Goal: Task Accomplishment & Management: Use online tool/utility

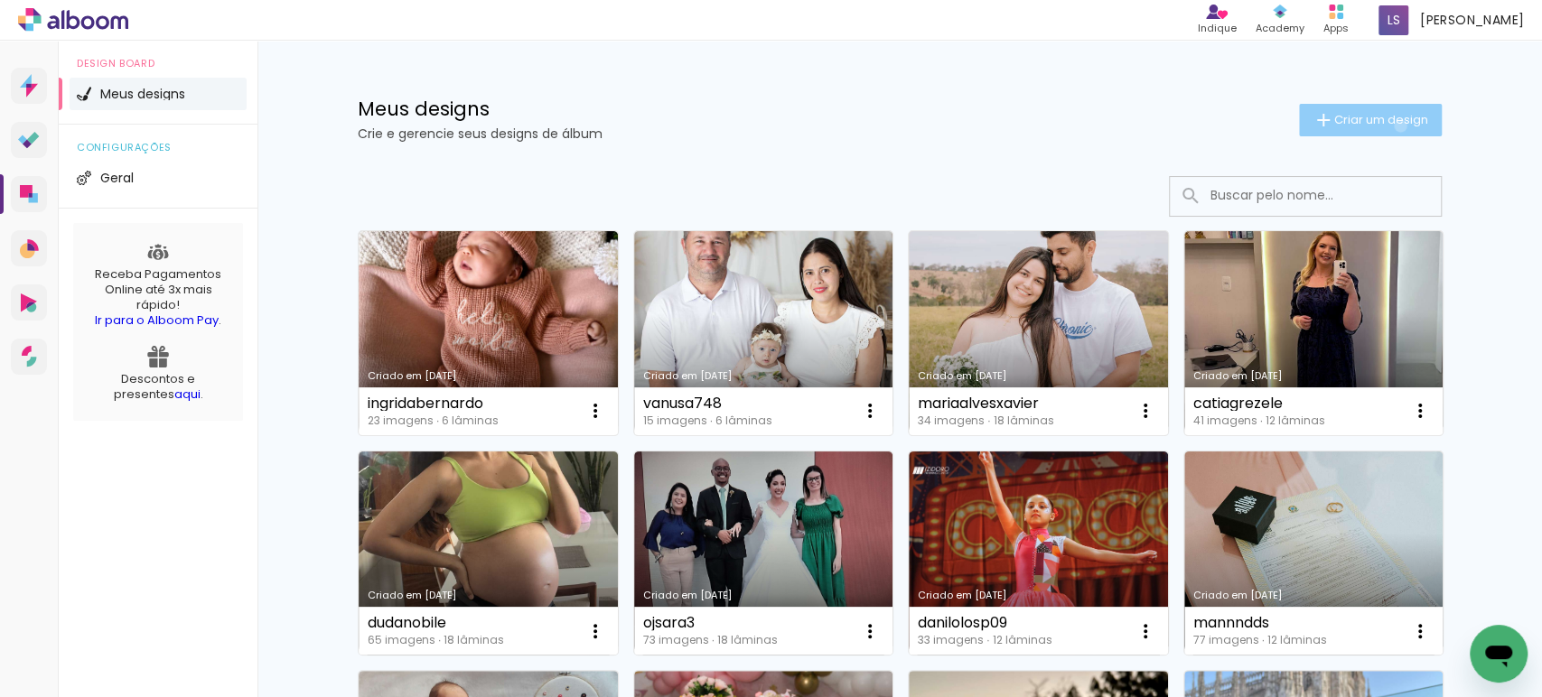
click at [1389, 126] on span "Criar um design" at bounding box center [1381, 120] width 94 height 12
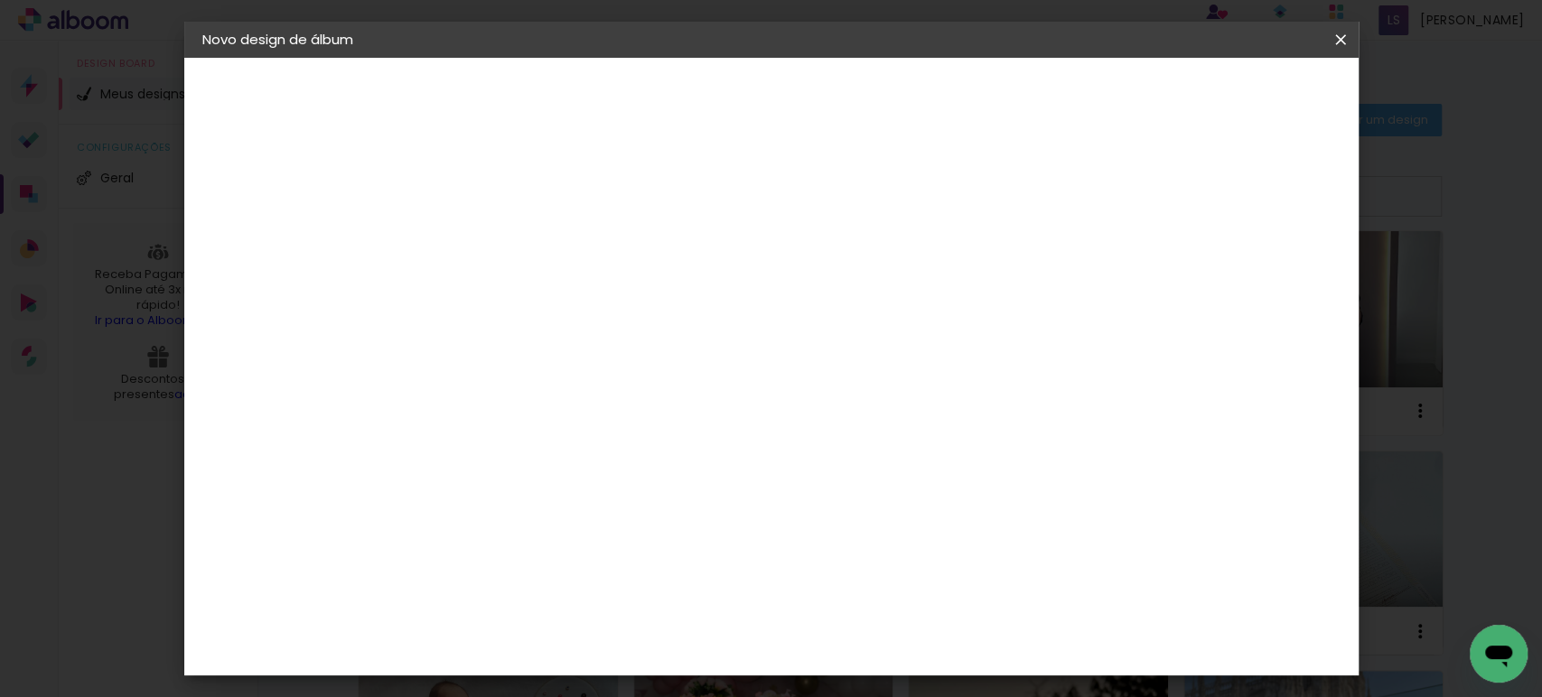
click at [498, 237] on input at bounding box center [498, 243] width 0 height 28
type input "rosivanimjesus"
type paper-input "rosivanimjesus"
click at [0, 0] on slot "Avançar" at bounding box center [0, 0] width 0 height 0
click at [836, 257] on paper-item "Tamanho Livre" at bounding box center [748, 275] width 173 height 40
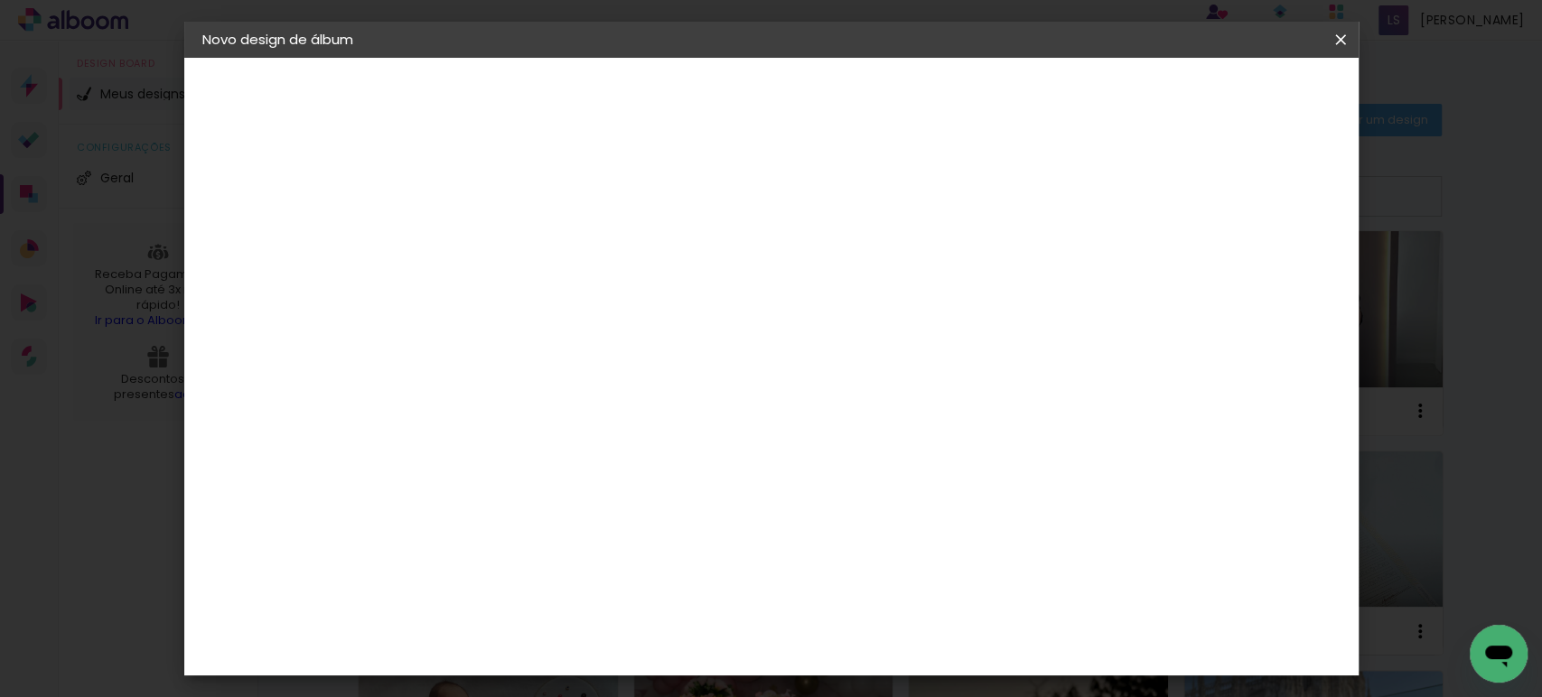
click at [0, 0] on slot "Avançar" at bounding box center [0, 0] width 0 height 0
click at [455, 507] on input "30" at bounding box center [440, 513] width 47 height 27
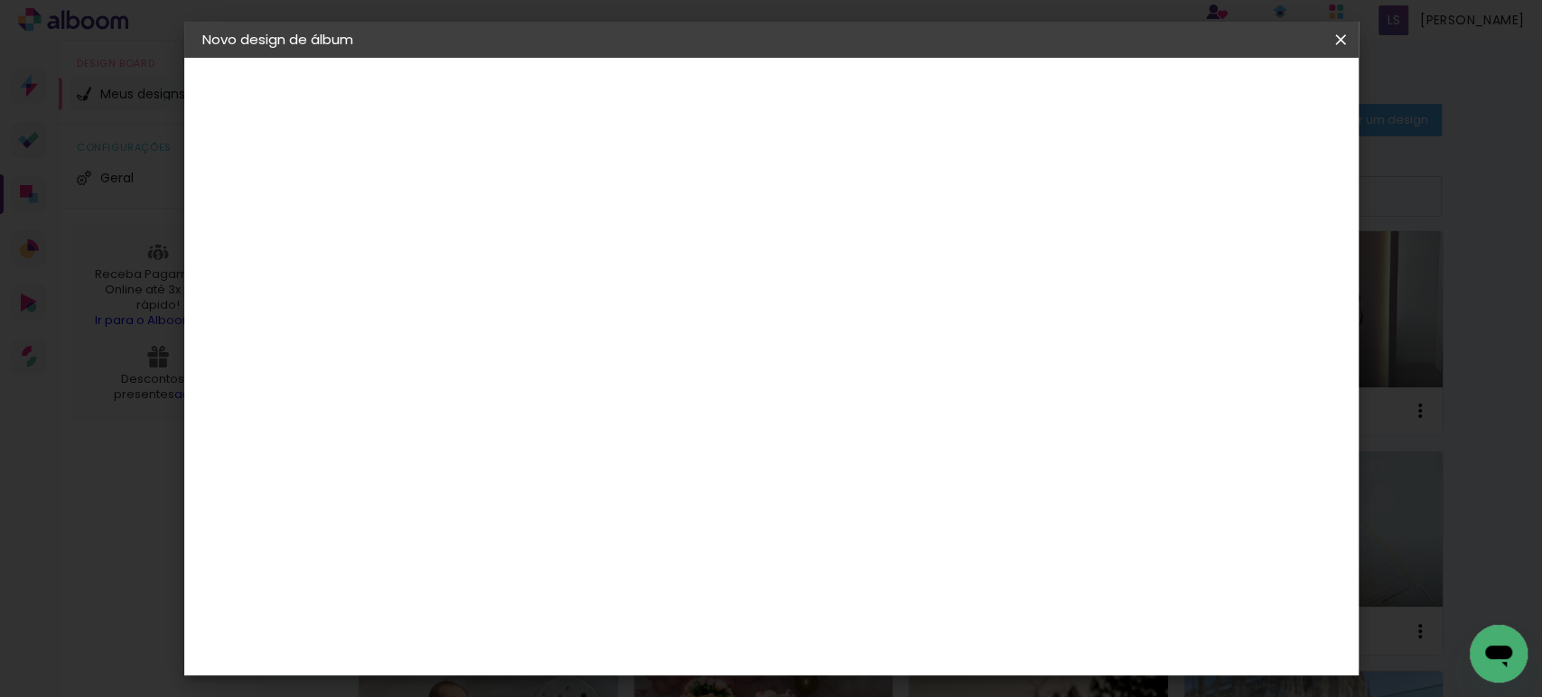
type input "27,7"
type paper-input "27,7"
click at [862, 550] on input "60" at bounding box center [870, 556] width 47 height 27
click at [867, 551] on input "60" at bounding box center [870, 556] width 47 height 27
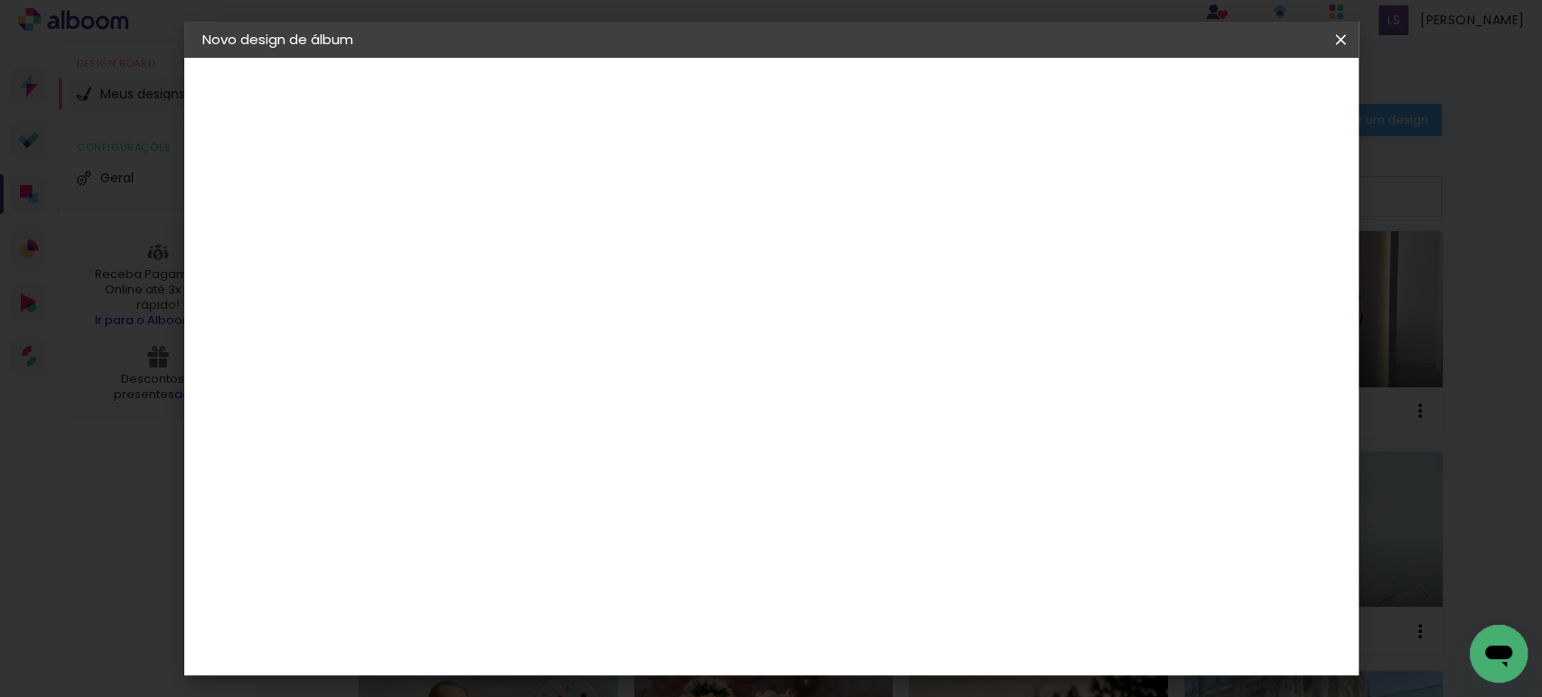
click at [867, 551] on input "60" at bounding box center [870, 556] width 47 height 27
type input "40"
type paper-input "40"
drag, startPoint x: 1188, startPoint y: 263, endPoint x: 1164, endPoint y: 260, distance: 23.6
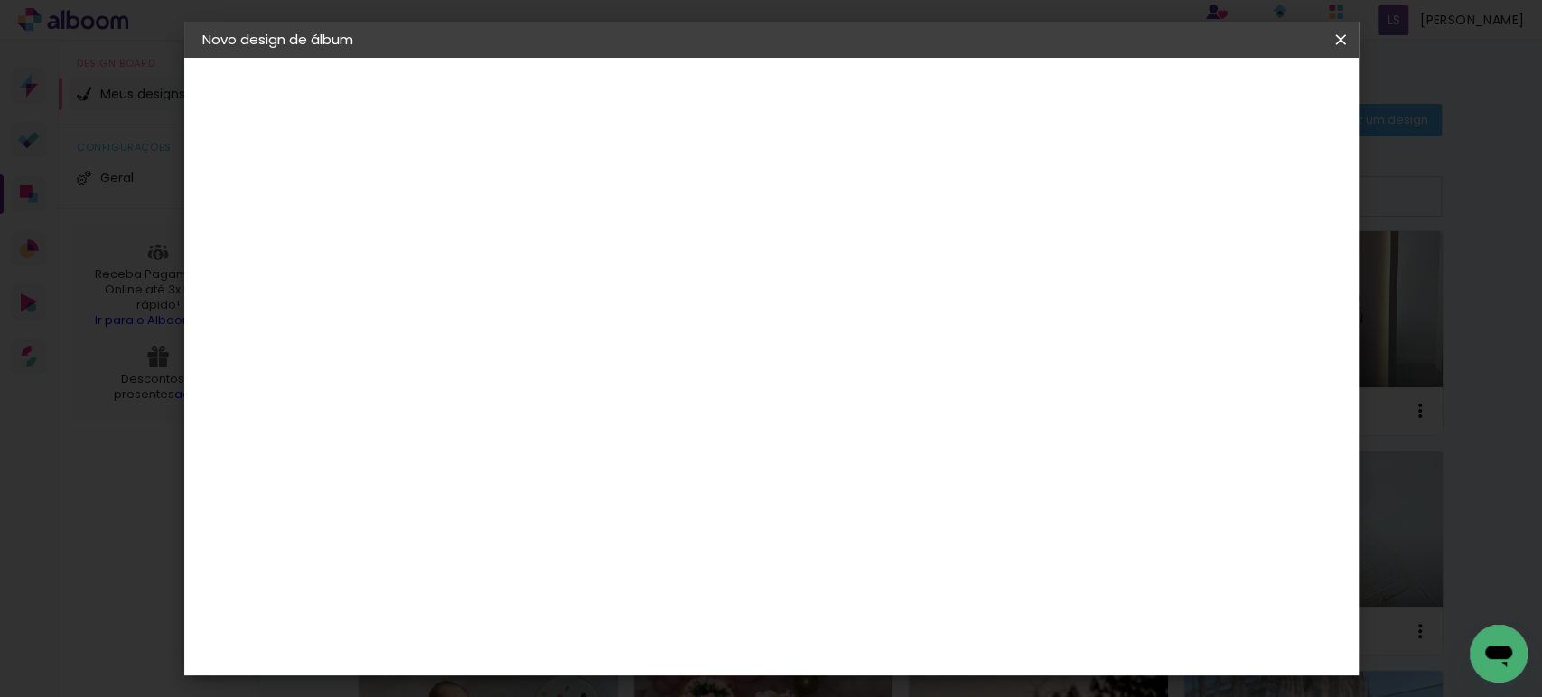
type input "11"
type paper-input "11"
click at [1164, 260] on input "11" at bounding box center [1170, 273] width 33 height 27
type input "12"
type paper-input "12"
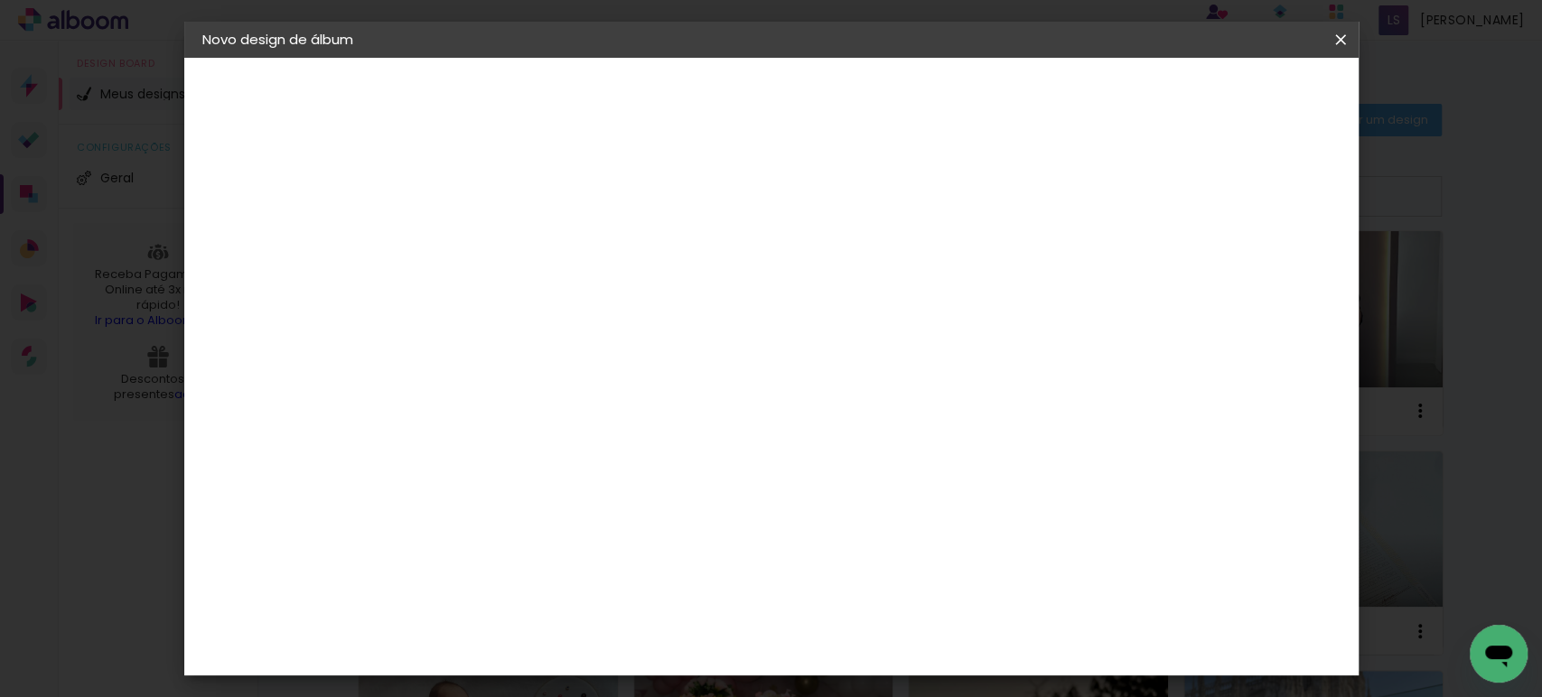
click at [1164, 260] on input "12" at bounding box center [1161, 273] width 33 height 27
type input "13"
type paper-input "13"
click at [1164, 260] on input "13" at bounding box center [1155, 273] width 33 height 27
type input "14"
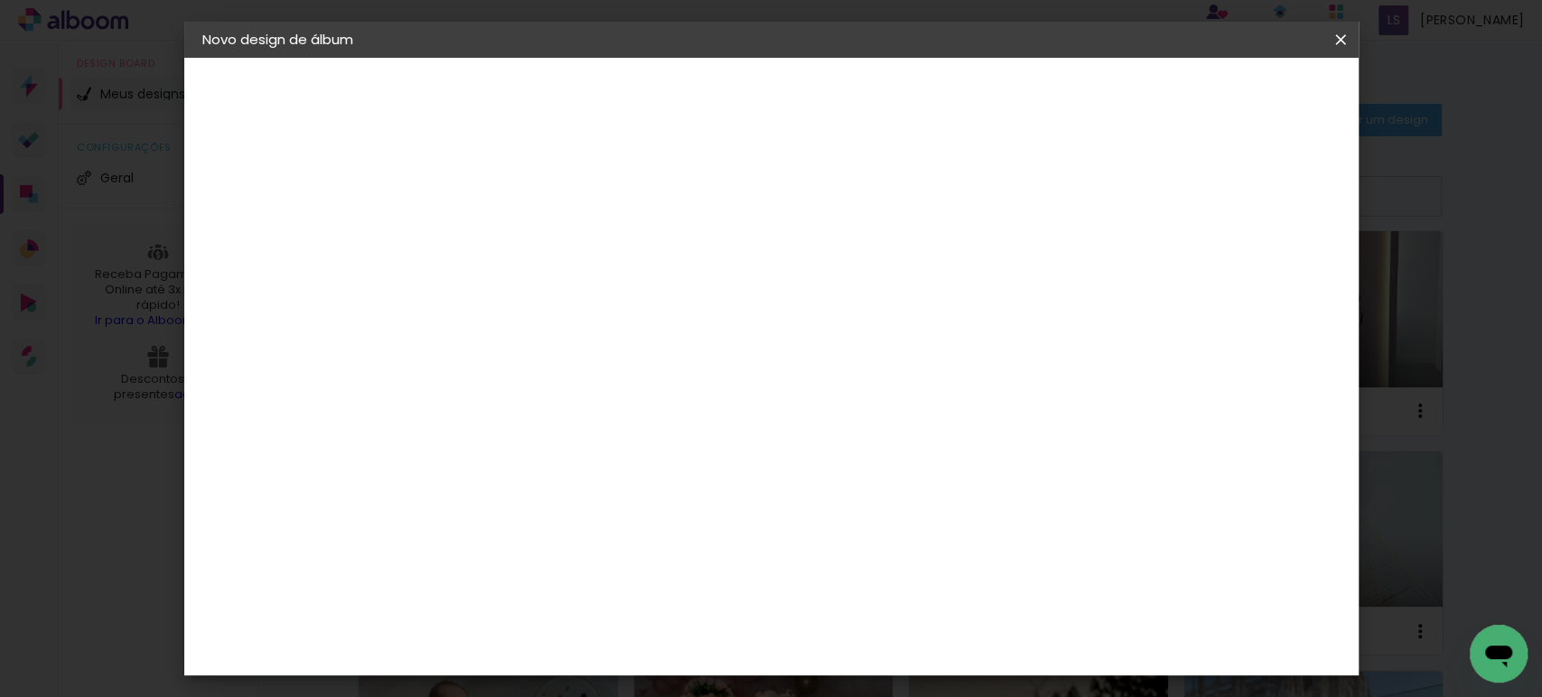
type paper-input "14"
click at [1164, 260] on input "14" at bounding box center [1155, 273] width 33 height 27
type input "15"
type paper-input "15"
click at [1164, 260] on input "15" at bounding box center [1150, 273] width 33 height 27
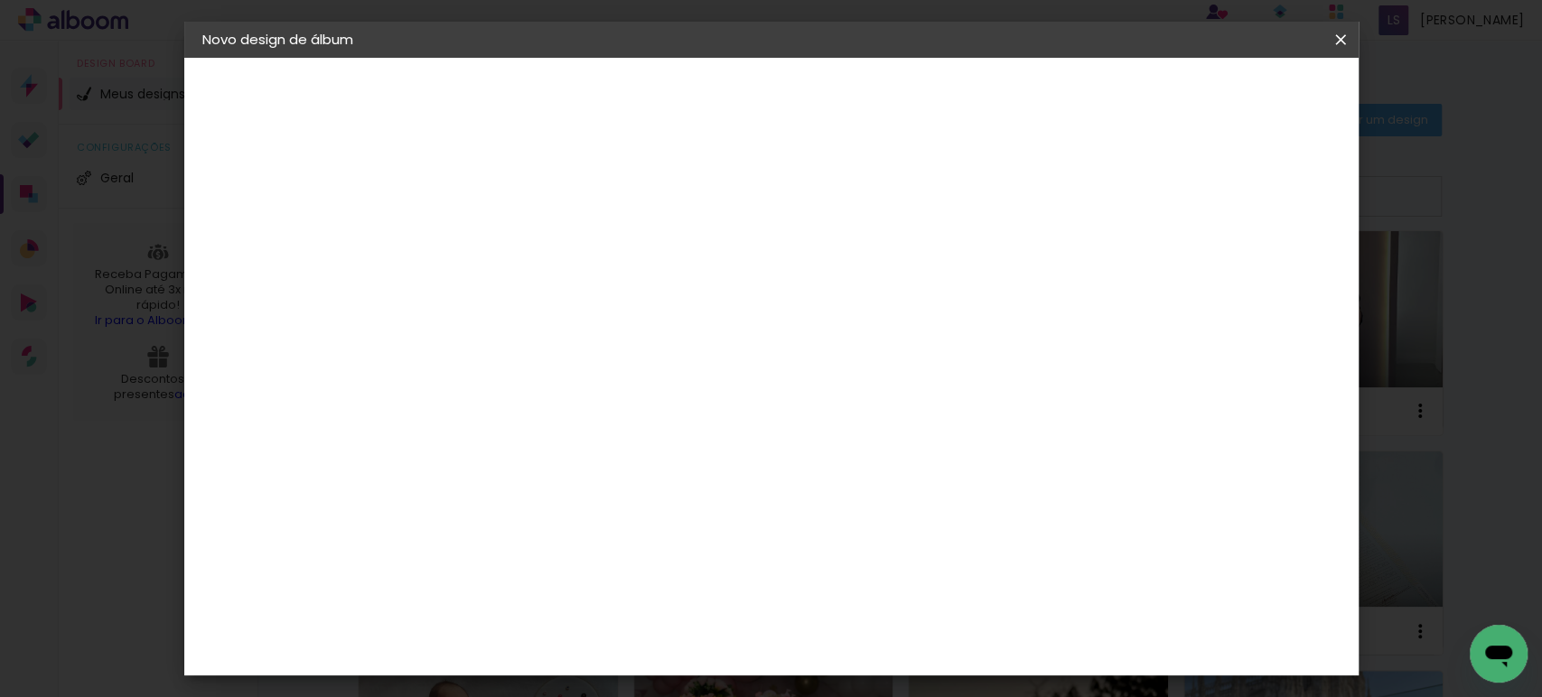
scroll to position [0, 0]
type input "1"
type paper-input "1"
click at [508, 208] on input "1" at bounding box center [485, 207] width 62 height 23
click at [1098, 98] on span "Iniciar design" at bounding box center [1056, 95] width 82 height 13
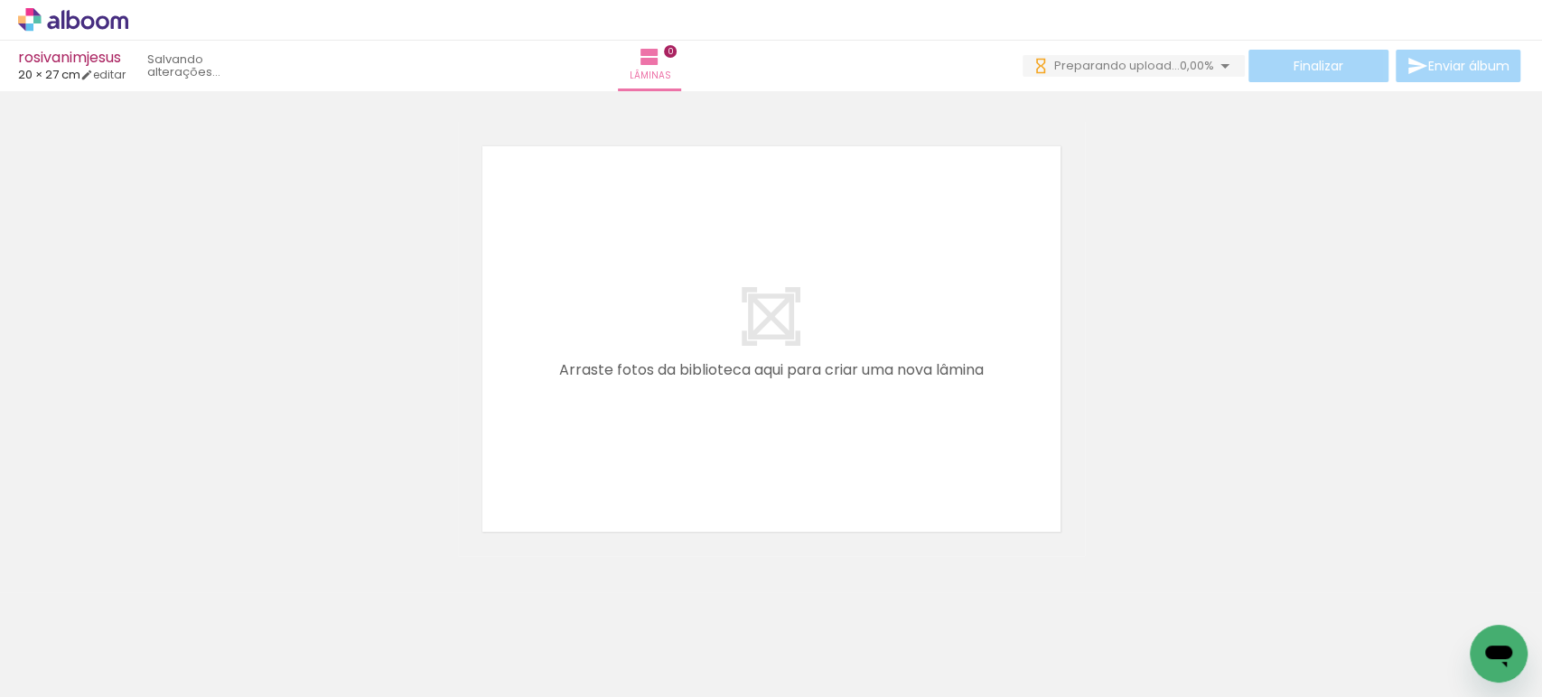
scroll to position [0, 1090]
click at [712, 646] on div at bounding box center [709, 637] width 89 height 60
drag, startPoint x: 286, startPoint y: 644, endPoint x: 623, endPoint y: 399, distance: 416.5
click at [636, 374] on quentale-workspace at bounding box center [771, 348] width 1542 height 697
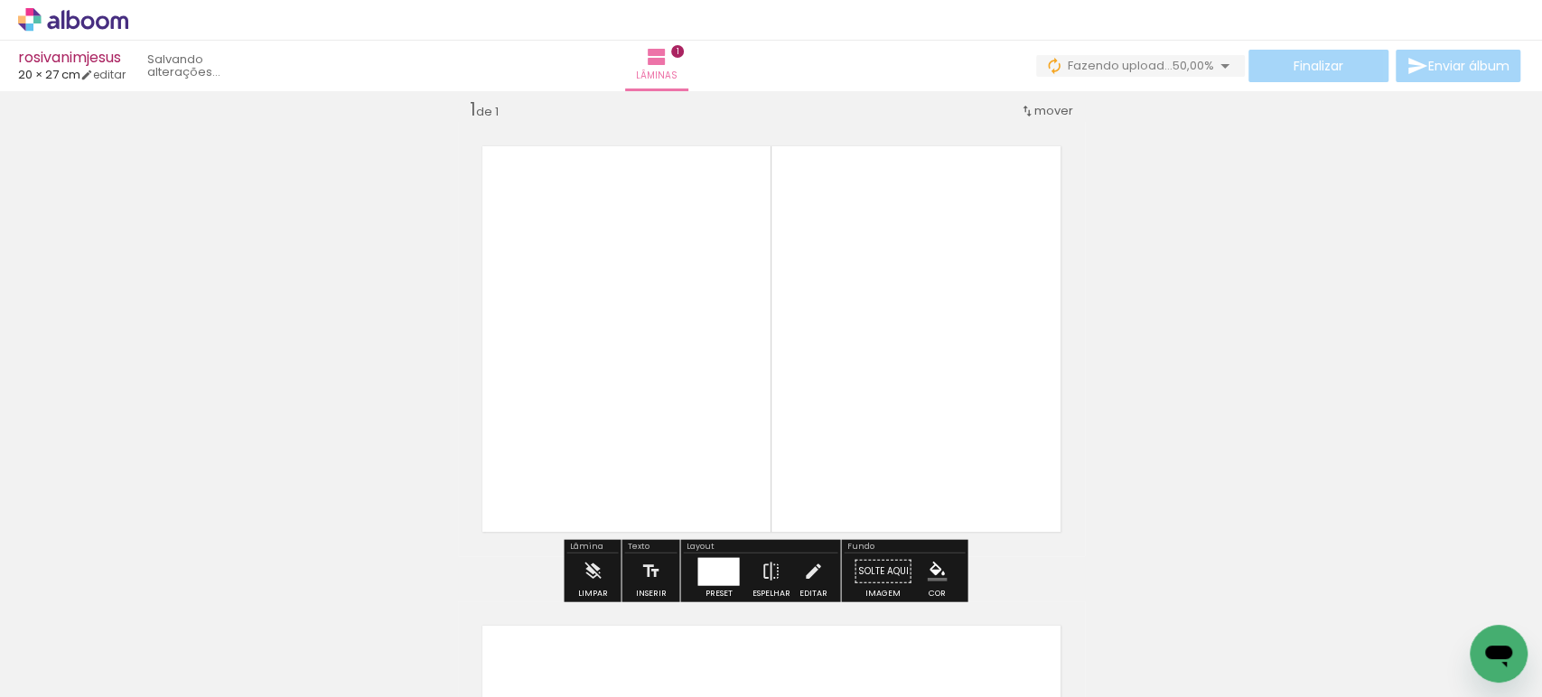
scroll to position [22, 0]
drag, startPoint x: 489, startPoint y: 655, endPoint x: 692, endPoint y: 418, distance: 312.0
click at [701, 403] on quentale-workspace at bounding box center [771, 348] width 1542 height 697
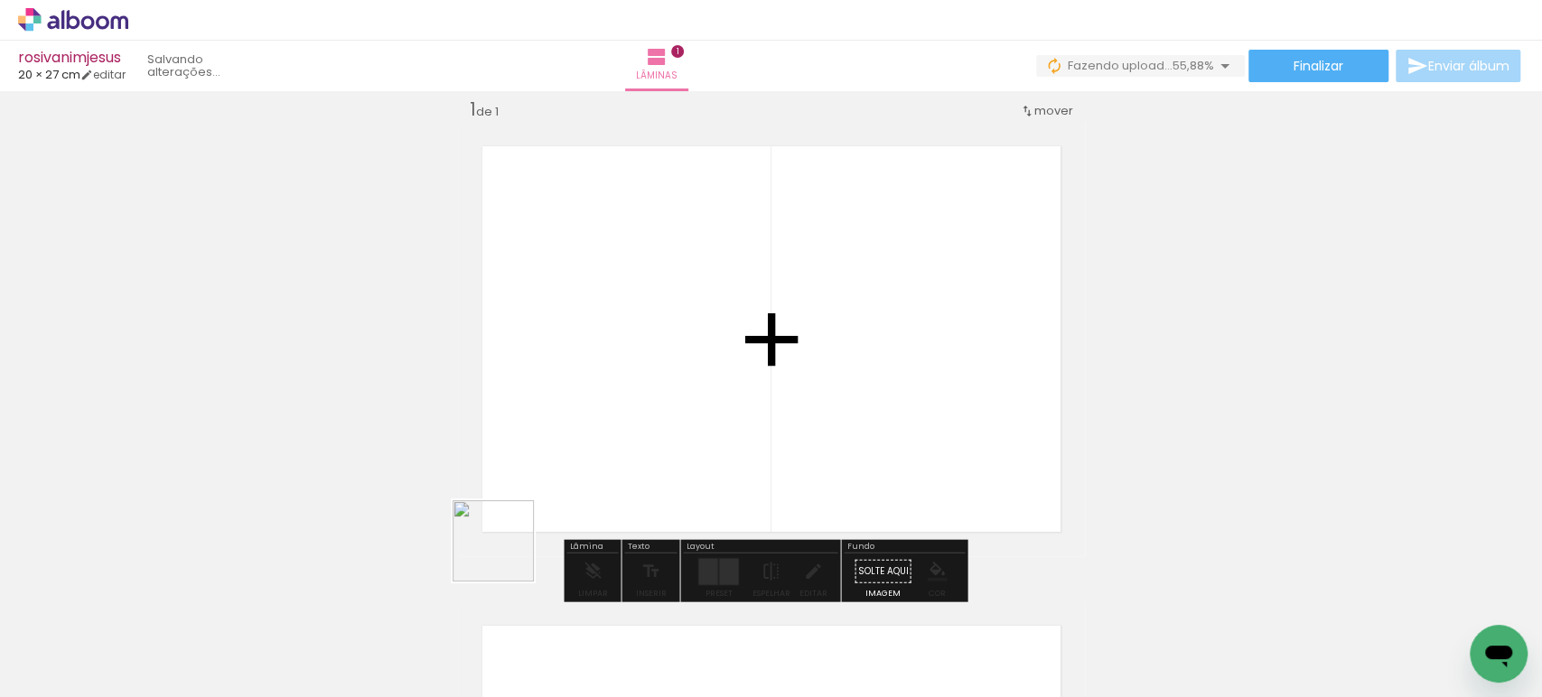
drag, startPoint x: 397, startPoint y: 637, endPoint x: 959, endPoint y: 355, distance: 628.6
click at [958, 355] on quentale-workspace at bounding box center [771, 348] width 1542 height 697
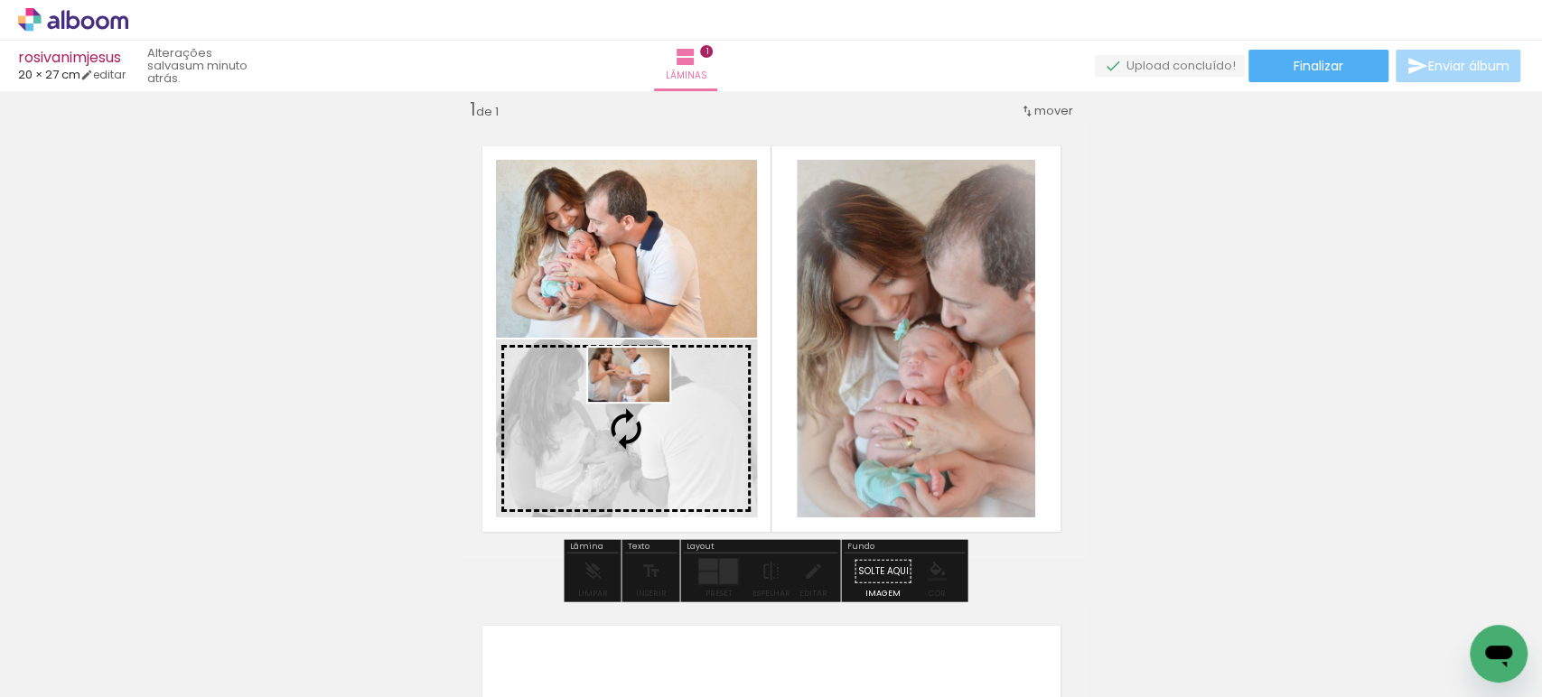
drag, startPoint x: 881, startPoint y: 634, endPoint x: 642, endPoint y: 402, distance: 332.8
click at [642, 402] on quentale-workspace at bounding box center [771, 348] width 1542 height 697
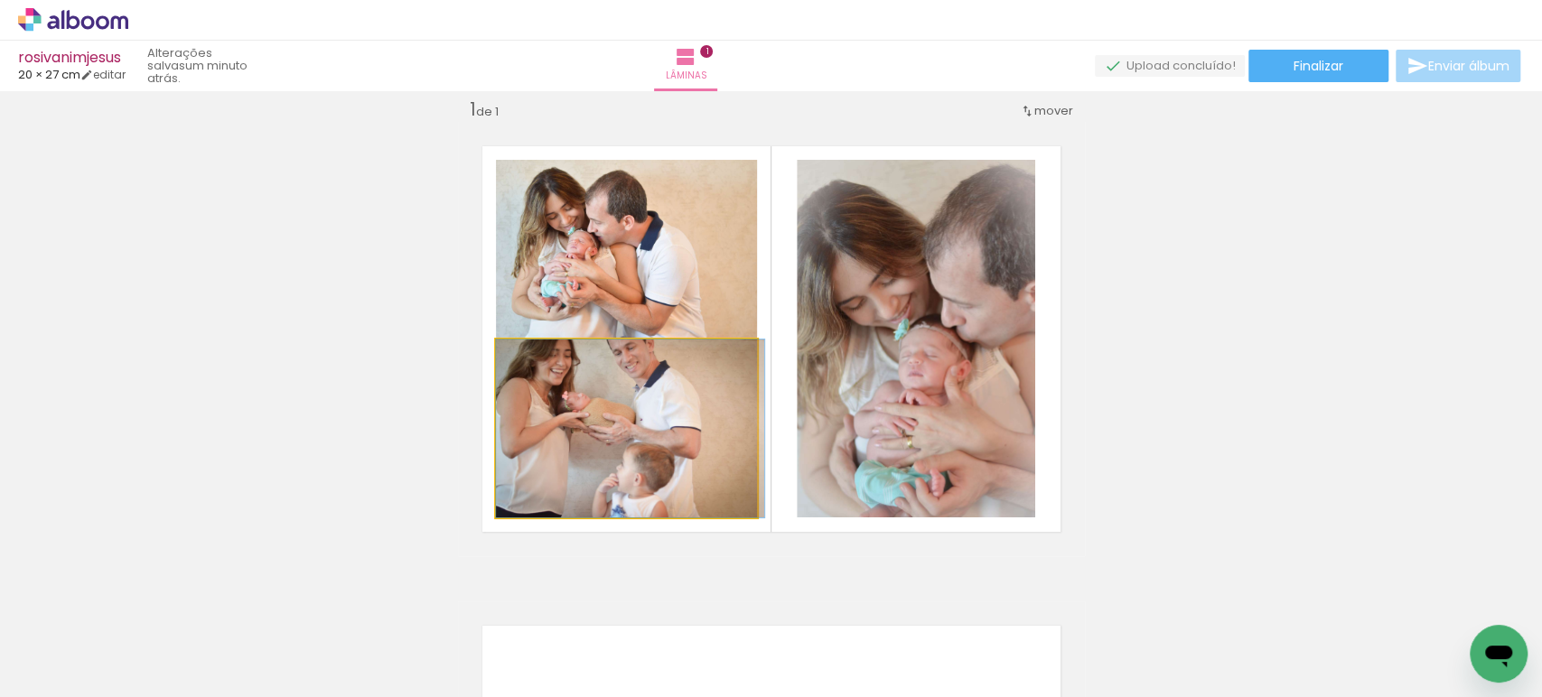
drag, startPoint x: 612, startPoint y: 411, endPoint x: 673, endPoint y: 444, distance: 69.5
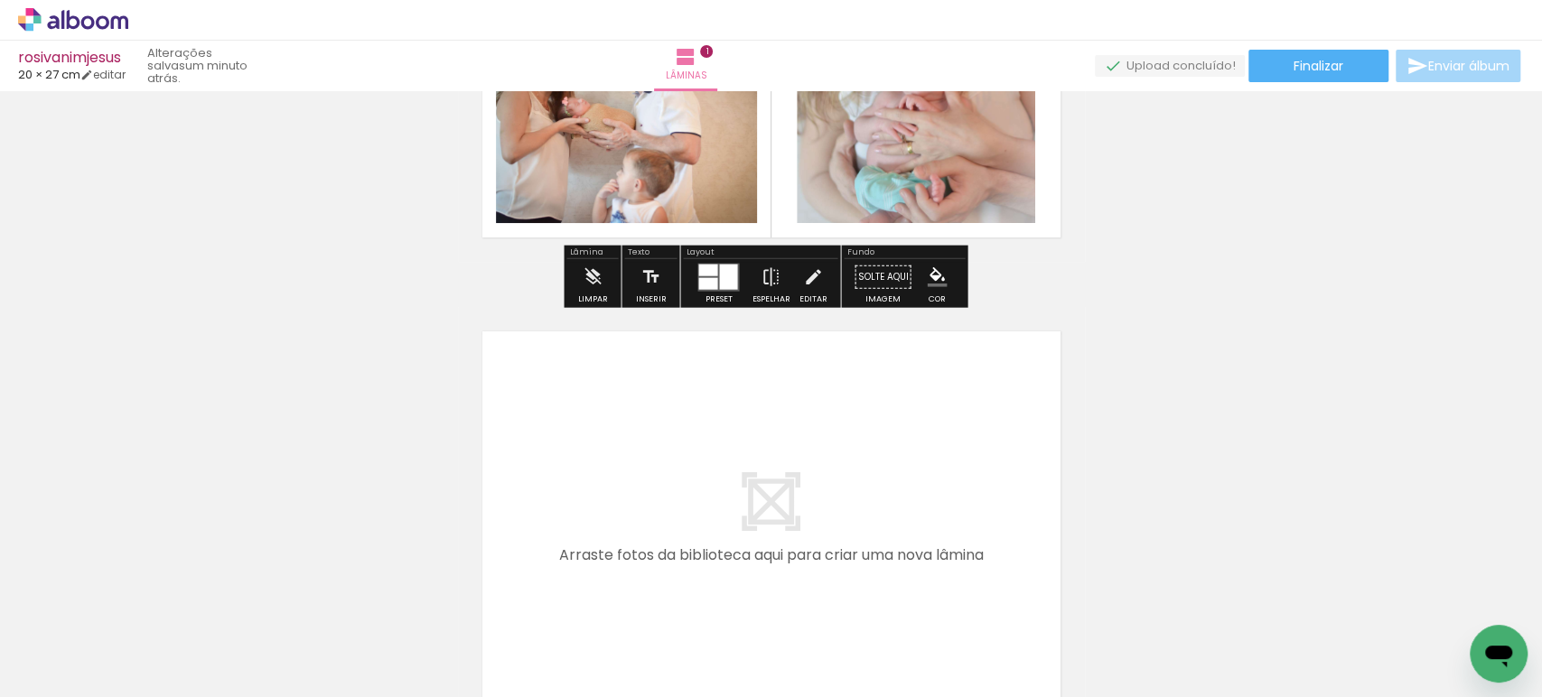
scroll to position [318, 0]
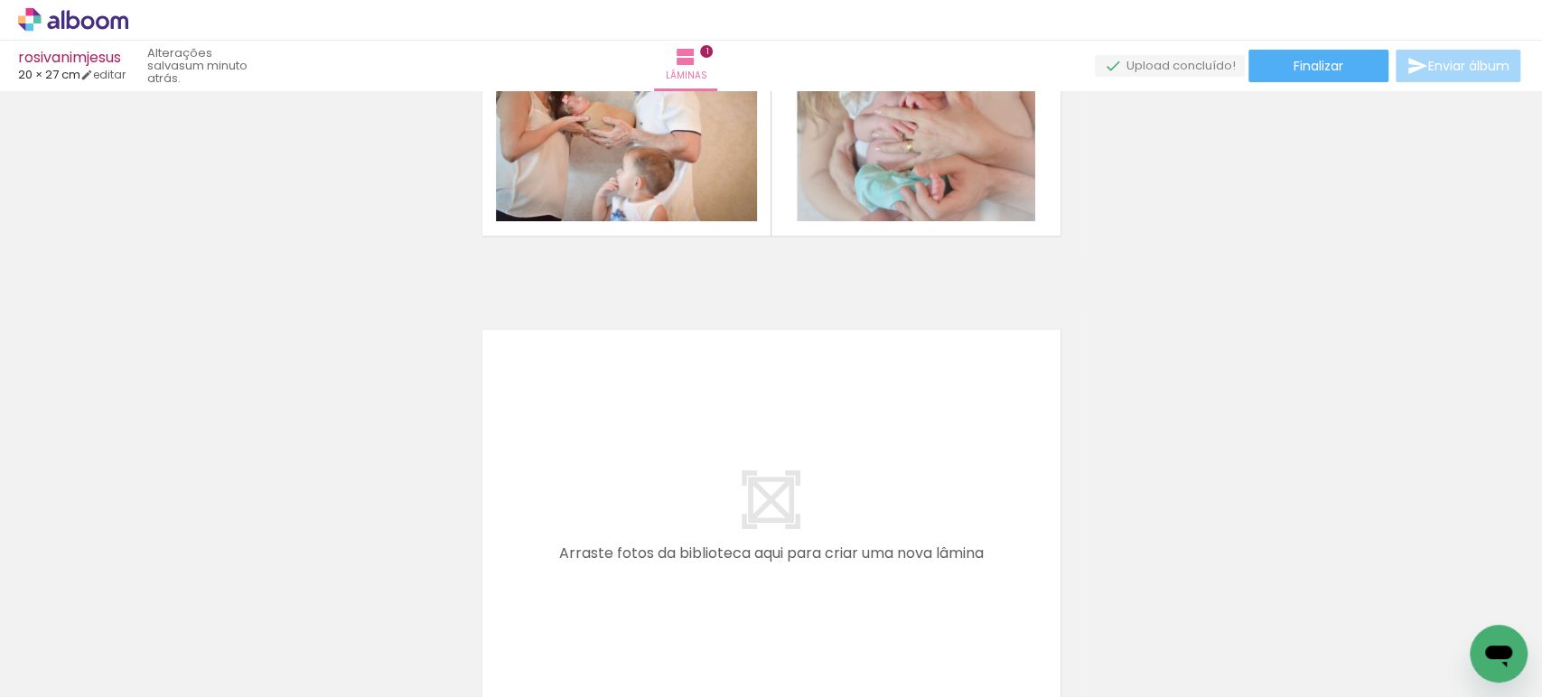
click at [498, 649] on div at bounding box center [484, 637] width 89 height 60
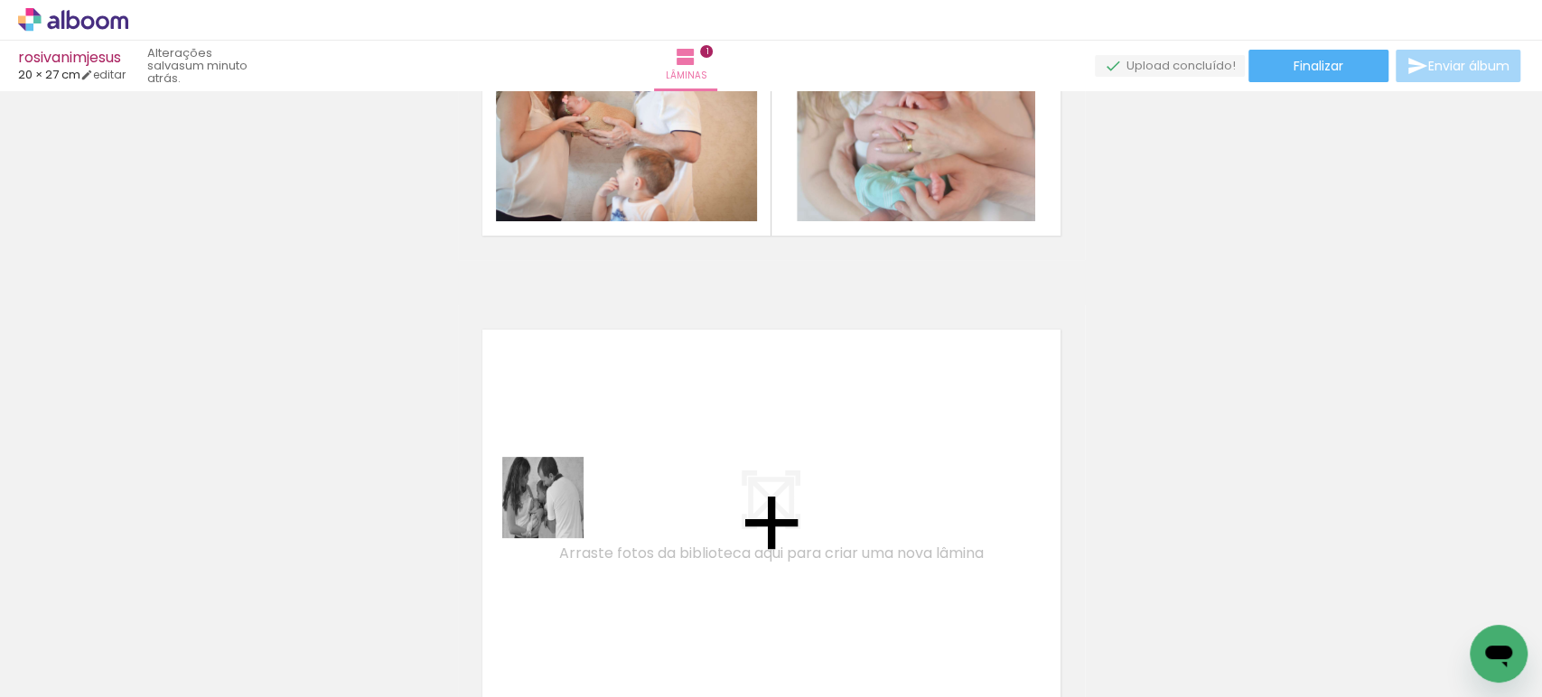
drag, startPoint x: 498, startPoint y: 649, endPoint x: 569, endPoint y: 492, distance: 171.8
click at [569, 492] on quentale-workspace at bounding box center [771, 348] width 1542 height 697
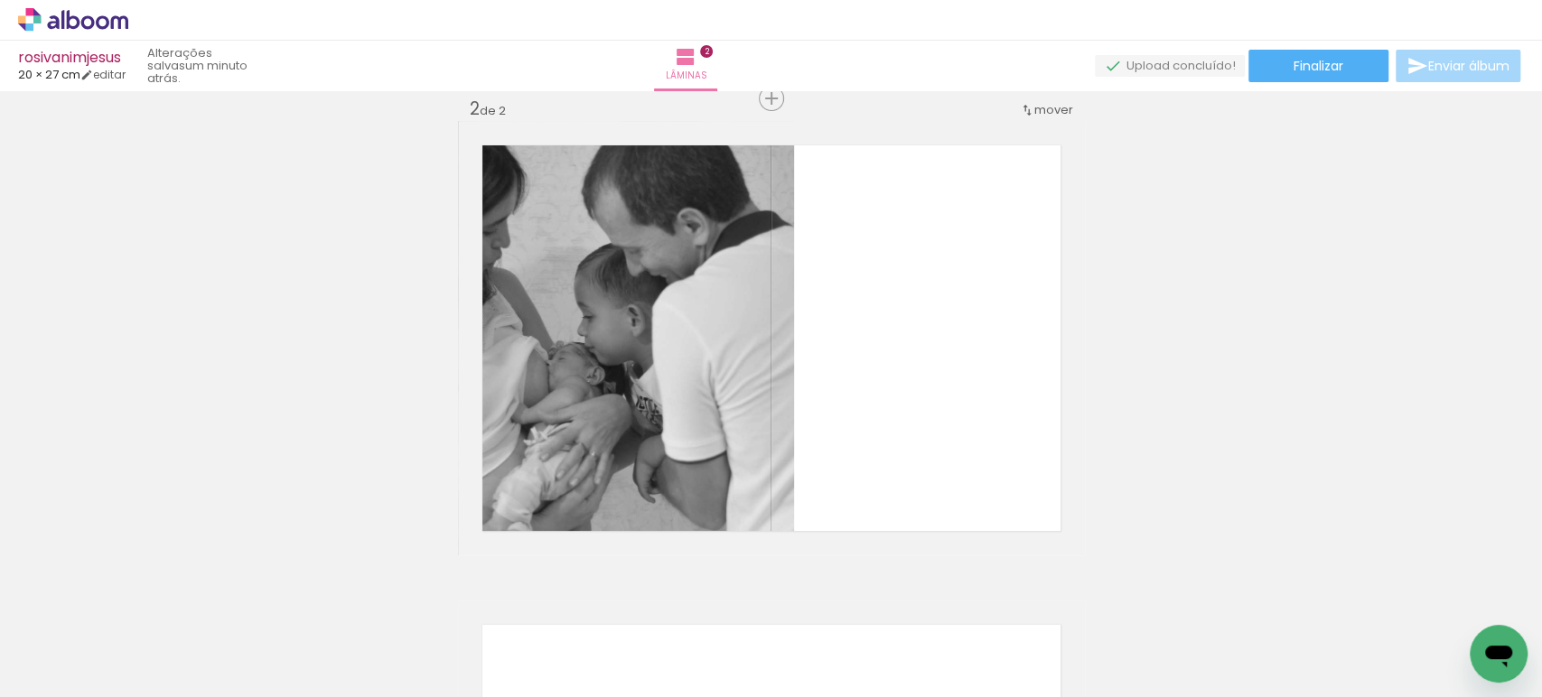
scroll to position [0, 581]
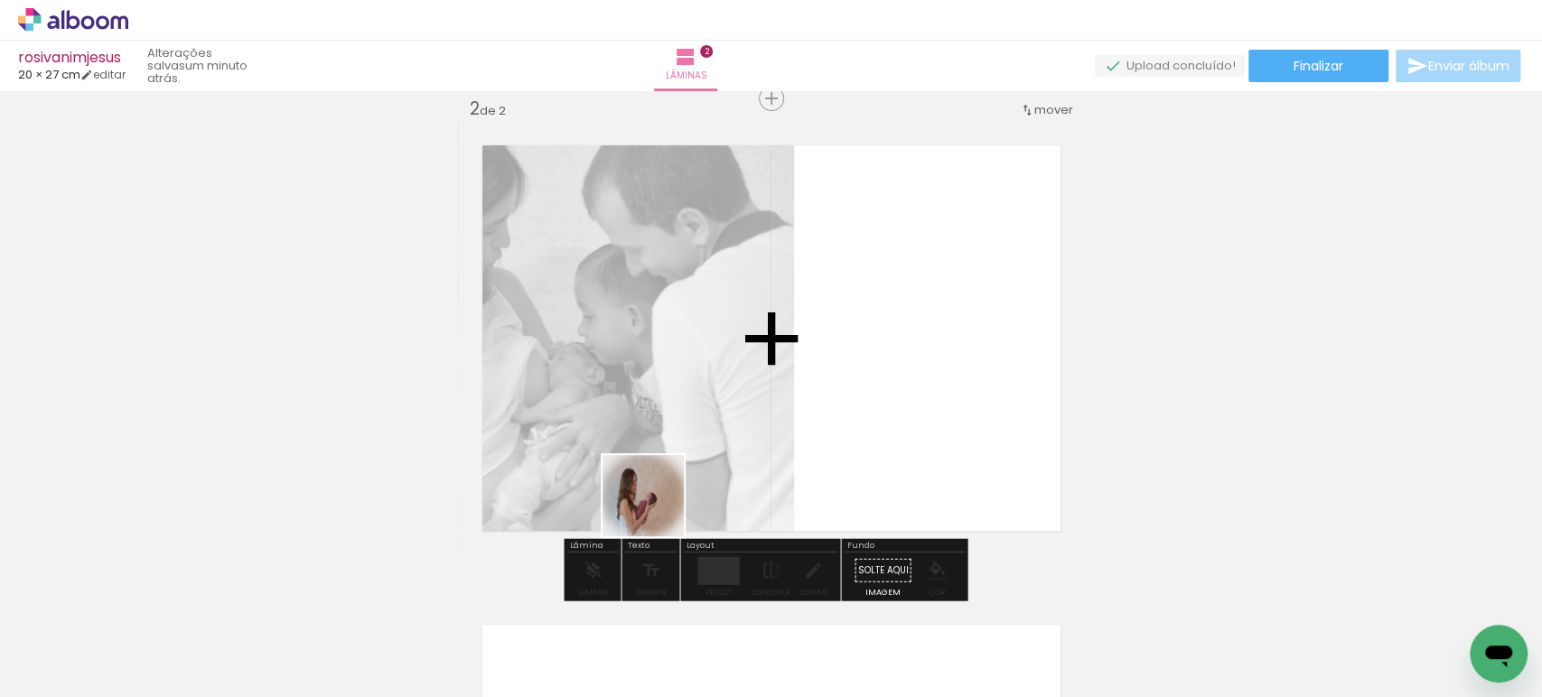
drag, startPoint x: 639, startPoint y: 649, endPoint x: 667, endPoint y: 415, distance: 236.5
click at [666, 423] on quentale-workspace at bounding box center [771, 348] width 1542 height 697
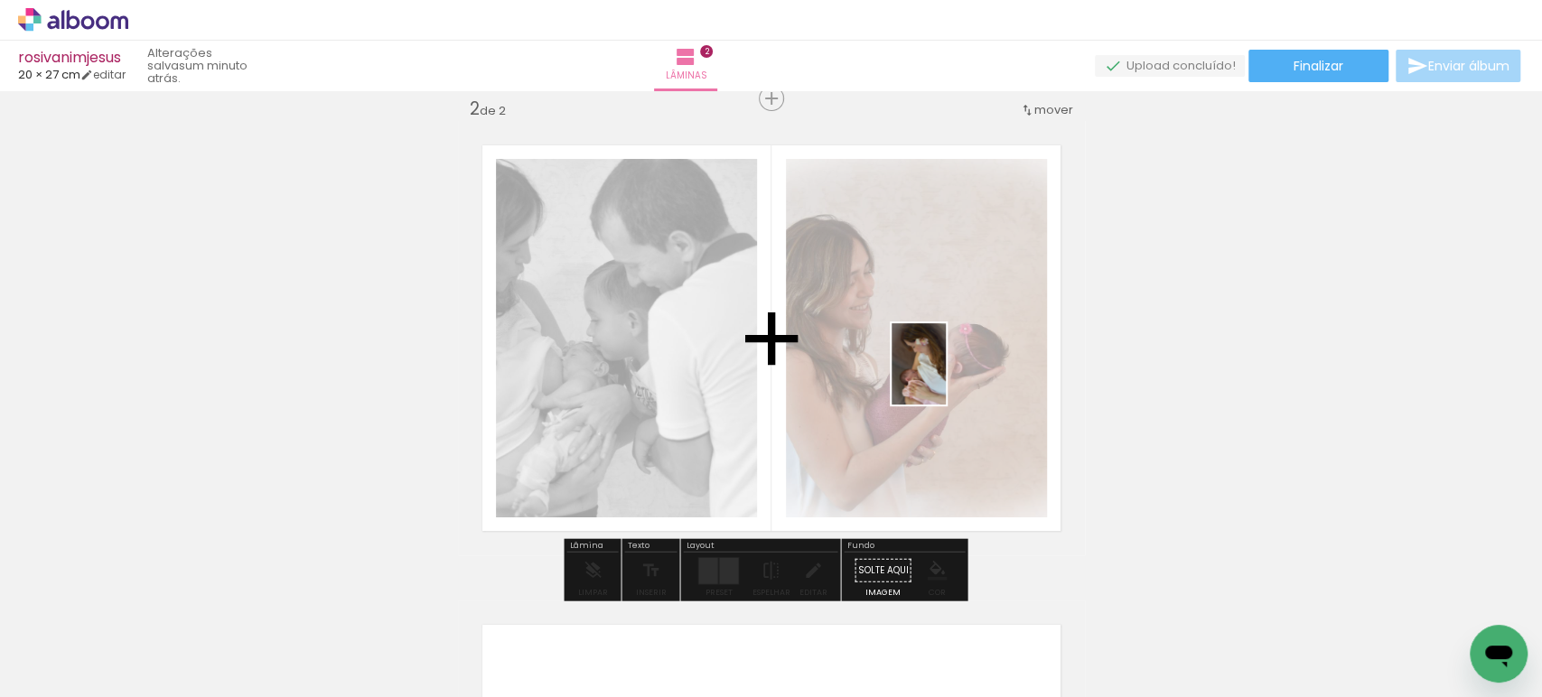
drag, startPoint x: 1018, startPoint y: 653, endPoint x: 945, endPoint y: 373, distance: 289.4
click at [946, 375] on quentale-workspace at bounding box center [771, 348] width 1542 height 697
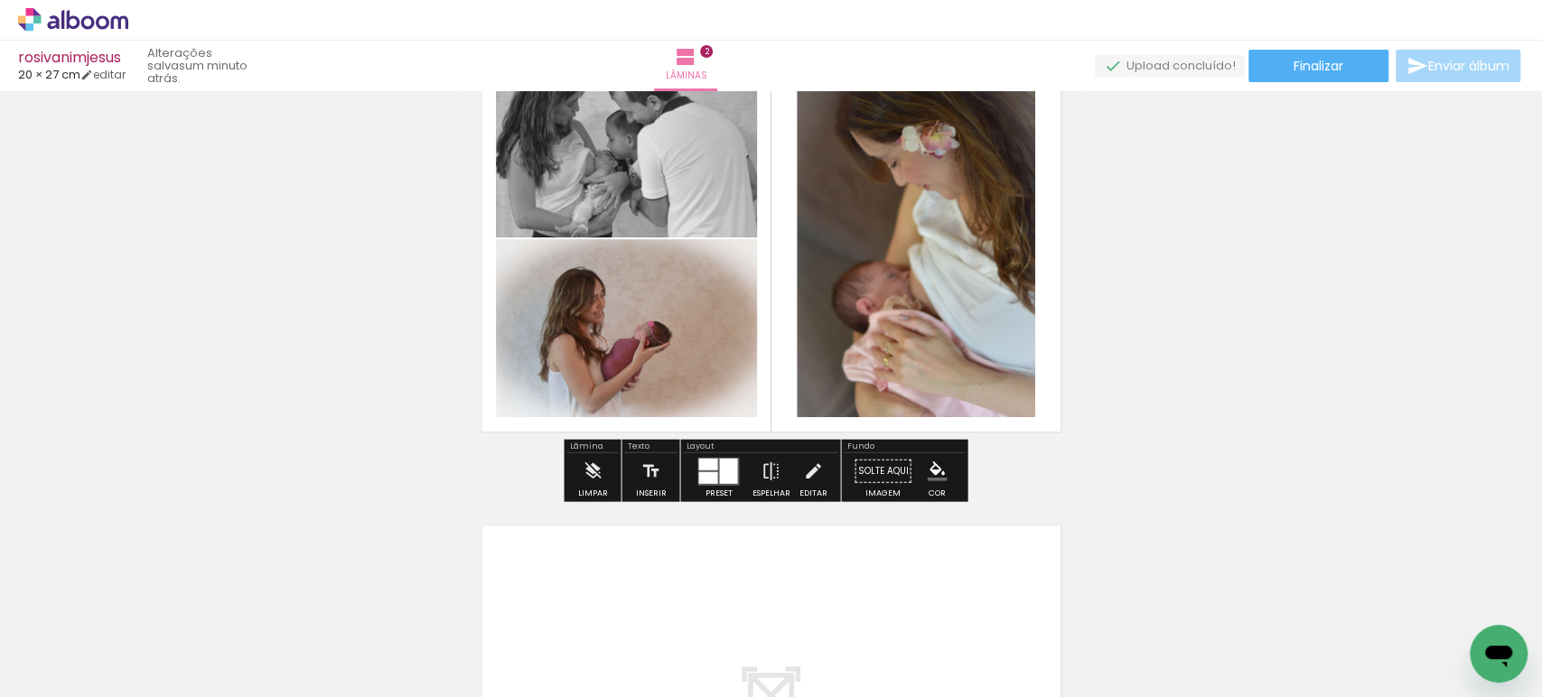
scroll to position [603, 0]
click at [680, 439] on div "Layout Preset Espelhar Editar" at bounding box center [760, 470] width 160 height 62
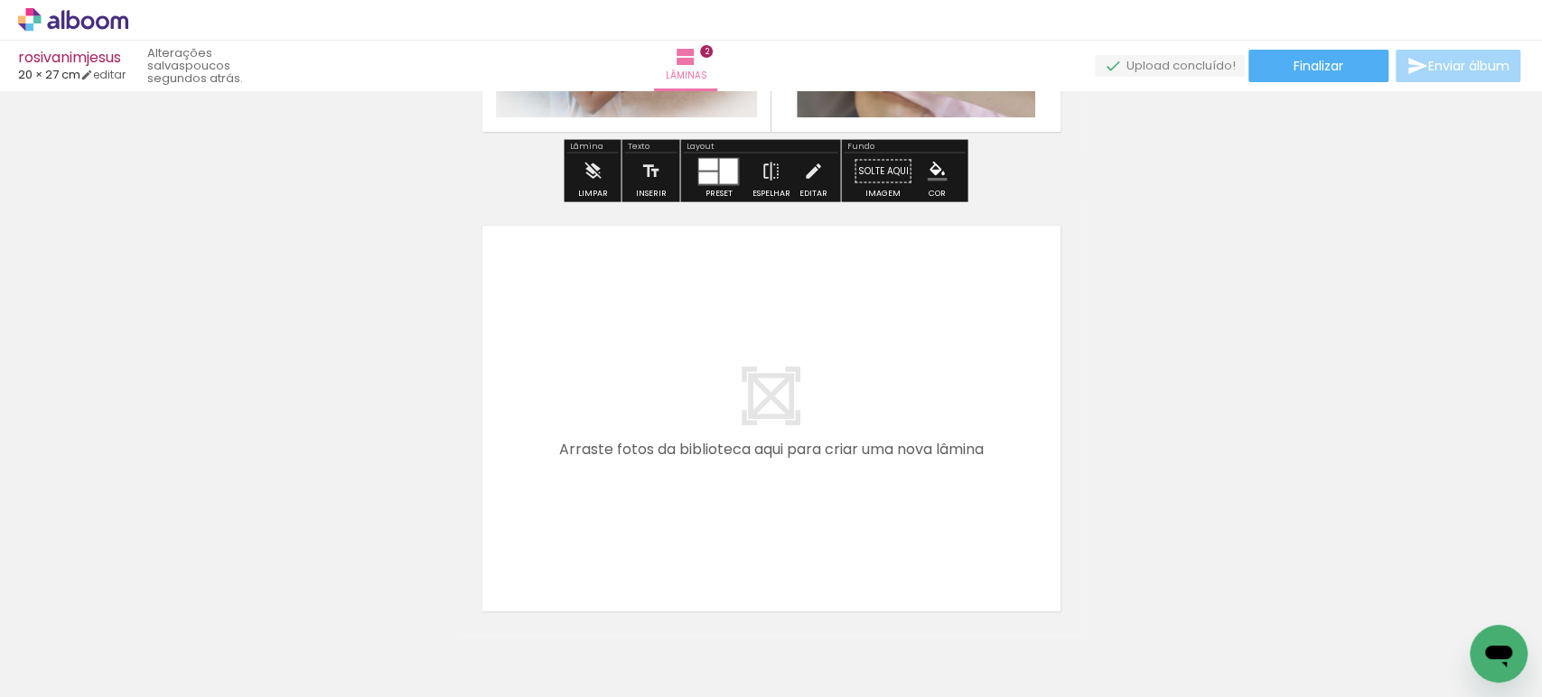
scroll to position [0, 672]
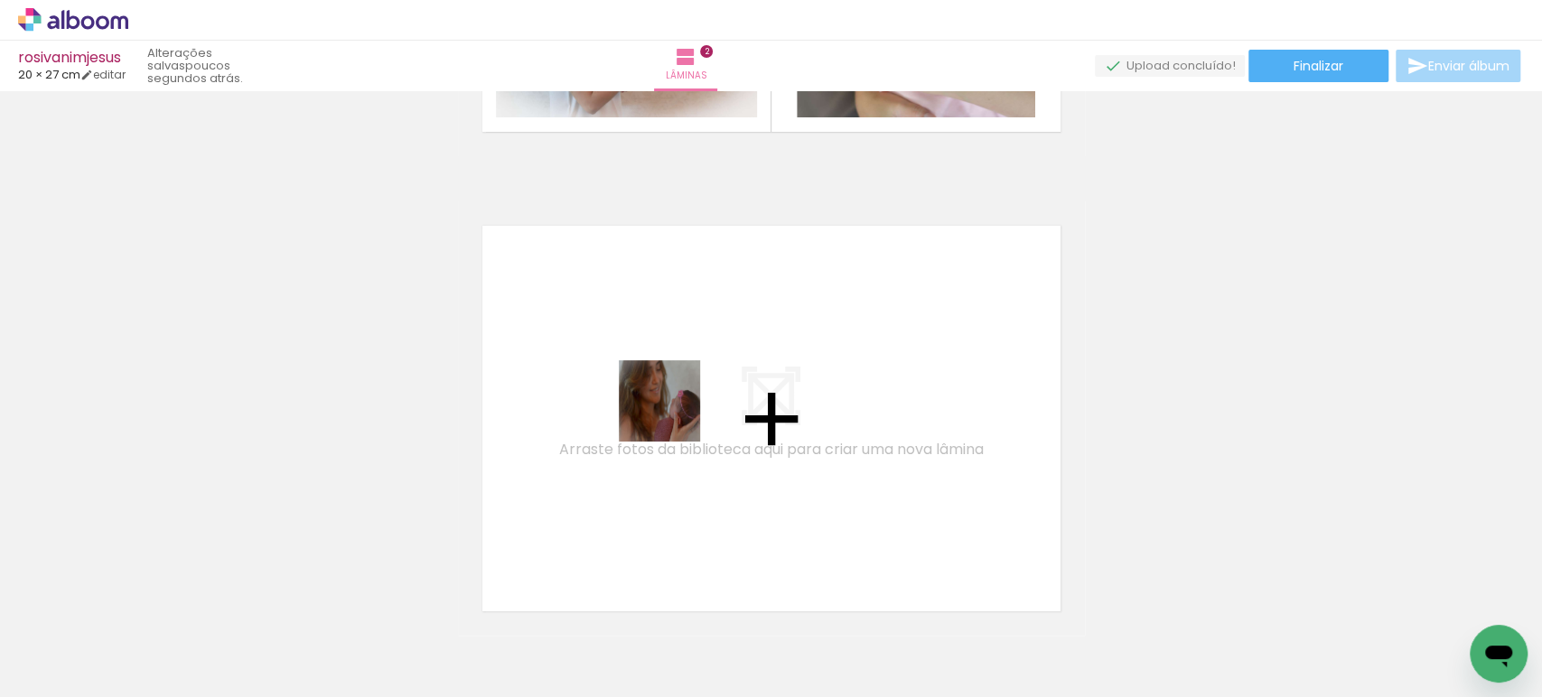
drag, startPoint x: 658, startPoint y: 553, endPoint x: 676, endPoint y: 410, distance: 143.9
click at [676, 410] on quentale-workspace at bounding box center [771, 348] width 1542 height 697
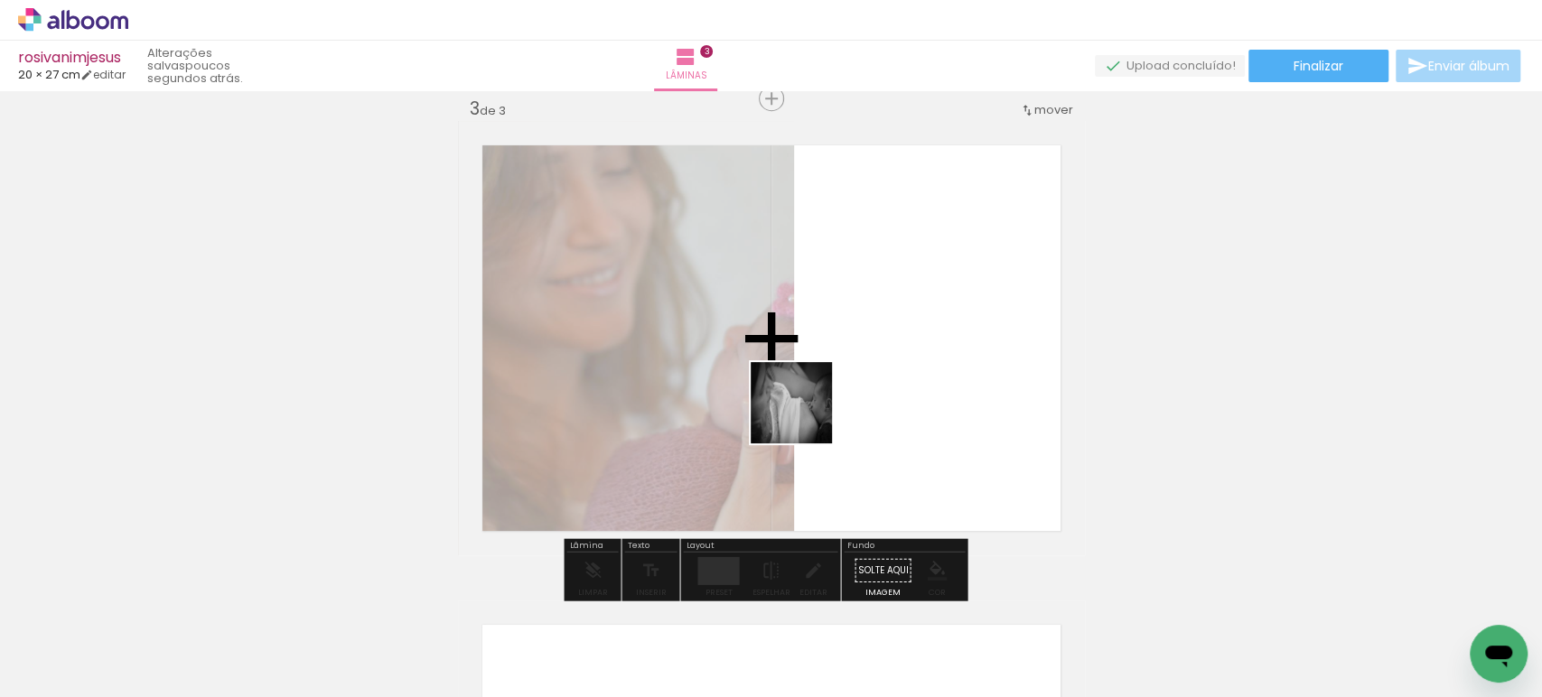
drag, startPoint x: 737, startPoint y: 632, endPoint x: 819, endPoint y: 388, distance: 258.2
click at [819, 388] on quentale-workspace at bounding box center [771, 348] width 1542 height 697
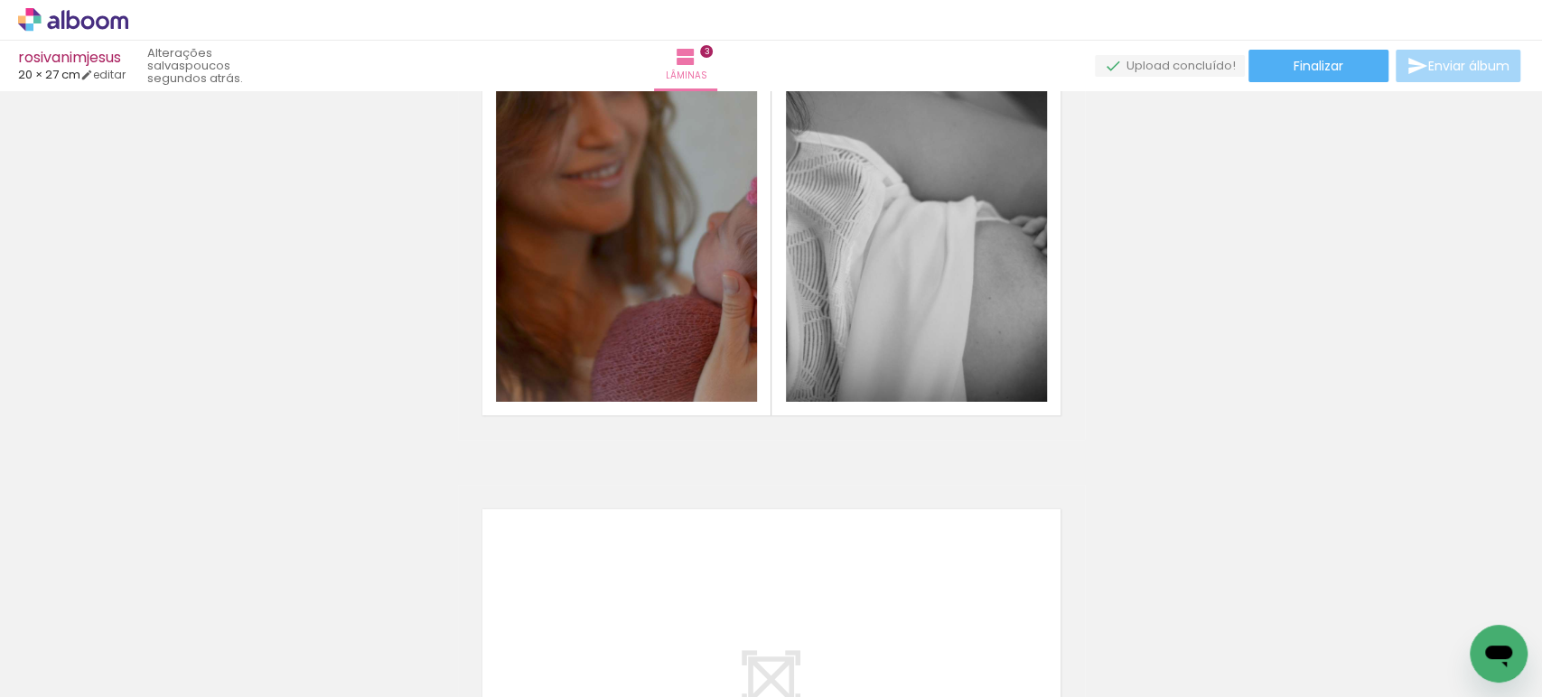
scroll to position [1098, 0]
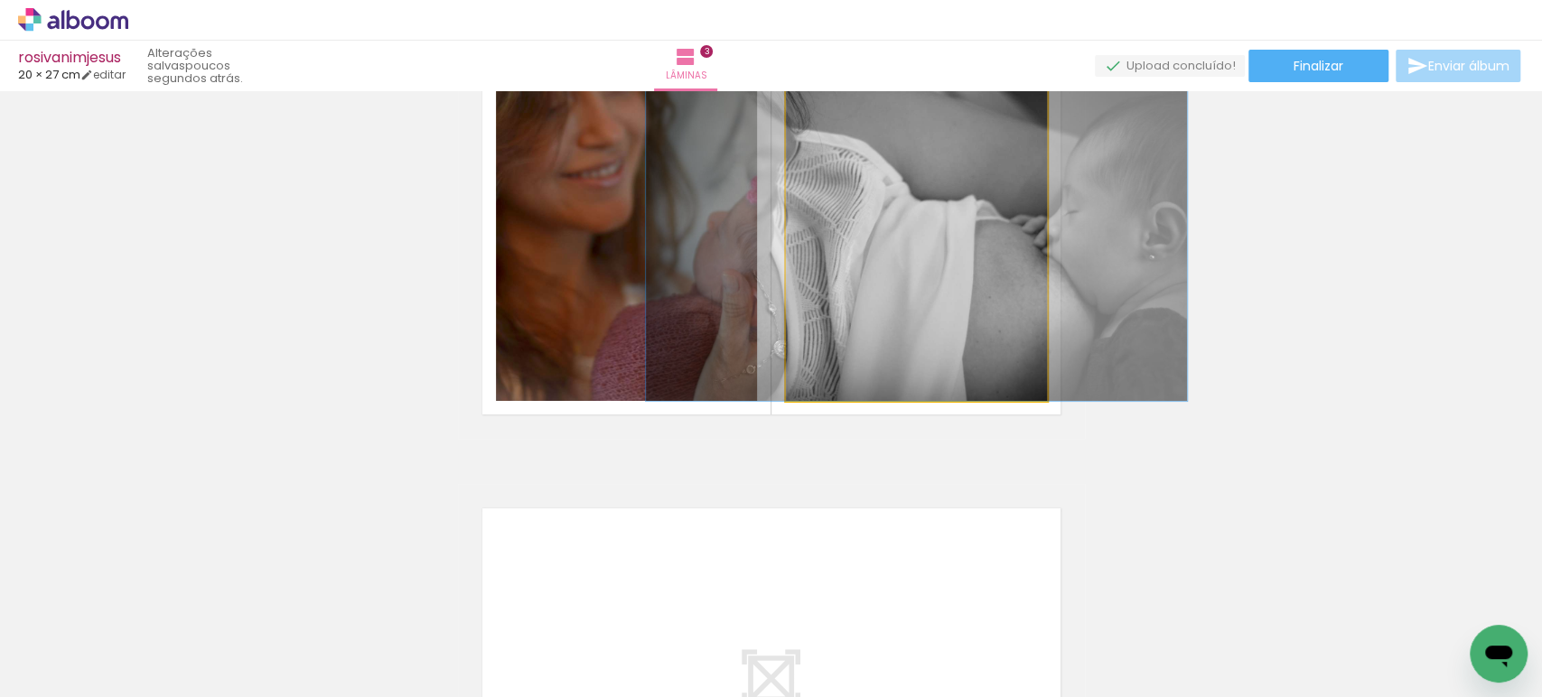
click at [934, 262] on quentale-photo at bounding box center [916, 221] width 261 height 359
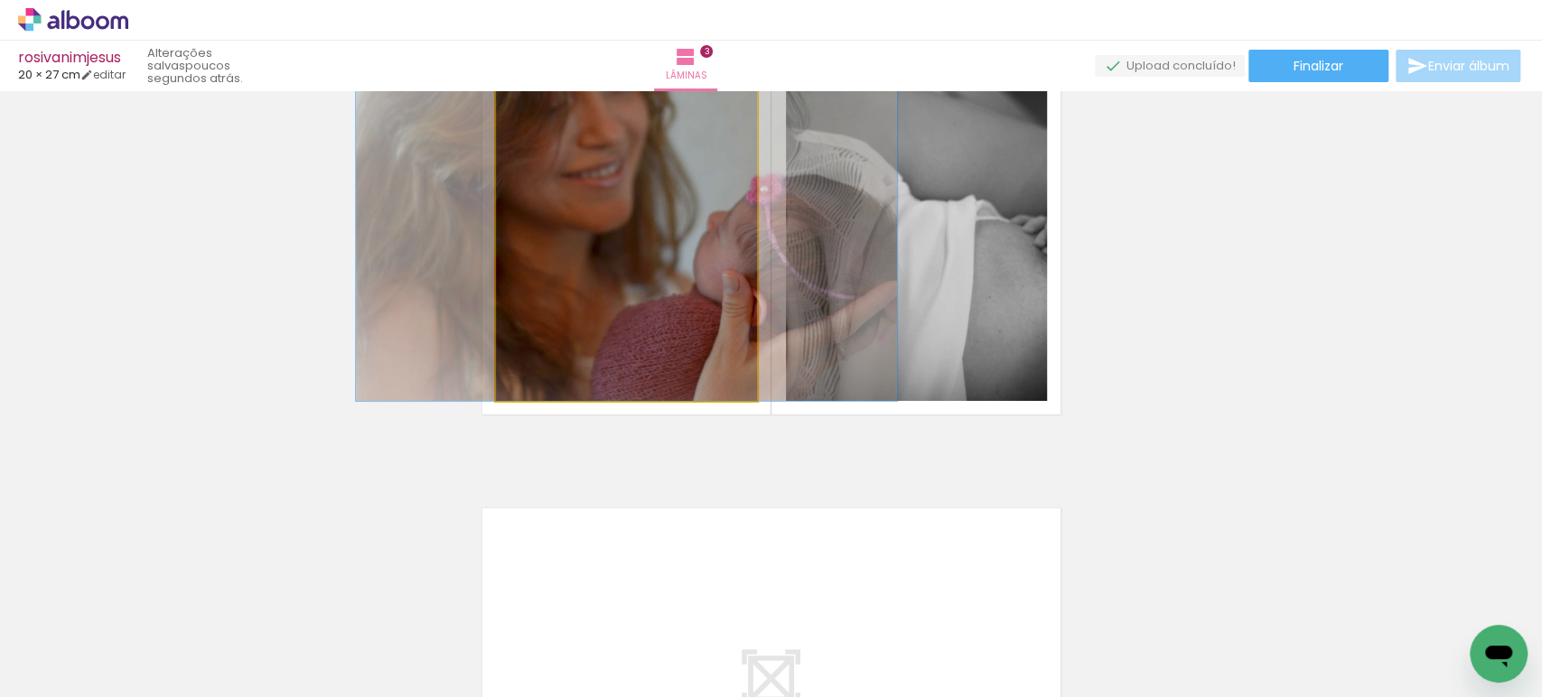
click at [682, 245] on quentale-photo at bounding box center [626, 221] width 261 height 359
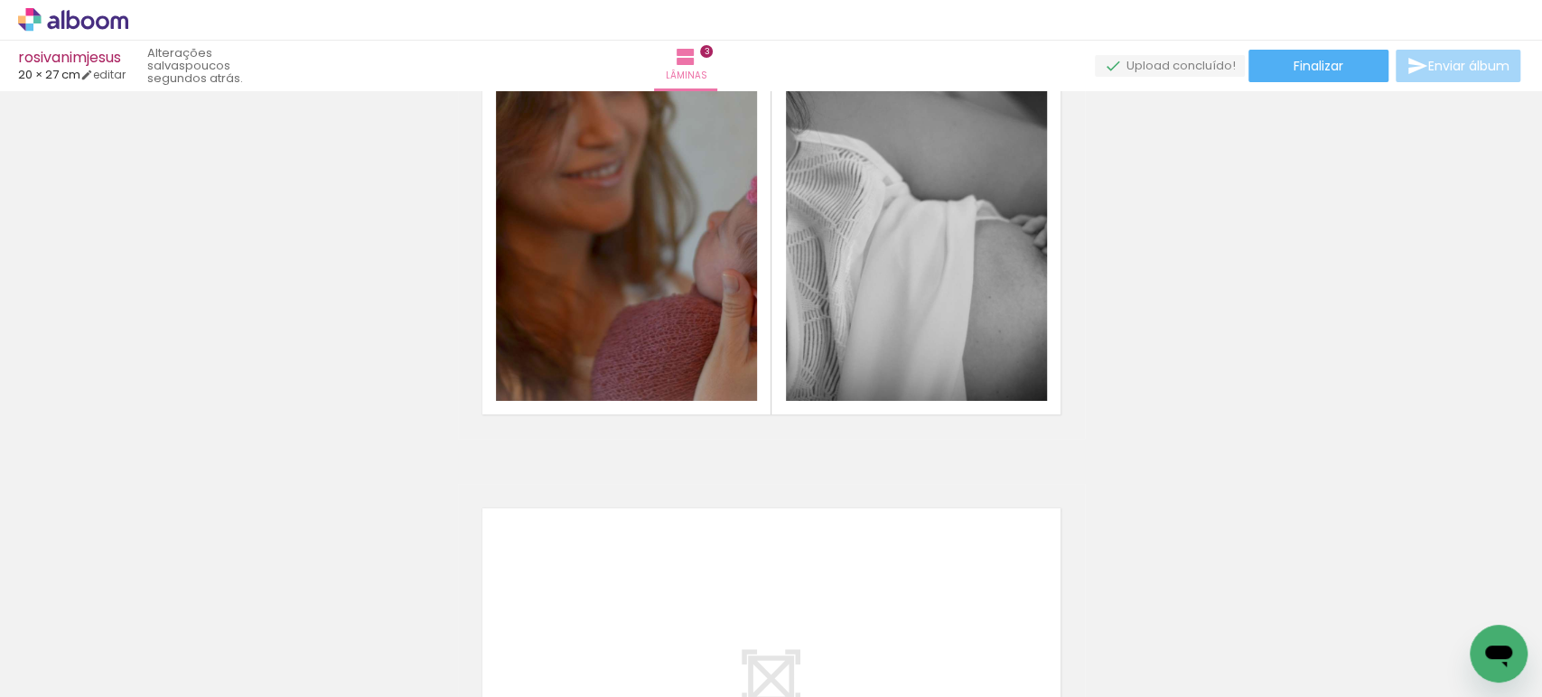
scroll to position [0, 1478]
drag, startPoint x: 1212, startPoint y: 496, endPoint x: 853, endPoint y: 186, distance: 474.6
click at [859, 192] on quentale-workspace at bounding box center [771, 348] width 1542 height 697
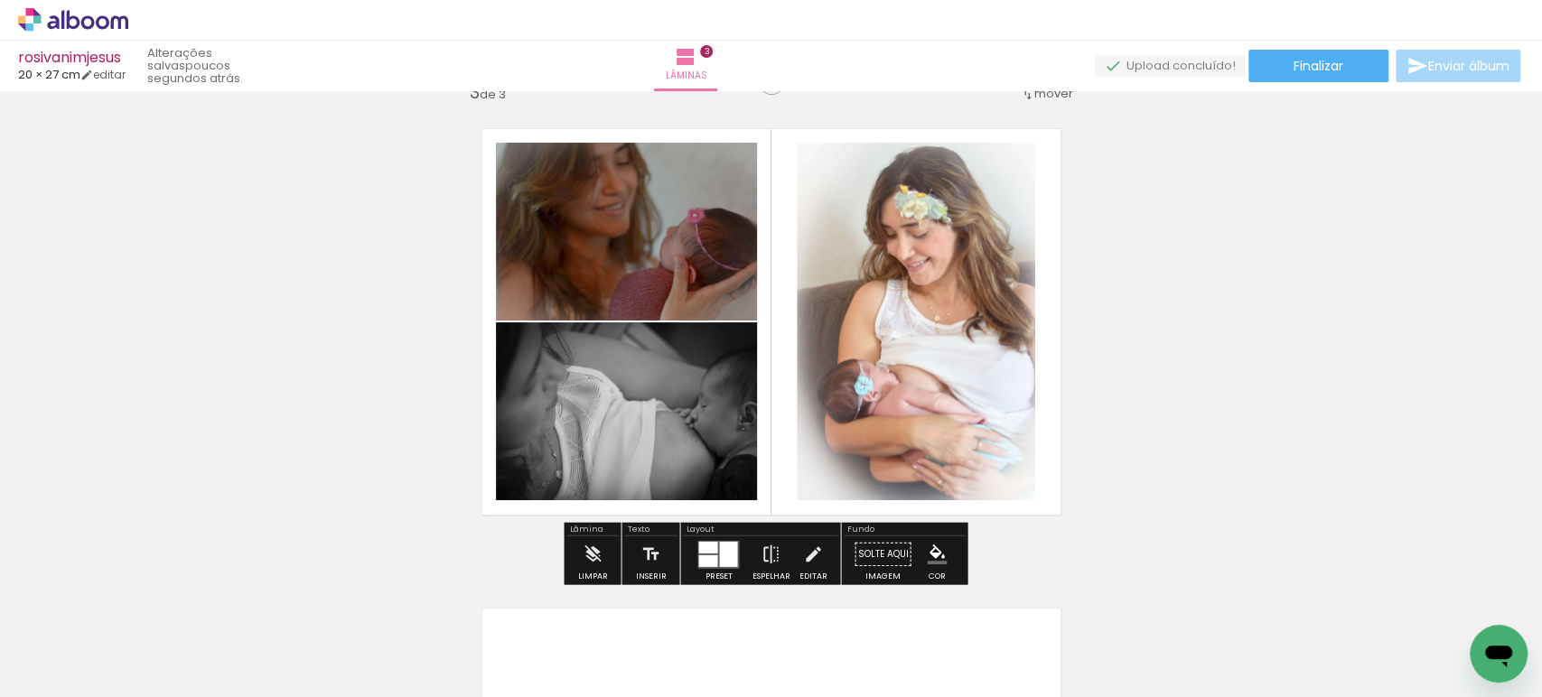
scroll to position [0, 714]
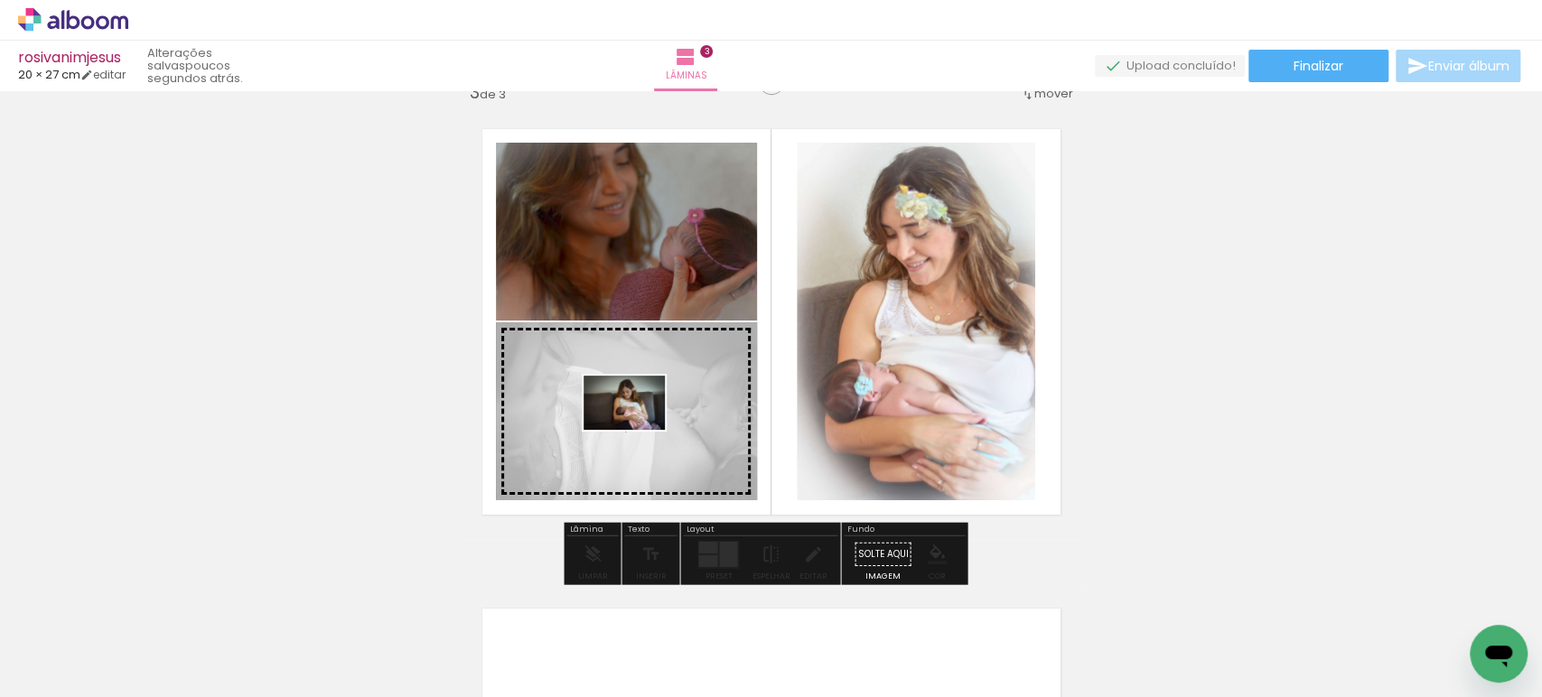
drag, startPoint x: 808, startPoint y: 641, endPoint x: 638, endPoint y: 430, distance: 271.2
click at [638, 430] on quentale-workspace at bounding box center [771, 348] width 1542 height 697
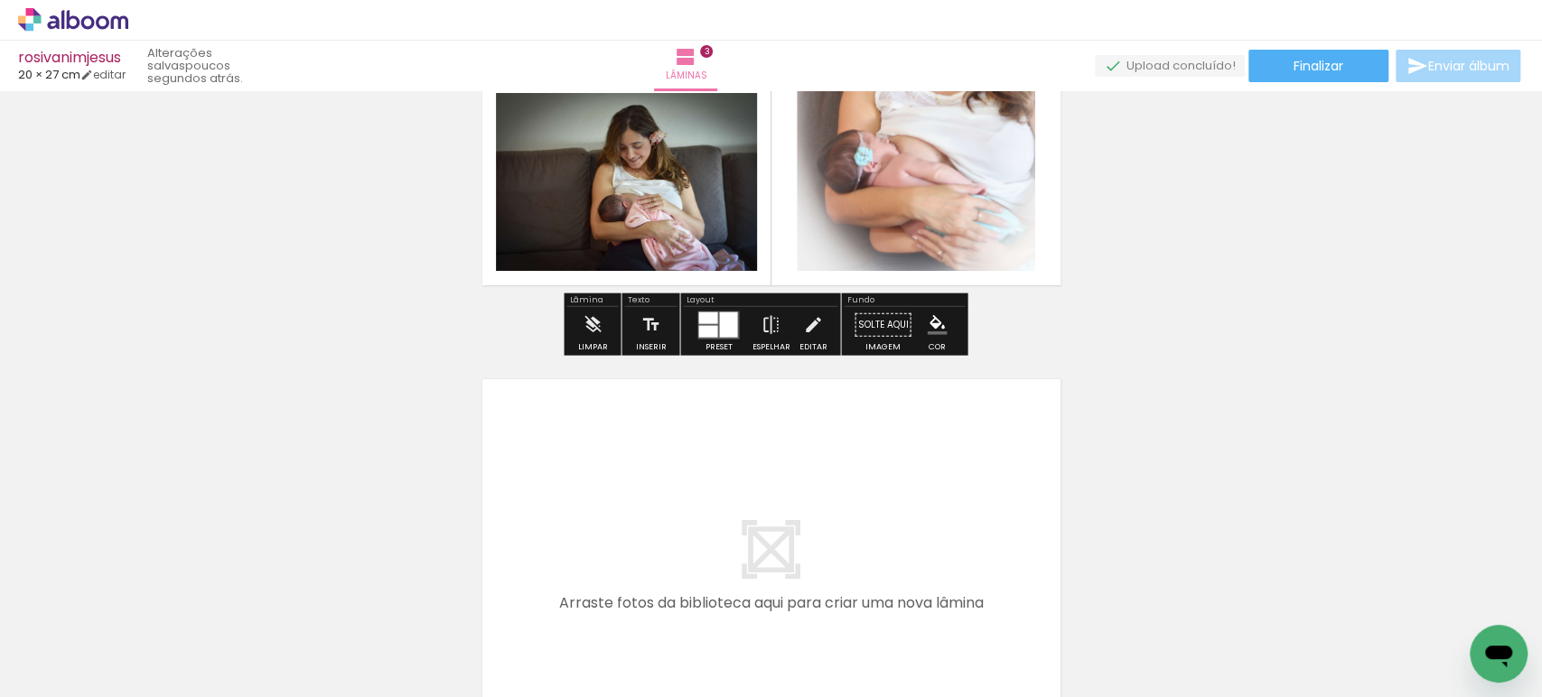
scroll to position [1294, 0]
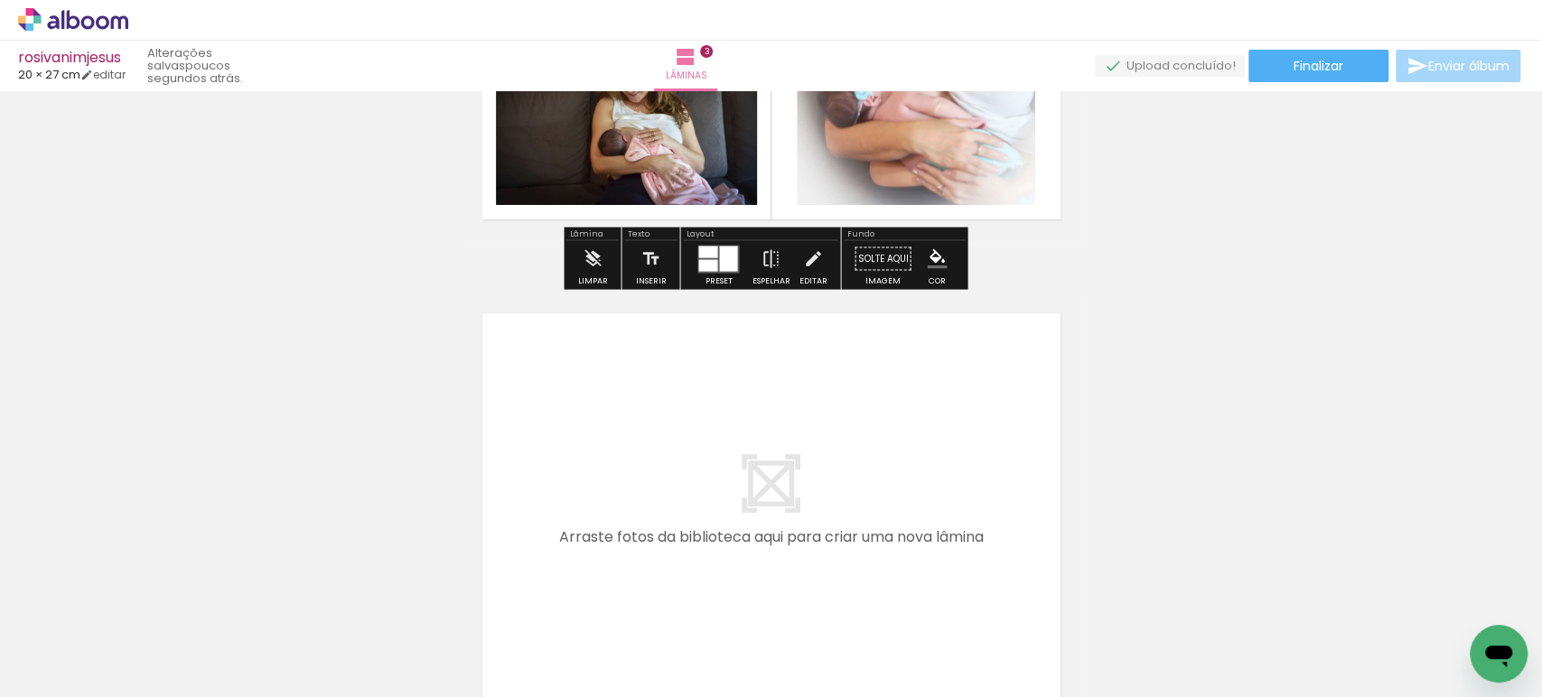
drag, startPoint x: 971, startPoint y: 649, endPoint x: 799, endPoint y: 442, distance: 269.4
click at [799, 442] on quentale-workspace at bounding box center [771, 348] width 1542 height 697
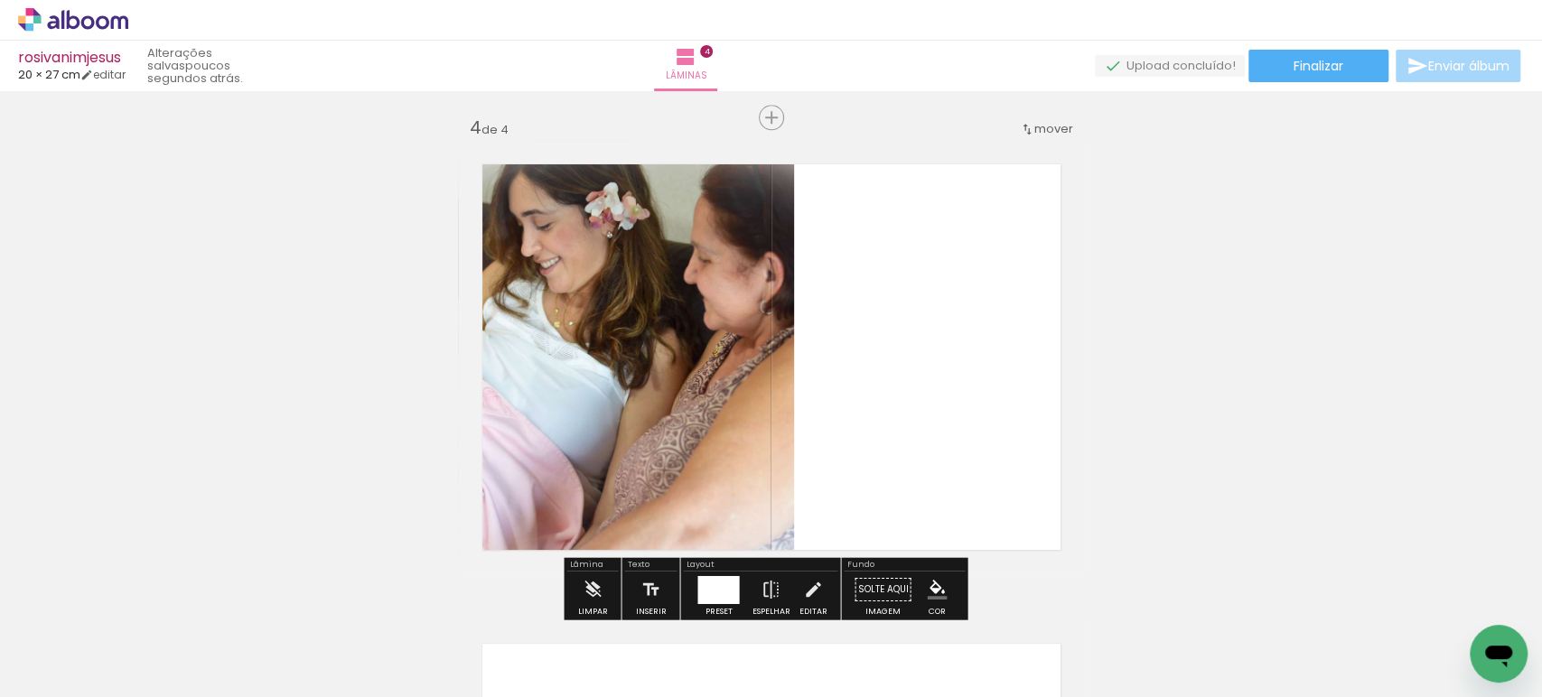
scroll to position [1462, 0]
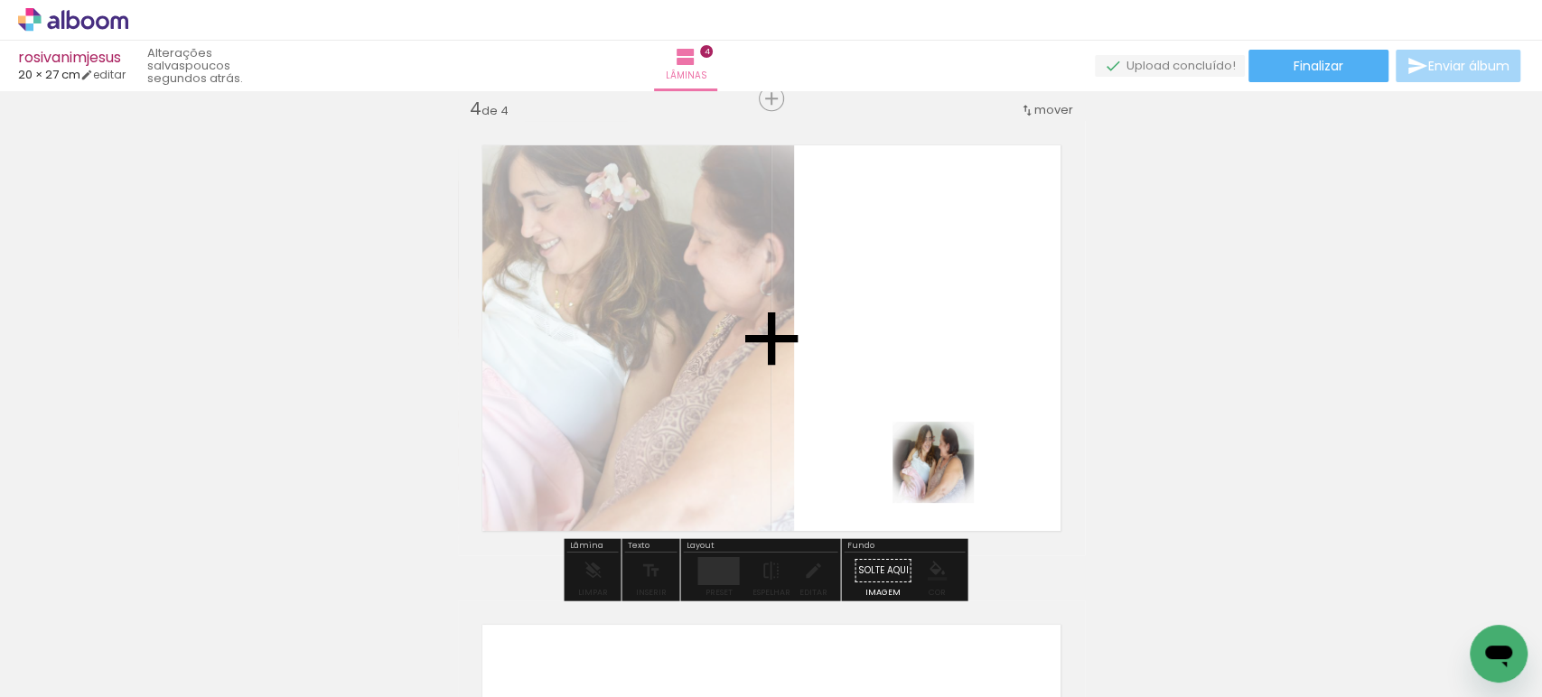
drag, startPoint x: 1094, startPoint y: 642, endPoint x: 835, endPoint y: 336, distance: 401.2
click at [835, 336] on quentale-workspace at bounding box center [771, 348] width 1542 height 697
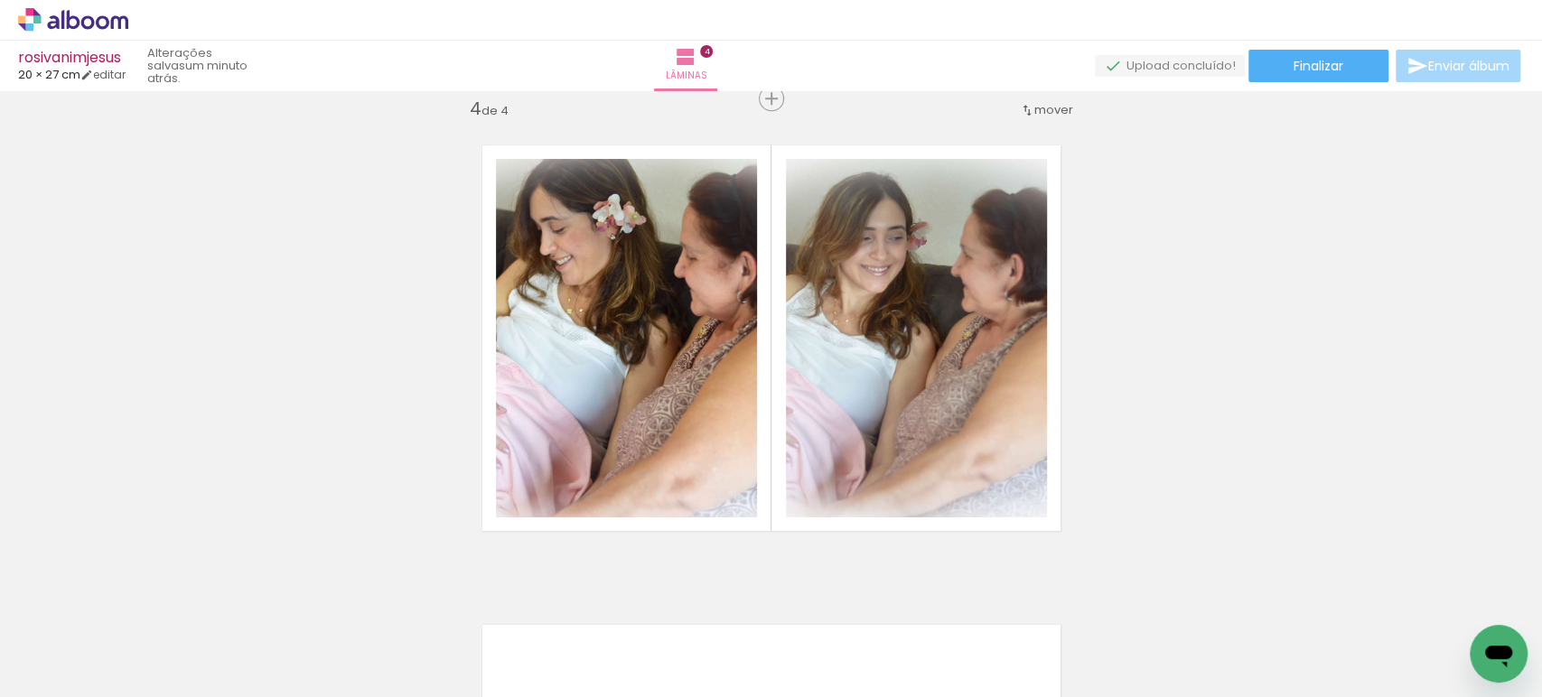
scroll to position [0, 0]
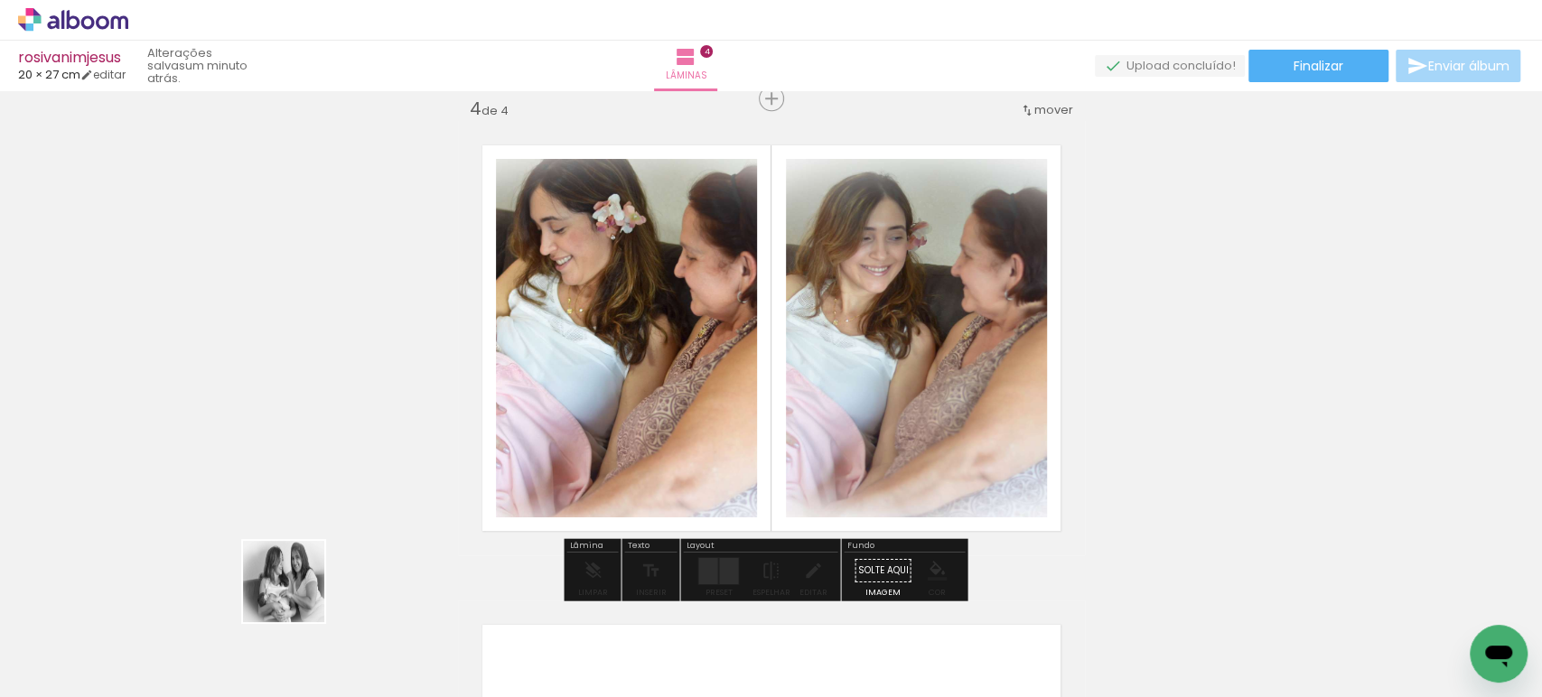
drag, startPoint x: 174, startPoint y: 633, endPoint x: 752, endPoint y: 418, distance: 616.8
click at [749, 422] on quentale-workspace at bounding box center [771, 348] width 1542 height 697
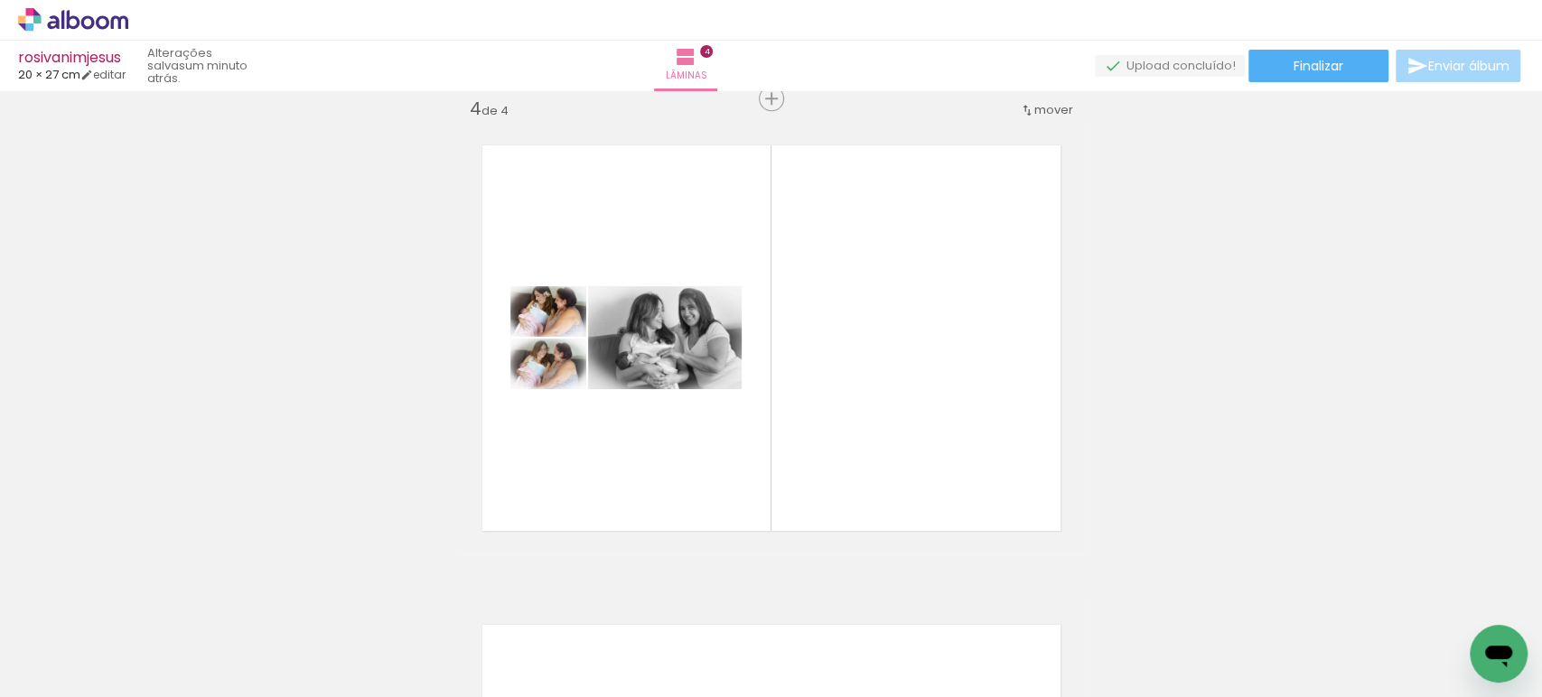
scroll to position [0, 2051]
drag, startPoint x: 853, startPoint y: 637, endPoint x: 881, endPoint y: 426, distance: 212.3
click at [881, 429] on quentale-workspace at bounding box center [771, 348] width 1542 height 697
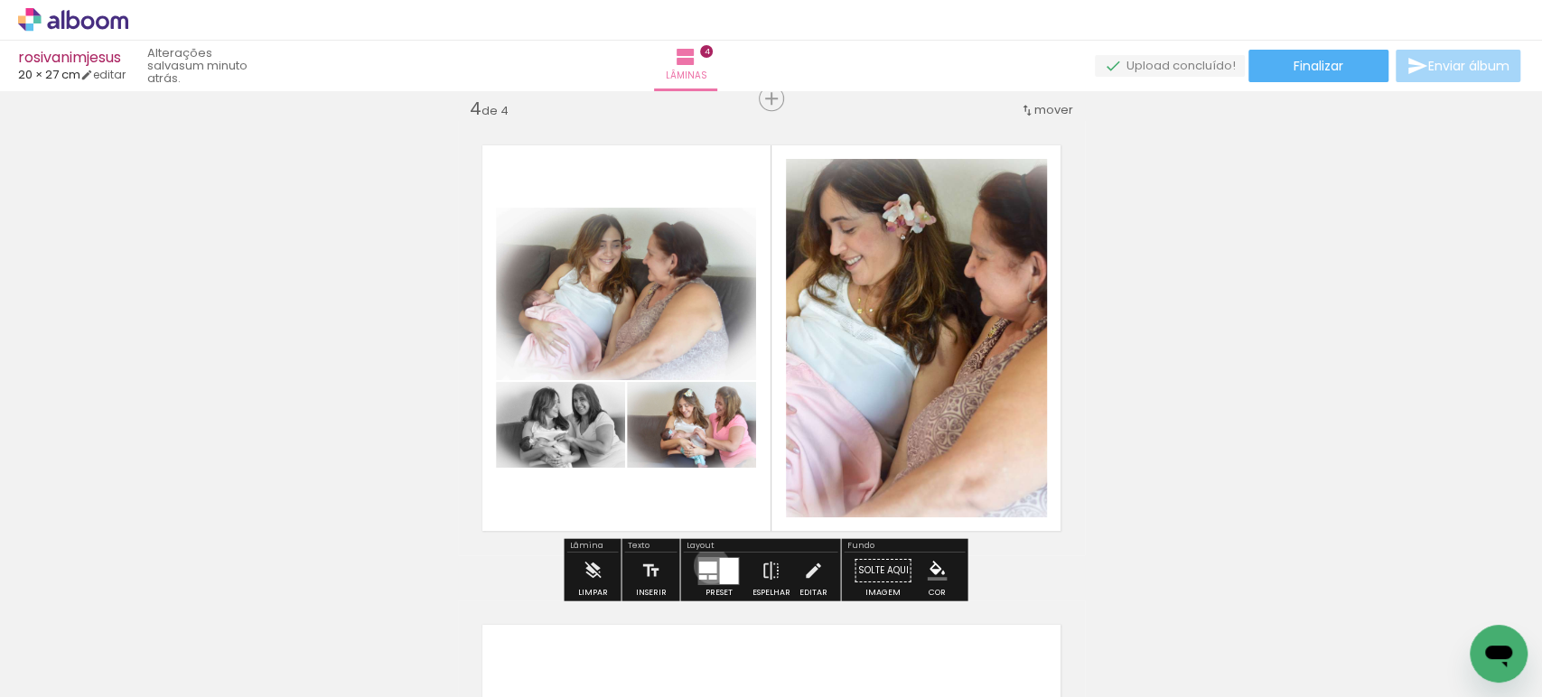
click at [707, 565] on div at bounding box center [707, 567] width 18 height 12
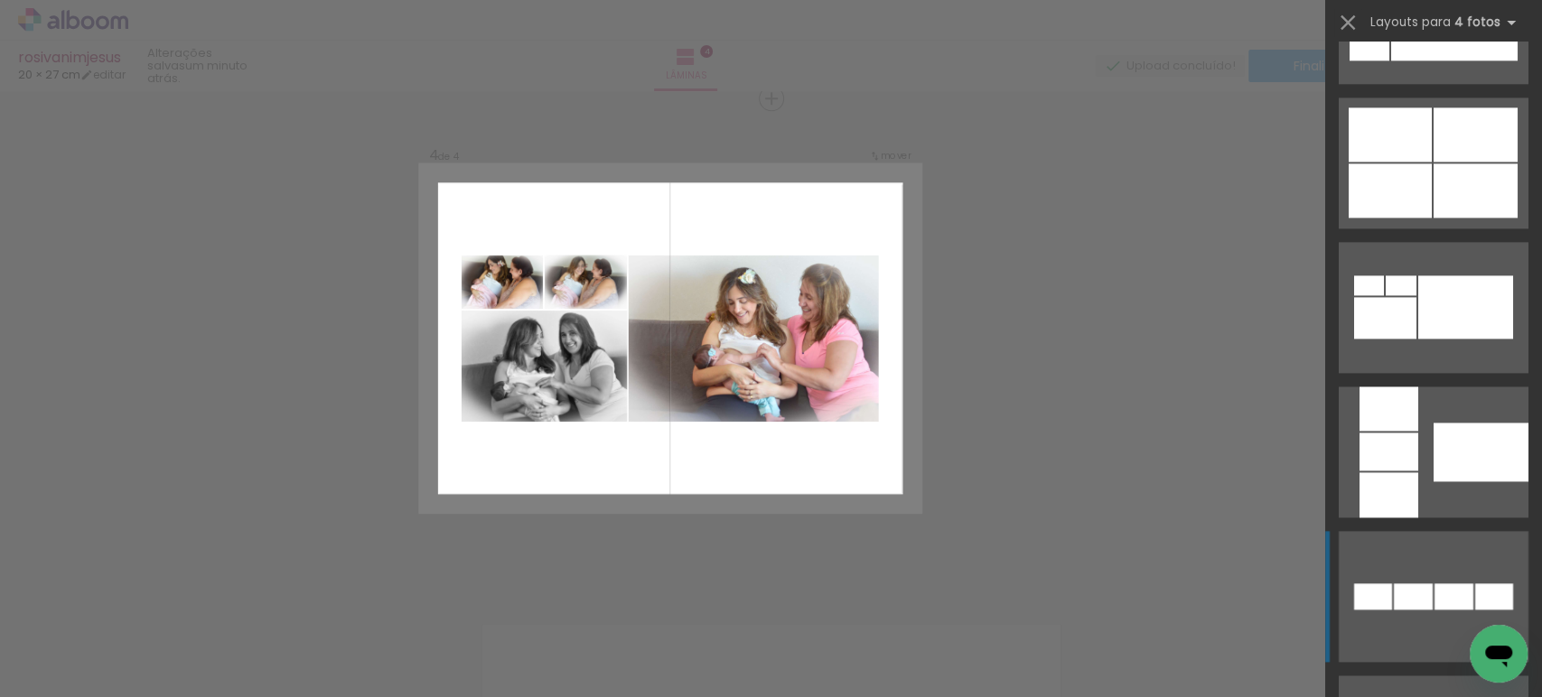
scroll to position [1404, 0]
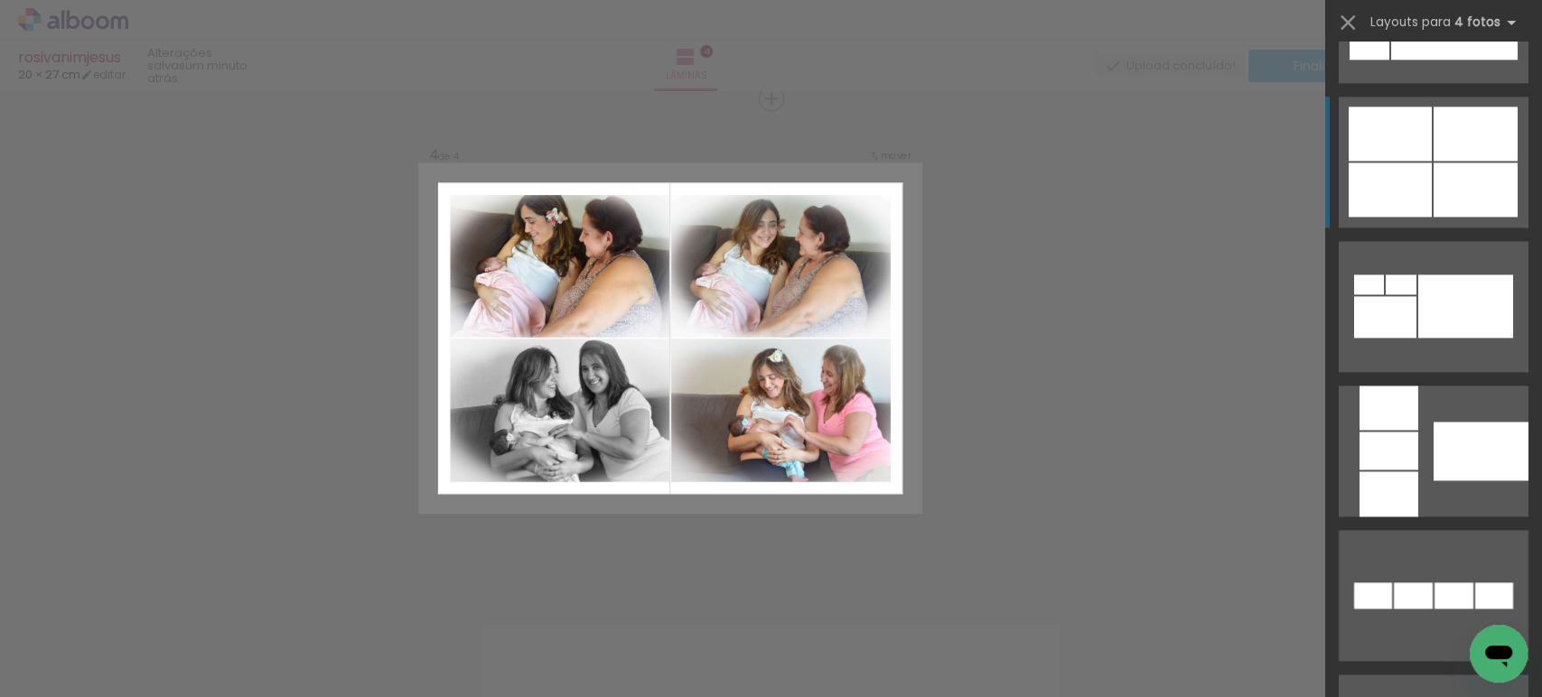
click at [1416, 172] on div at bounding box center [1390, 190] width 83 height 54
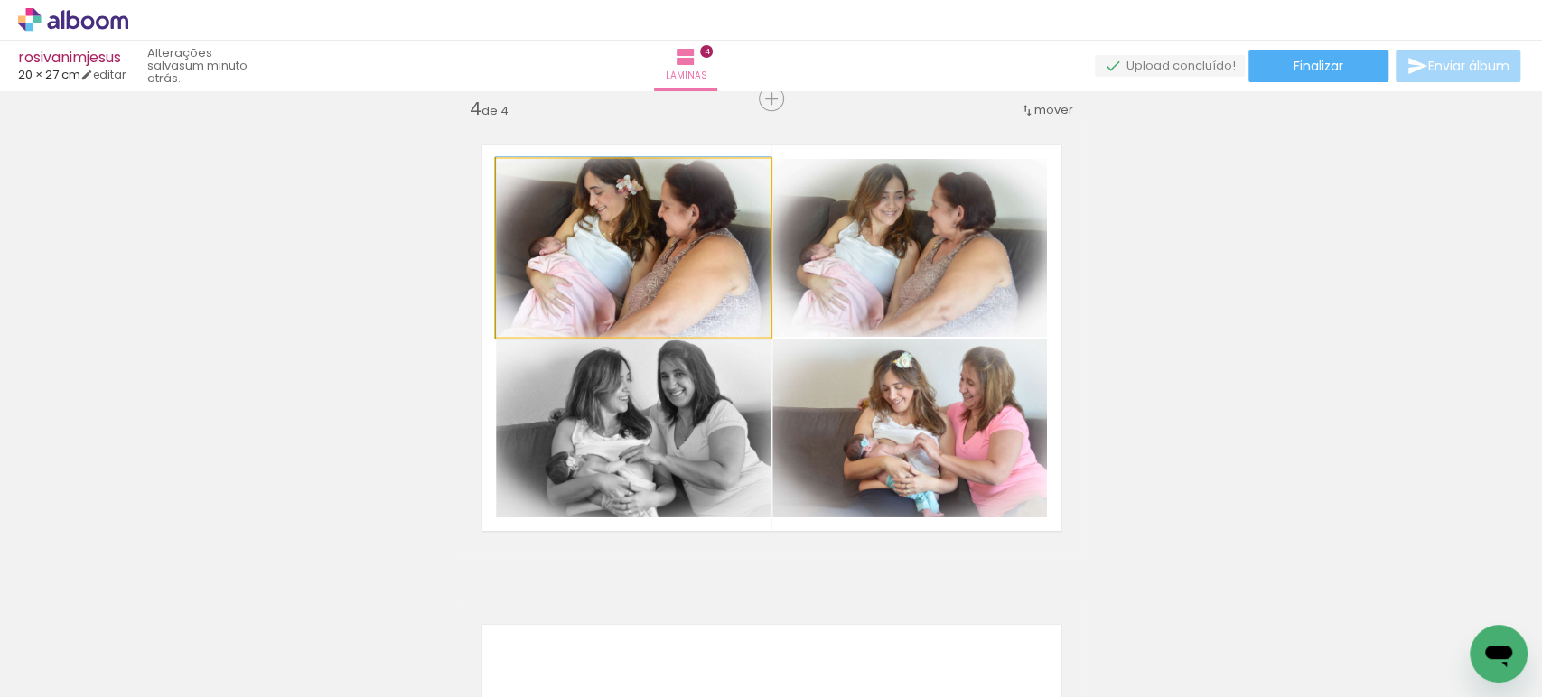
click at [658, 238] on quentale-photo at bounding box center [633, 248] width 275 height 178
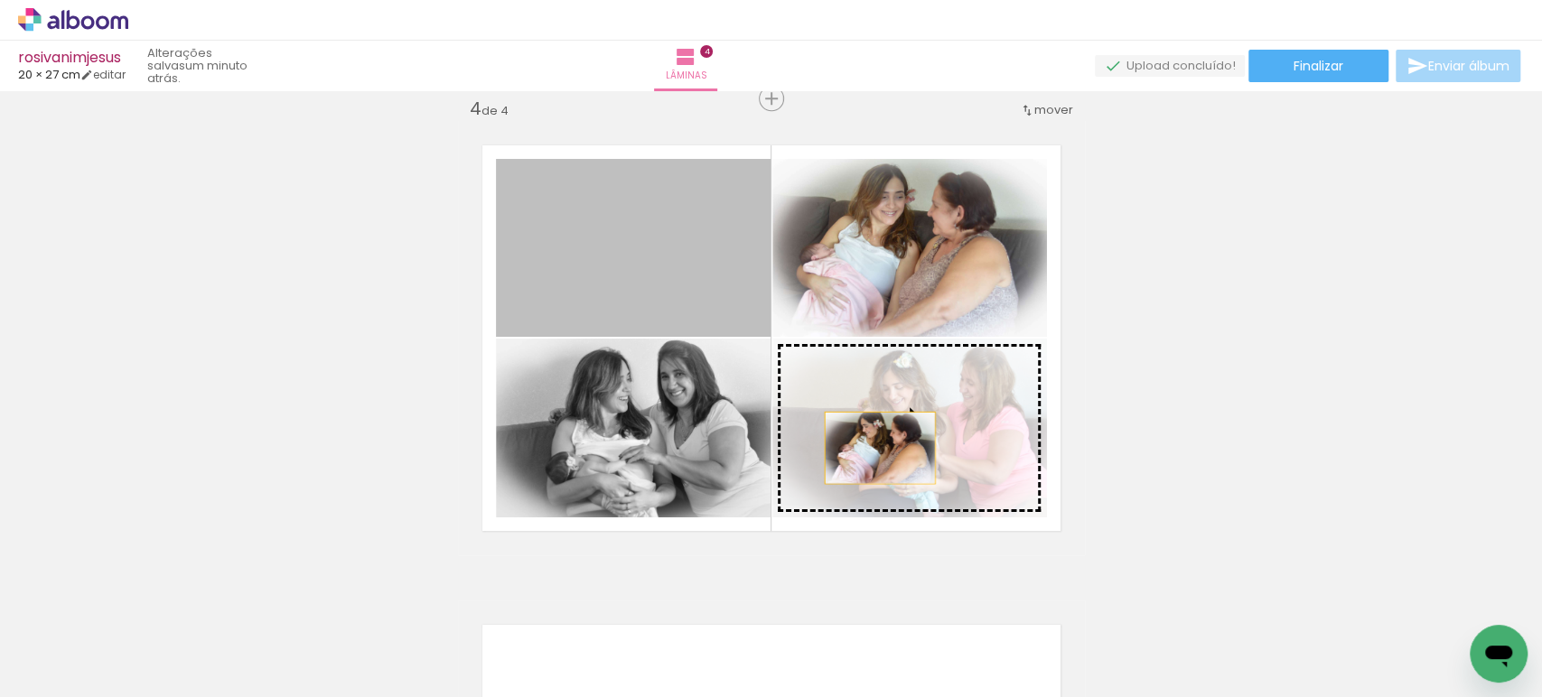
drag, startPoint x: 658, startPoint y: 238, endPoint x: 911, endPoint y: 461, distance: 336.7
click at [0, 0] on slot at bounding box center [0, 0] width 0 height 0
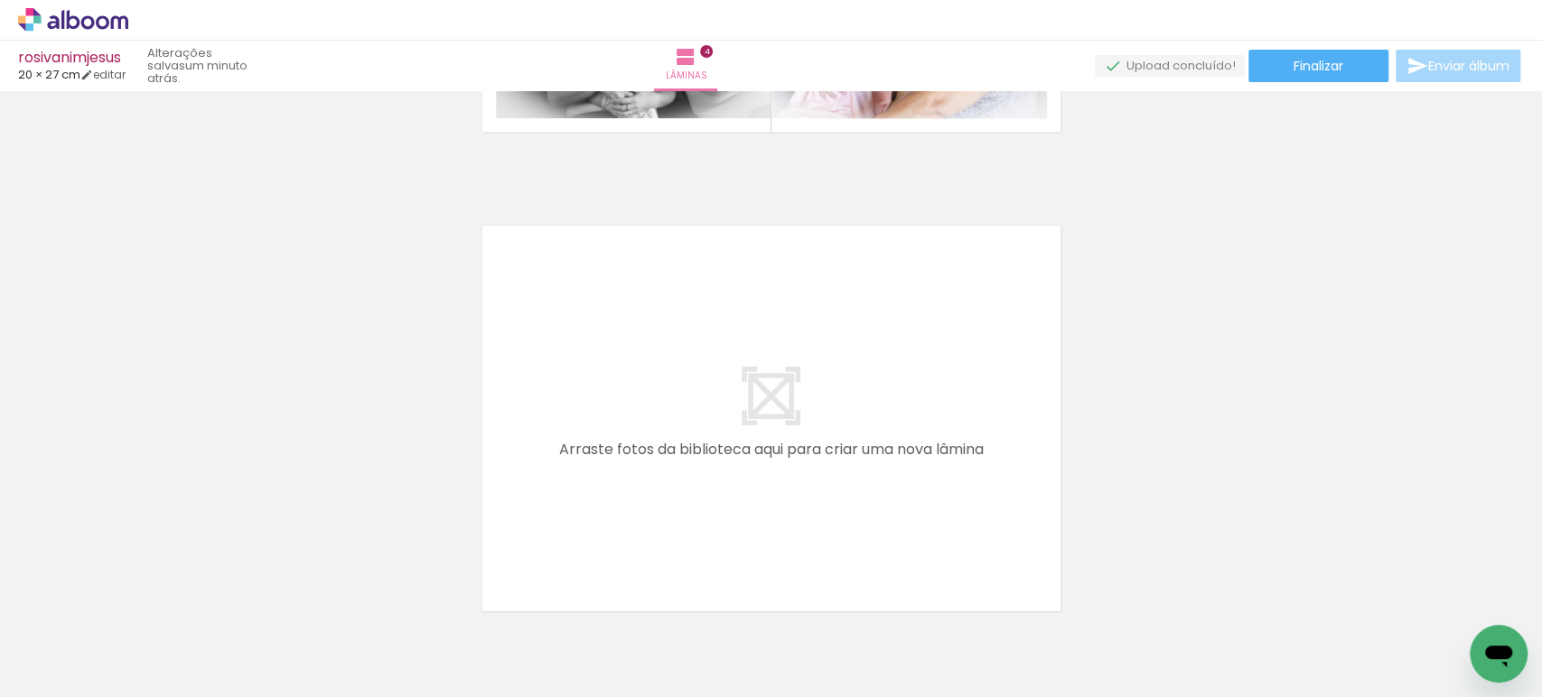
scroll to position [1863, 0]
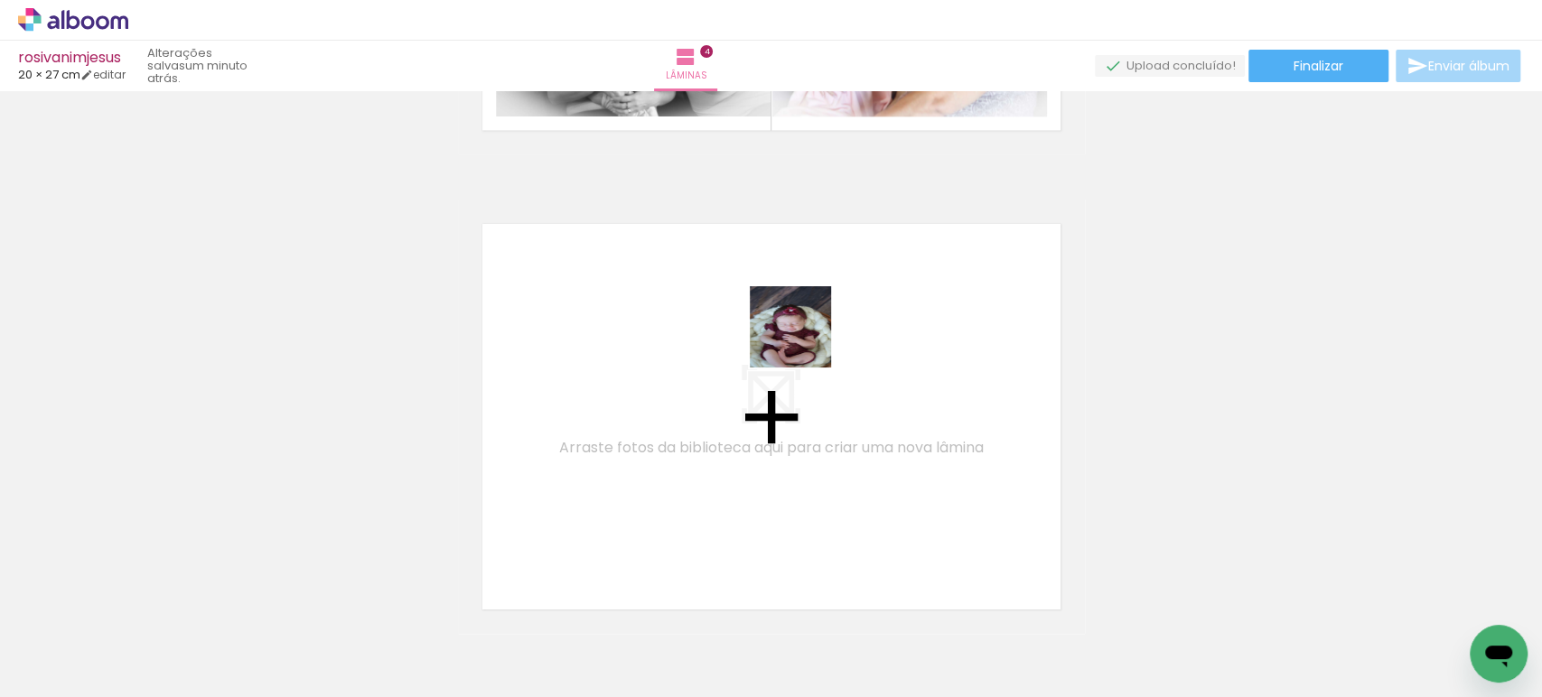
drag, startPoint x: 991, startPoint y: 639, endPoint x: 799, endPoint y: 327, distance: 366.3
click at [799, 327] on quentale-workspace at bounding box center [771, 348] width 1542 height 697
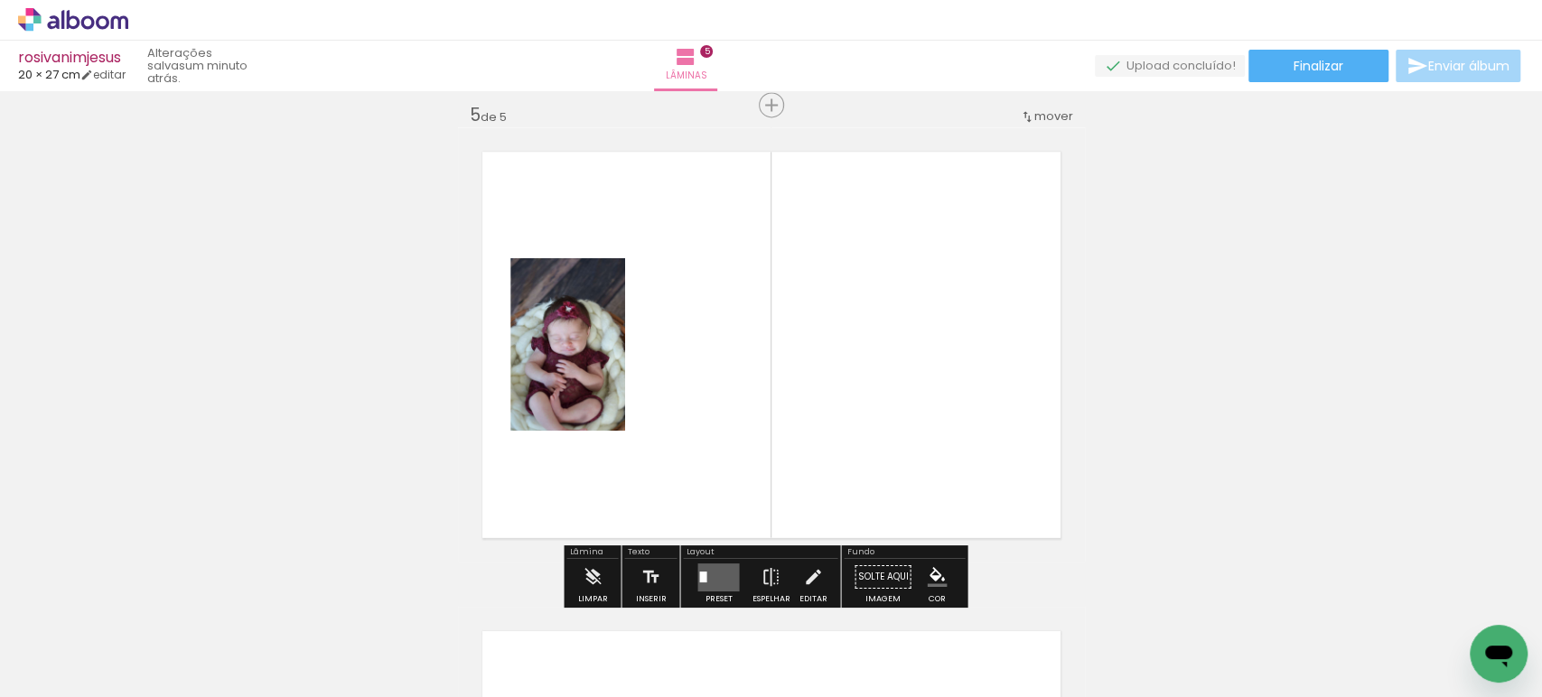
scroll to position [1941, 0]
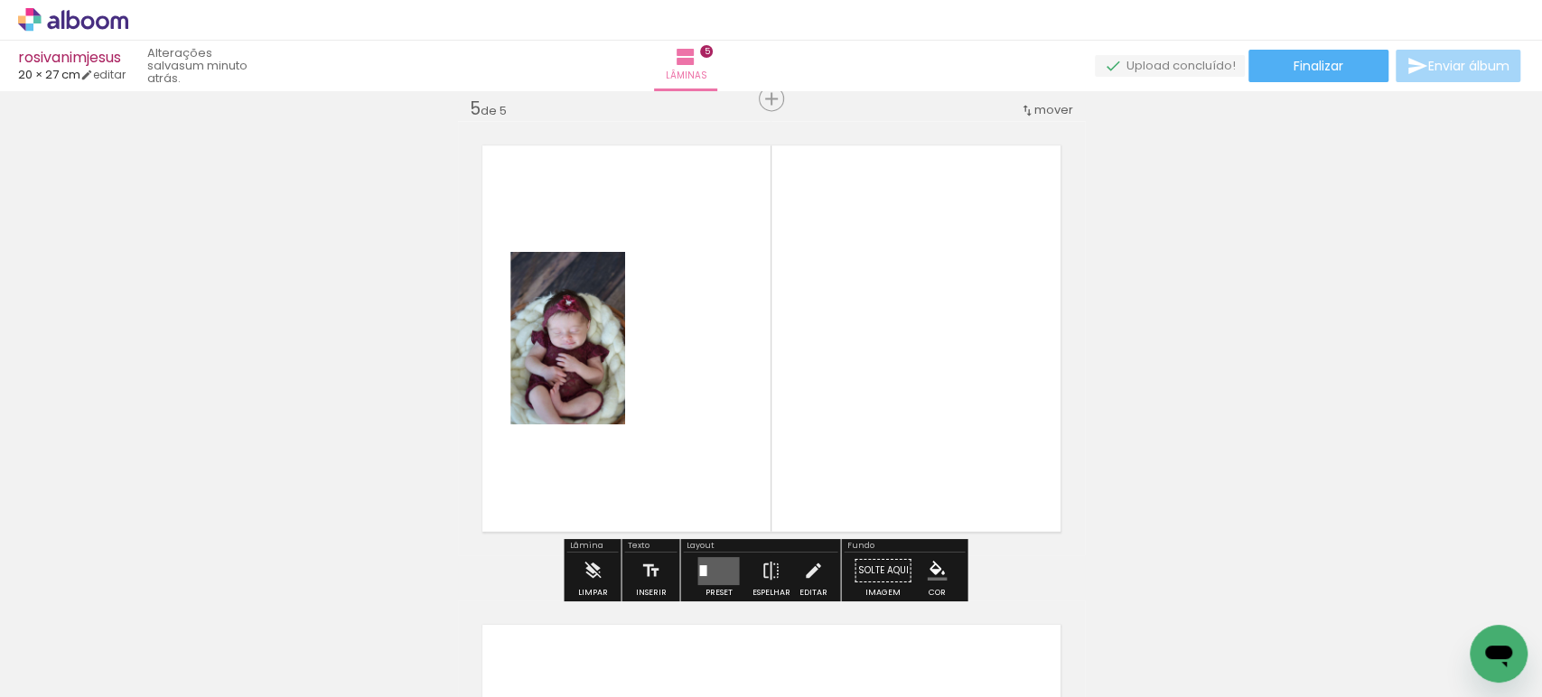
click at [1098, 653] on div at bounding box center [1091, 637] width 89 height 60
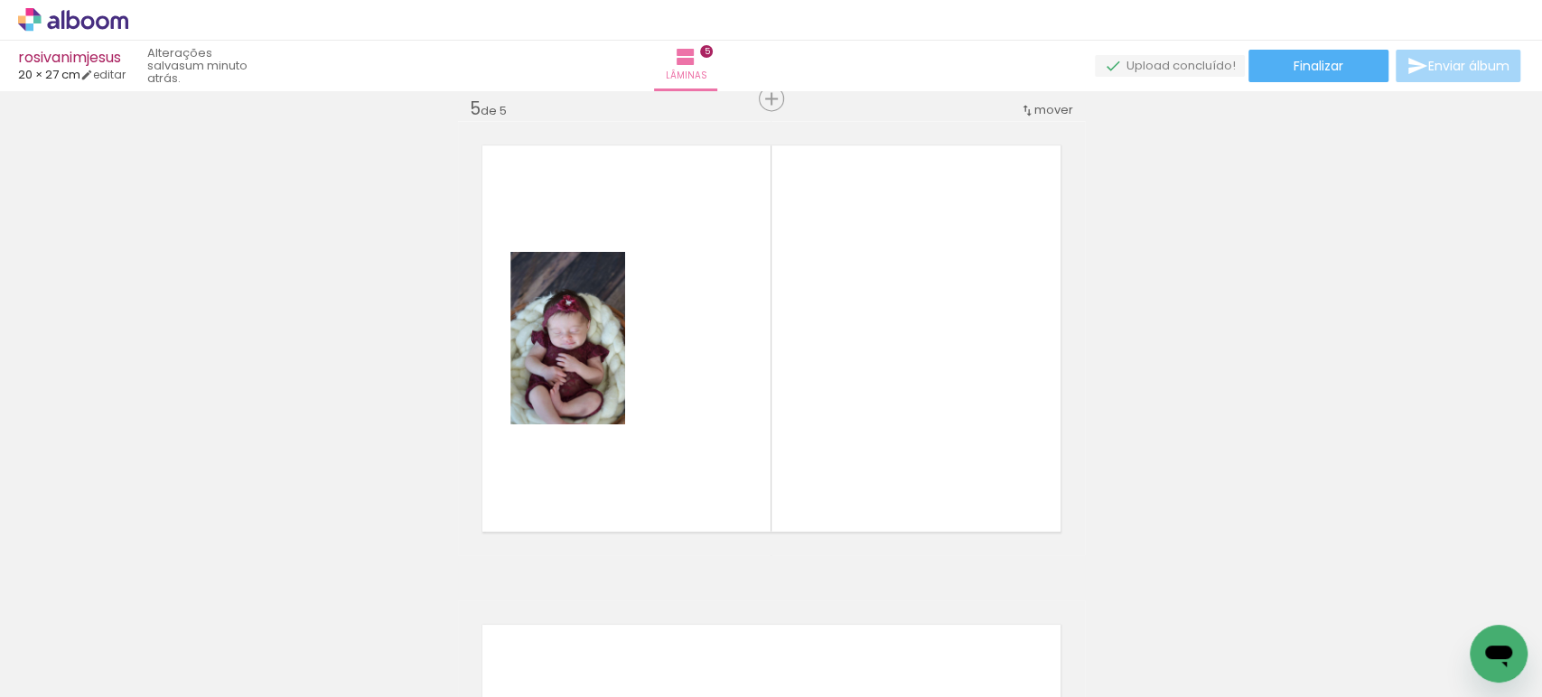
scroll to position [0, 915]
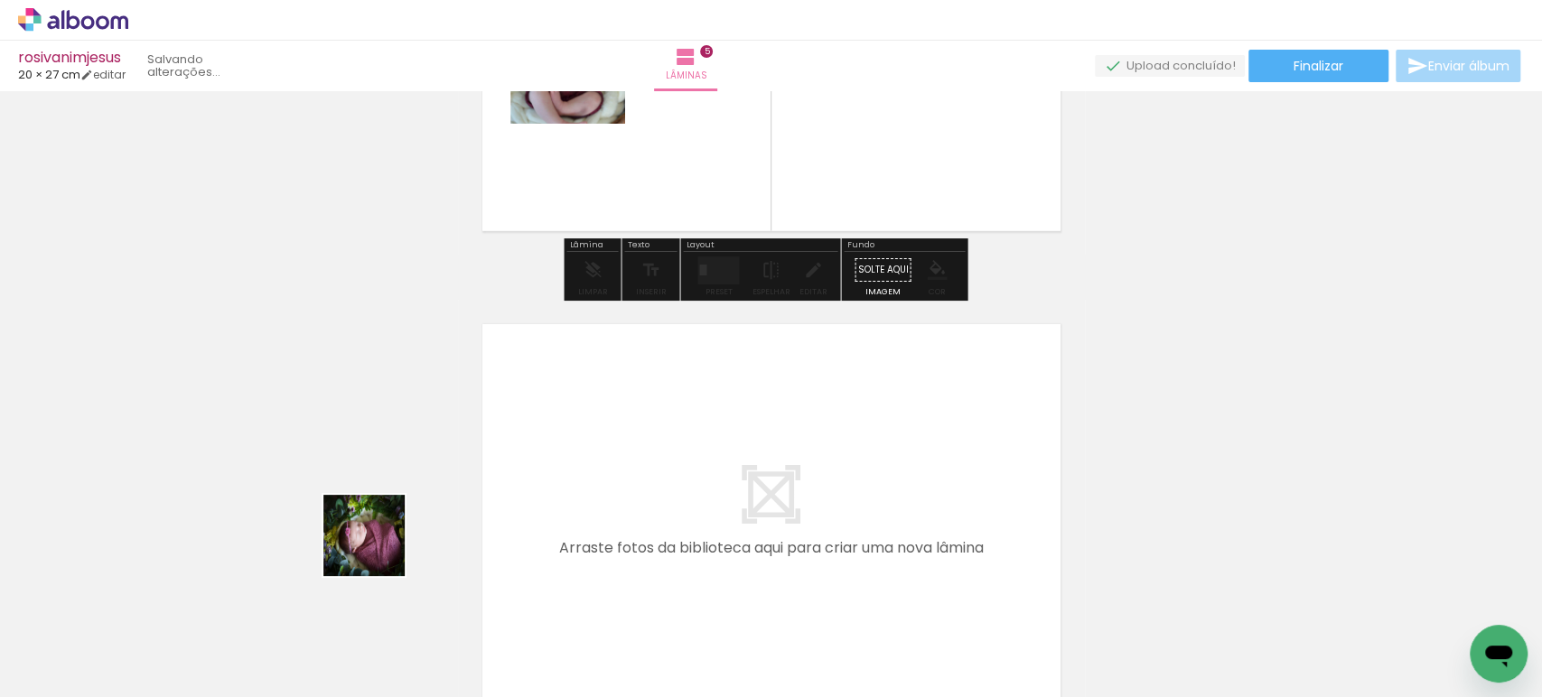
drag, startPoint x: 211, startPoint y: 621, endPoint x: 911, endPoint y: 362, distance: 746.5
click at [911, 362] on quentale-workspace at bounding box center [771, 348] width 1542 height 697
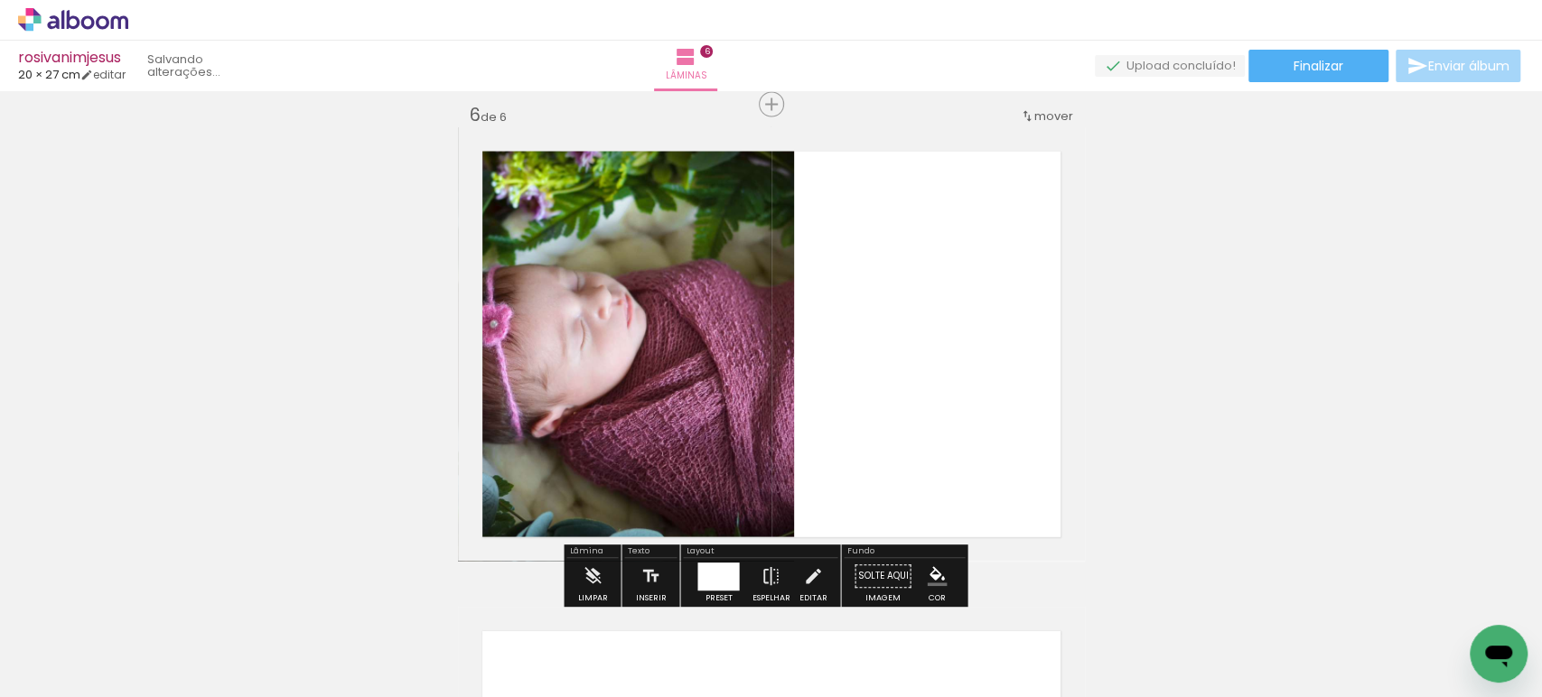
scroll to position [2421, 0]
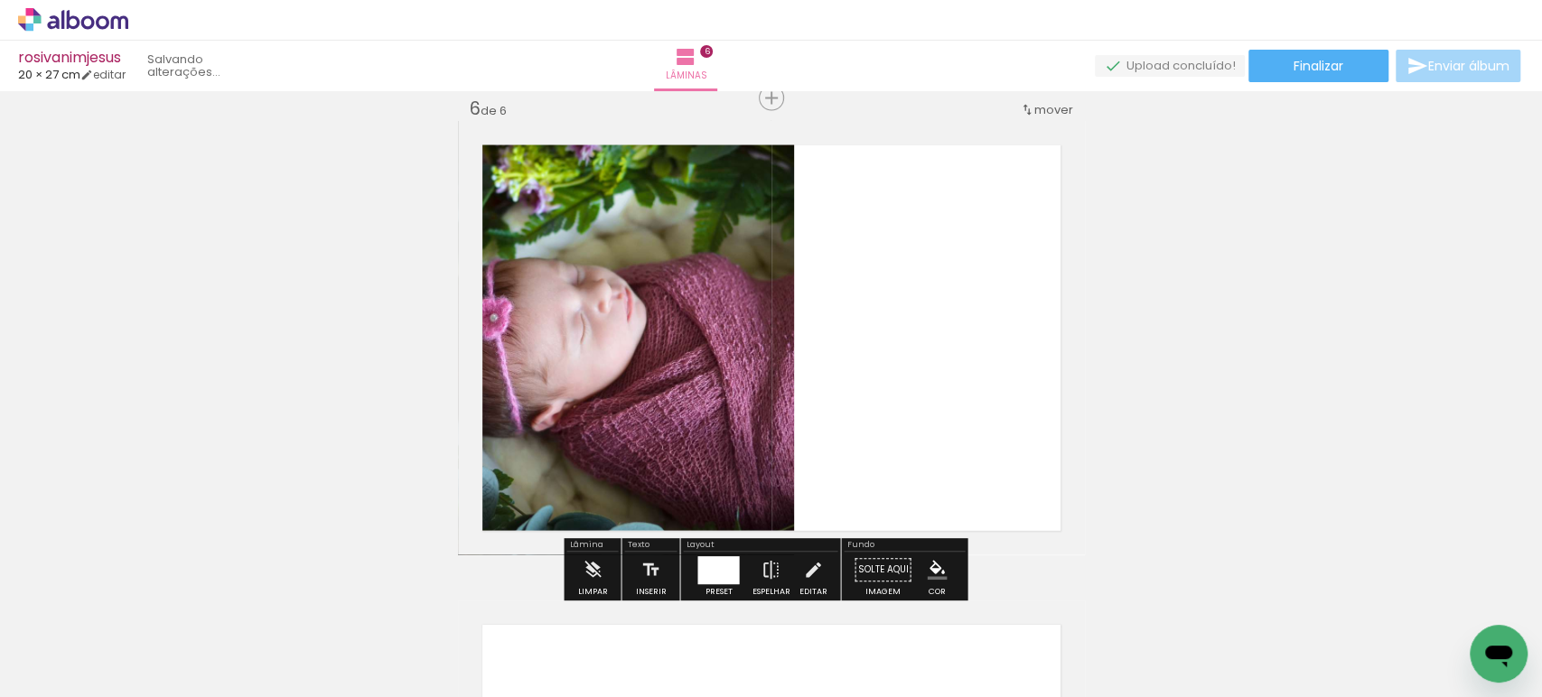
click at [719, 572] on div at bounding box center [718, 570] width 42 height 28
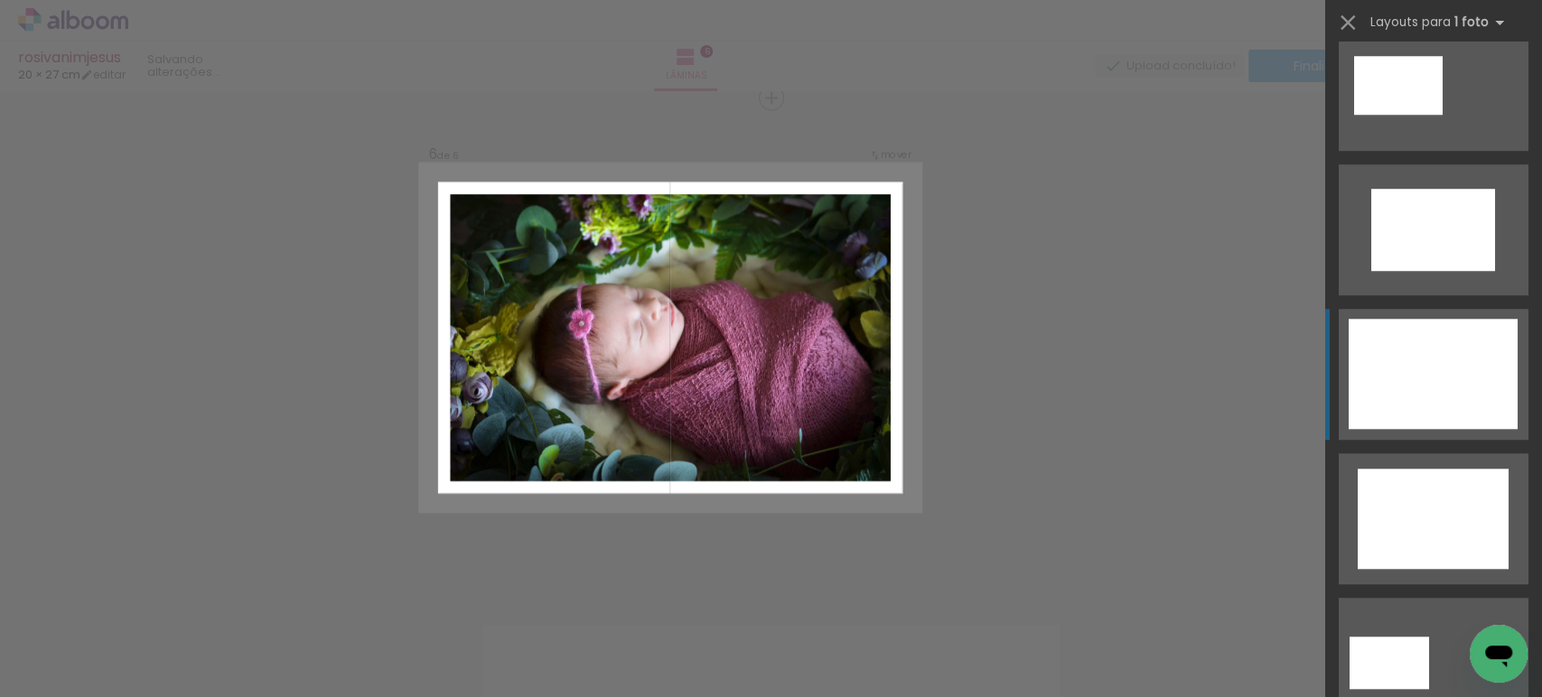
scroll to position [903, 0]
click at [1435, 367] on div at bounding box center [1433, 373] width 169 height 110
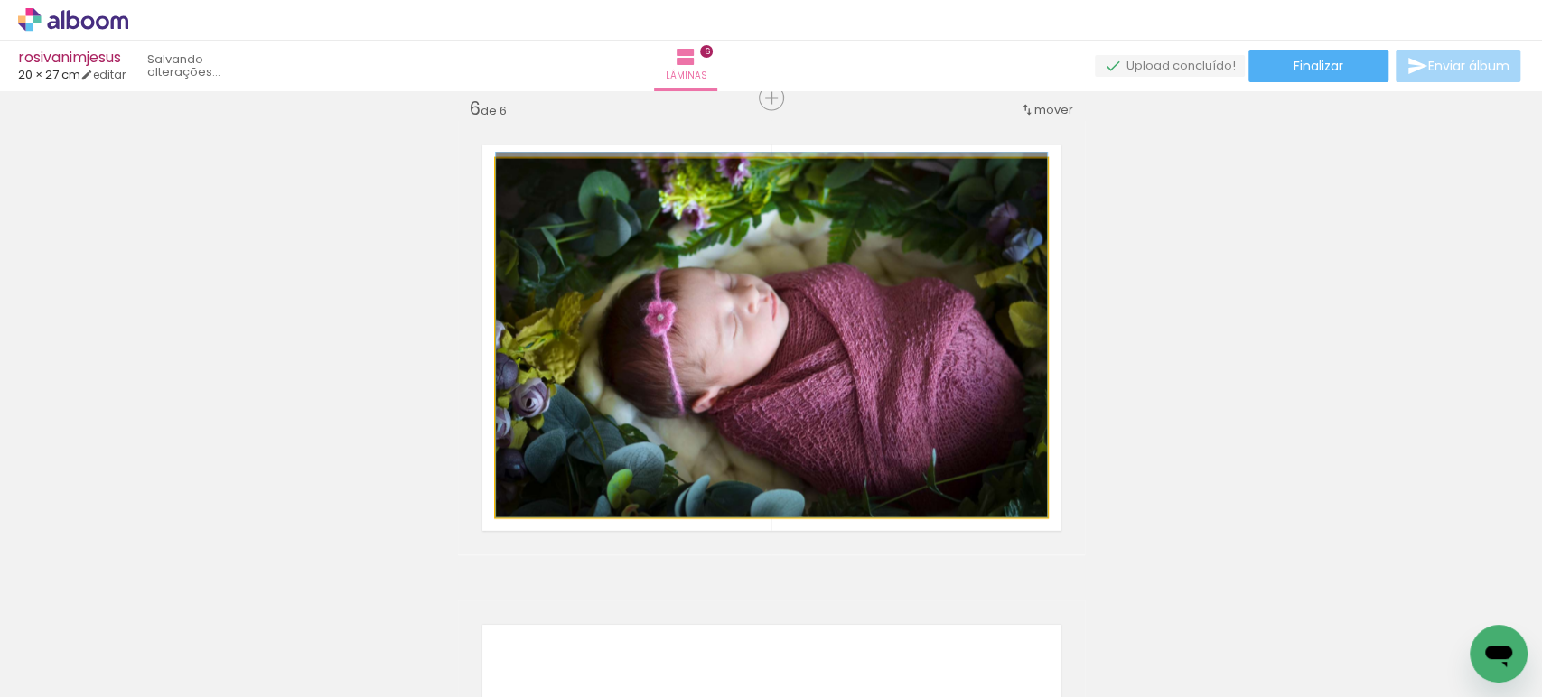
drag, startPoint x: 896, startPoint y: 377, endPoint x: 778, endPoint y: 350, distance: 121.4
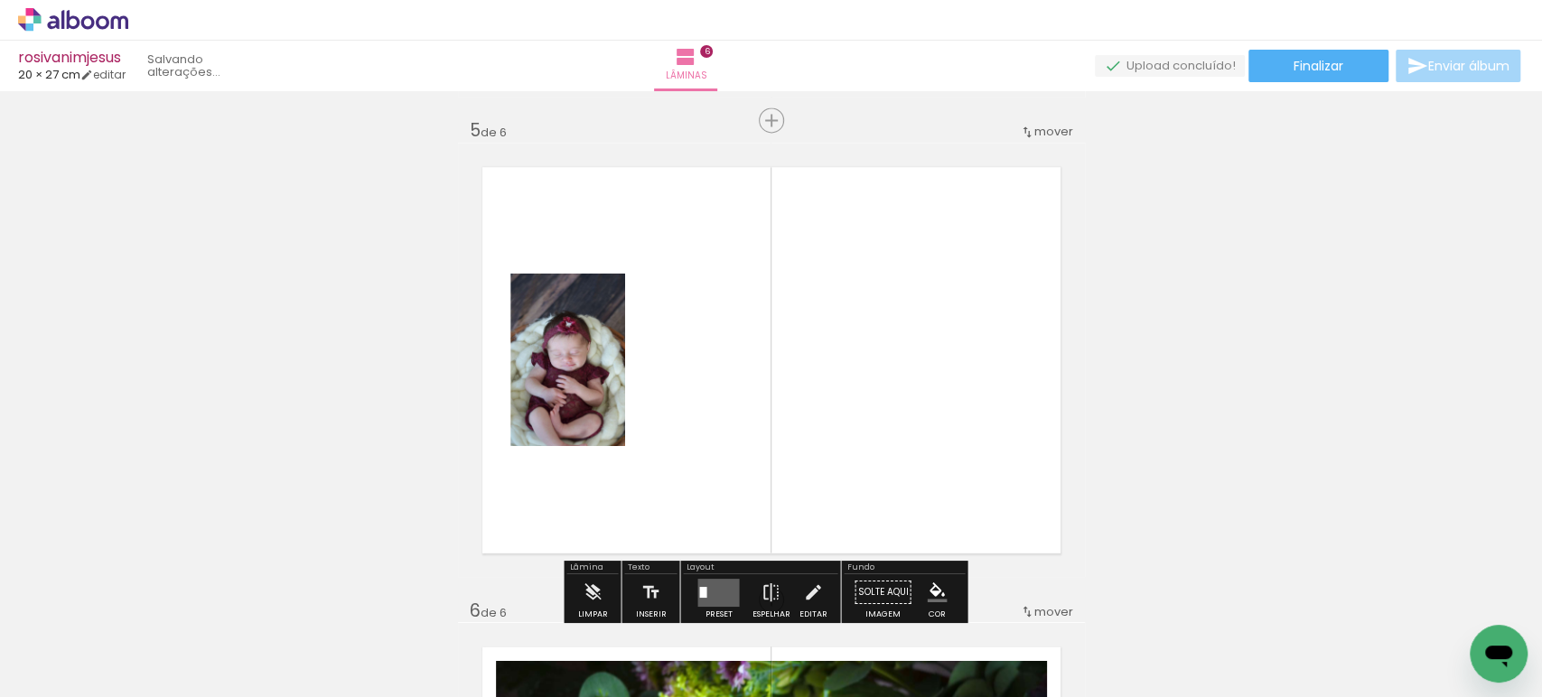
scroll to position [1919, 0]
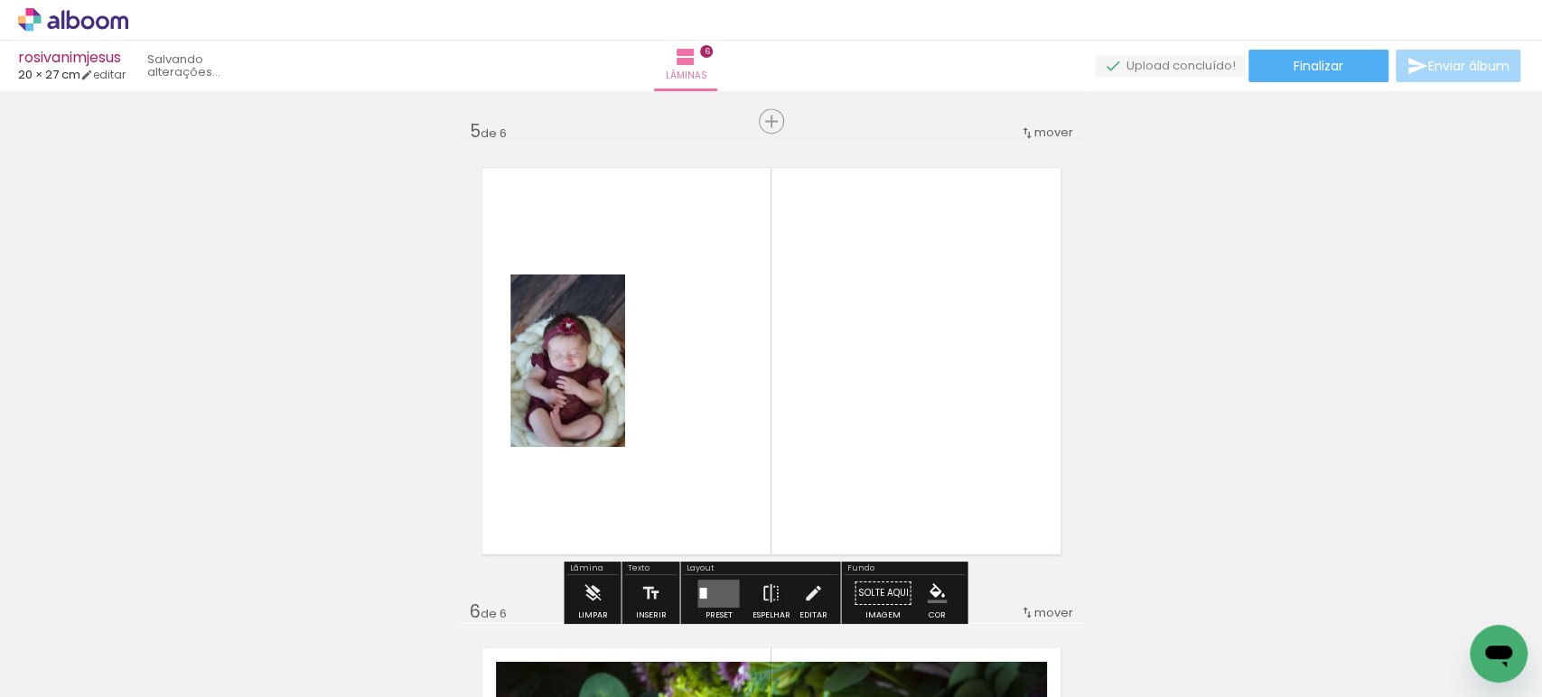
drag, startPoint x: 595, startPoint y: 636, endPoint x: 690, endPoint y: 422, distance: 234.2
click at [690, 422] on quentale-workspace at bounding box center [771, 348] width 1542 height 697
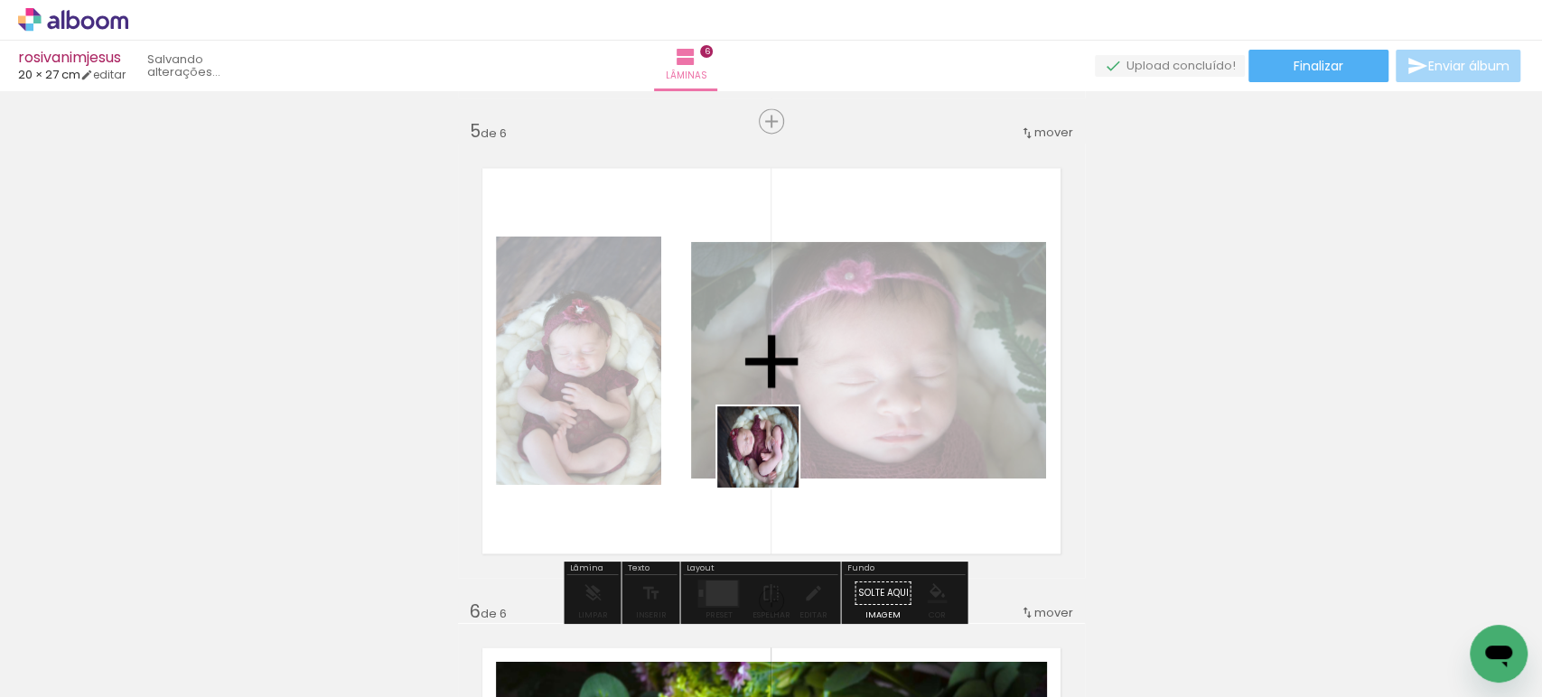
drag, startPoint x: 768, startPoint y: 627, endPoint x: 771, endPoint y: 447, distance: 179.8
click at [771, 457] on quentale-workspace at bounding box center [771, 348] width 1542 height 697
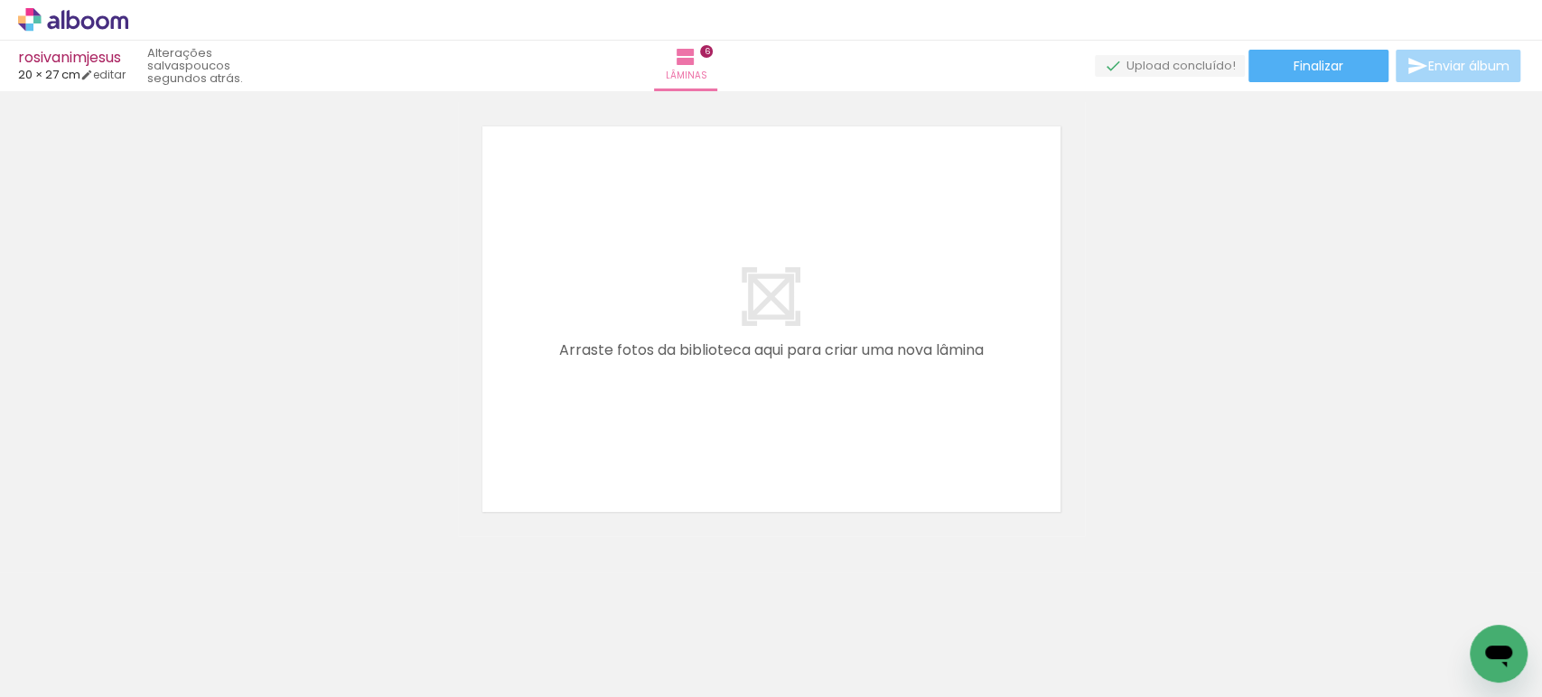
scroll to position [0, 664]
drag, startPoint x: 735, startPoint y: 641, endPoint x: 728, endPoint y: 375, distance: 266.6
click at [733, 419] on quentale-workspace at bounding box center [771, 348] width 1542 height 697
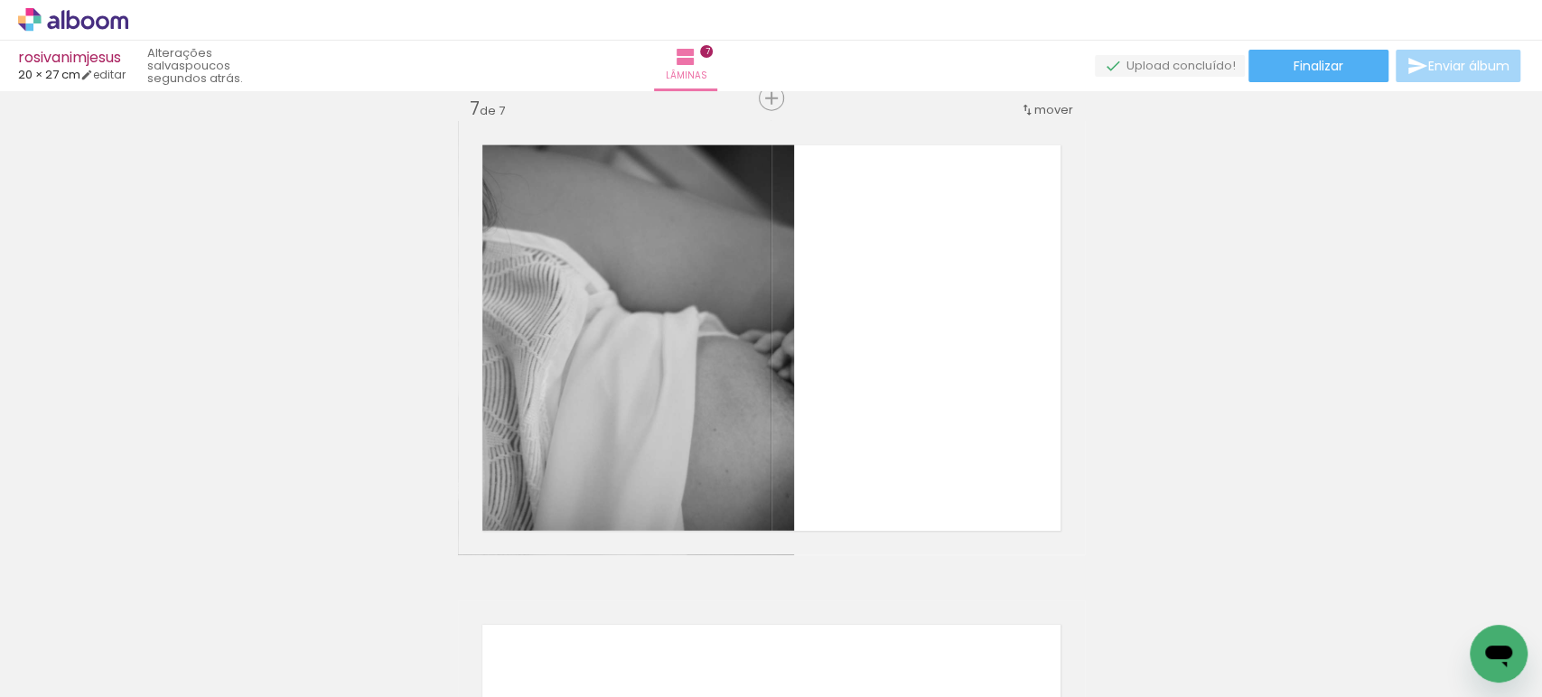
scroll to position [0, 1947]
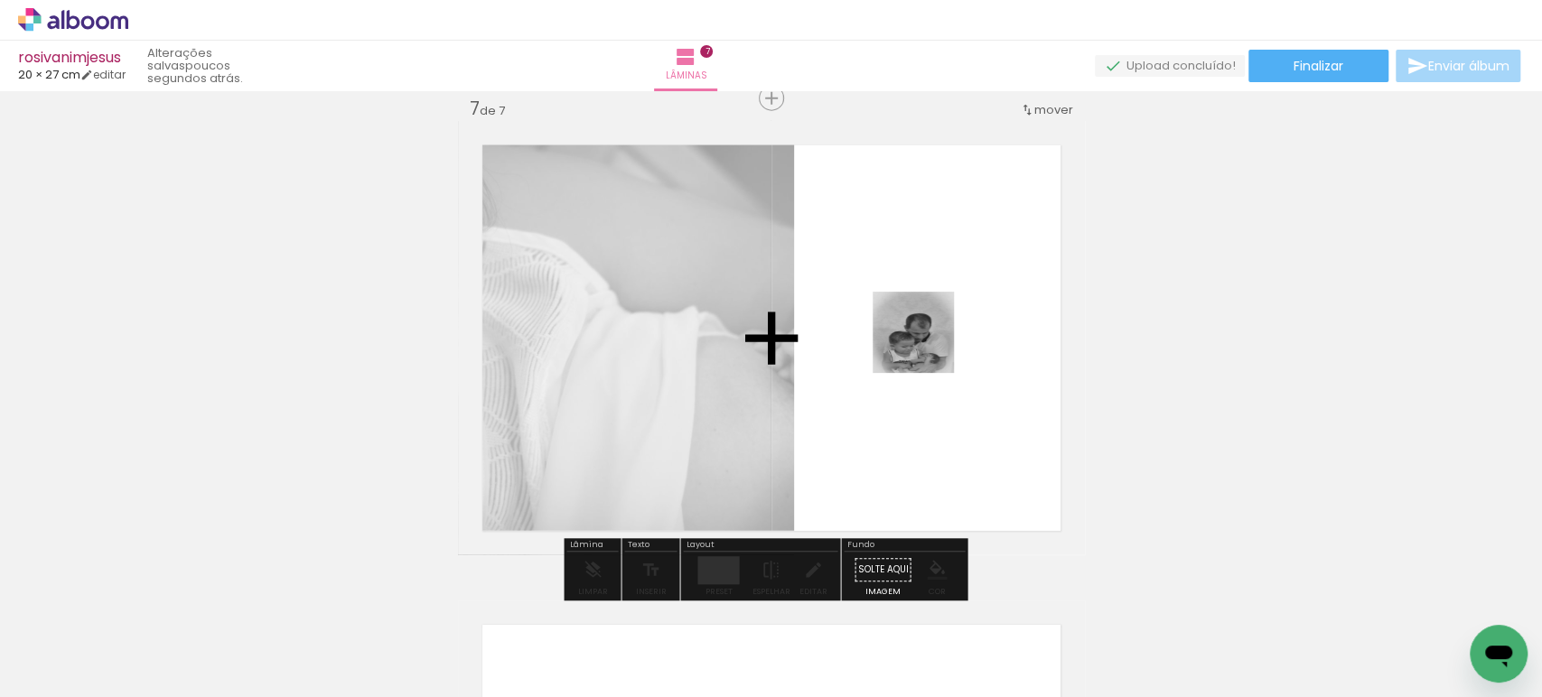
drag, startPoint x: 1285, startPoint y: 635, endPoint x: 918, endPoint y: 339, distance: 472.2
click at [921, 341] on quentale-workspace at bounding box center [771, 348] width 1542 height 697
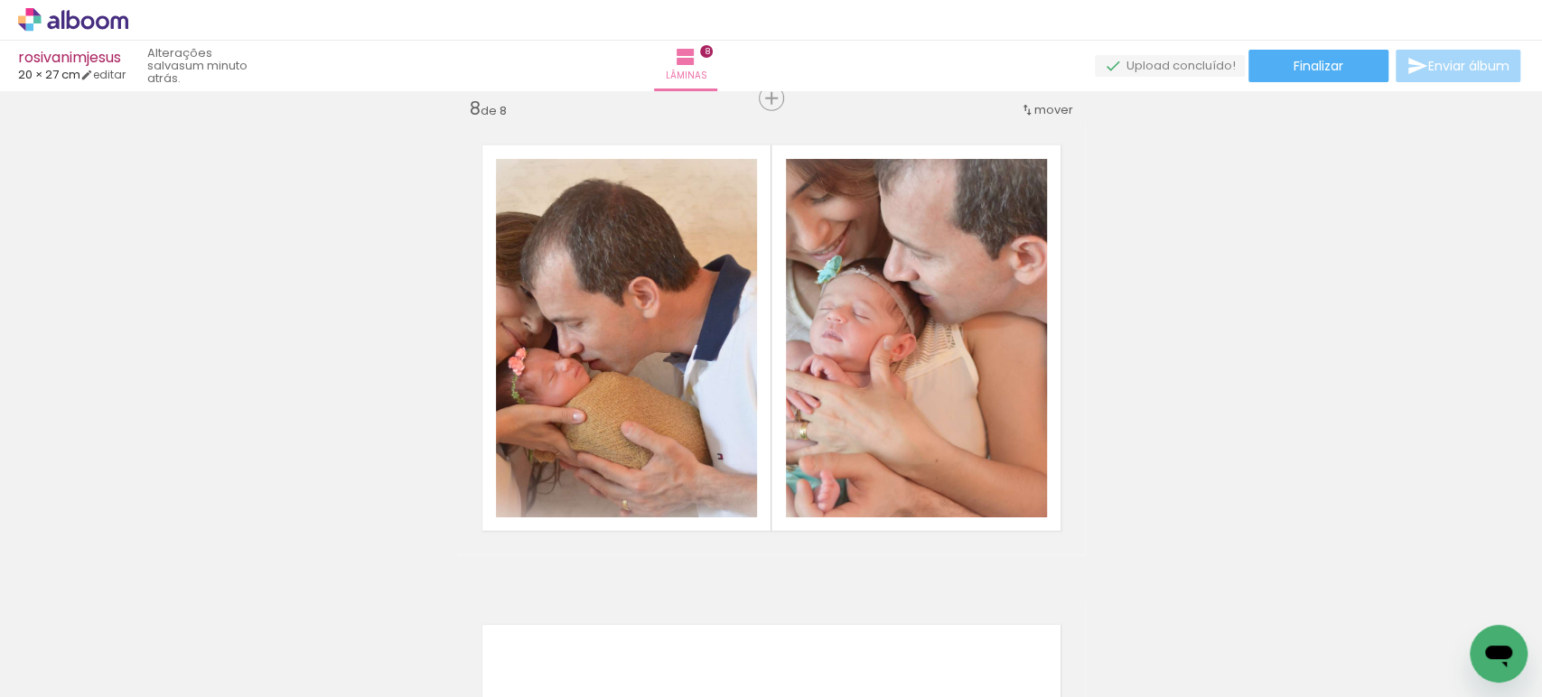
scroll to position [0, 1590]
click at [924, 630] on div at bounding box center [918, 636] width 60 height 89
drag, startPoint x: 1248, startPoint y: 641, endPoint x: 883, endPoint y: 306, distance: 495.5
click at [915, 323] on quentale-workspace at bounding box center [771, 348] width 1542 height 697
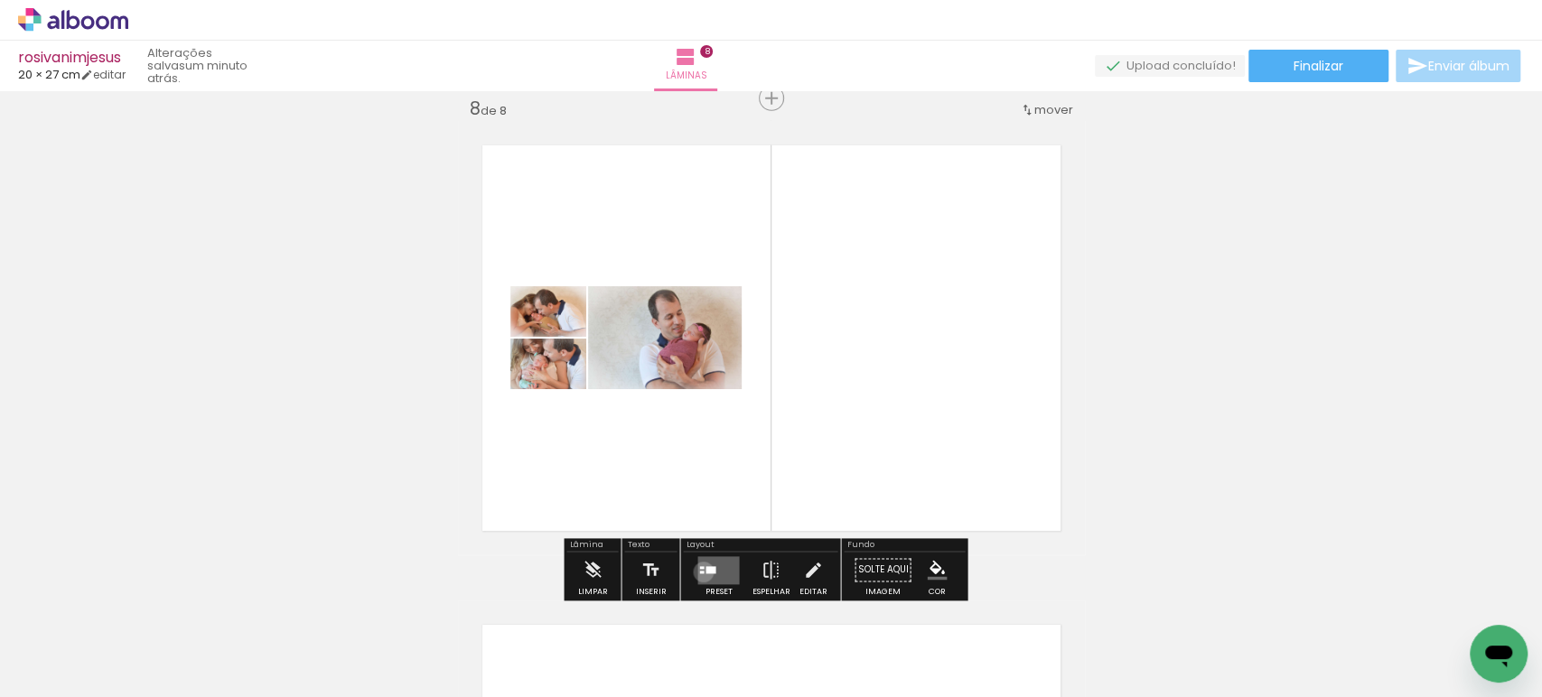
click at [699, 572] on div at bounding box center [701, 572] width 5 height 3
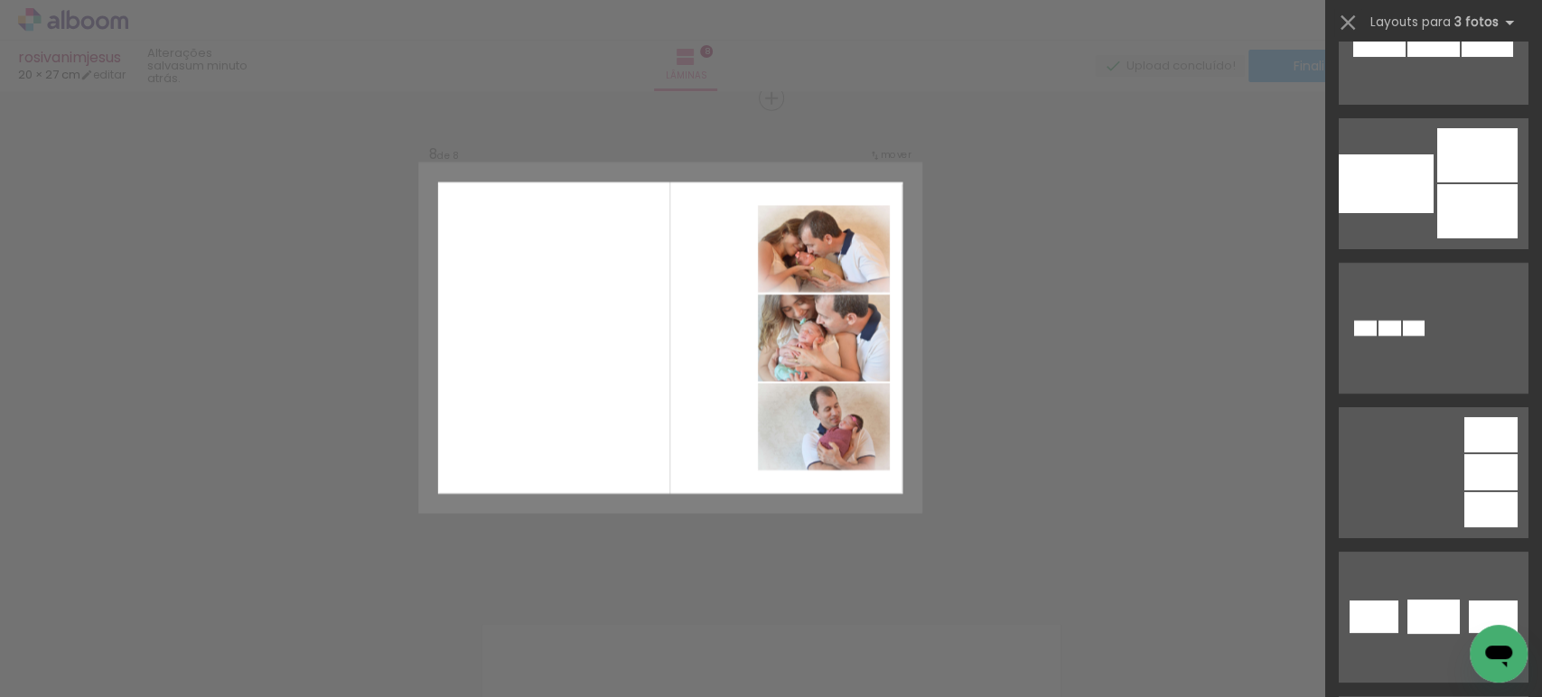
scroll to position [4416, 0]
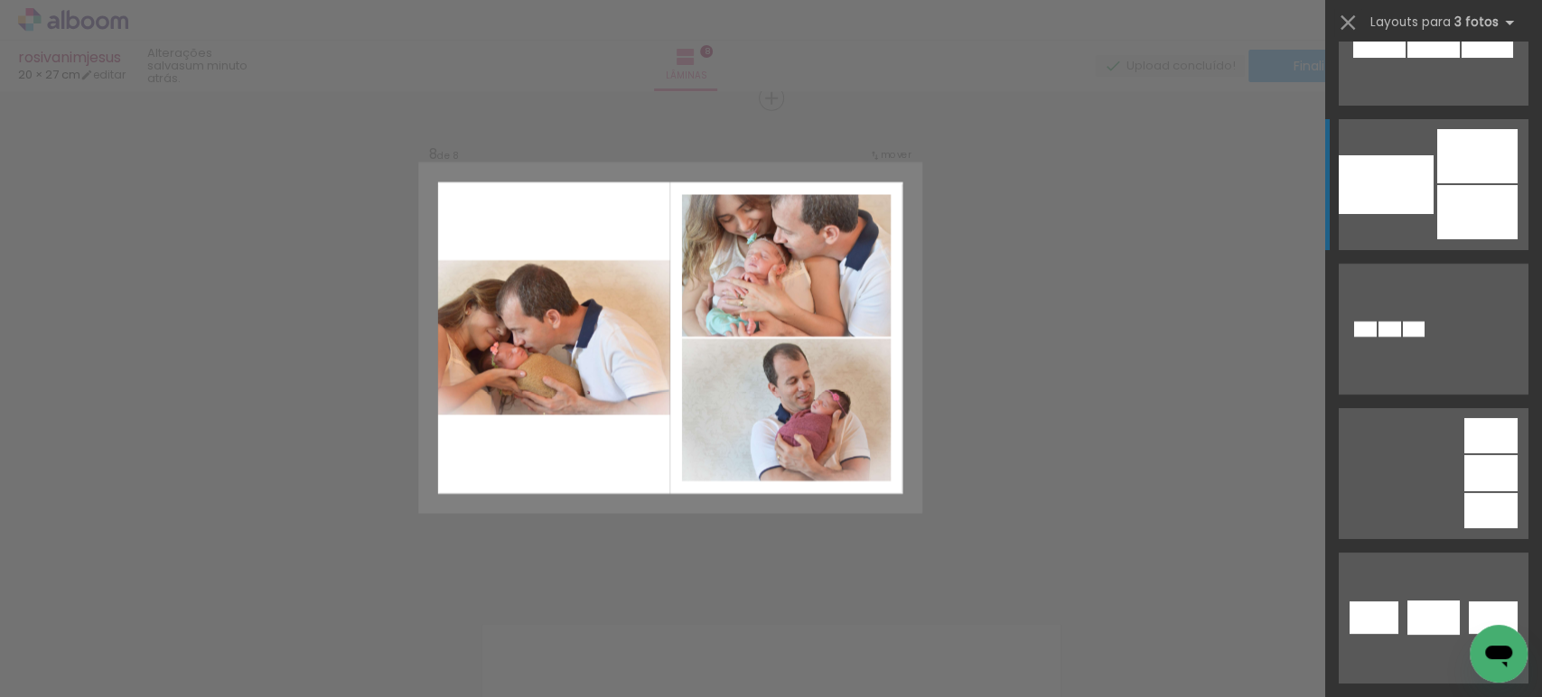
click at [1460, 219] on div at bounding box center [1477, 212] width 80 height 54
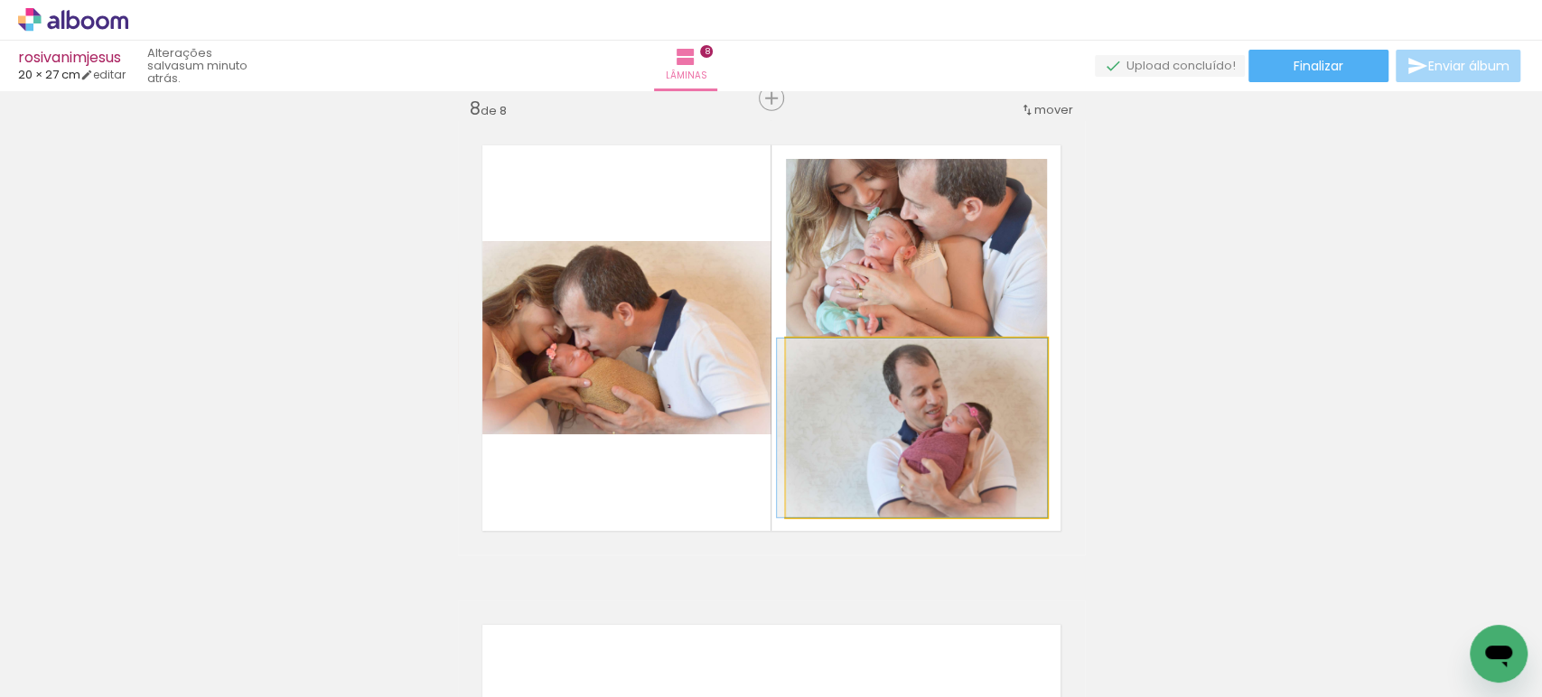
drag, startPoint x: 904, startPoint y: 453, endPoint x: 595, endPoint y: 243, distance: 373.3
click at [0, 0] on slot at bounding box center [0, 0] width 0 height 0
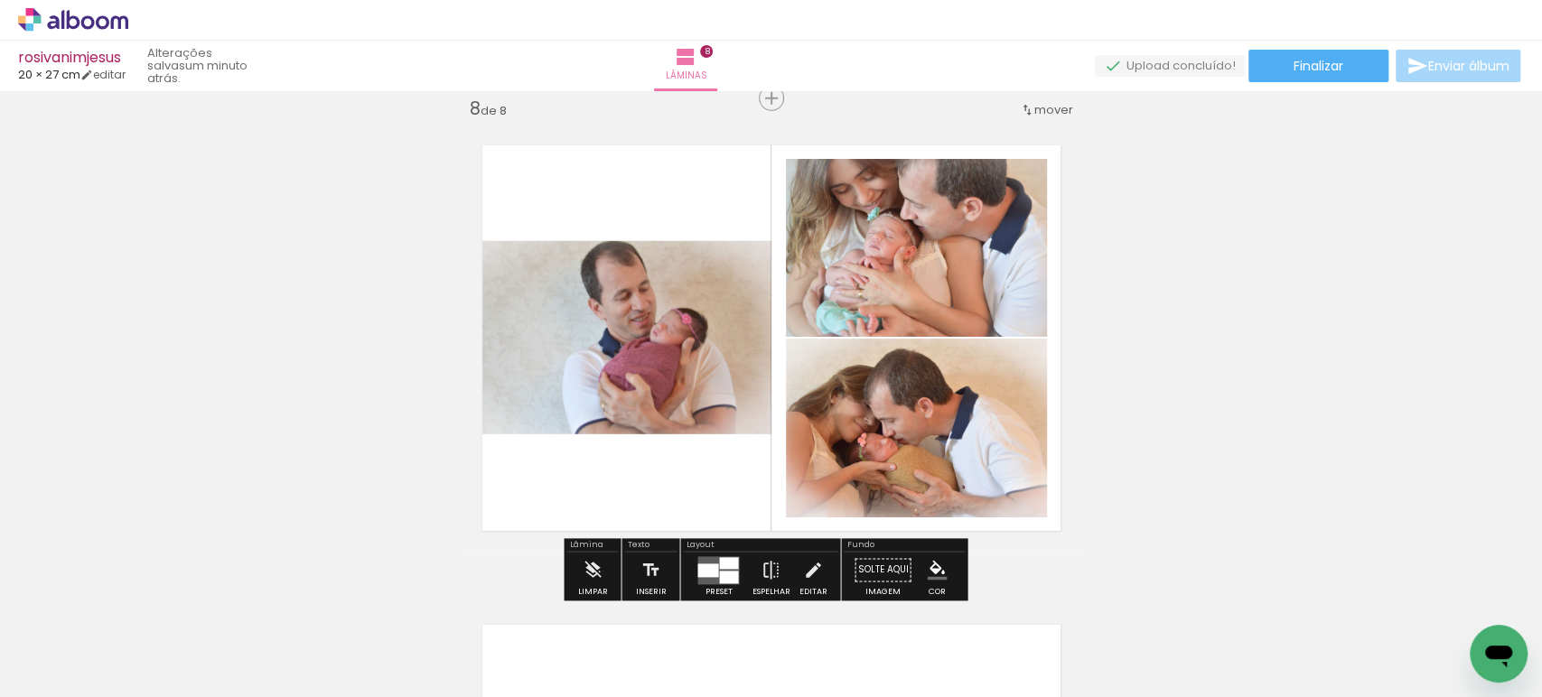
click at [699, 360] on quentale-photo at bounding box center [614, 337] width 313 height 193
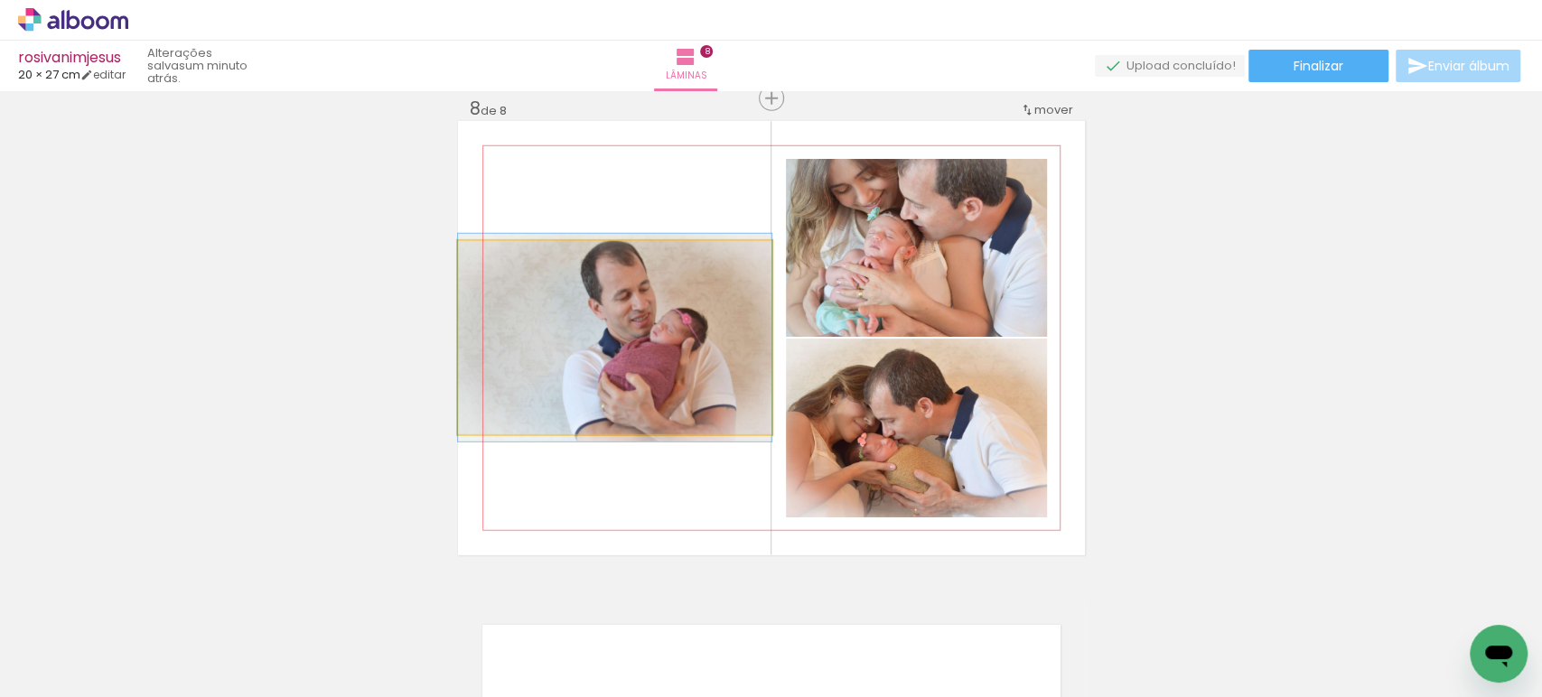
click at [699, 360] on quentale-photo at bounding box center [614, 337] width 313 height 193
click at [0, 0] on div at bounding box center [0, 0] width 0 height 0
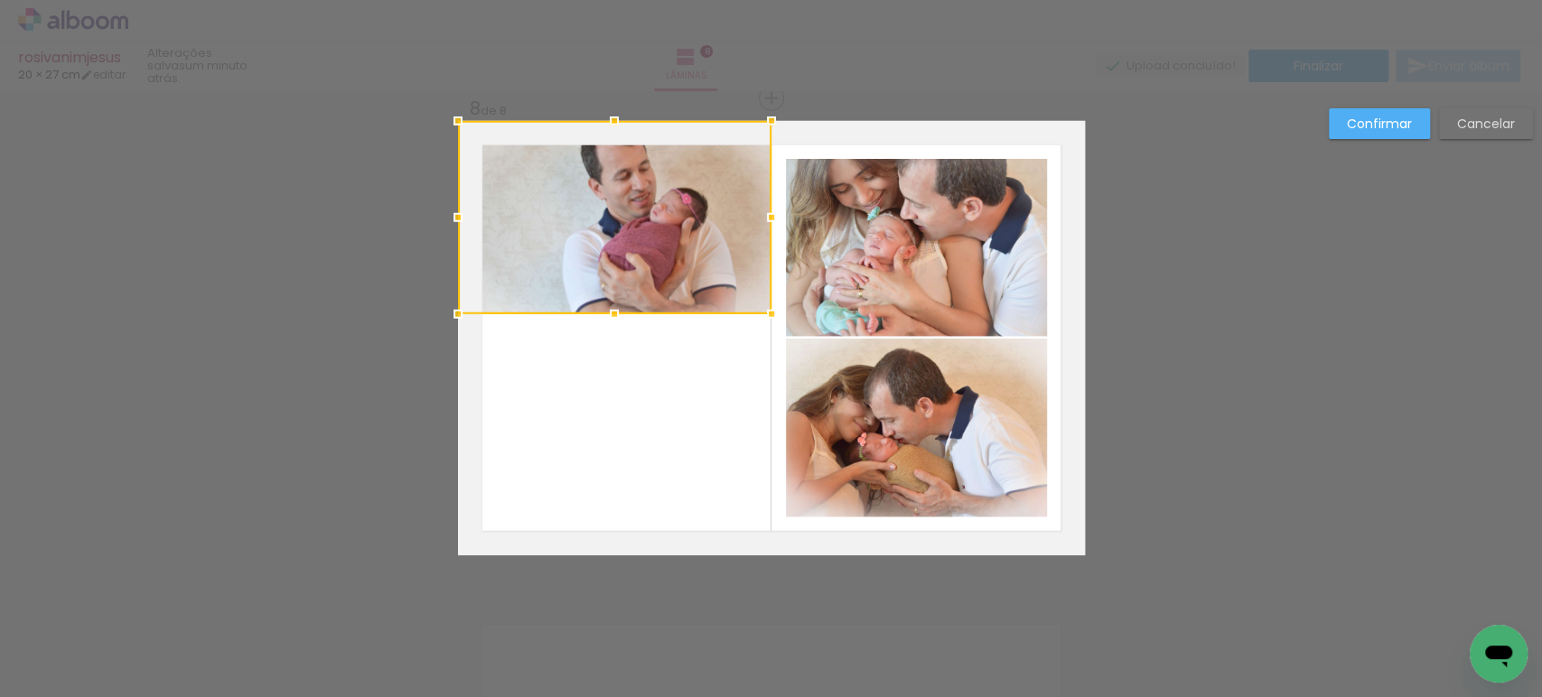
drag, startPoint x: 677, startPoint y: 360, endPoint x: 642, endPoint y: 210, distance: 154.0
click at [642, 210] on div at bounding box center [614, 217] width 313 height 193
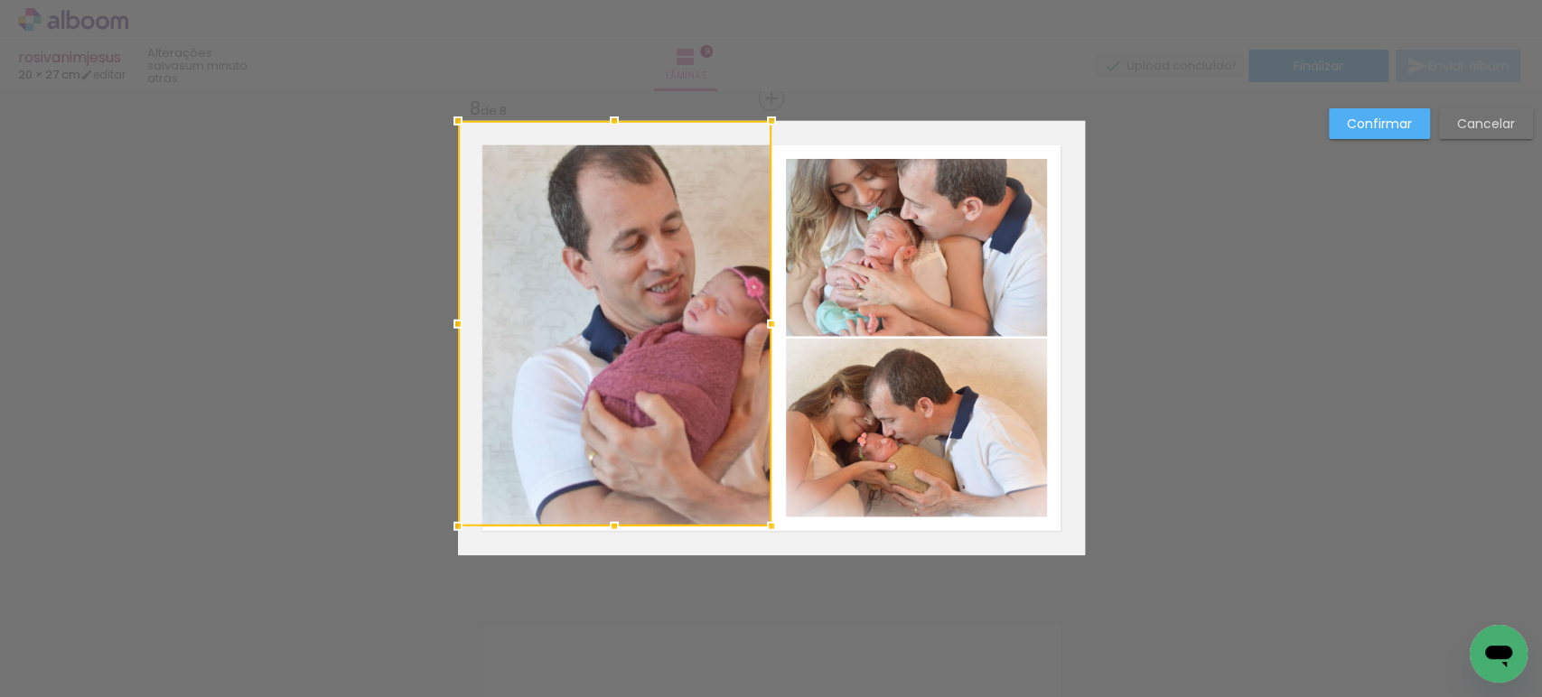
drag, startPoint x: 598, startPoint y: 360, endPoint x: 562, endPoint y: 612, distance: 254.6
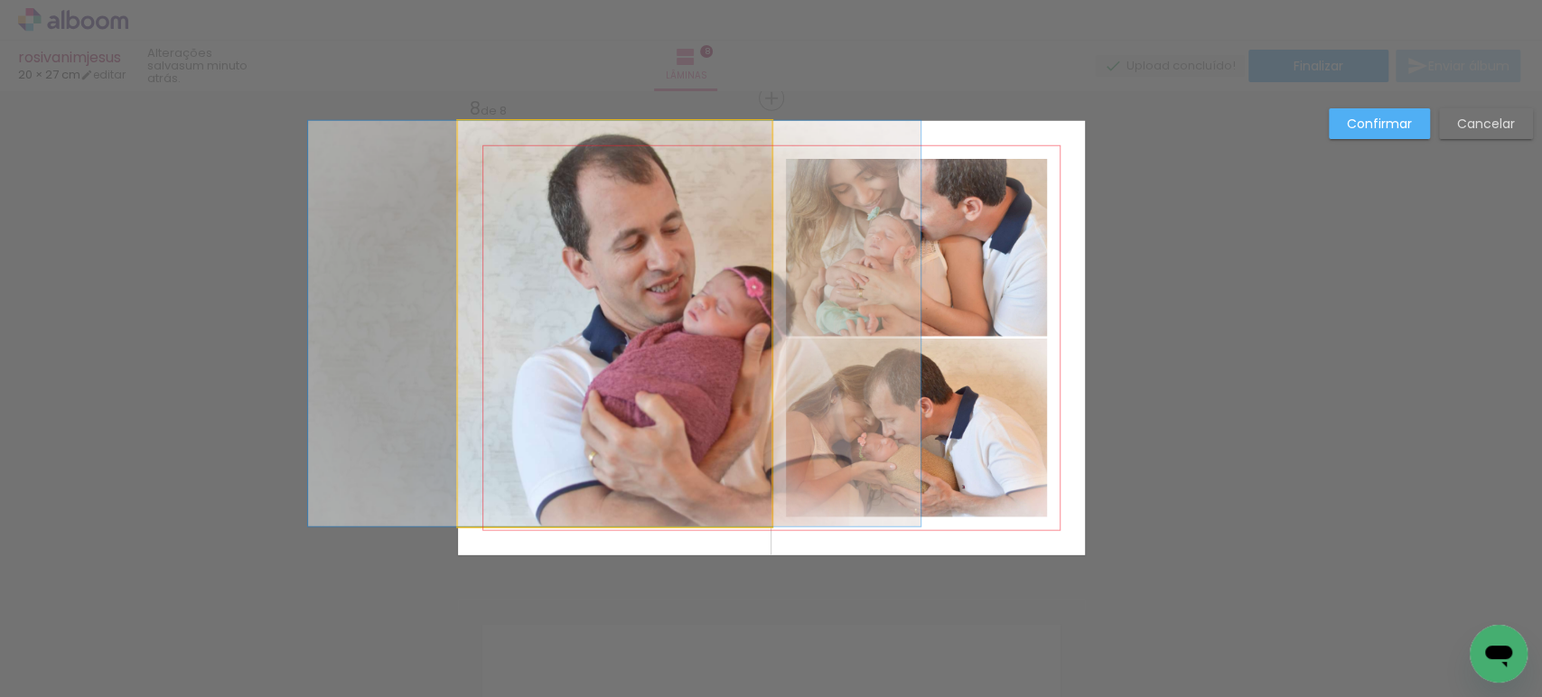
click at [627, 388] on quentale-photo at bounding box center [614, 324] width 313 height 406
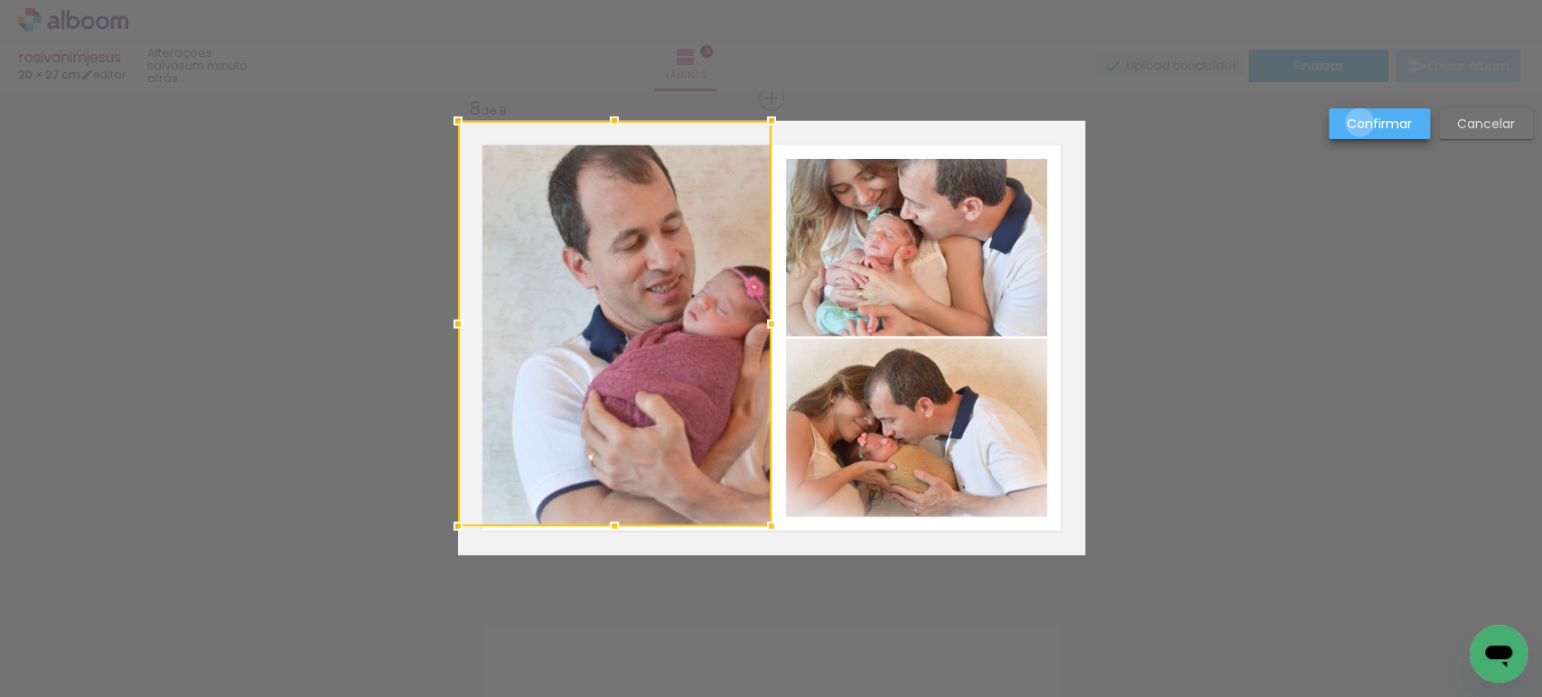
click at [0, 0] on slot "Confirmar" at bounding box center [0, 0] width 0 height 0
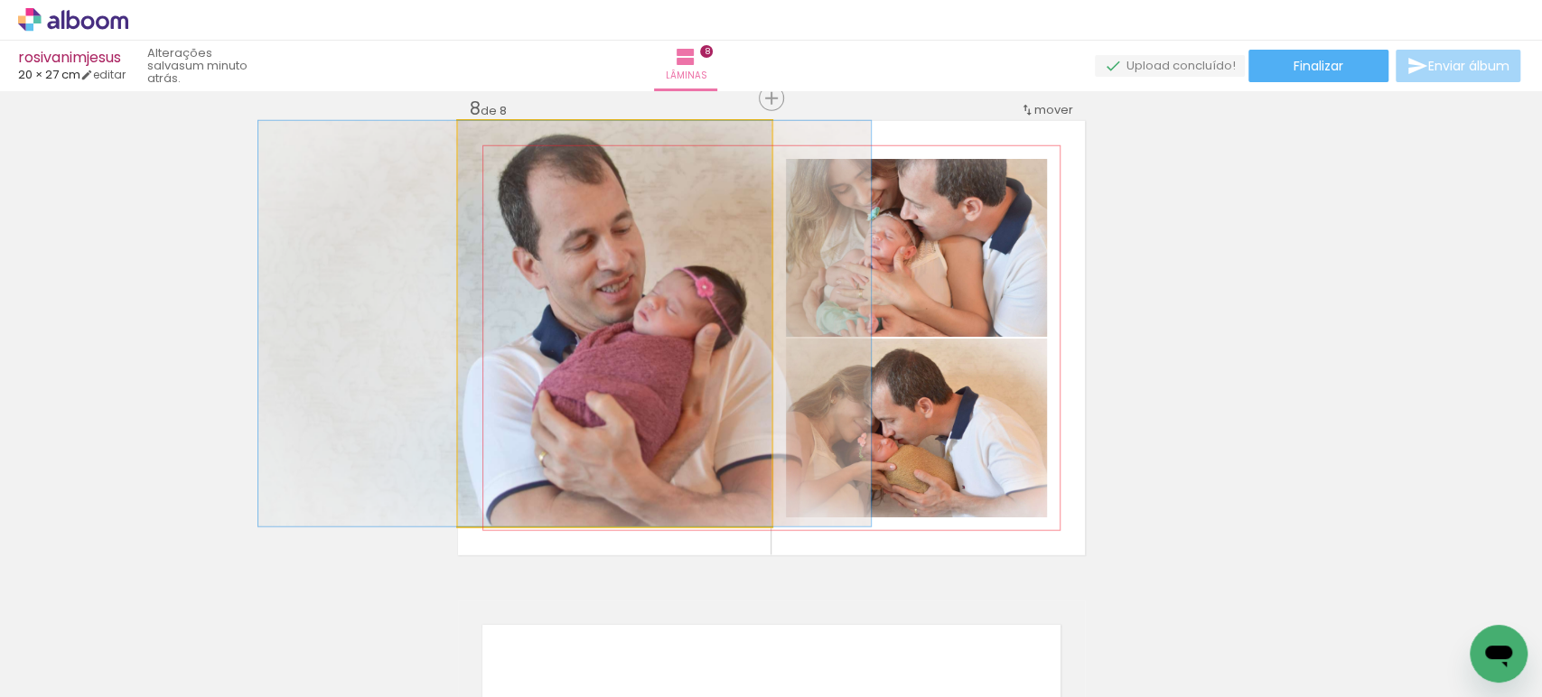
drag, startPoint x: 683, startPoint y: 343, endPoint x: 639, endPoint y: 363, distance: 48.5
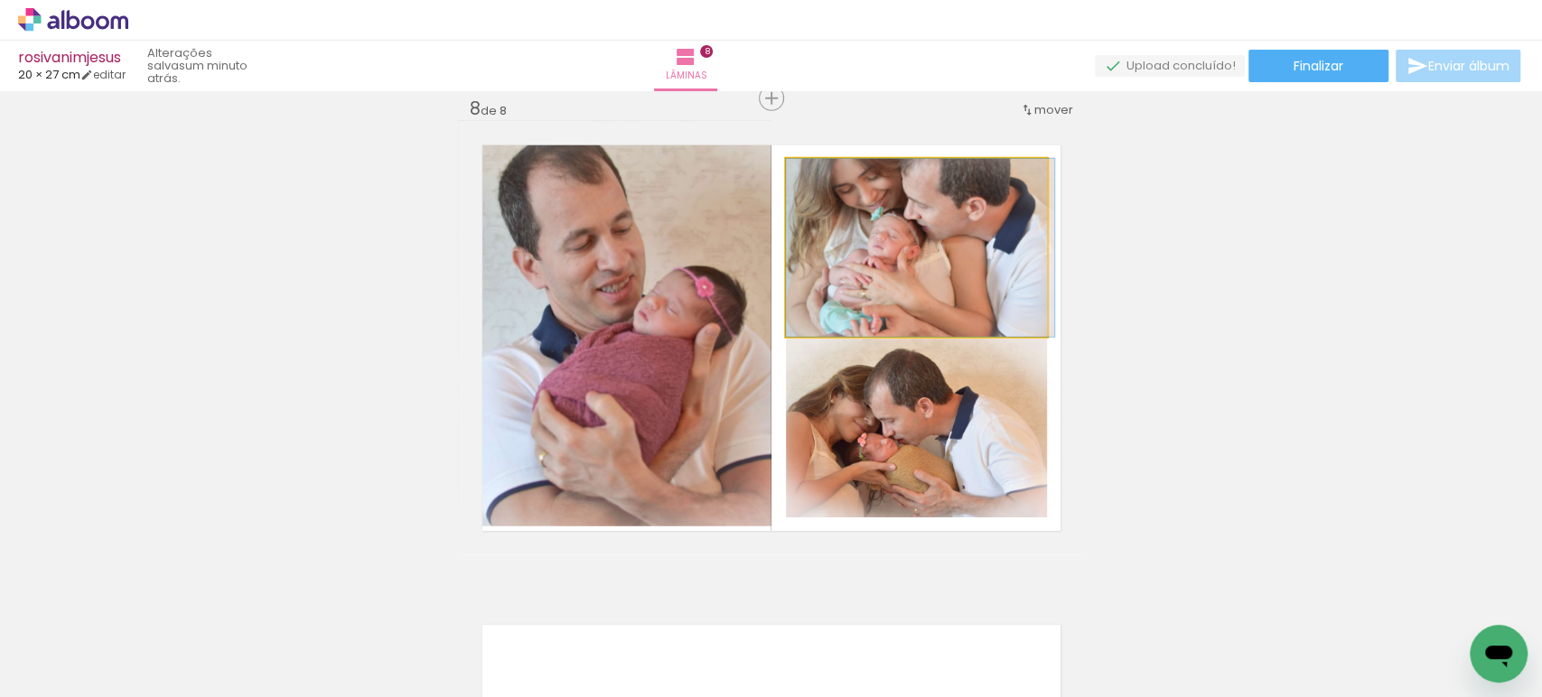
drag, startPoint x: 894, startPoint y: 257, endPoint x: 915, endPoint y: 263, distance: 21.5
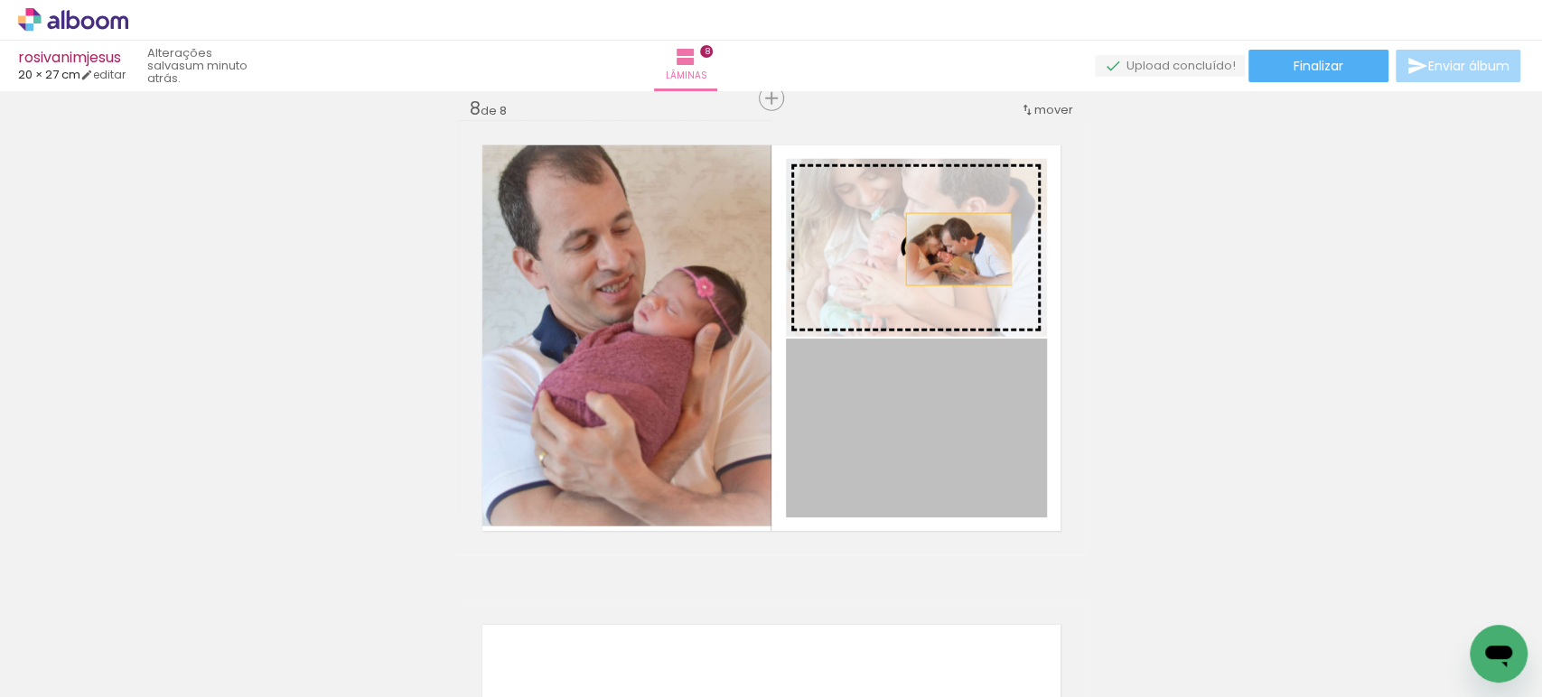
drag, startPoint x: 935, startPoint y: 416, endPoint x: 954, endPoint y: 229, distance: 188.8
click at [0, 0] on slot at bounding box center [0, 0] width 0 height 0
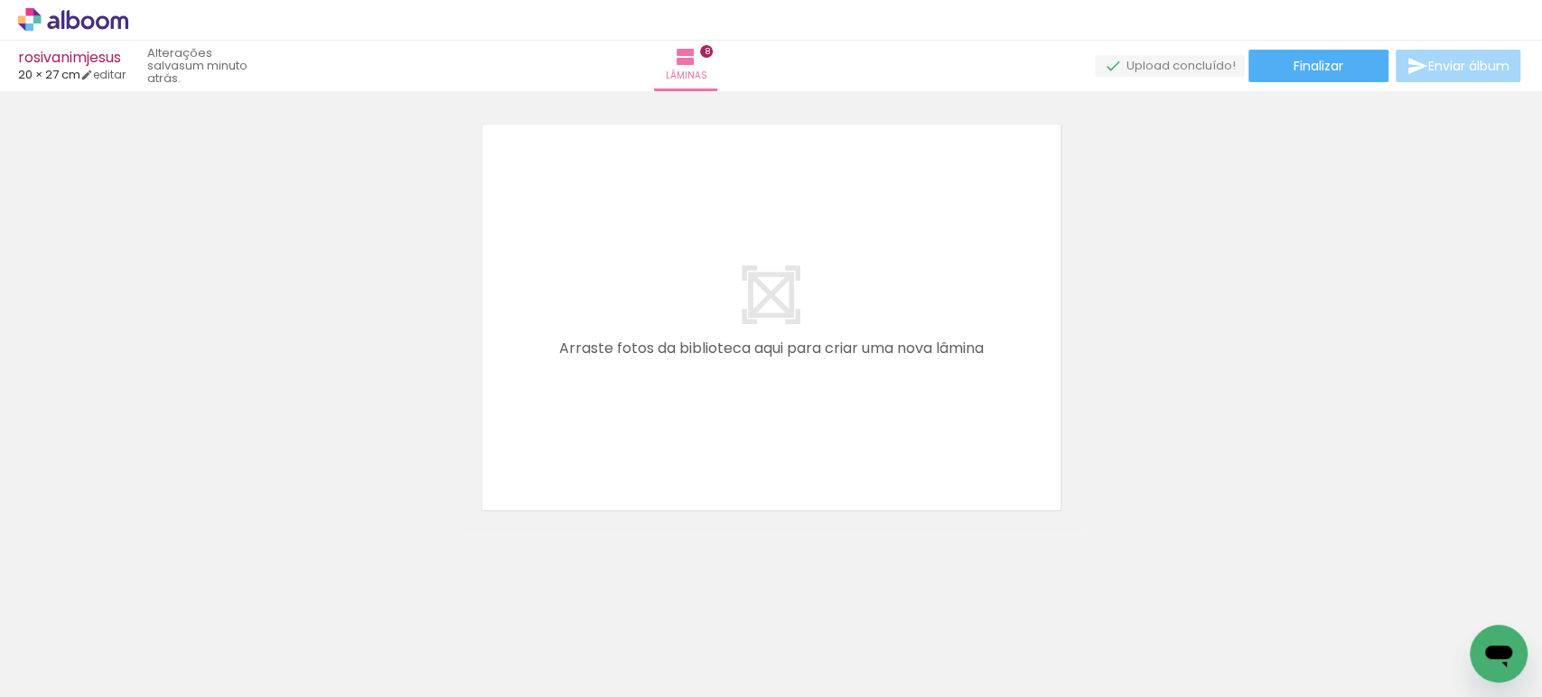
scroll to position [0, 0]
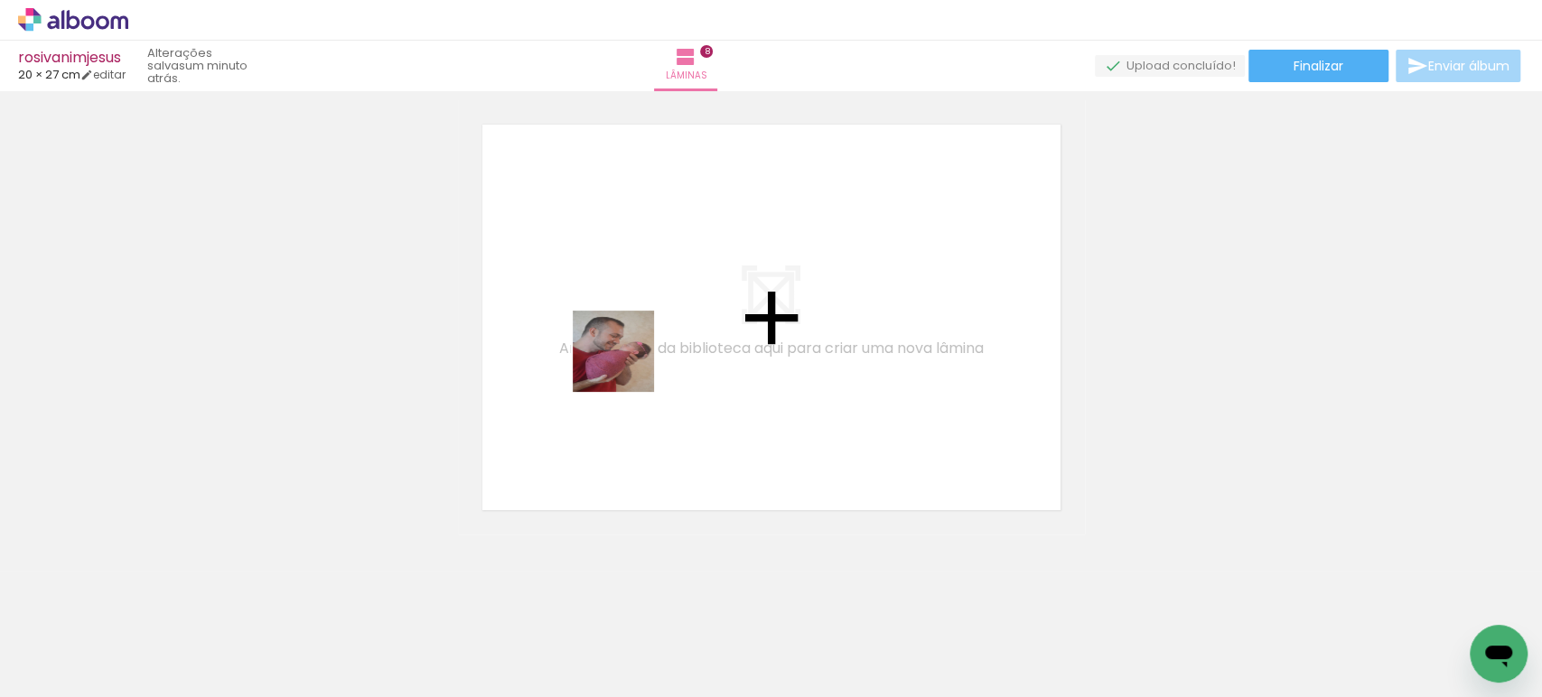
drag, startPoint x: 659, startPoint y: 456, endPoint x: 623, endPoint y: 358, distance: 104.9
click at [626, 361] on quentale-workspace at bounding box center [771, 348] width 1542 height 697
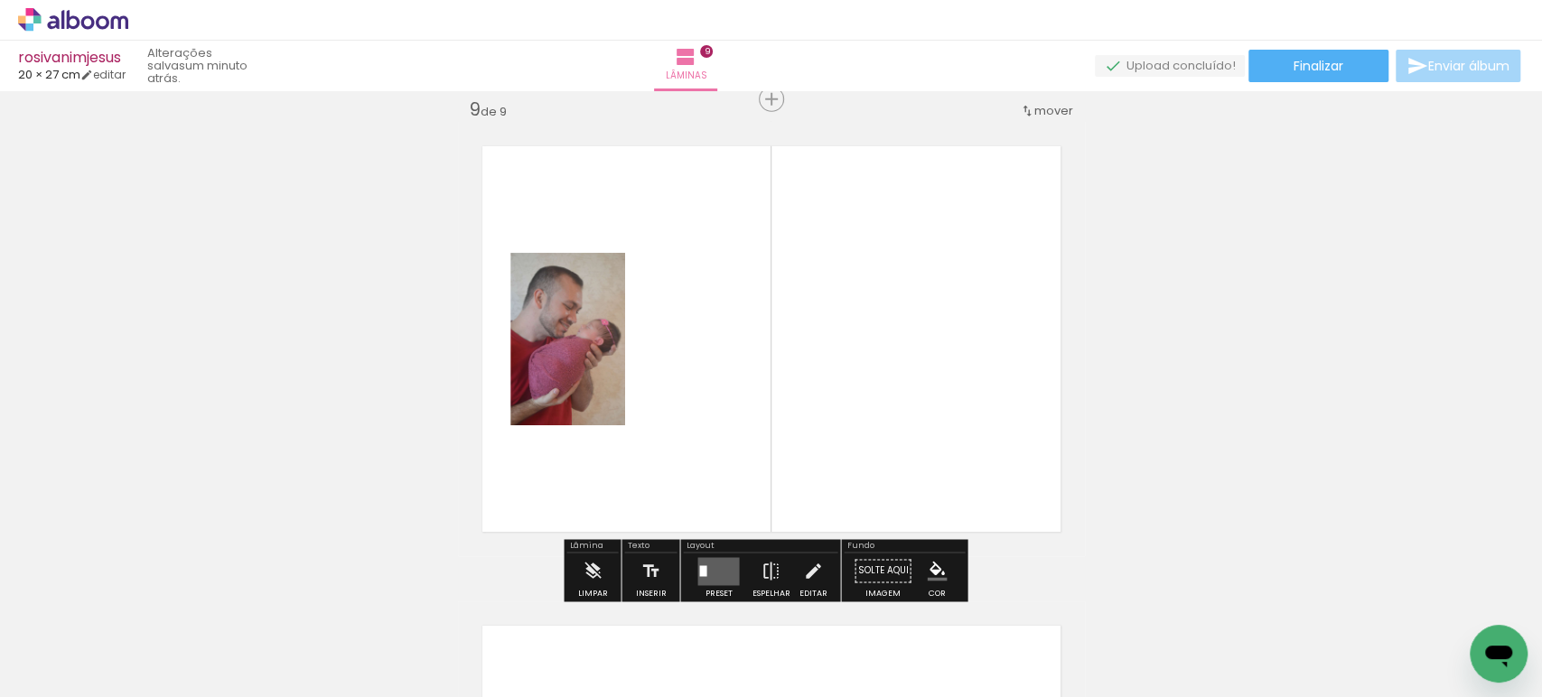
scroll to position [0, 1614]
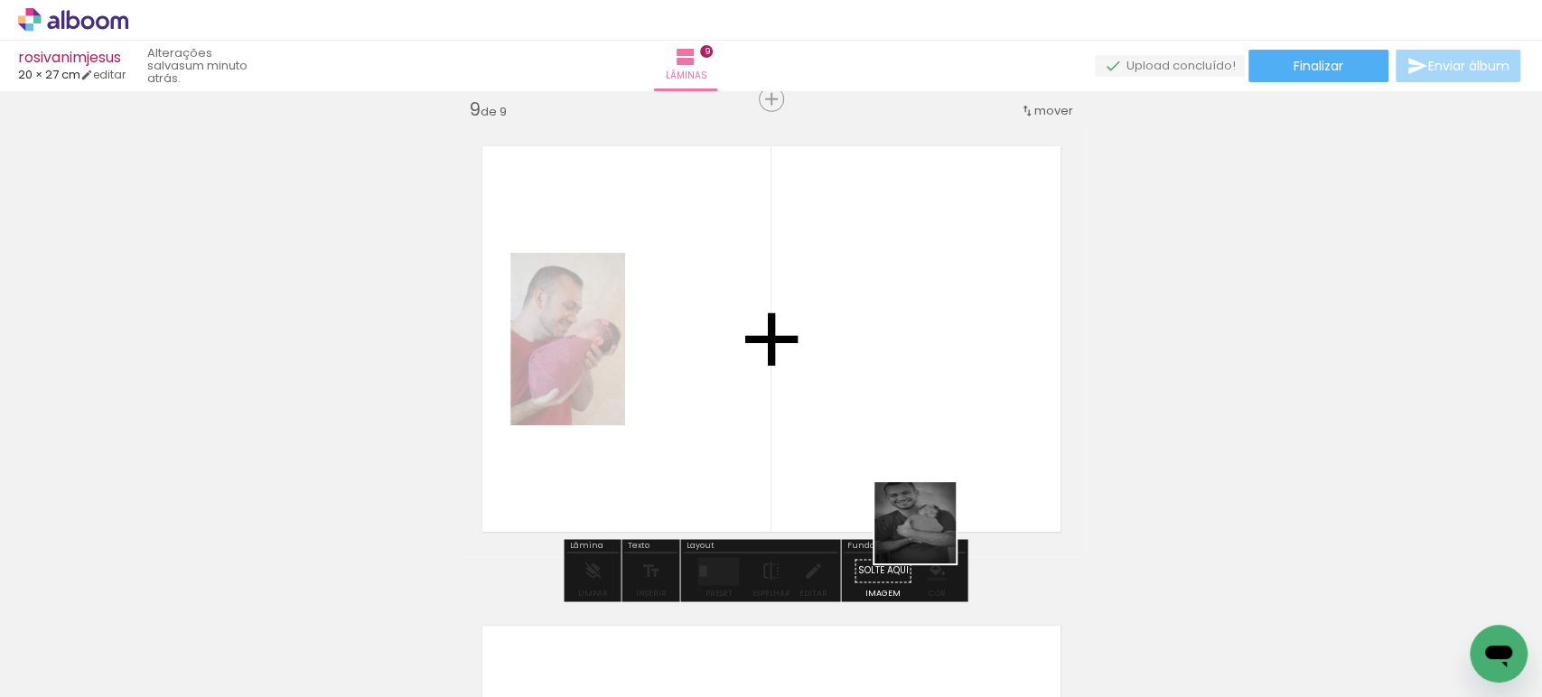
drag, startPoint x: 923, startPoint y: 634, endPoint x: 919, endPoint y: 390, distance: 243.9
click at [920, 398] on quentale-workspace at bounding box center [771, 348] width 1542 height 697
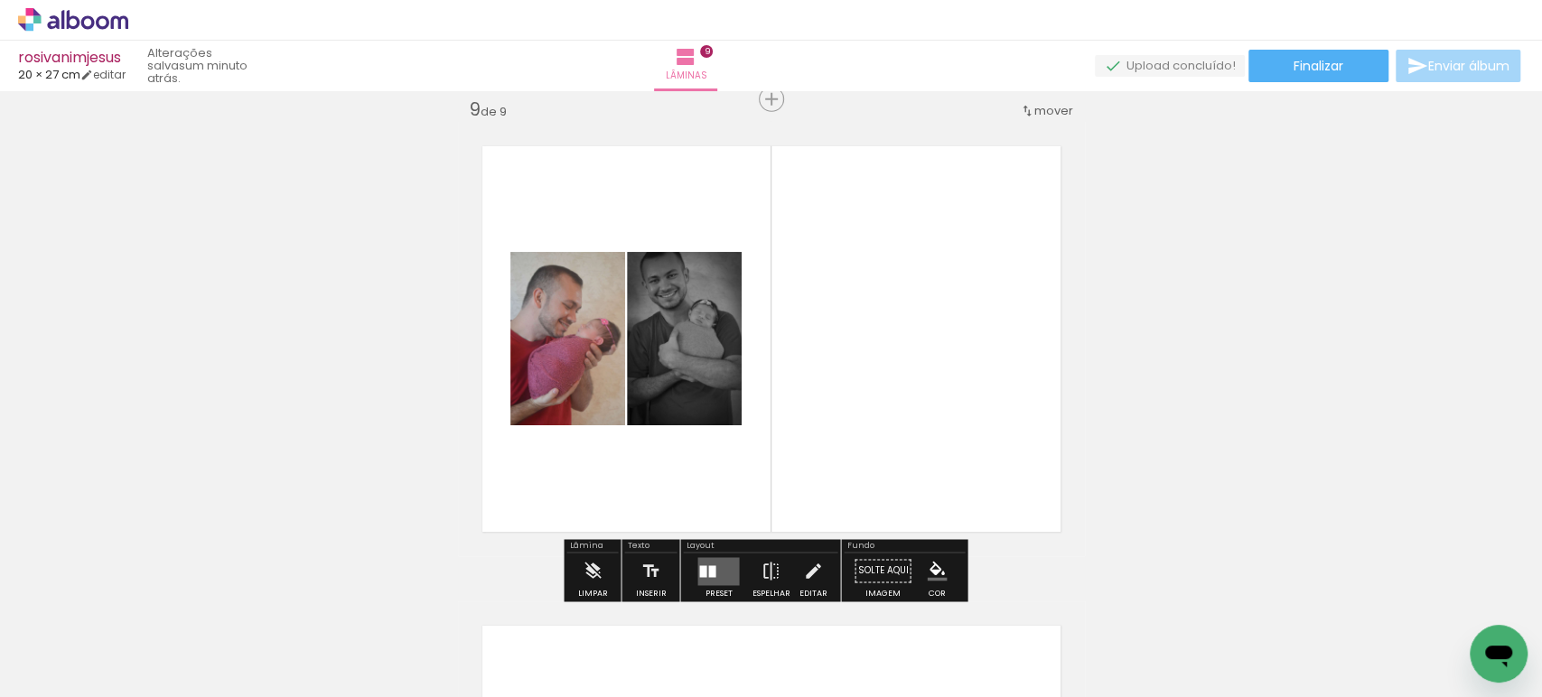
click at [709, 565] on div at bounding box center [711, 571] width 7 height 12
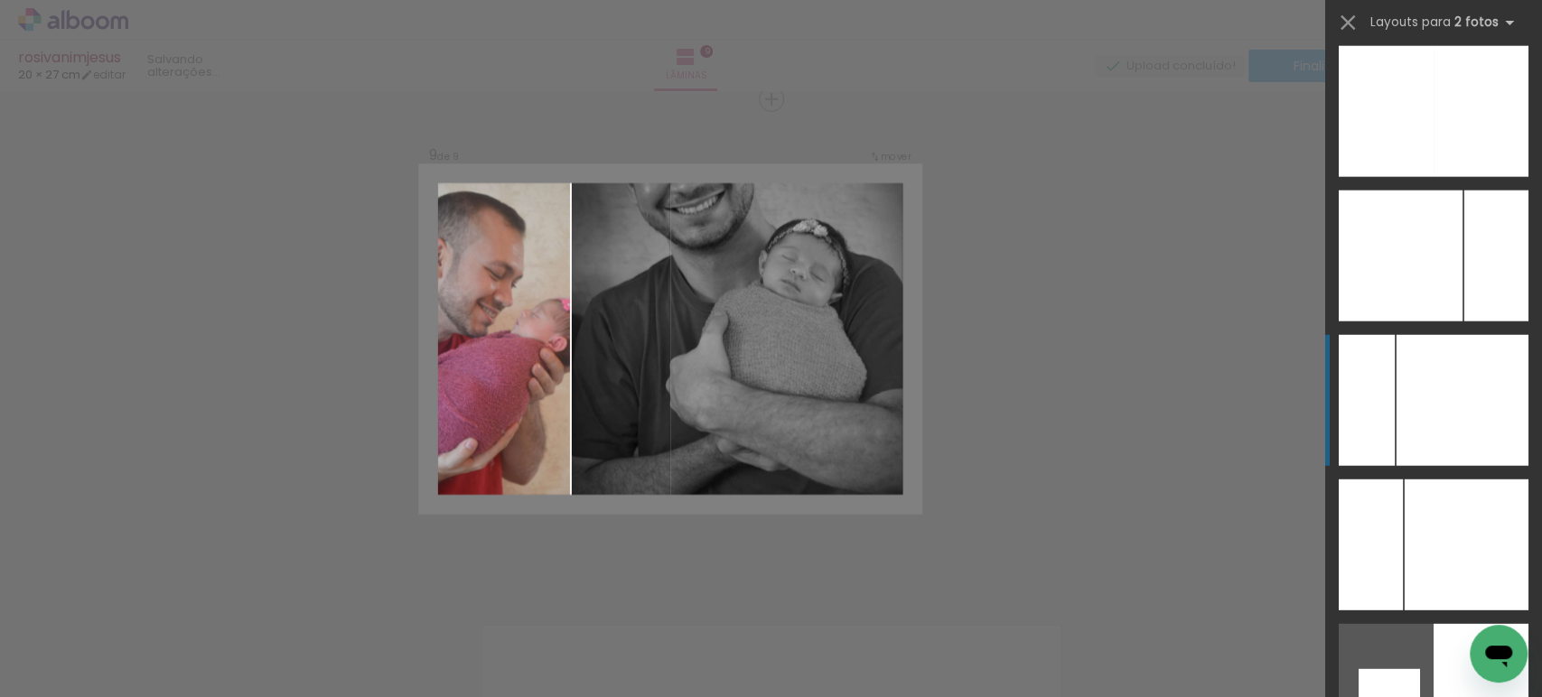
scroll to position [7526, 0]
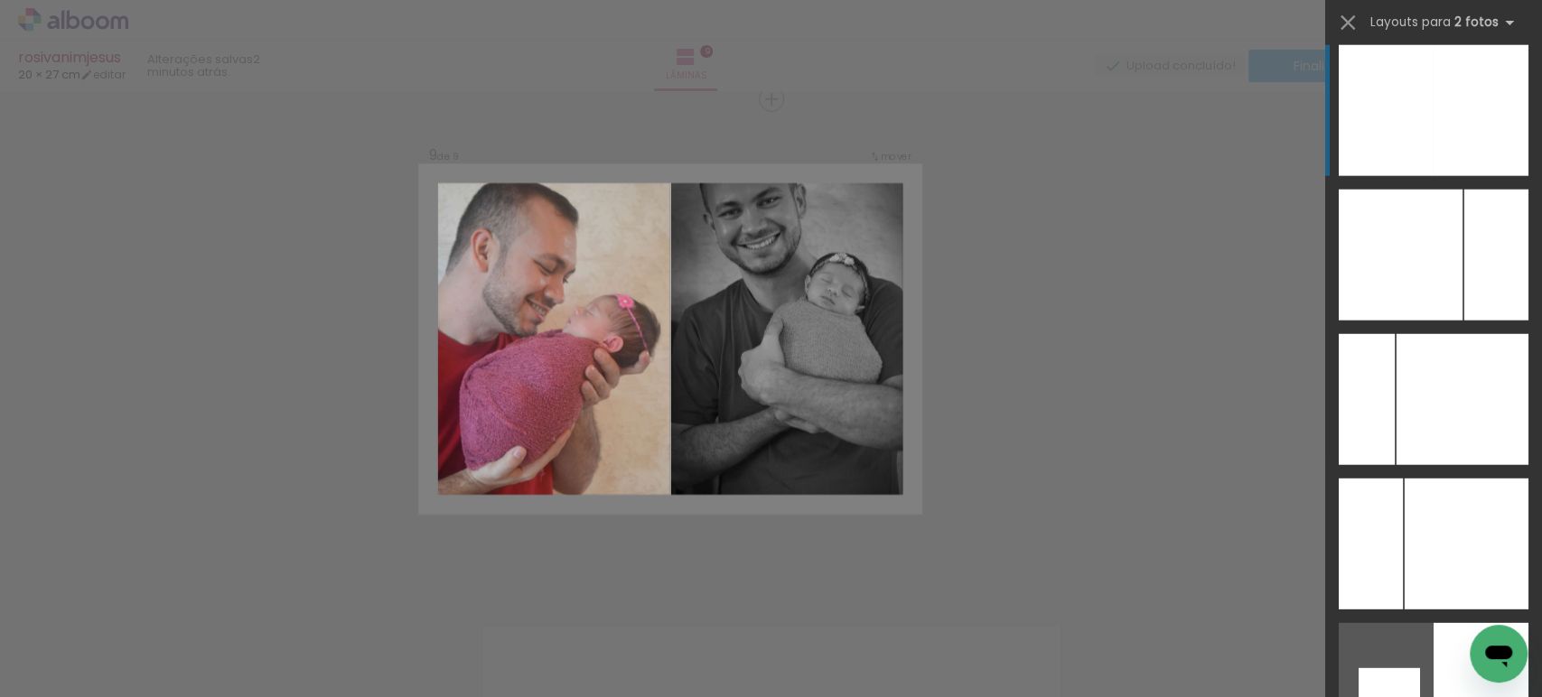
click at [1462, 131] on div at bounding box center [1481, 110] width 95 height 131
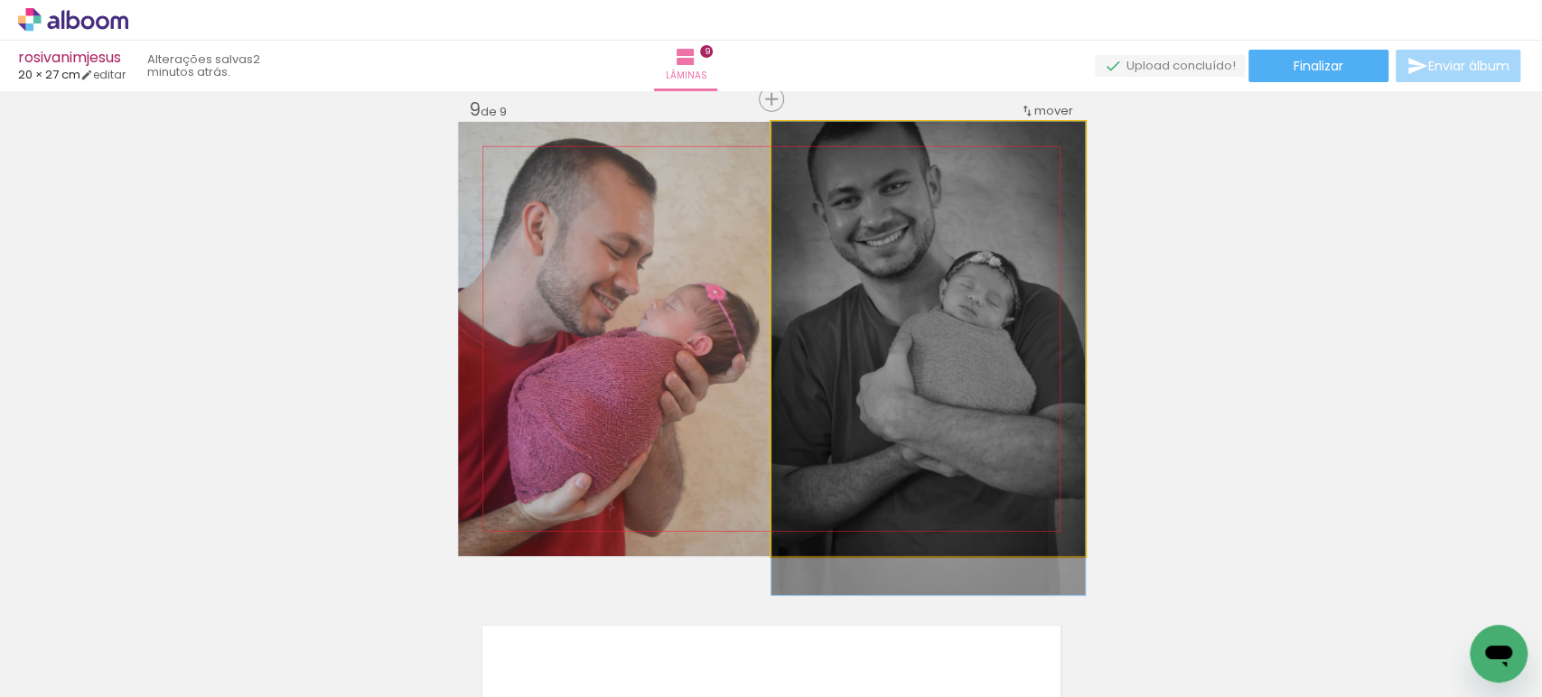
drag, startPoint x: 892, startPoint y: 276, endPoint x: 900, endPoint y: 338, distance: 62.7
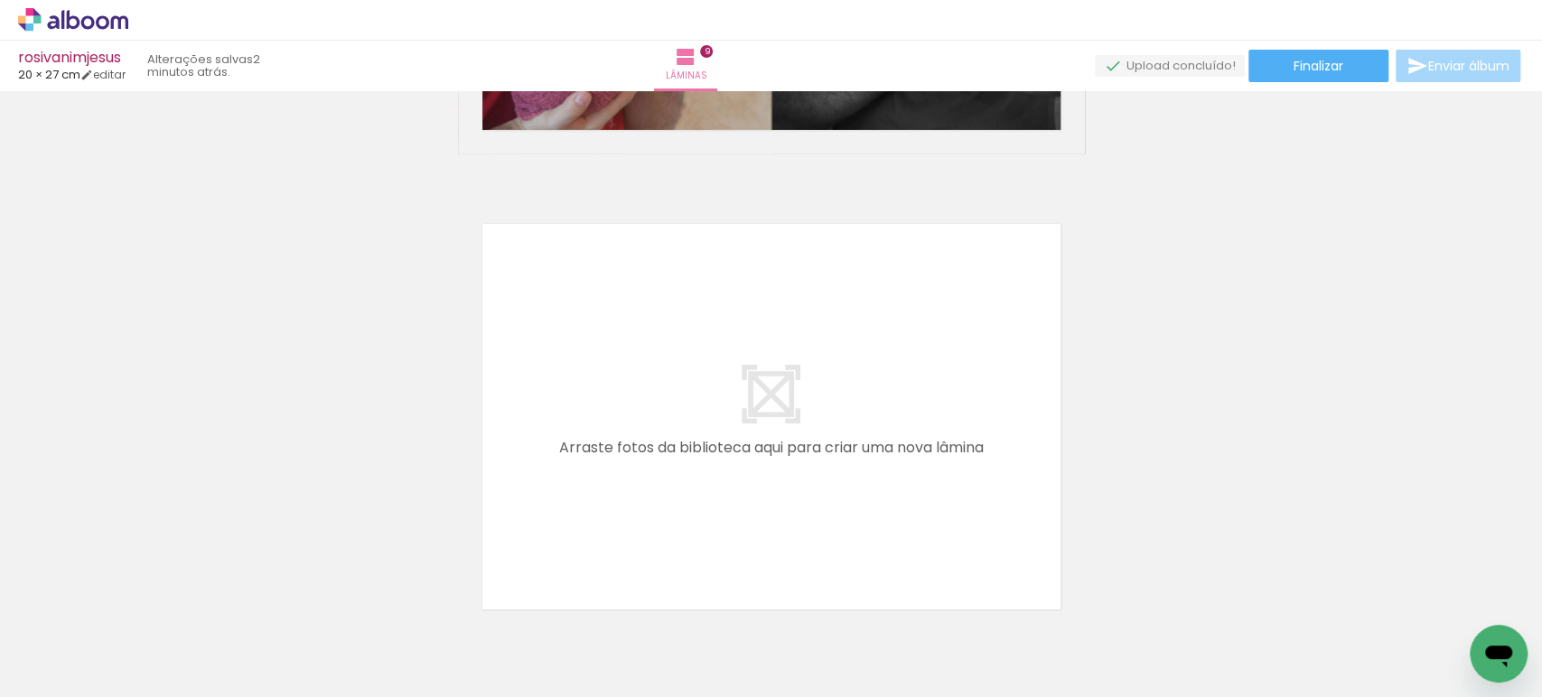
scroll to position [0, 1407]
drag, startPoint x: 507, startPoint y: 631, endPoint x: 734, endPoint y: 427, distance: 305.1
click at [734, 427] on quentale-workspace at bounding box center [771, 348] width 1542 height 697
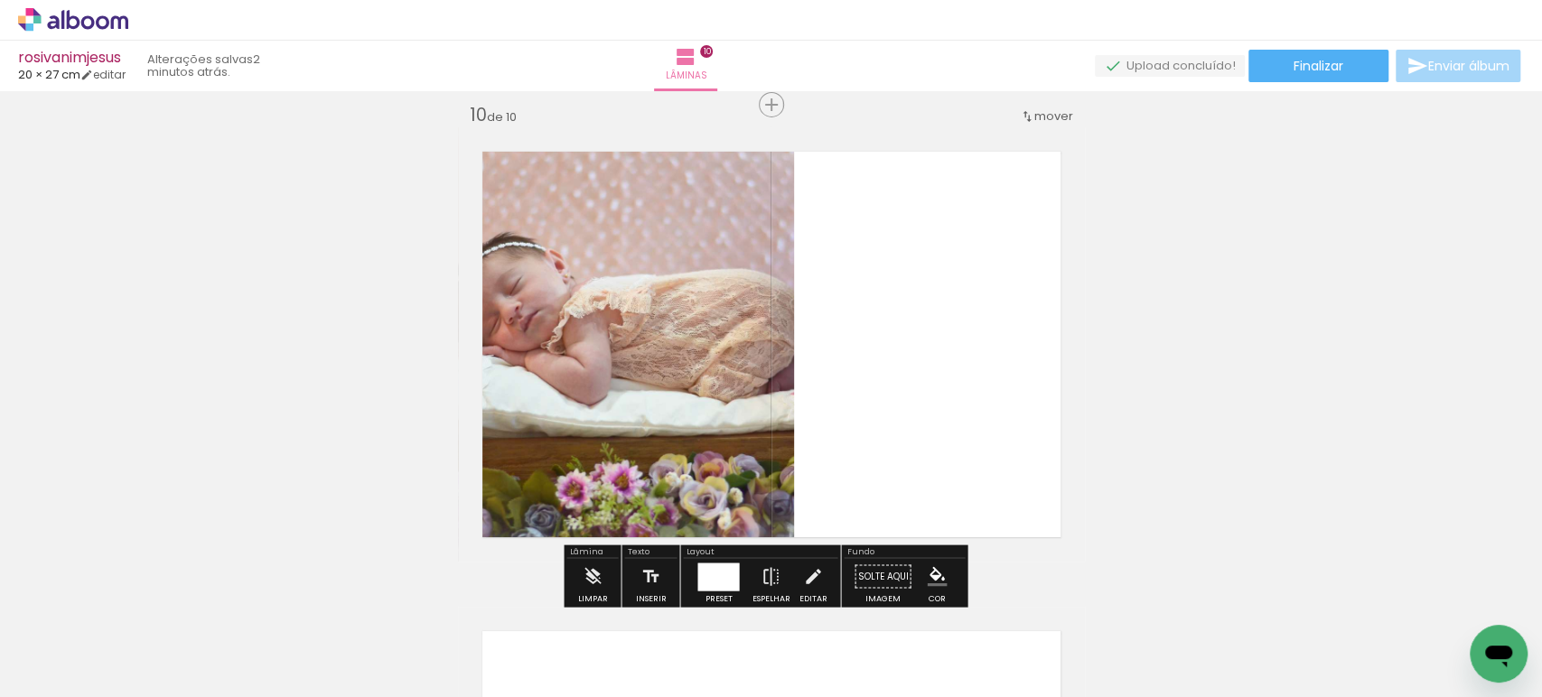
scroll to position [4340, 0]
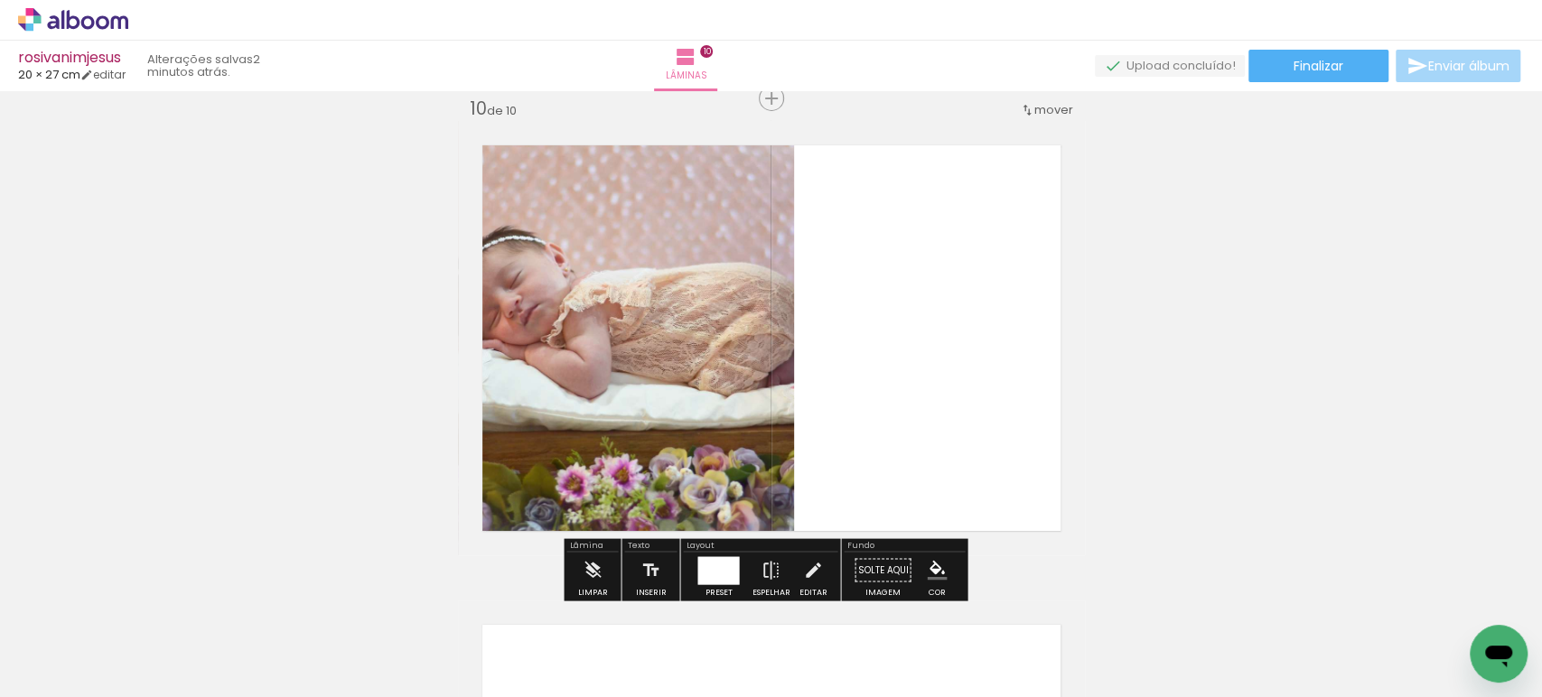
click at [711, 562] on div at bounding box center [718, 570] width 42 height 28
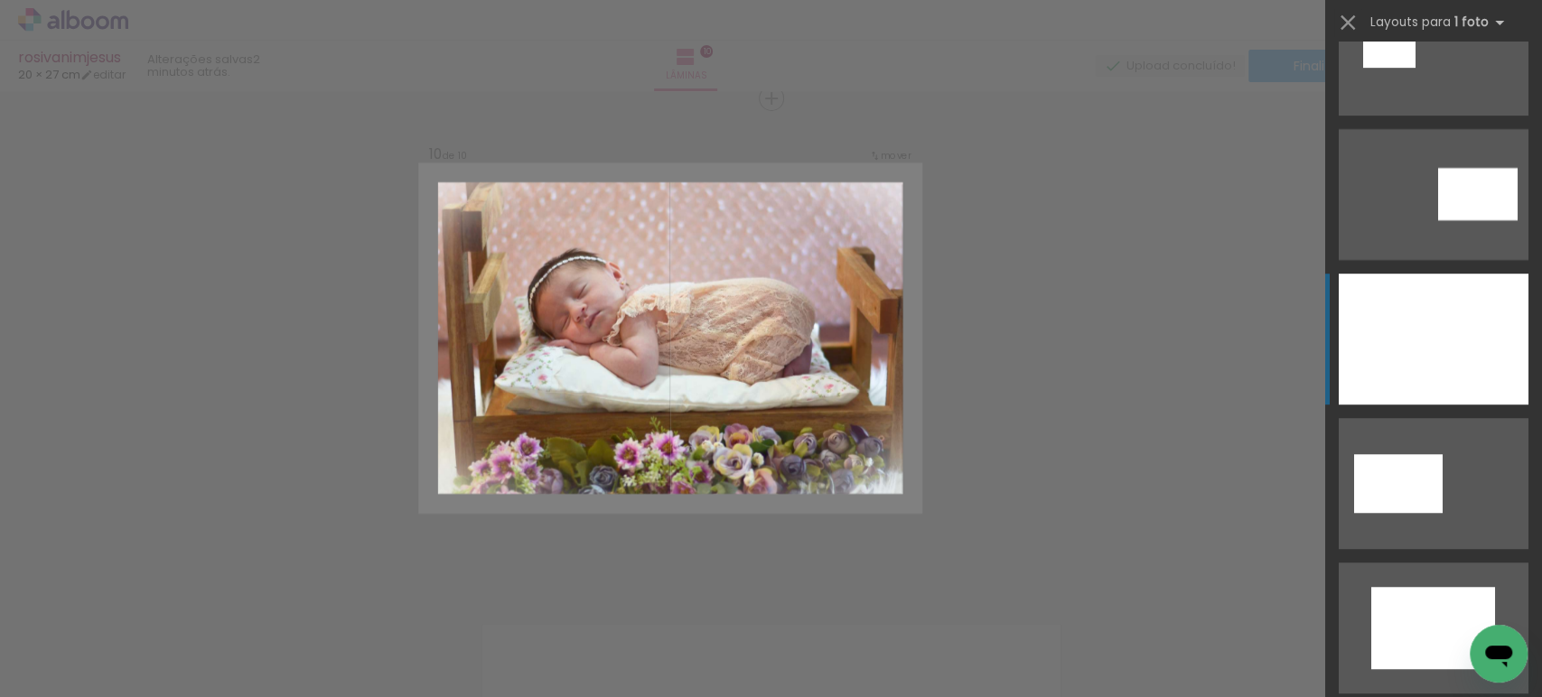
scroll to position [502, 0]
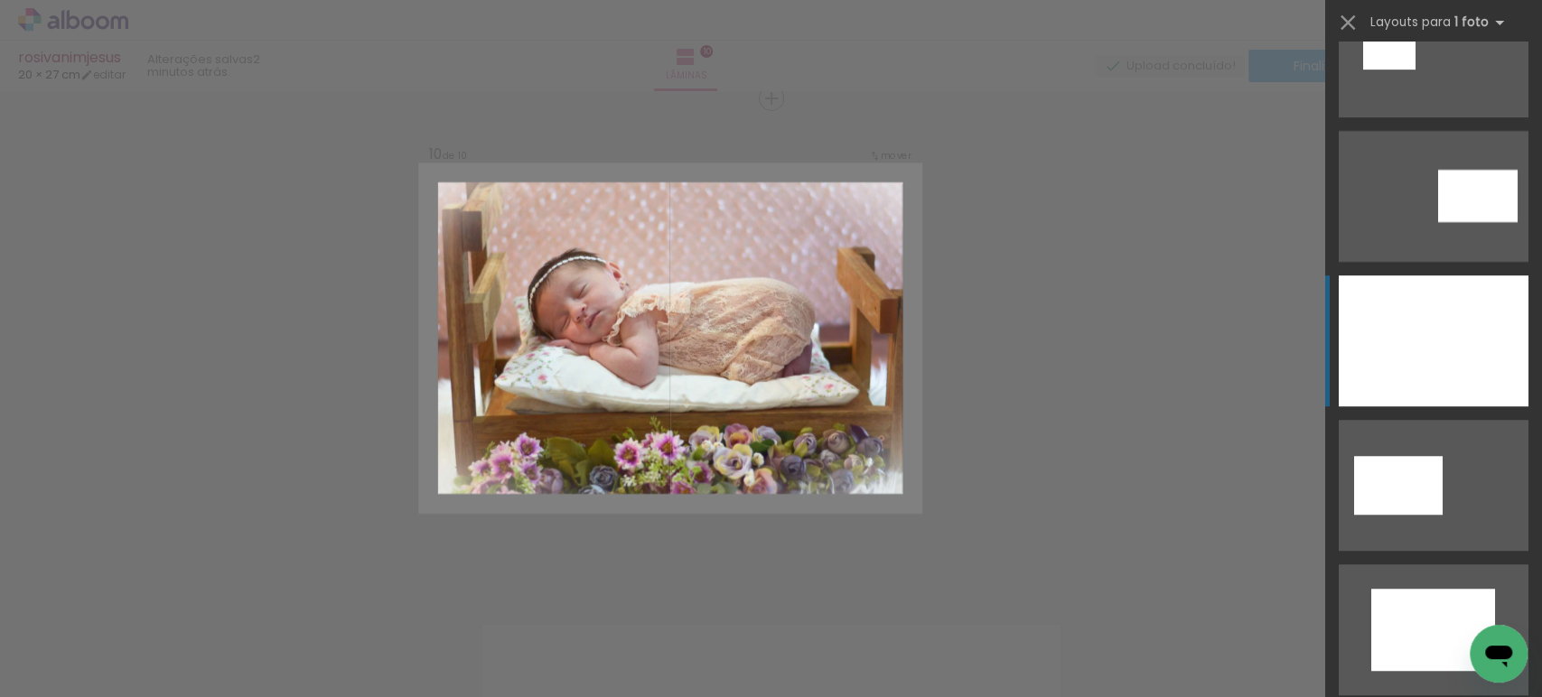
click at [1435, 323] on div at bounding box center [1434, 341] width 190 height 131
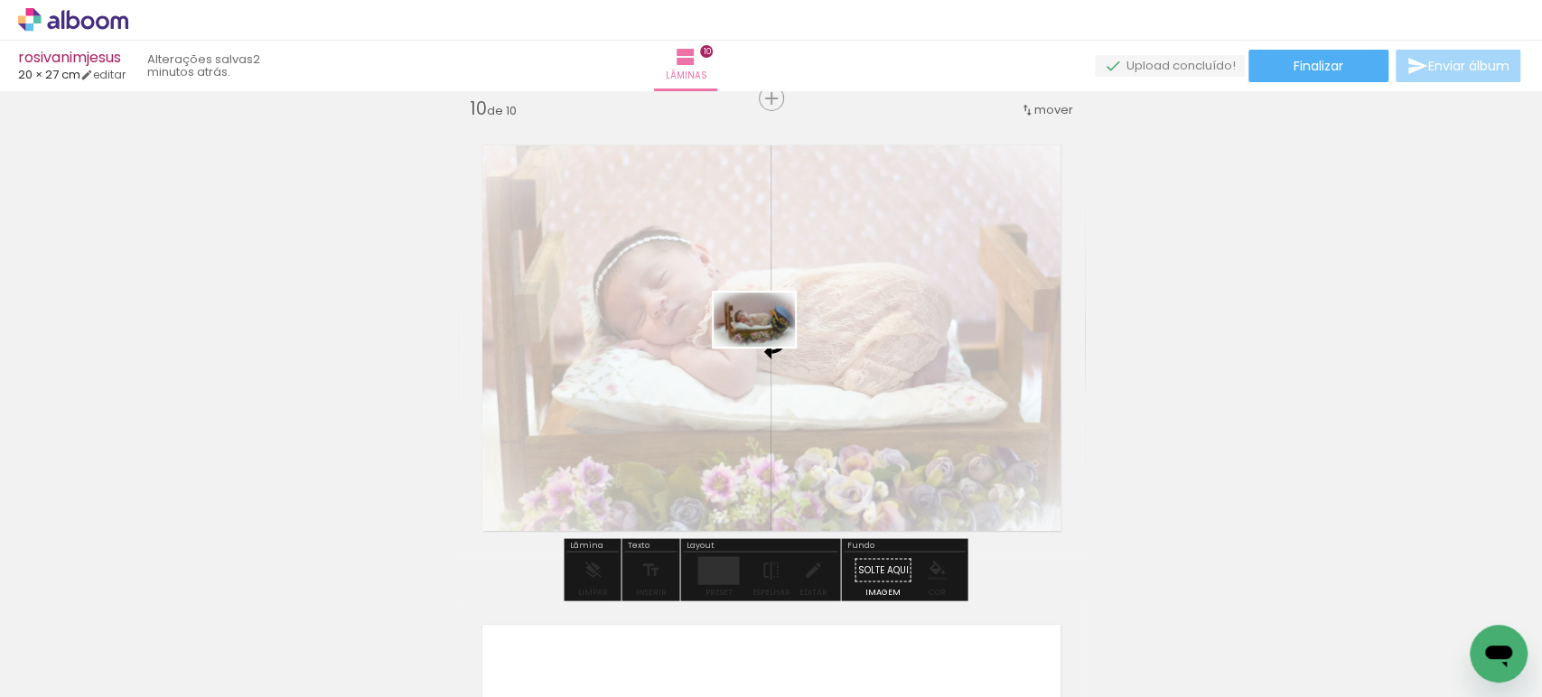
drag, startPoint x: 603, startPoint y: 636, endPoint x: 768, endPoint y: 347, distance: 332.5
click at [768, 347] on quentale-workspace at bounding box center [771, 348] width 1542 height 697
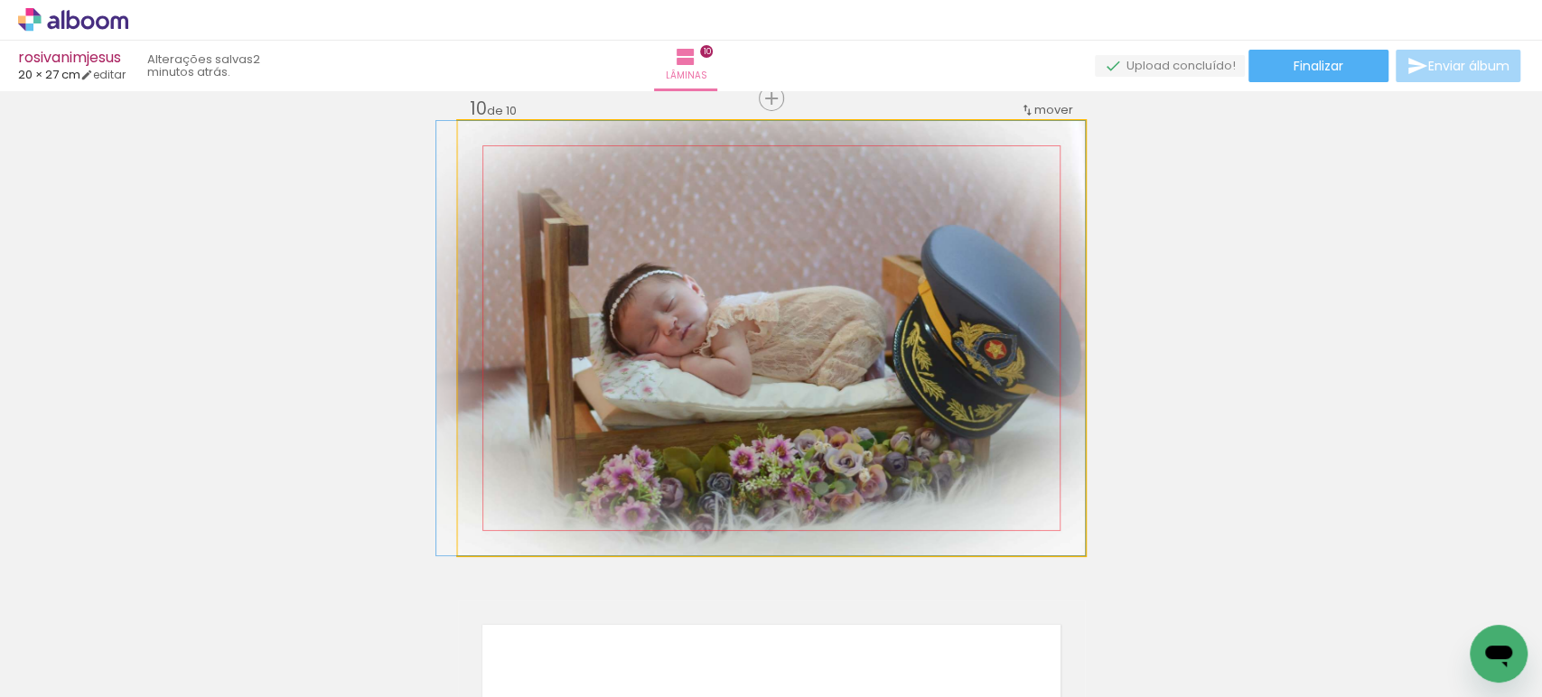
drag, startPoint x: 793, startPoint y: 376, endPoint x: 770, endPoint y: 373, distance: 23.6
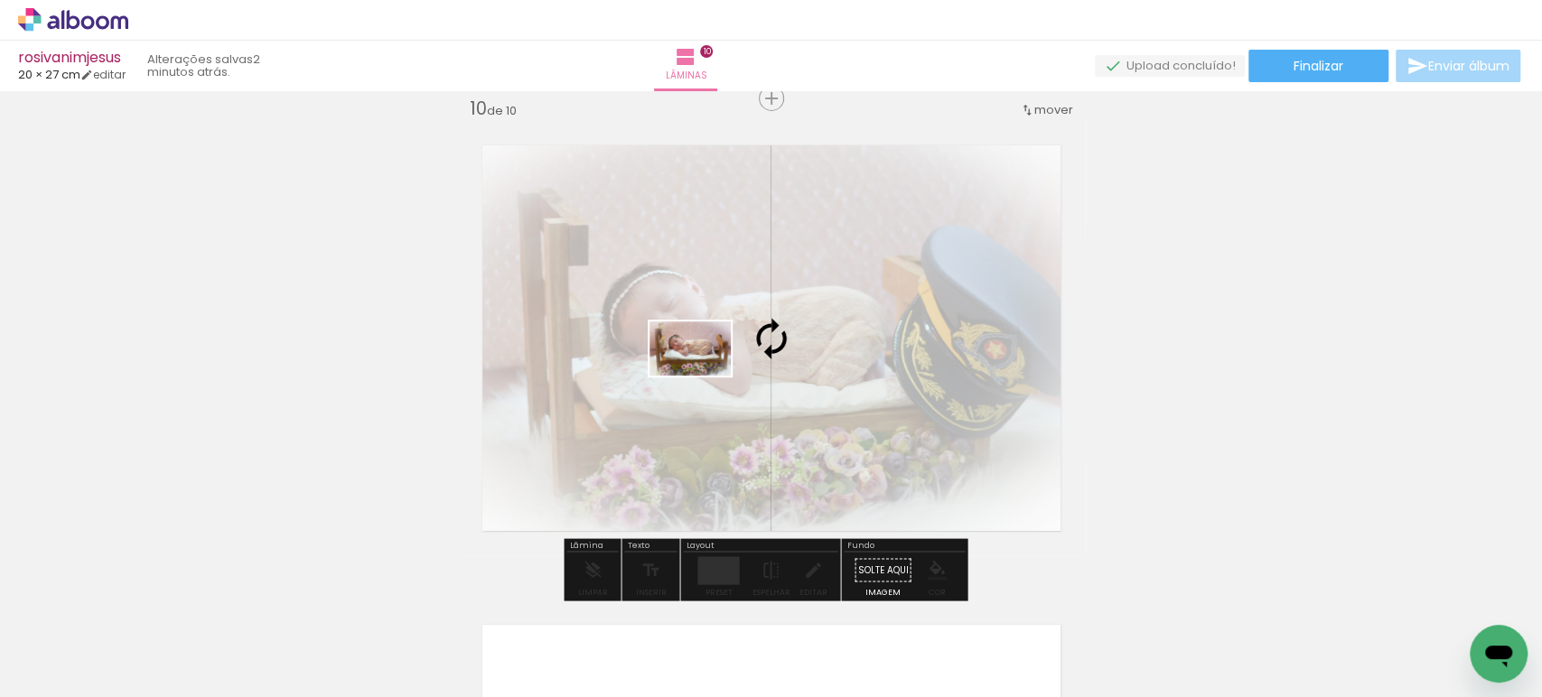
drag, startPoint x: 499, startPoint y: 621, endPoint x: 704, endPoint y: 376, distance: 319.3
click at [704, 376] on quentale-workspace at bounding box center [771, 348] width 1542 height 697
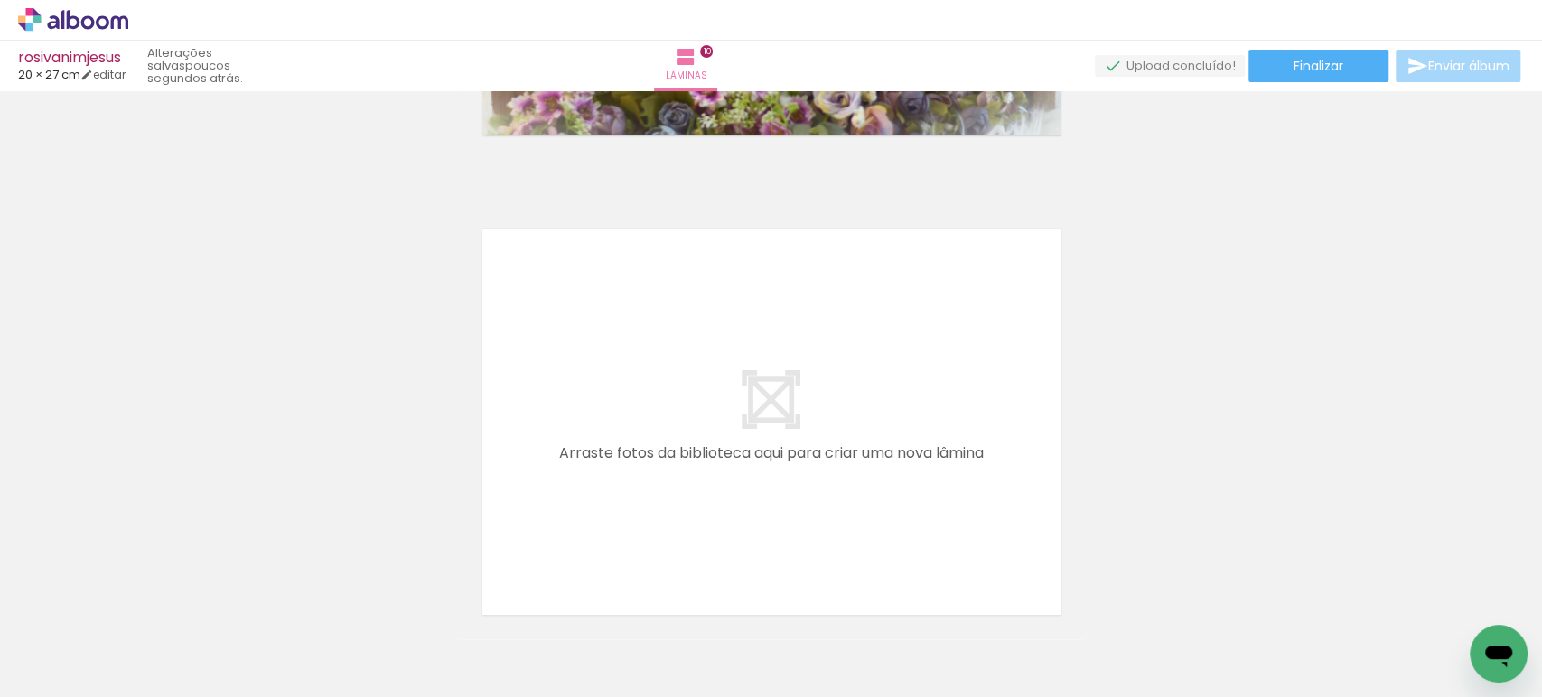
scroll to position [4736, 0]
drag, startPoint x: 585, startPoint y: 627, endPoint x: 652, endPoint y: 408, distance: 228.6
click at [652, 408] on quentale-workspace at bounding box center [771, 348] width 1542 height 697
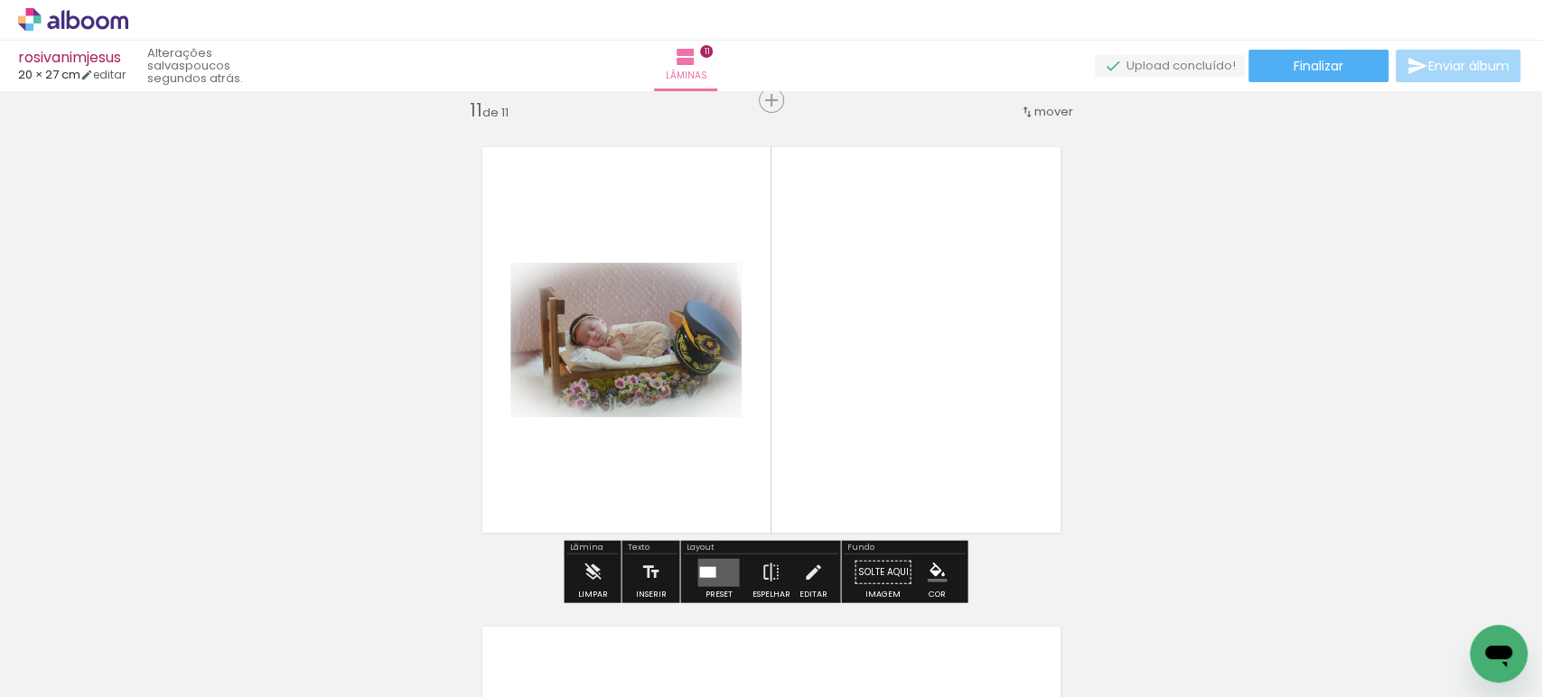
scroll to position [4819, 0]
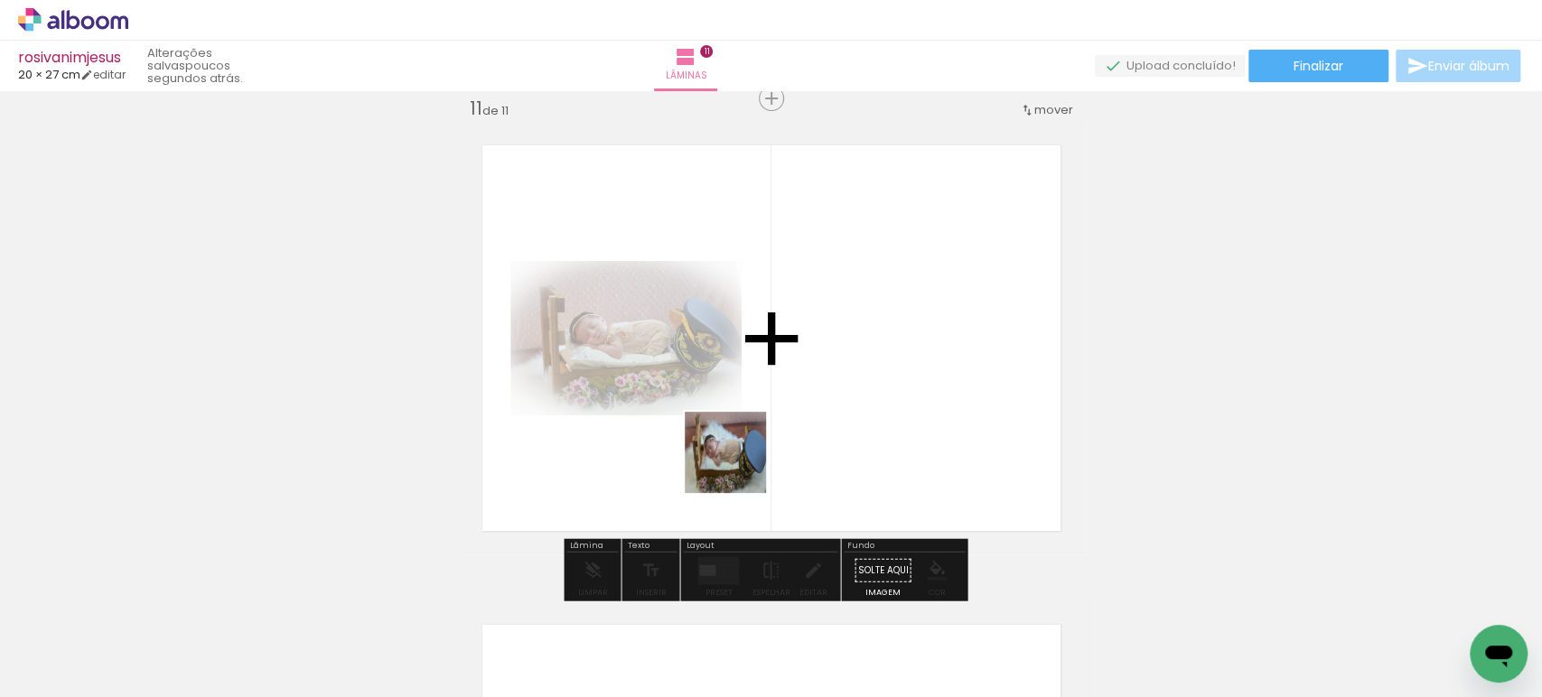
drag, startPoint x: 675, startPoint y: 649, endPoint x: 752, endPoint y: 441, distance: 221.5
click at [752, 441] on quentale-workspace at bounding box center [771, 348] width 1542 height 697
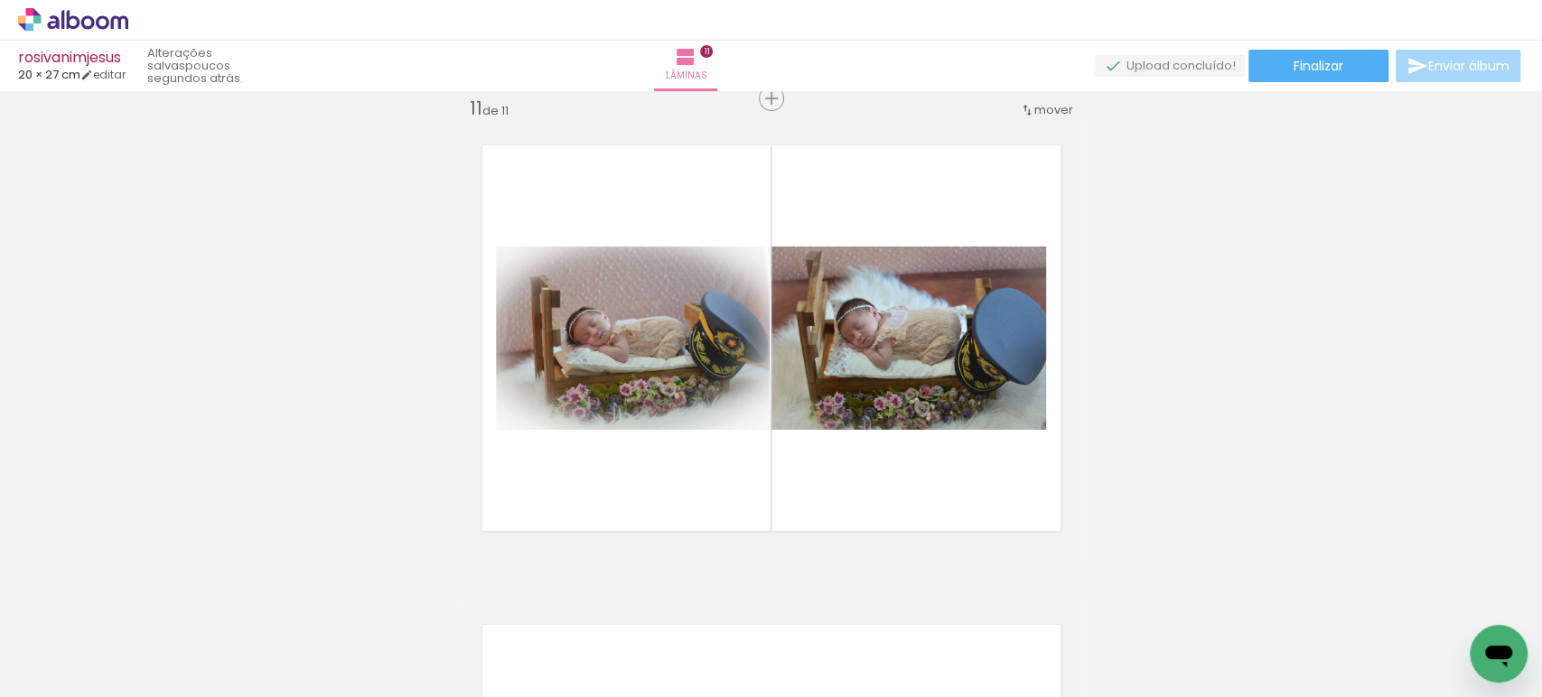
scroll to position [0, 1677]
drag, startPoint x: 564, startPoint y: 641, endPoint x: 765, endPoint y: 410, distance: 306.7
click at [748, 420] on quentale-workspace at bounding box center [771, 348] width 1542 height 697
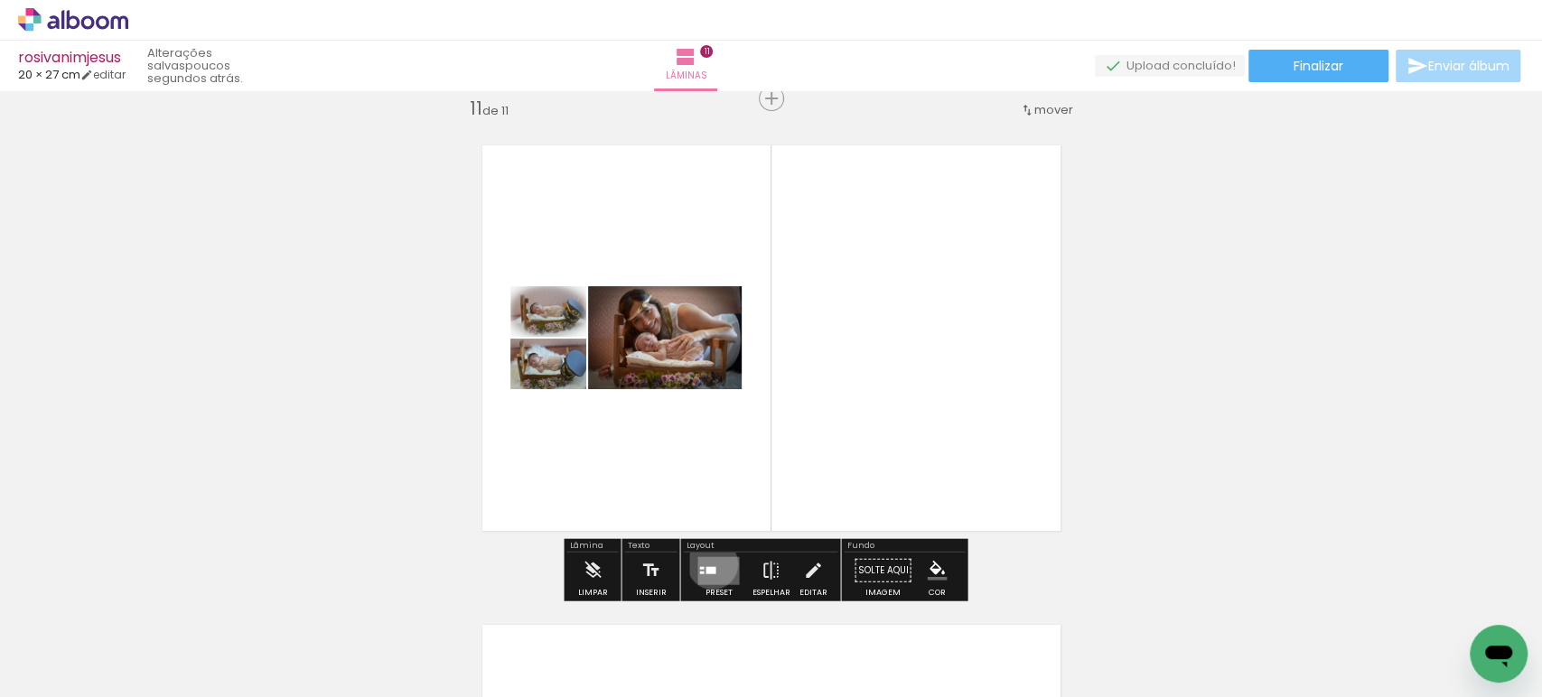
click at [708, 564] on quentale-layouter at bounding box center [718, 570] width 42 height 28
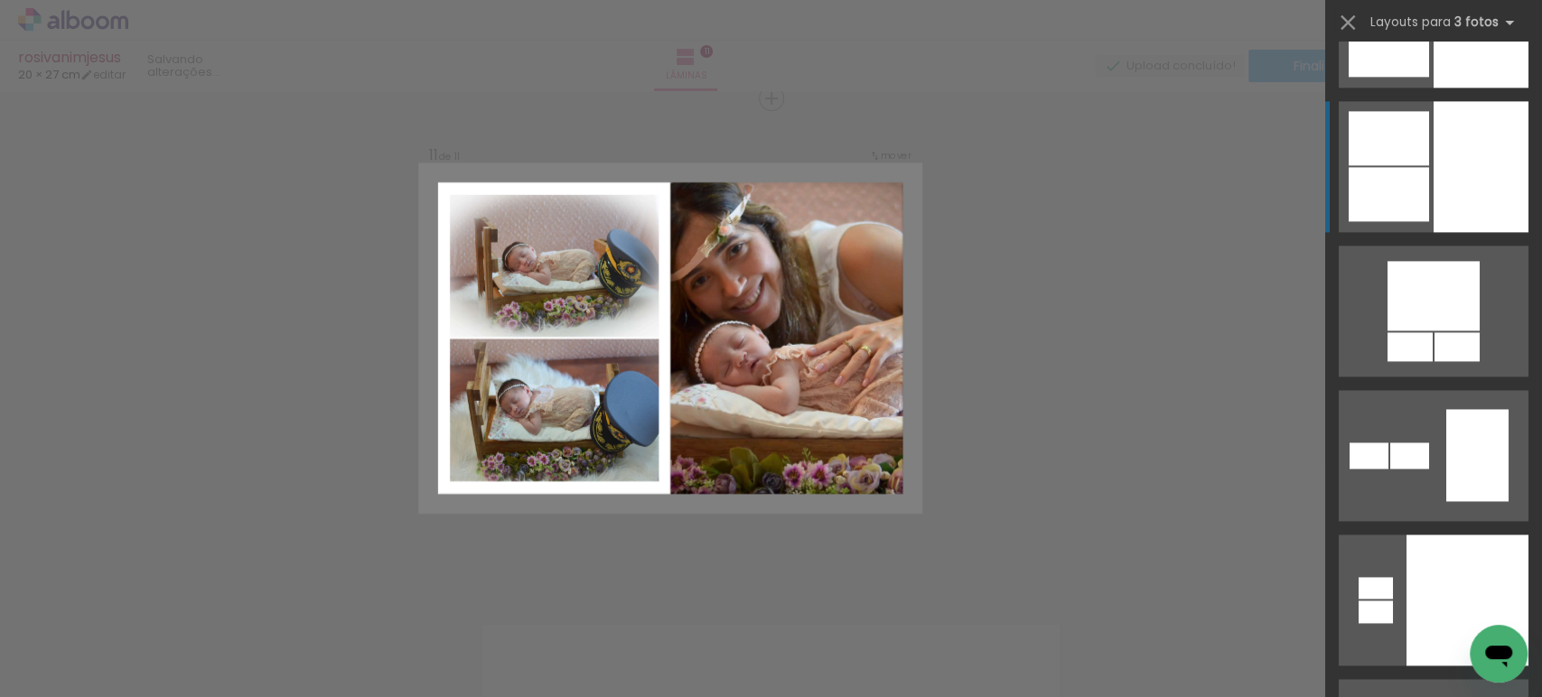
scroll to position [6023, 0]
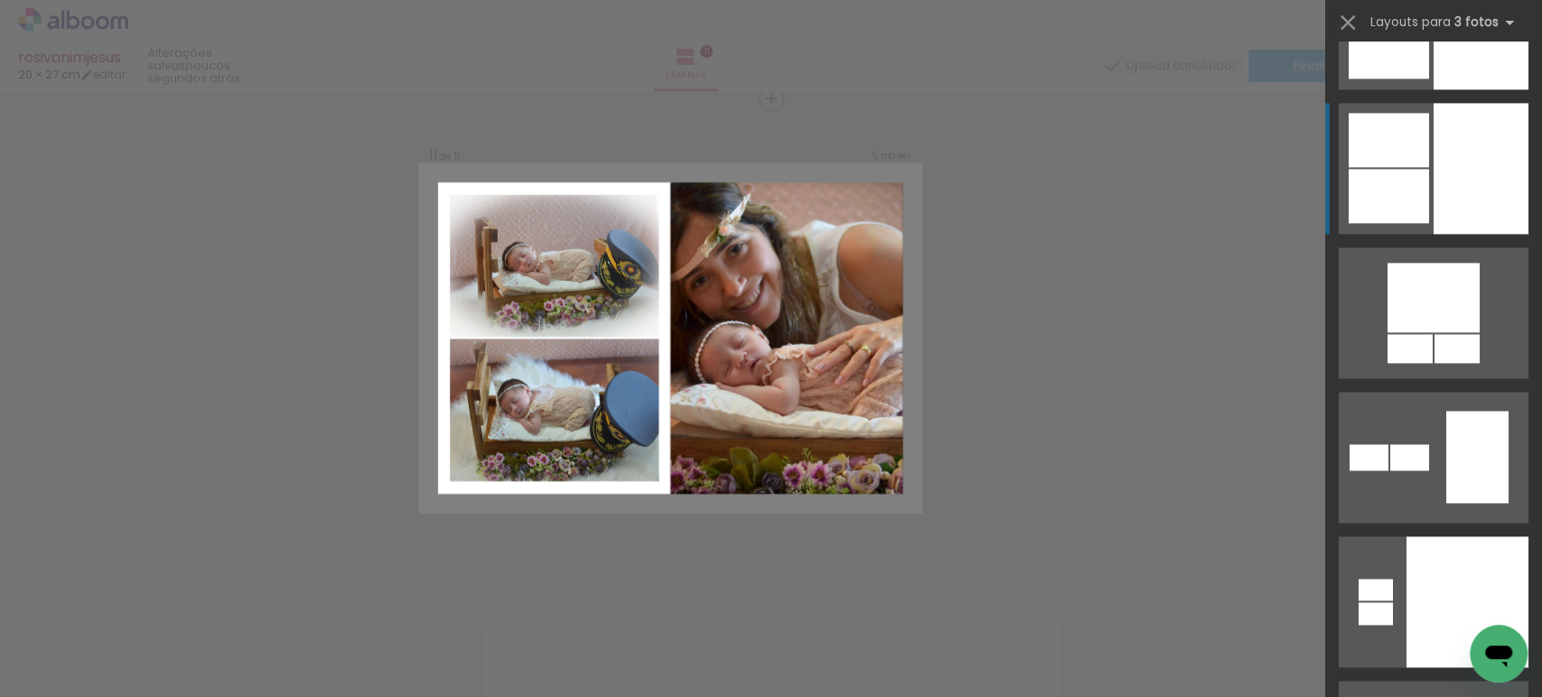
click at [1450, 170] on div at bounding box center [1481, 168] width 95 height 131
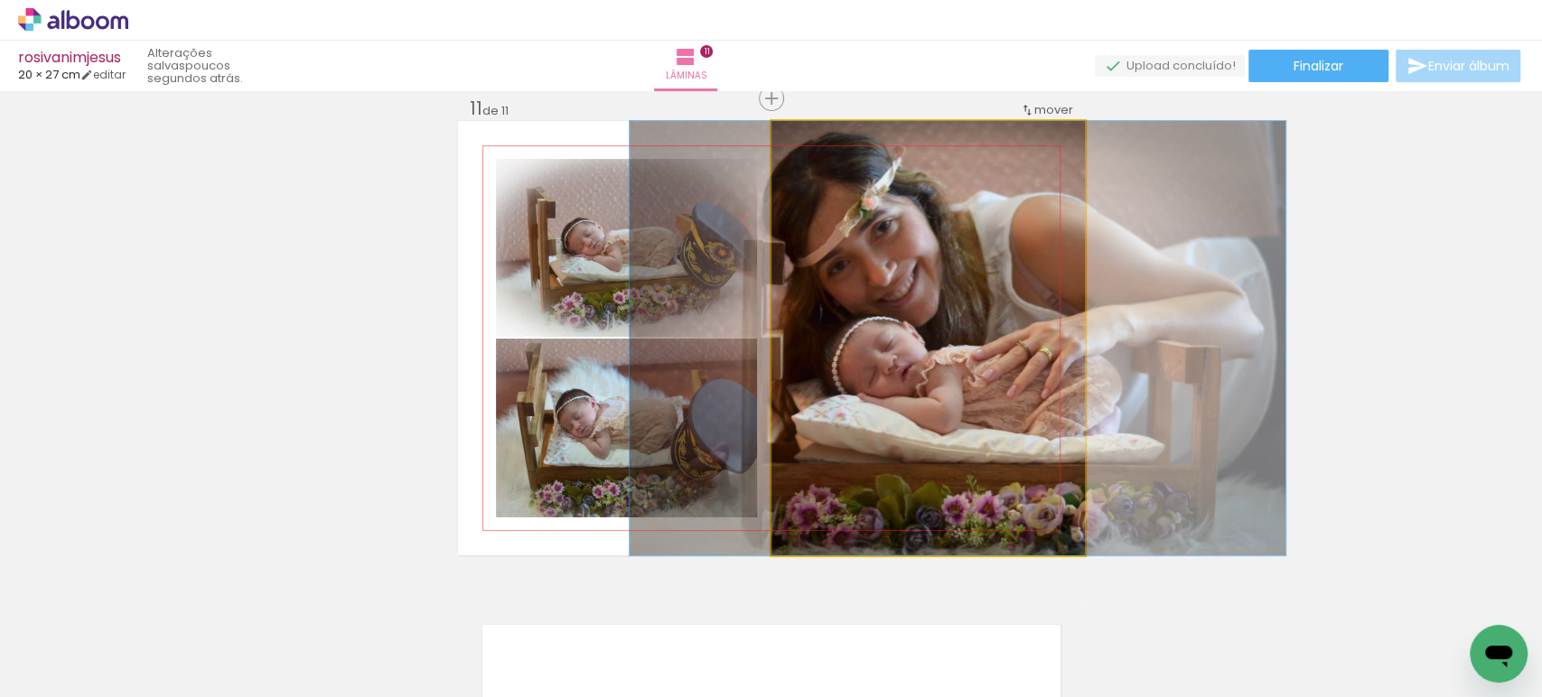
drag, startPoint x: 860, startPoint y: 369, endPoint x: 889, endPoint y: 371, distance: 29.0
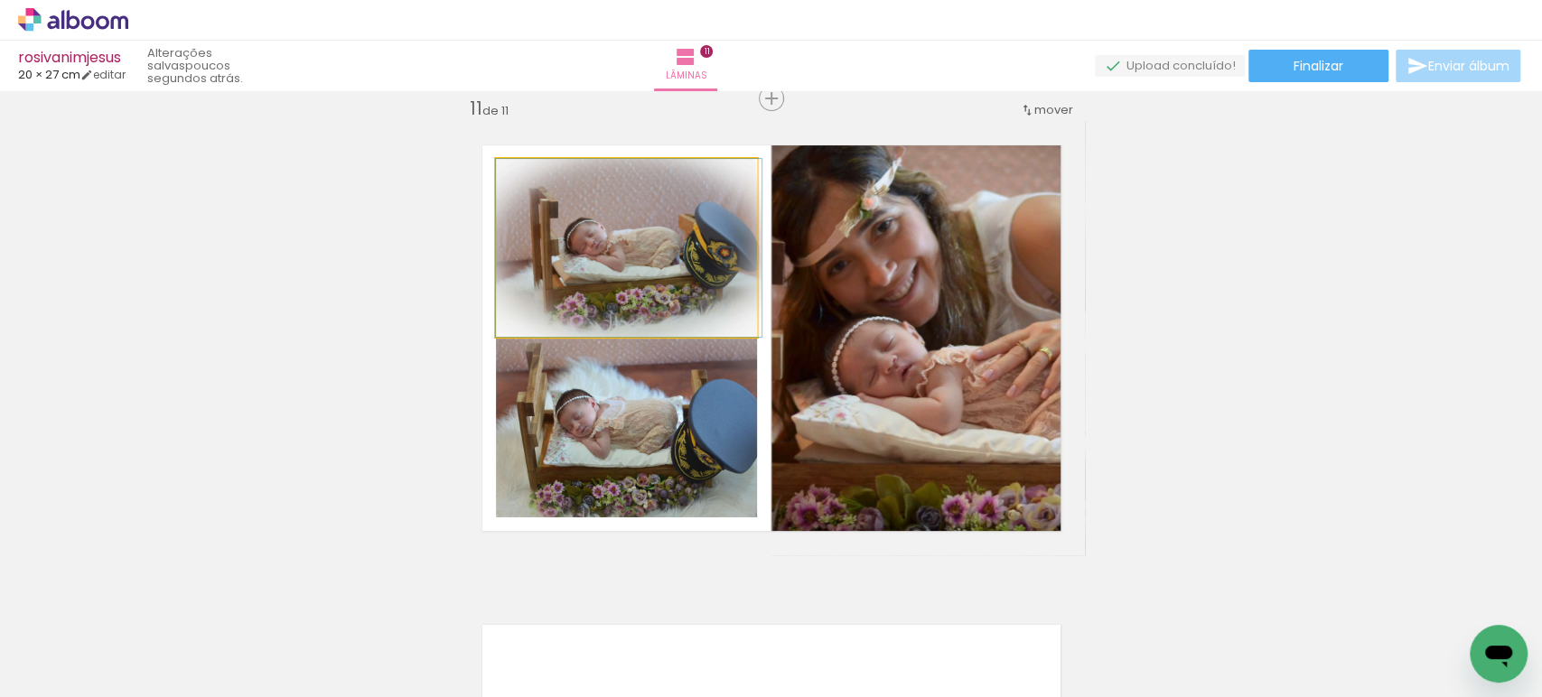
drag, startPoint x: 633, startPoint y: 250, endPoint x: 844, endPoint y: 362, distance: 238.4
click at [0, 0] on slot at bounding box center [0, 0] width 0 height 0
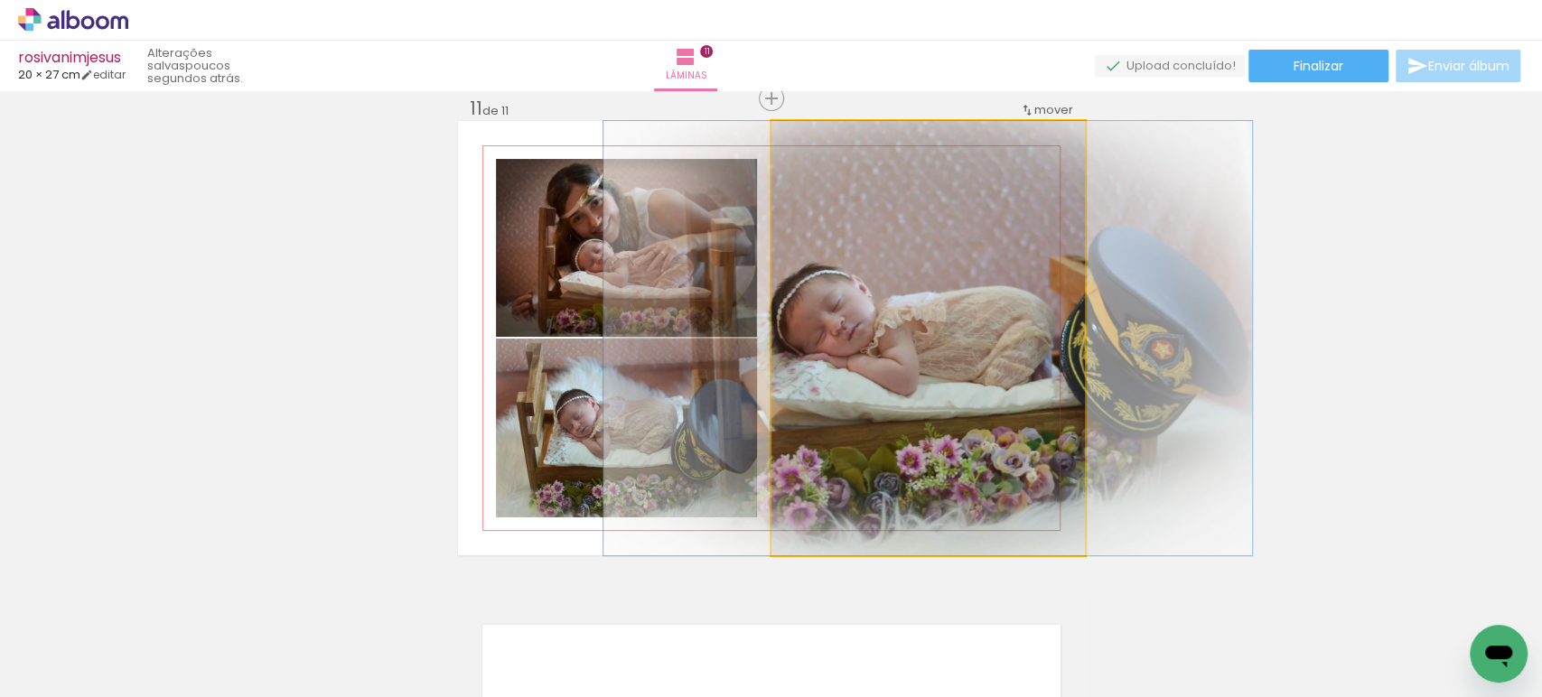
click at [904, 387] on quentale-photo at bounding box center [927, 338] width 313 height 435
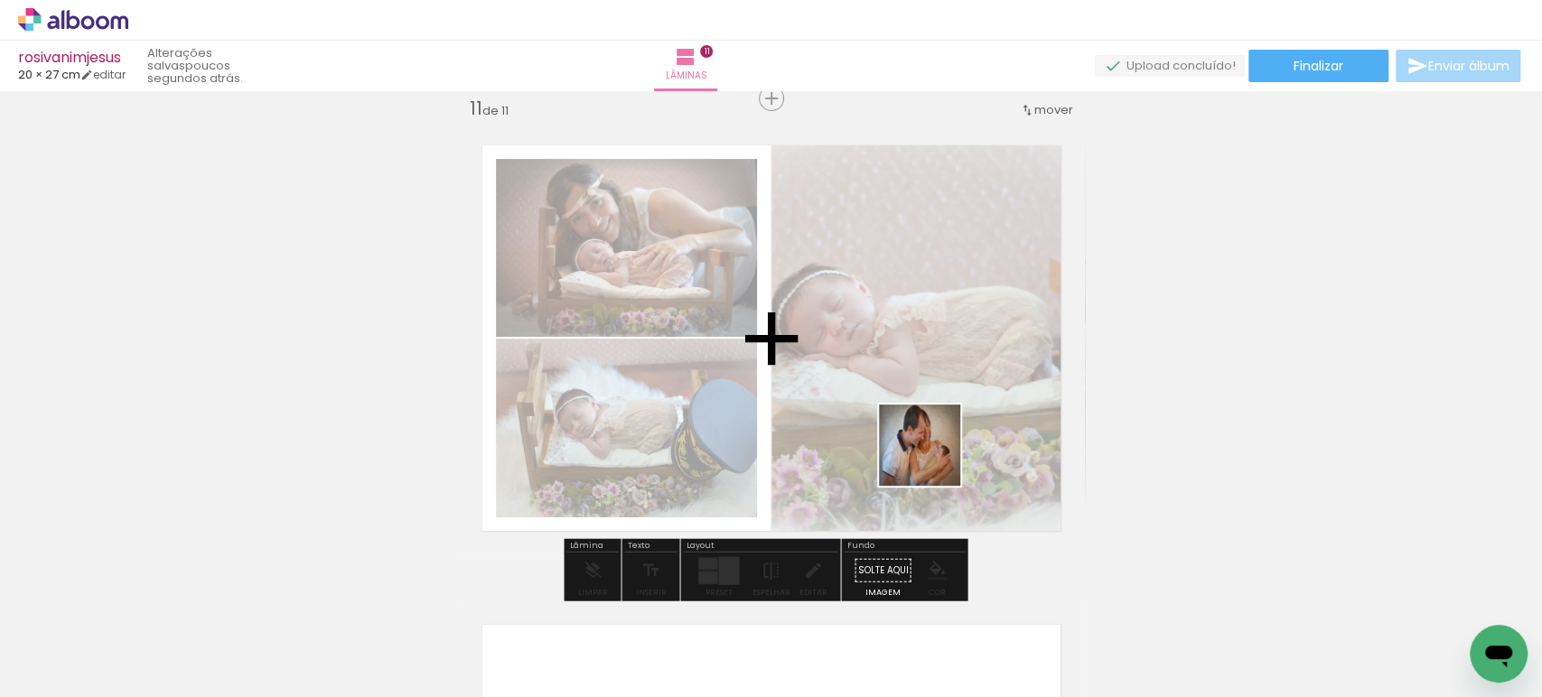
drag, startPoint x: 932, startPoint y: 654, endPoint x: 934, endPoint y: 434, distance: 220.4
click at [933, 444] on quentale-workspace at bounding box center [771, 348] width 1542 height 697
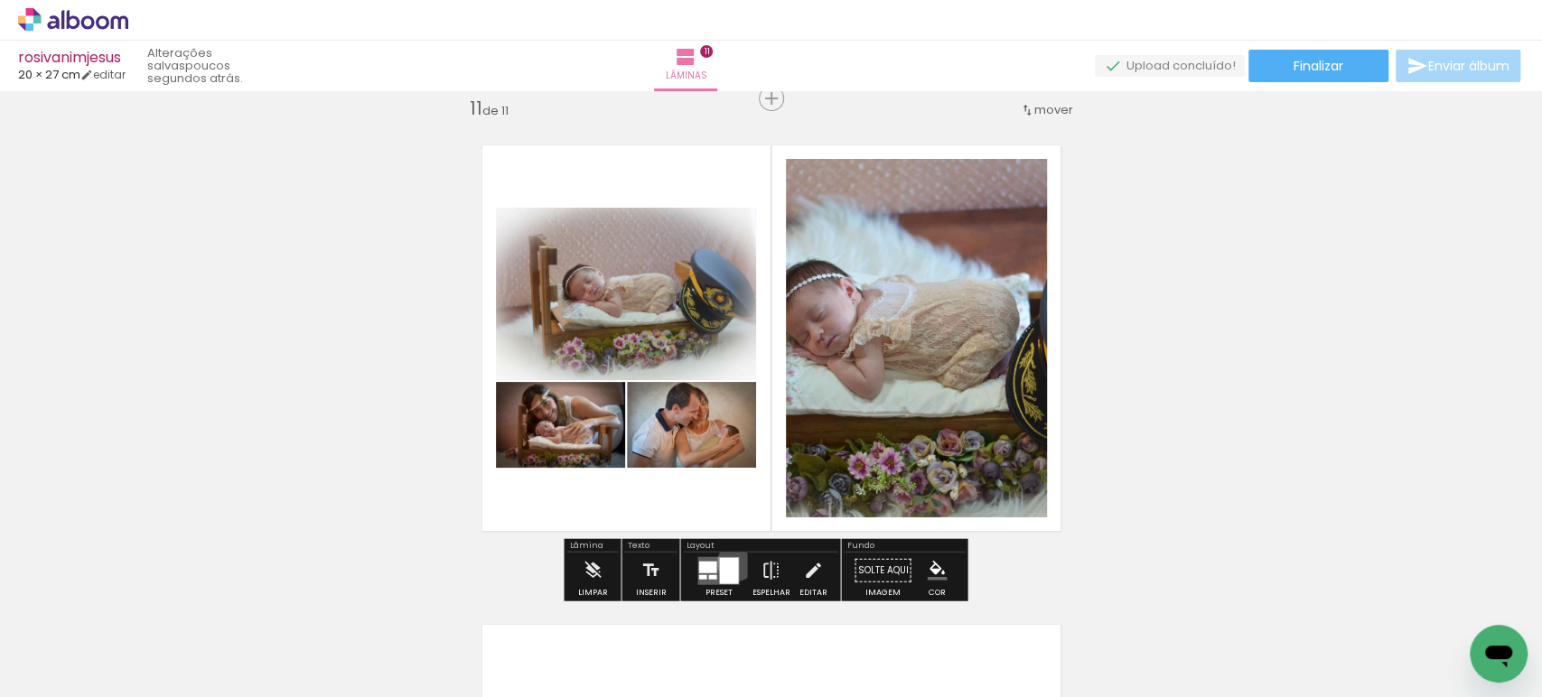
click at [731, 562] on div at bounding box center [728, 570] width 19 height 26
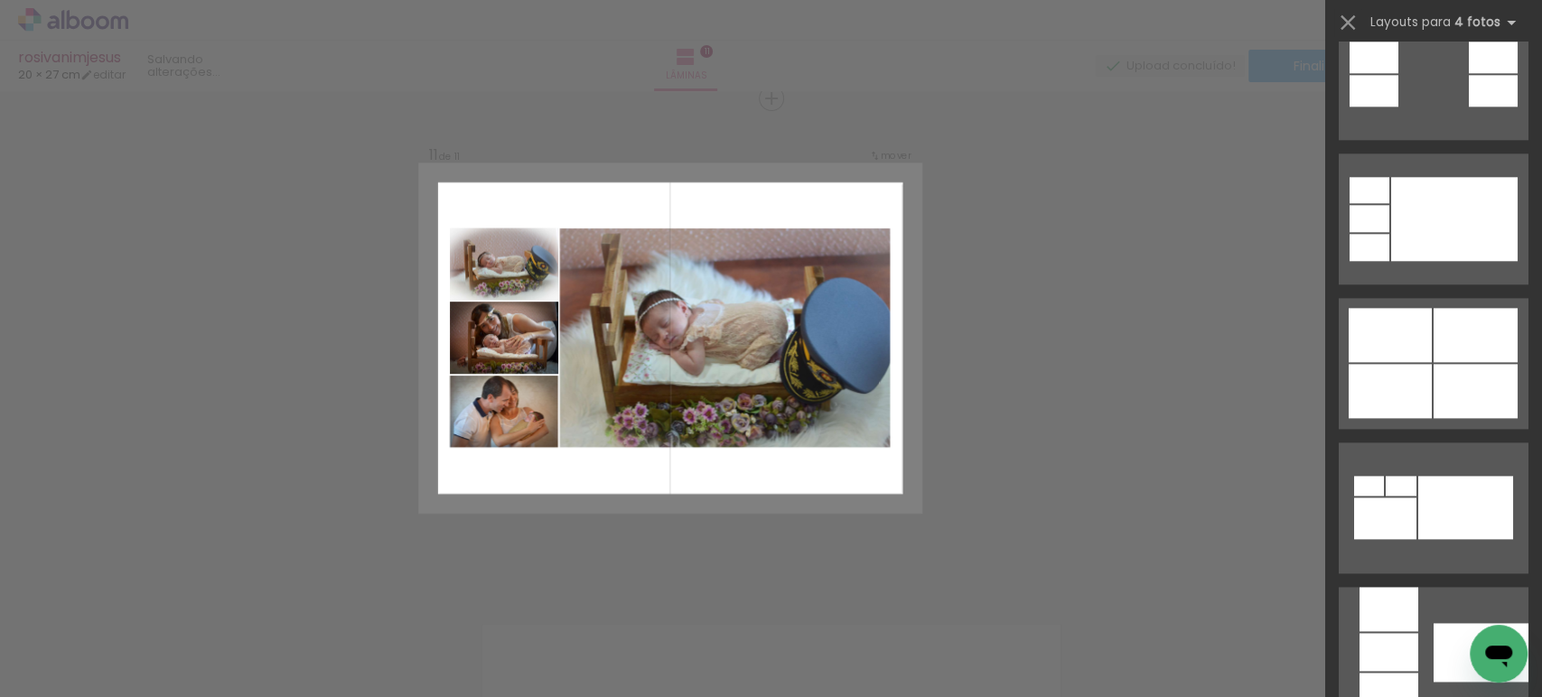
scroll to position [1203, 0]
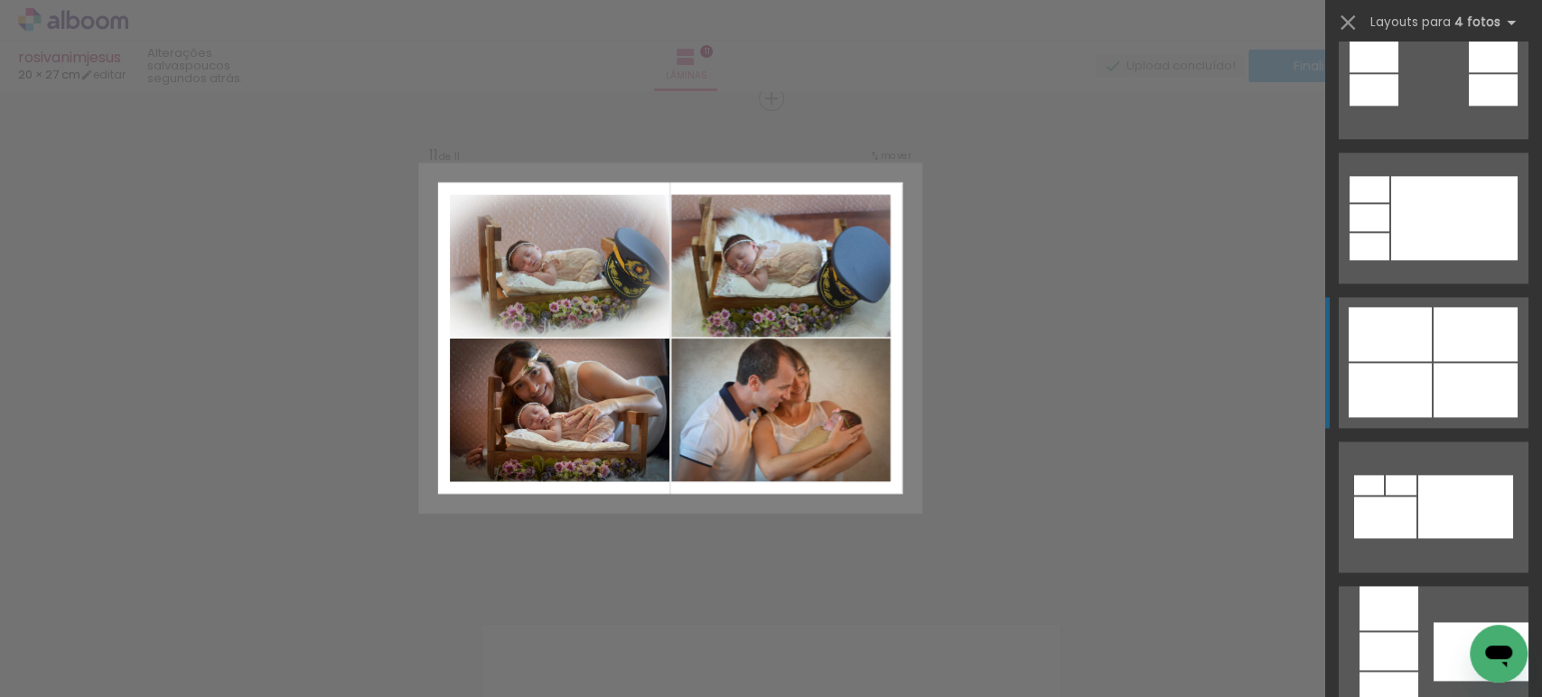
click at [1388, 372] on div at bounding box center [1390, 390] width 83 height 54
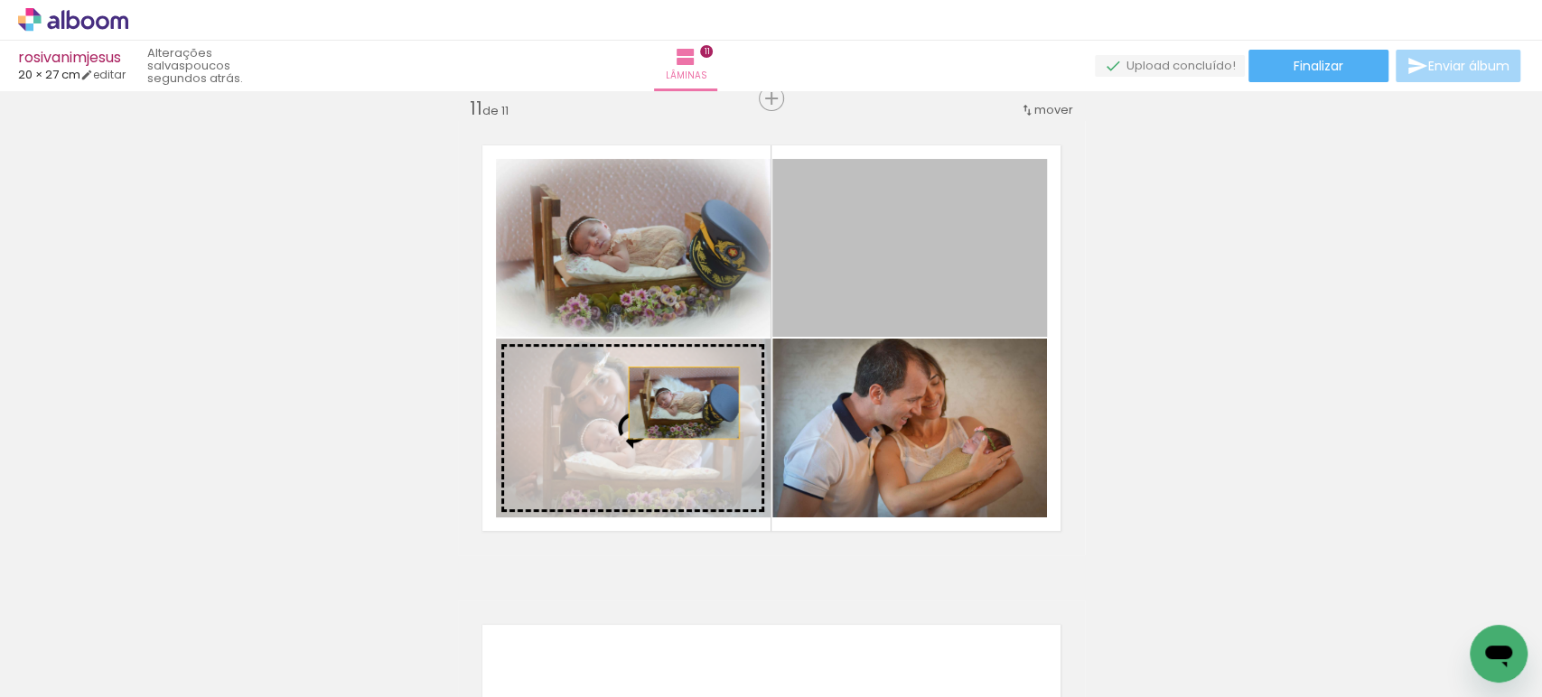
drag, startPoint x: 896, startPoint y: 266, endPoint x: 671, endPoint y: 410, distance: 267.4
click at [0, 0] on slot at bounding box center [0, 0] width 0 height 0
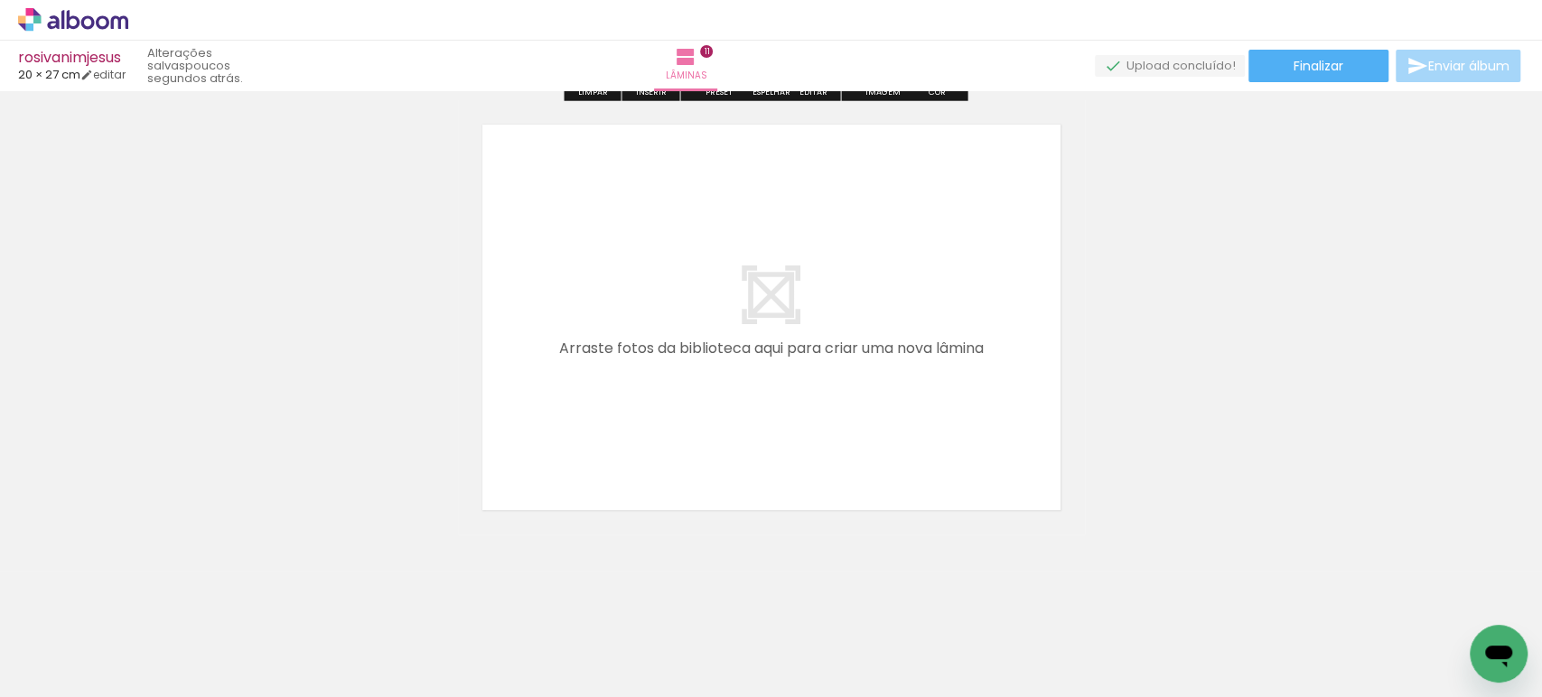
scroll to position [0, 1414]
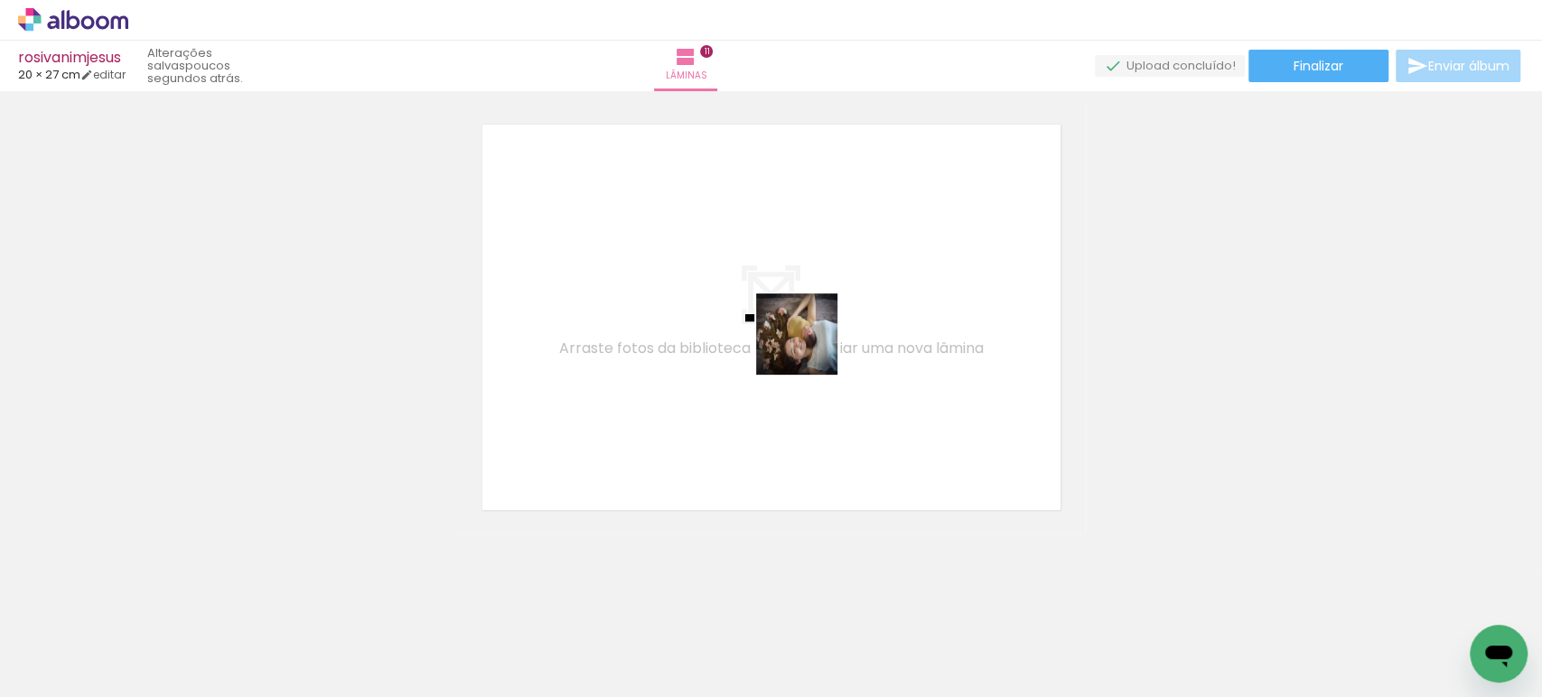
drag, startPoint x: 904, startPoint y: 655, endPoint x: 802, endPoint y: 326, distance: 344.3
click at [802, 328] on quentale-workspace at bounding box center [771, 348] width 1542 height 697
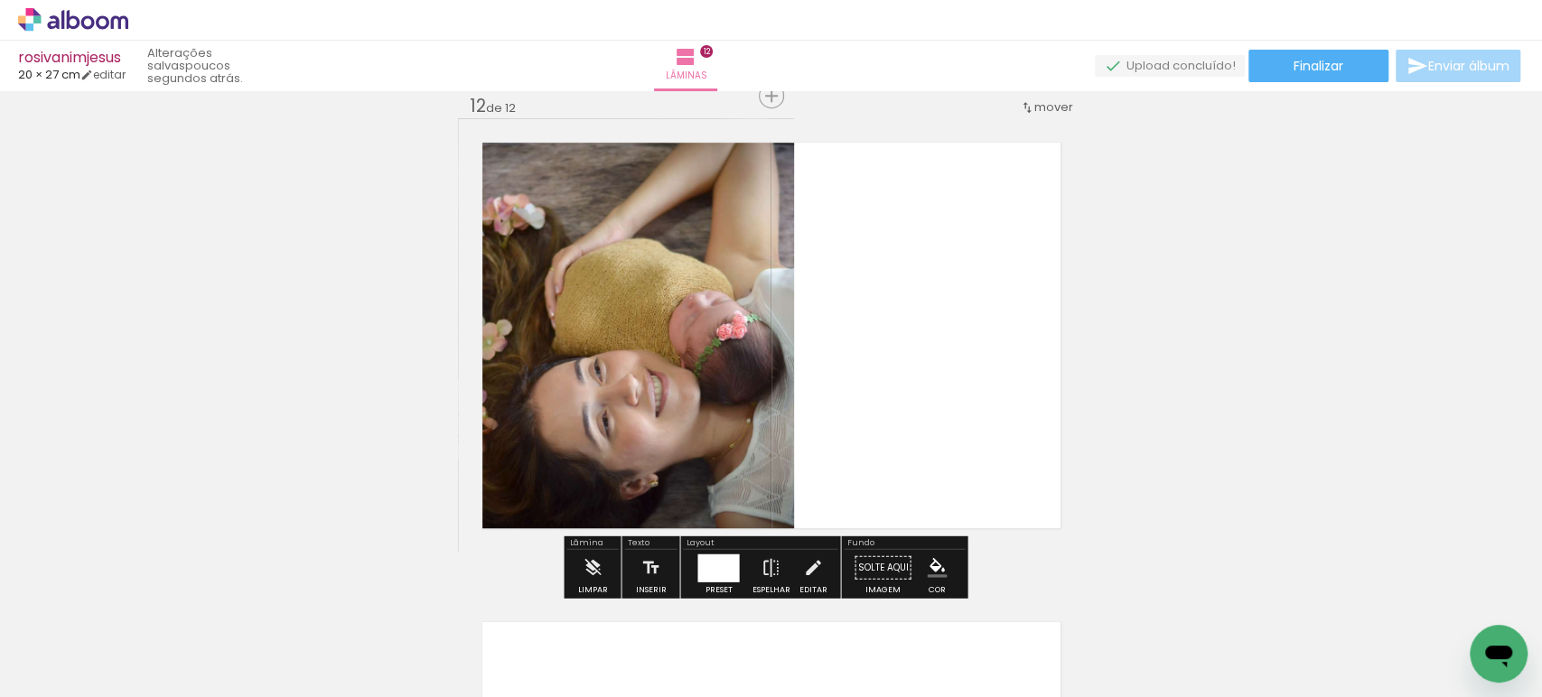
scroll to position [5299, 0]
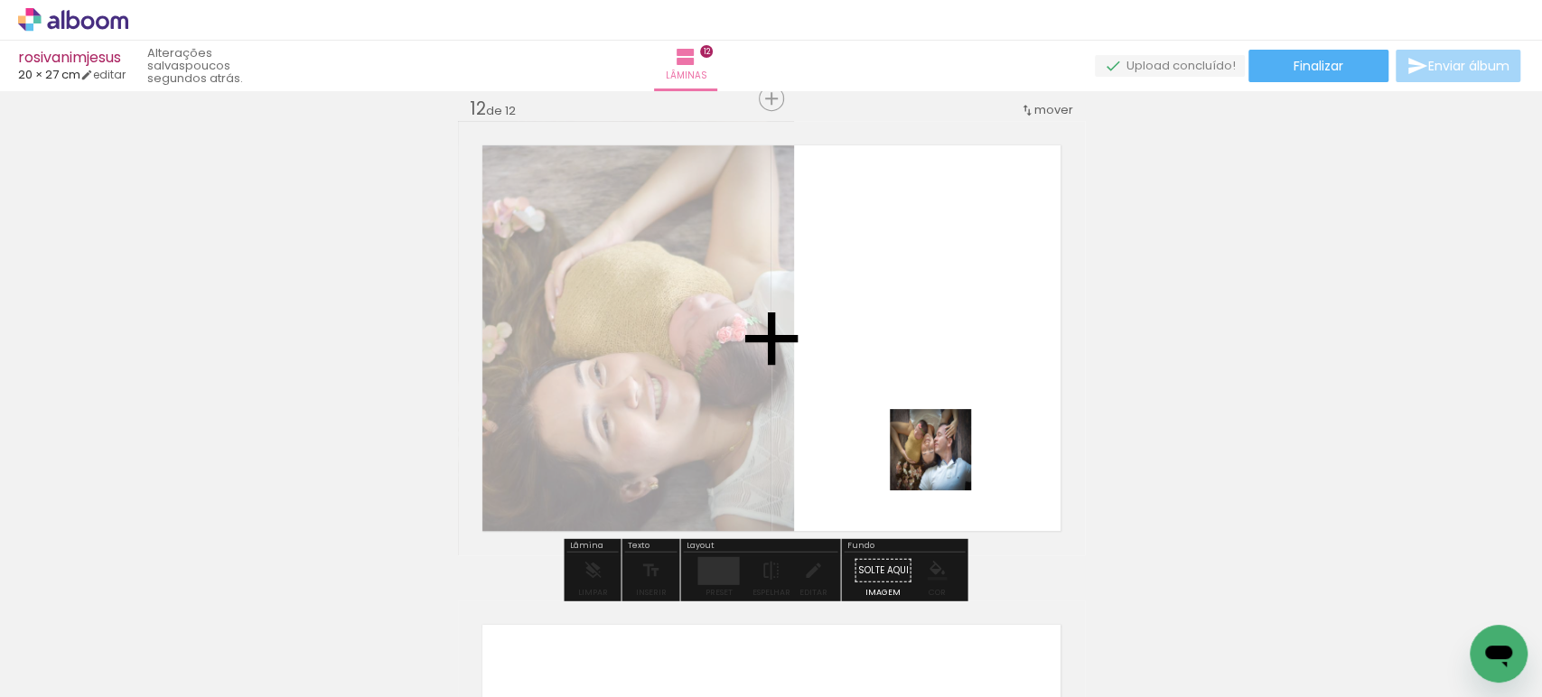
drag, startPoint x: 979, startPoint y: 621, endPoint x: 911, endPoint y: 302, distance: 326.2
click at [911, 302] on quentale-workspace at bounding box center [771, 348] width 1542 height 697
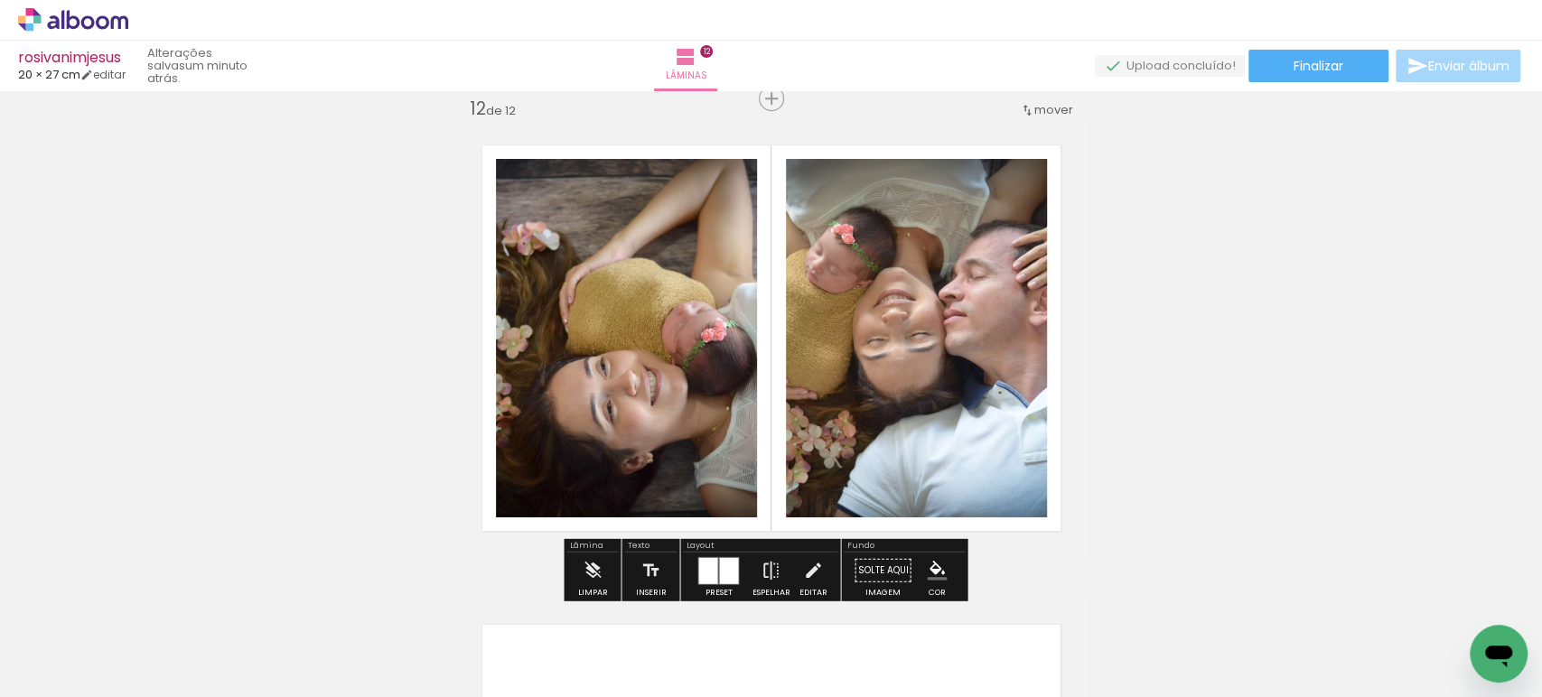
scroll to position [0, 2051]
drag, startPoint x: 1393, startPoint y: 637, endPoint x: 860, endPoint y: 275, distance: 644.4
click at [879, 294] on quentale-workspace at bounding box center [771, 348] width 1542 height 697
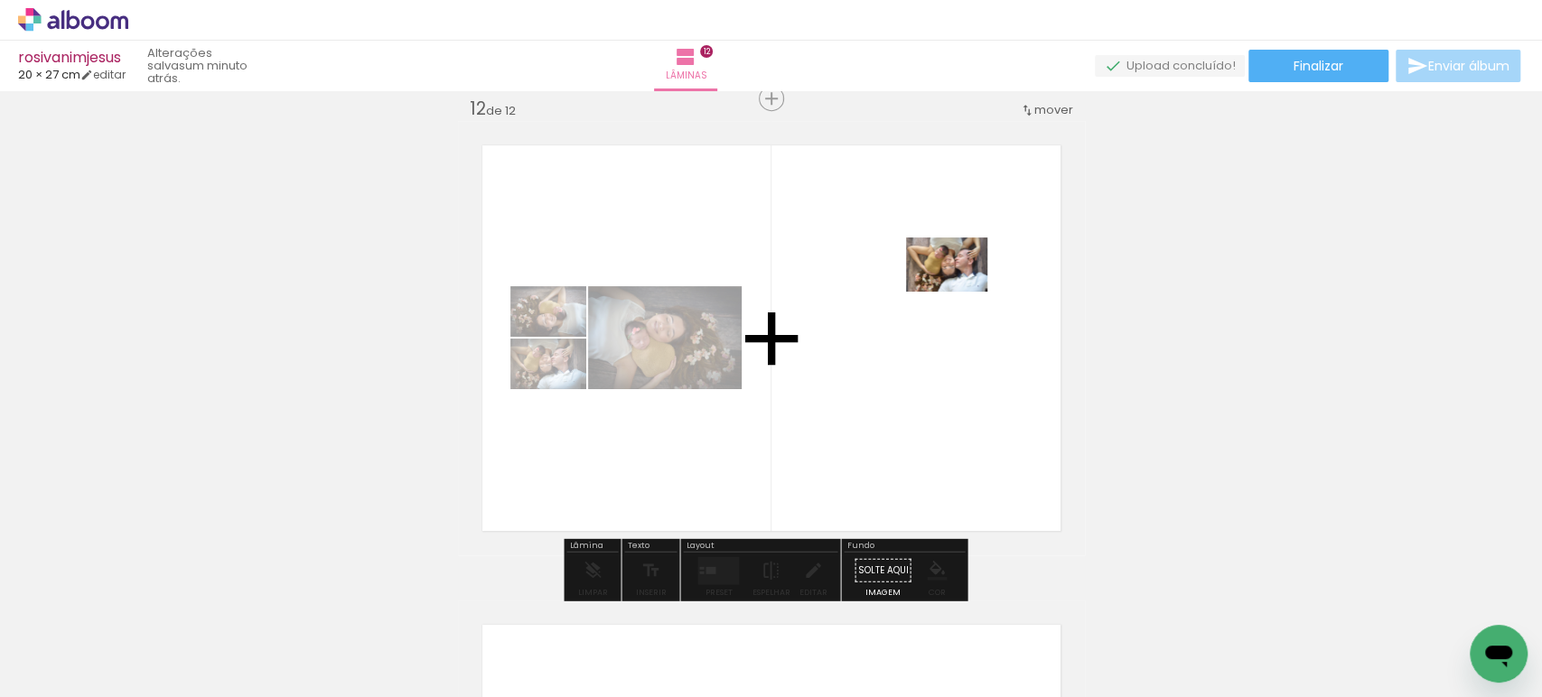
drag, startPoint x: 1460, startPoint y: 637, endPoint x: 877, endPoint y: 259, distance: 694.3
click at [956, 290] on quentale-workspace at bounding box center [771, 348] width 1542 height 697
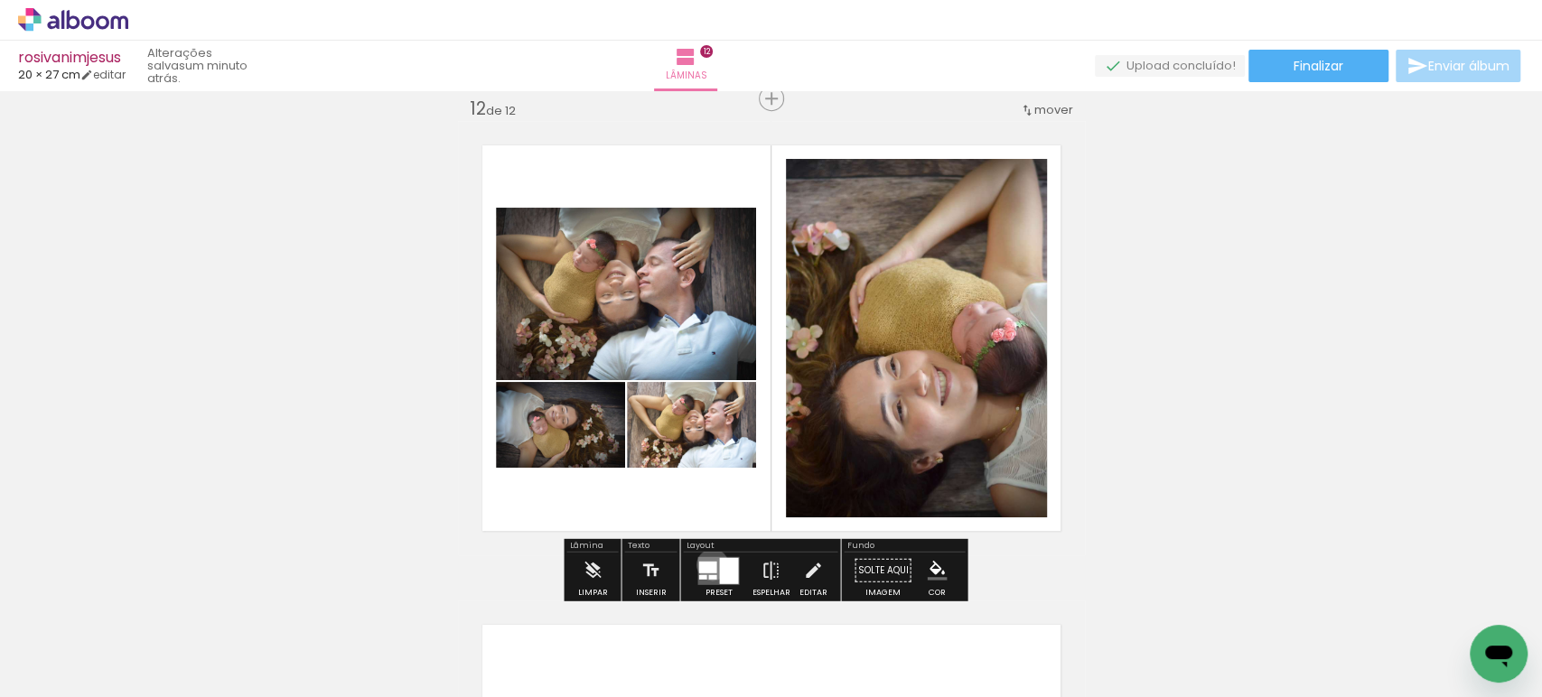
click at [709, 564] on div at bounding box center [707, 567] width 18 height 12
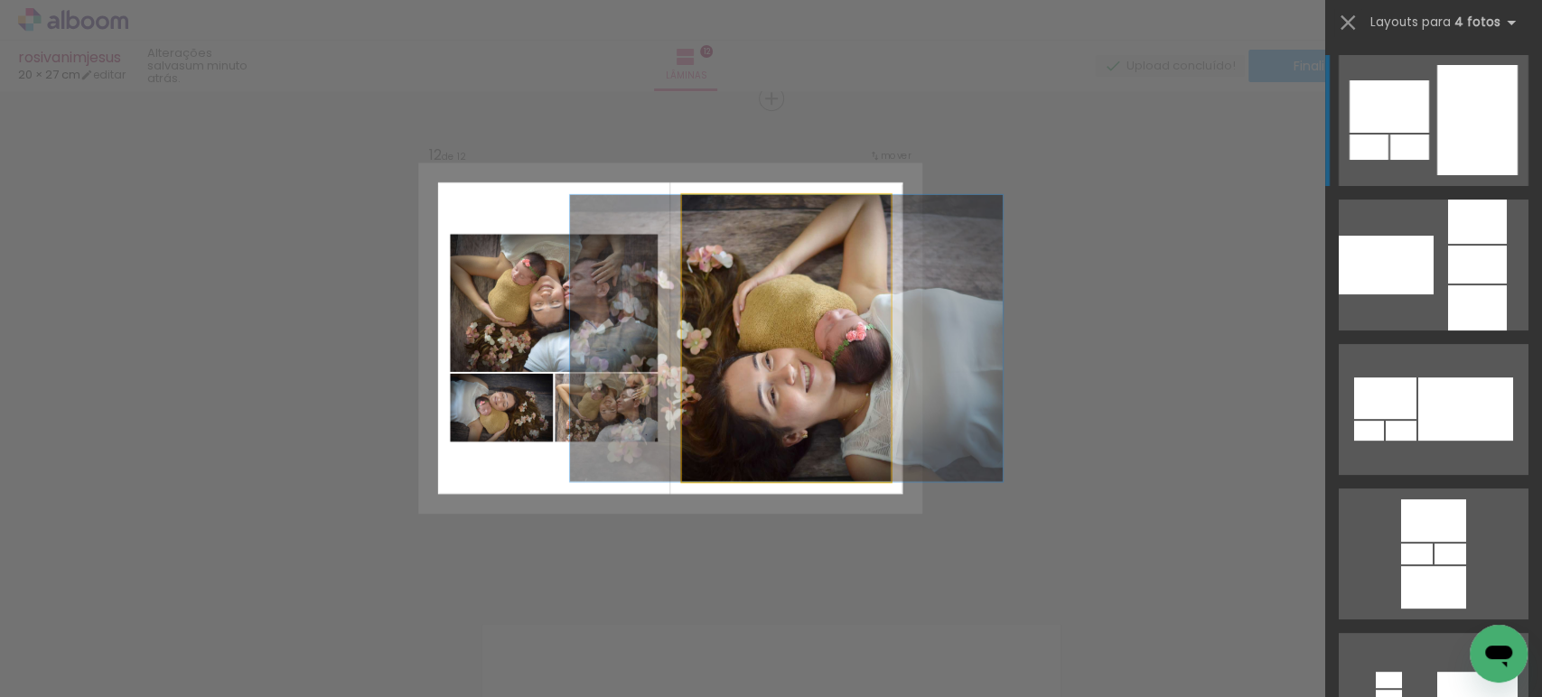
click at [808, 342] on quentale-photo at bounding box center [785, 338] width 209 height 287
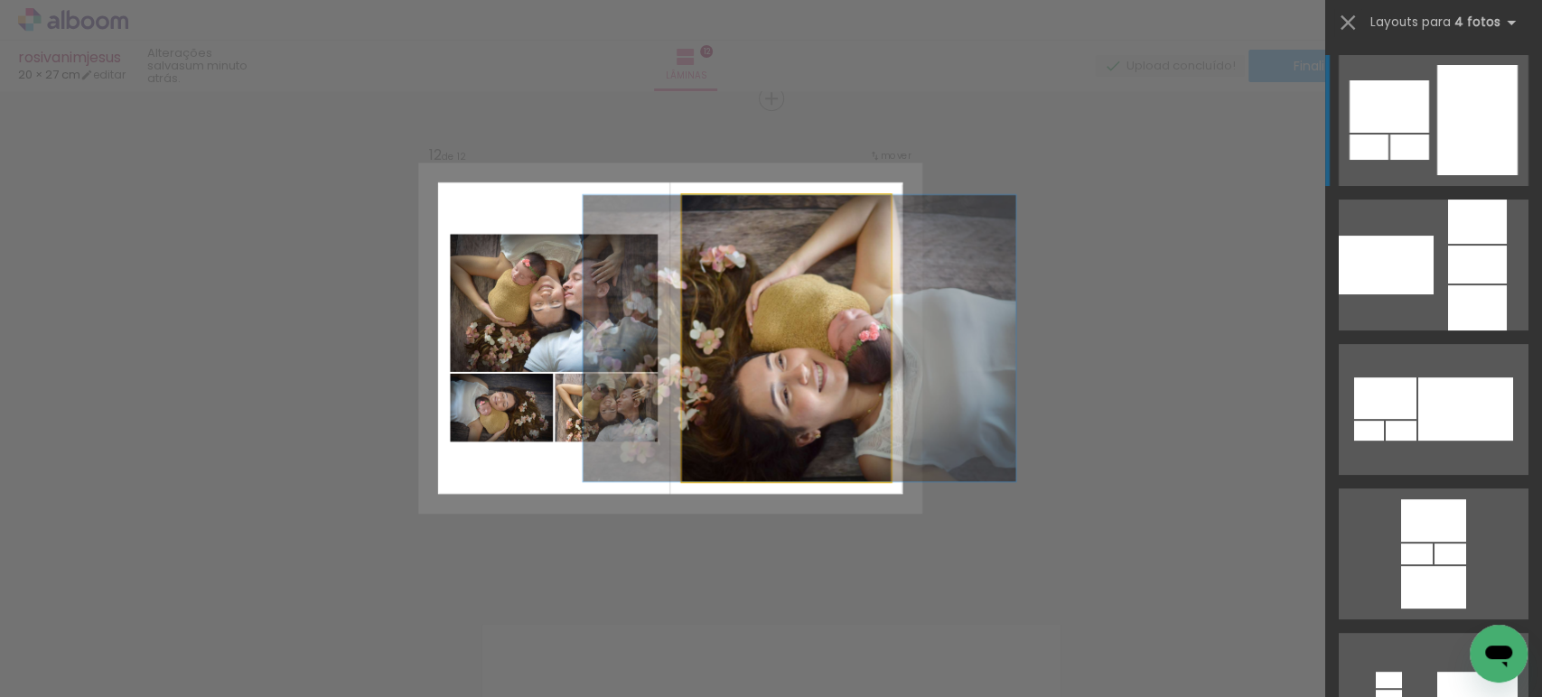
drag, startPoint x: 817, startPoint y: 332, endPoint x: 833, endPoint y: 336, distance: 16.7
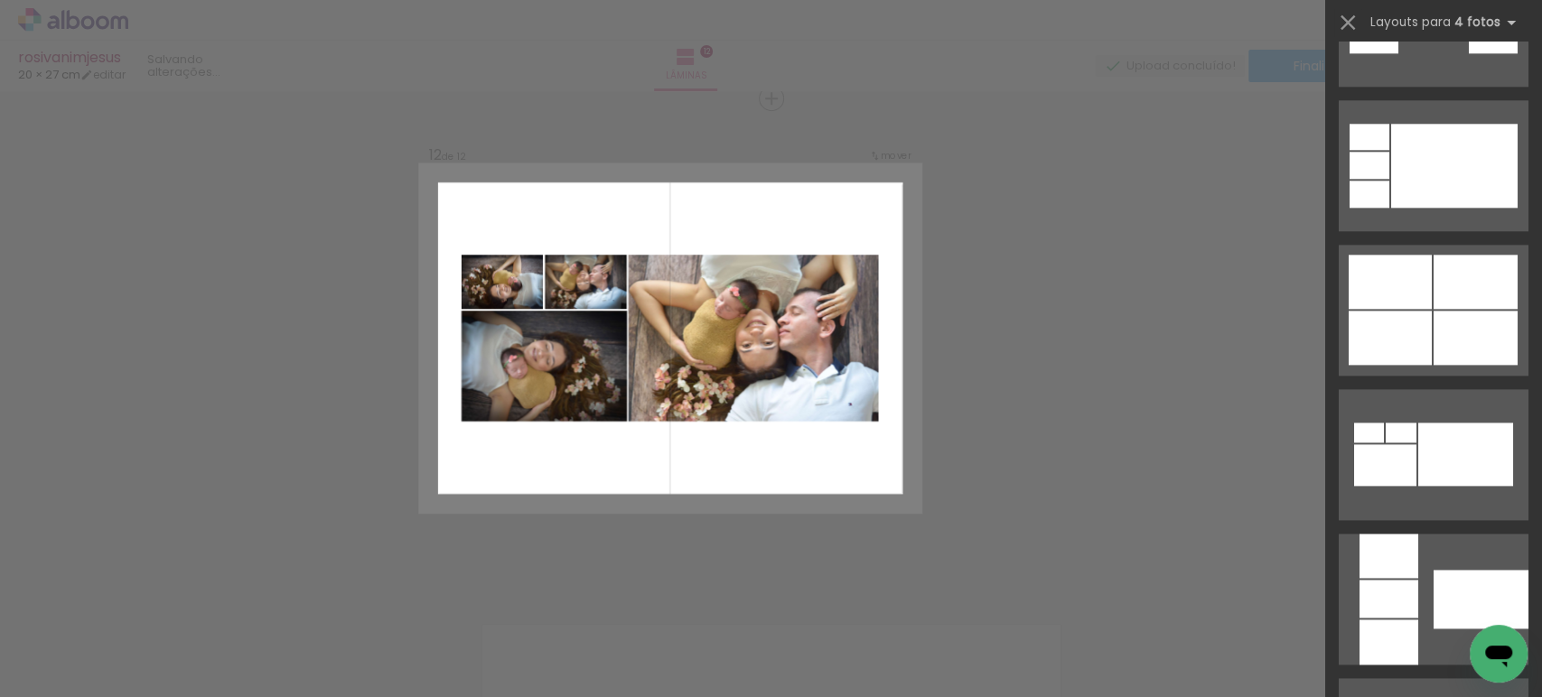
scroll to position [1404, 0]
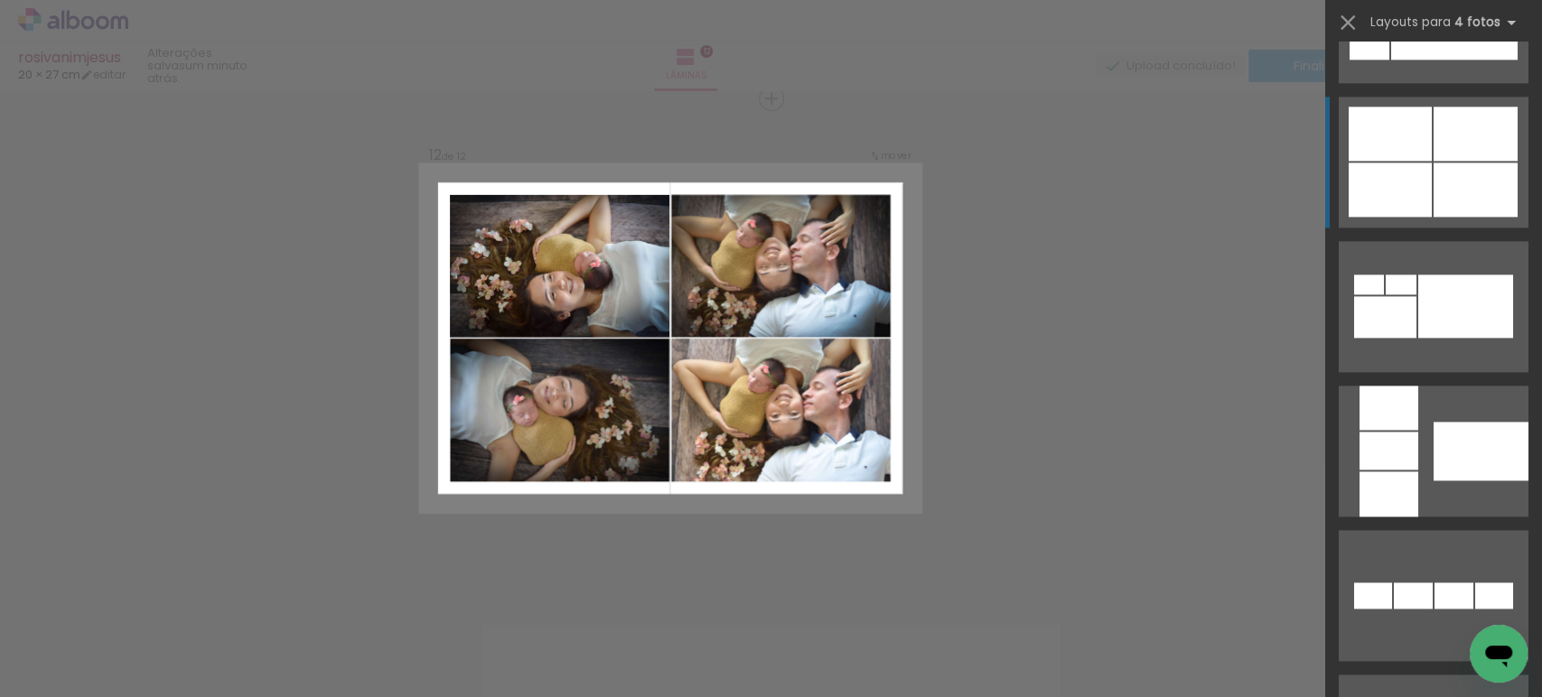
click at [1407, 179] on div at bounding box center [1390, 190] width 83 height 54
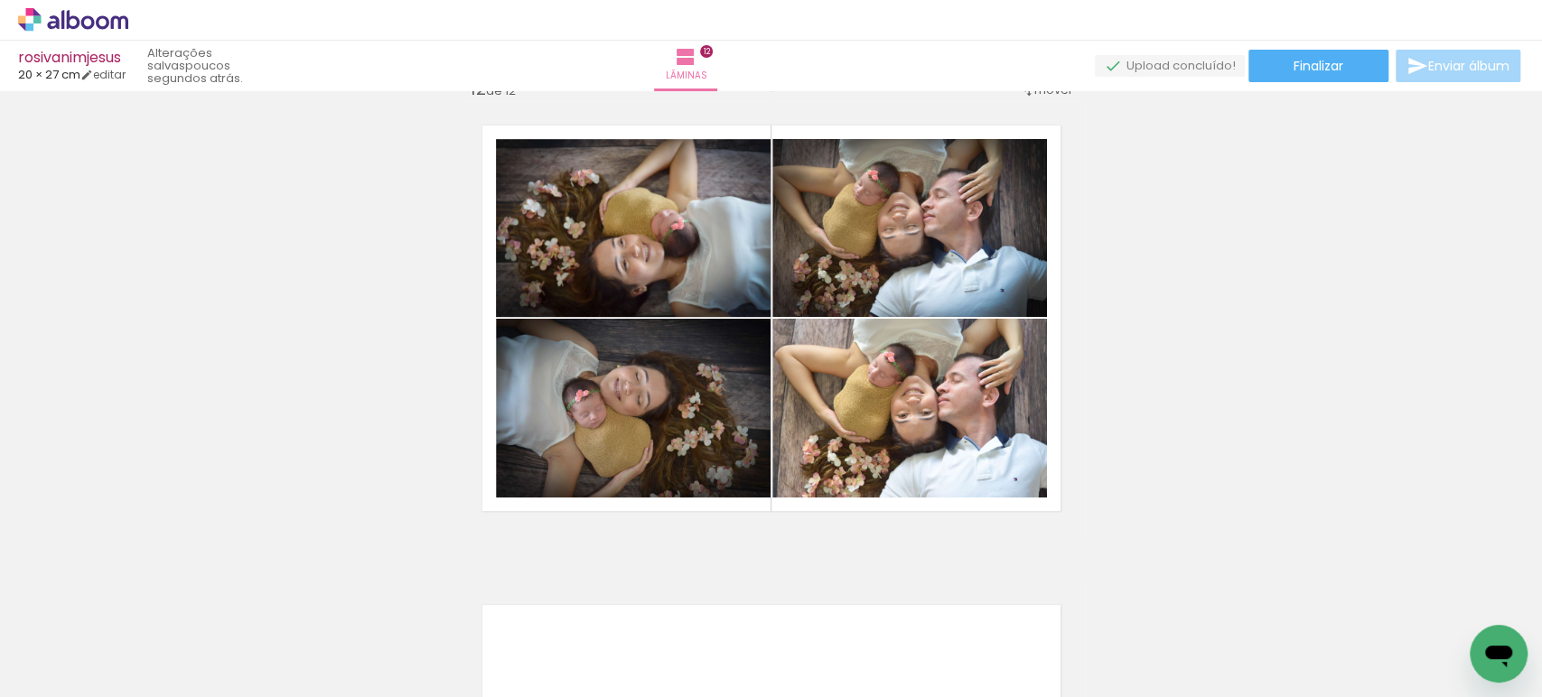
scroll to position [5318, 0]
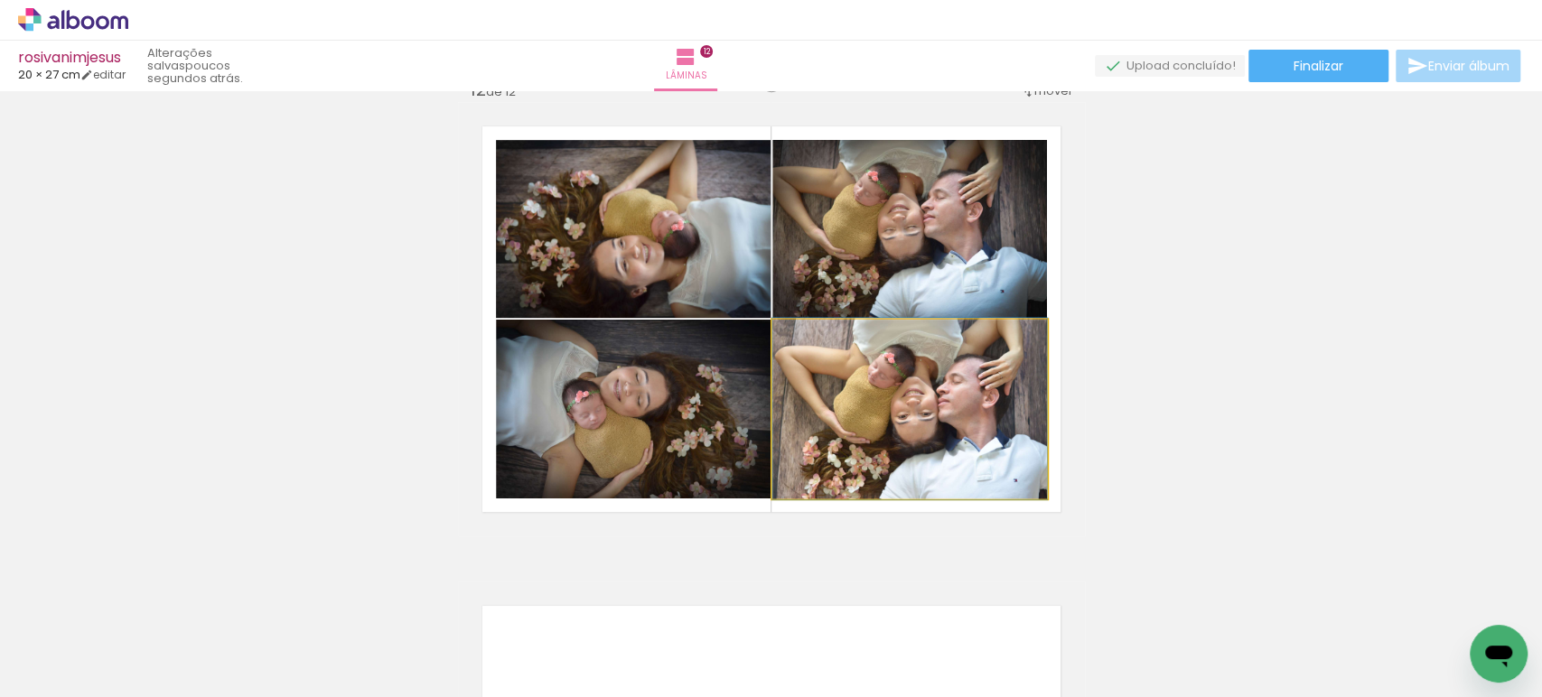
click at [870, 412] on quentale-photo at bounding box center [909, 409] width 275 height 179
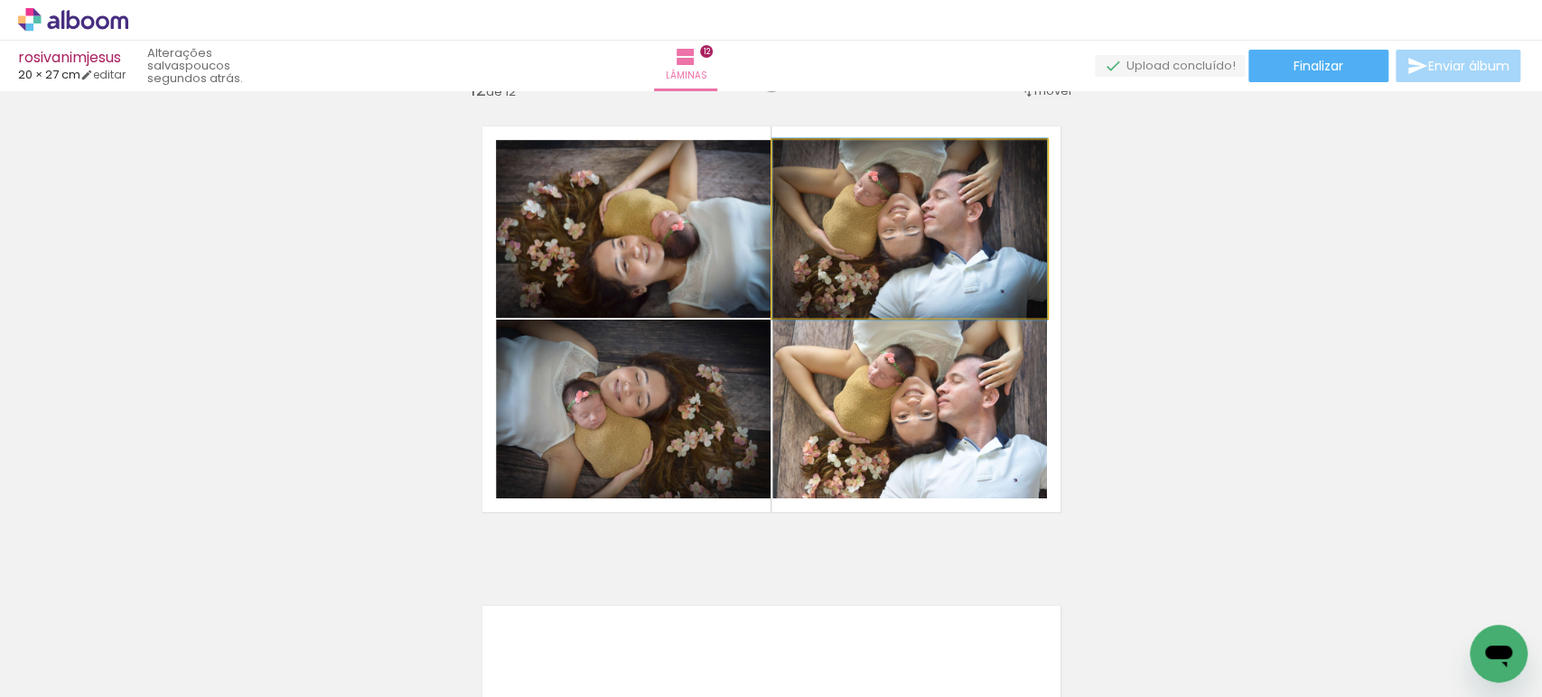
click at [892, 274] on quentale-photo at bounding box center [909, 229] width 275 height 178
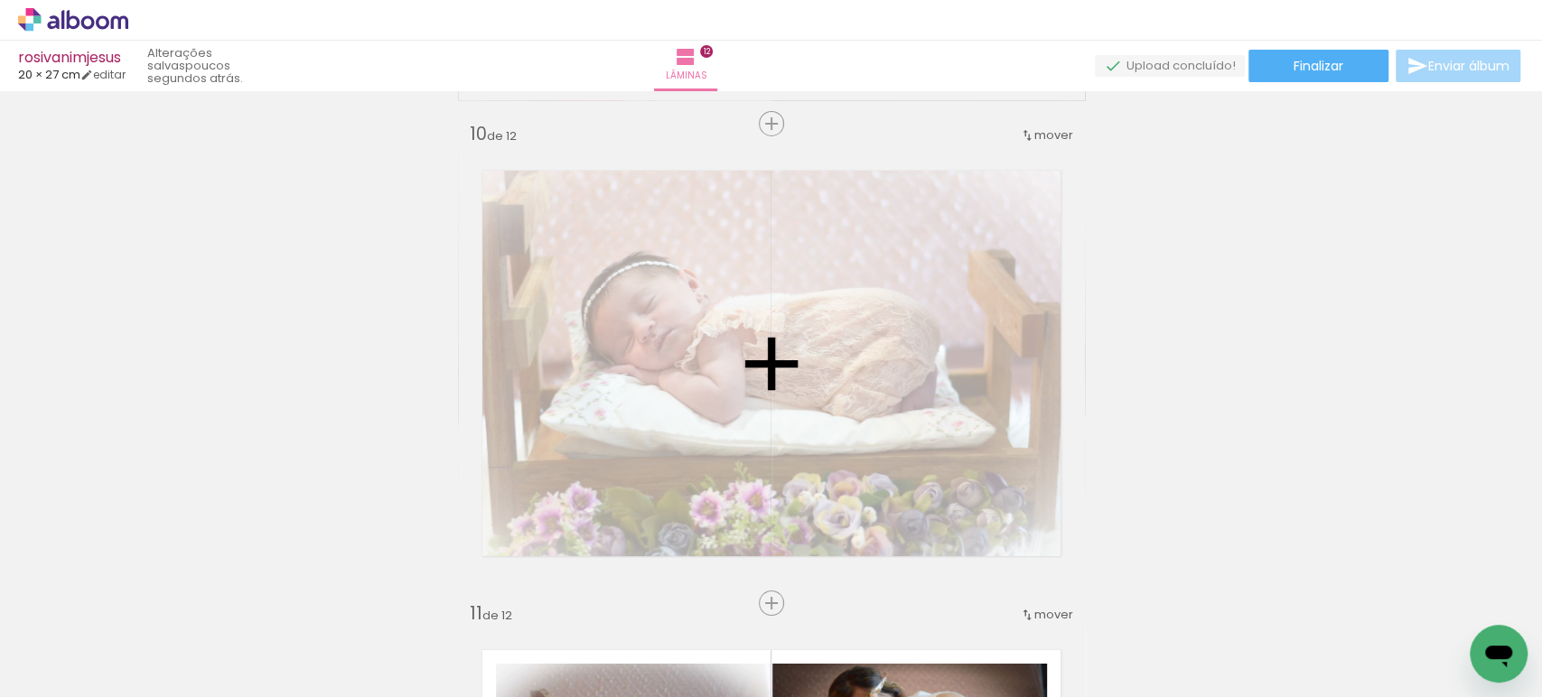
scroll to position [4314, 0]
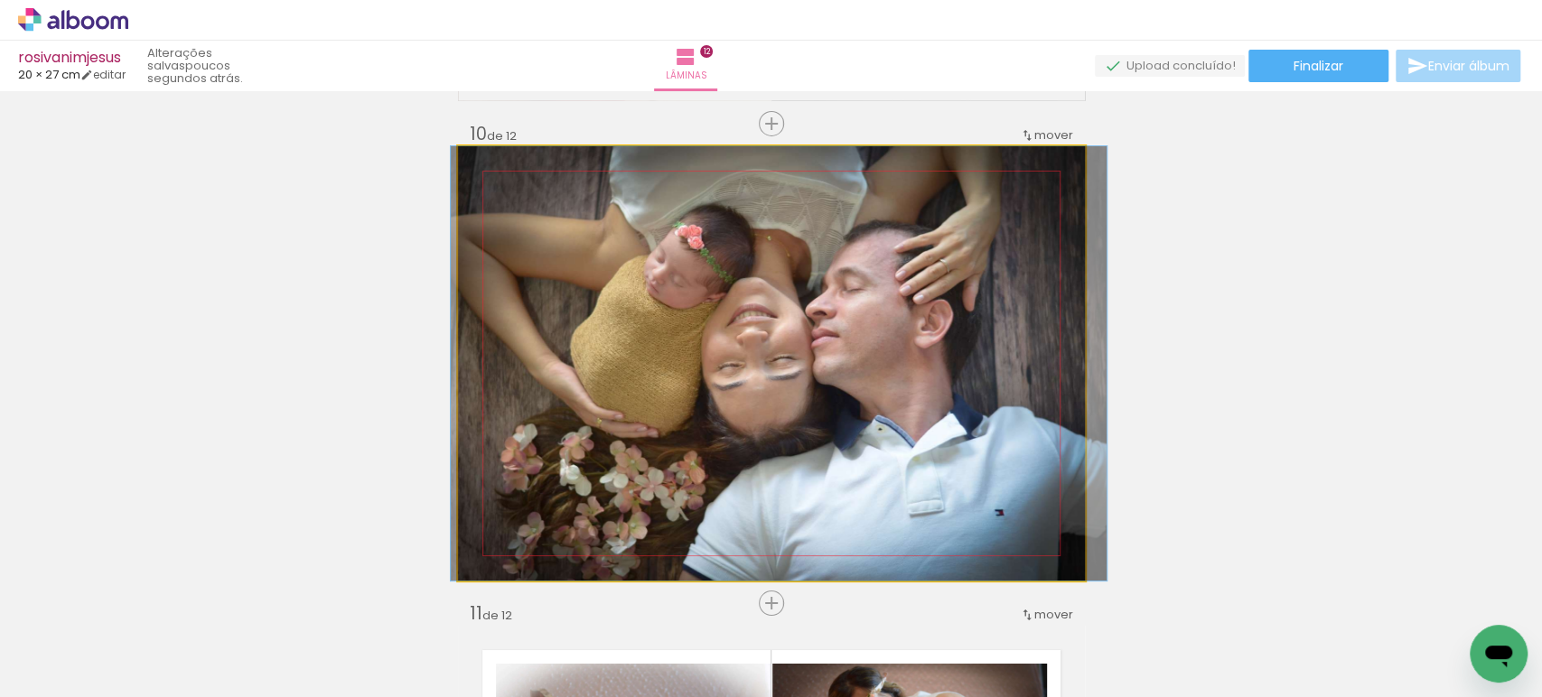
drag, startPoint x: 892, startPoint y: 279, endPoint x: 901, endPoint y: 285, distance: 9.8
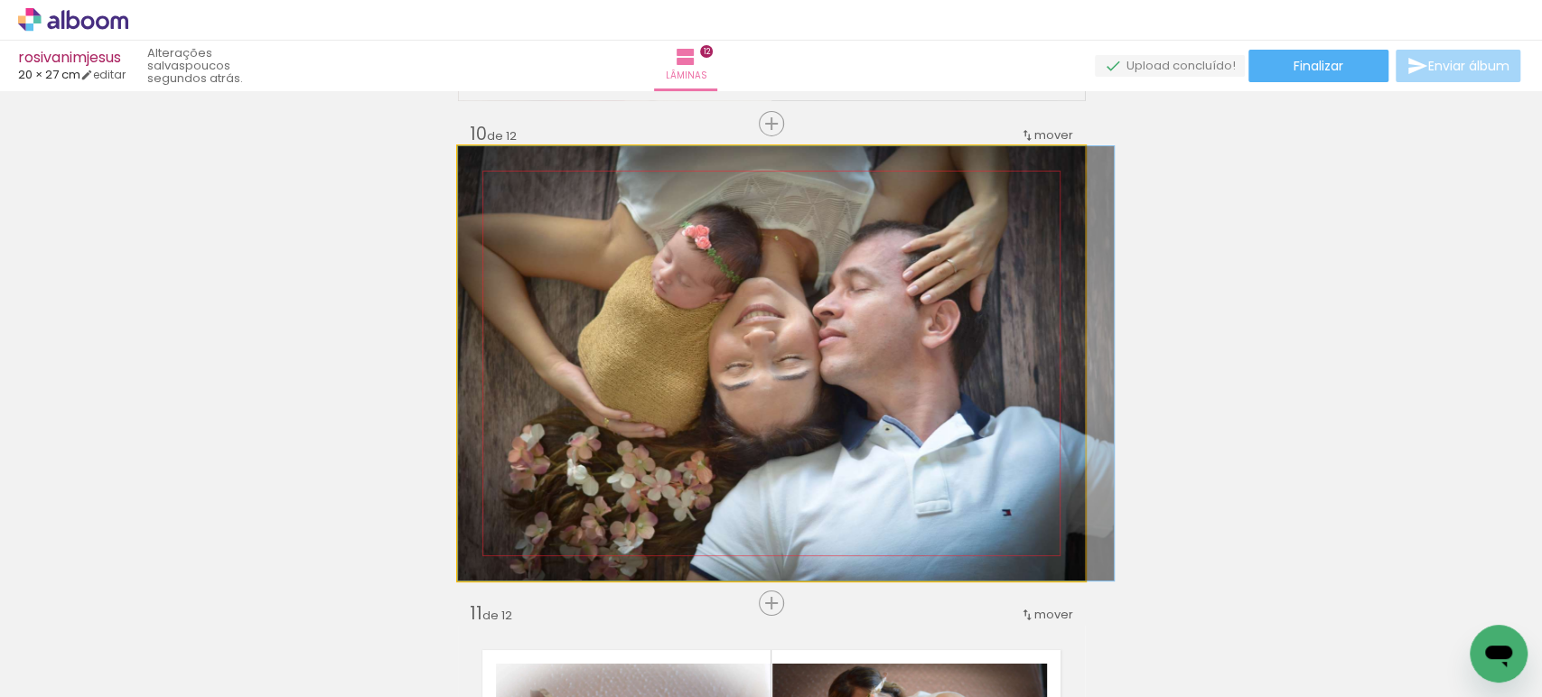
drag, startPoint x: 877, startPoint y: 287, endPoint x: 894, endPoint y: 292, distance: 17.7
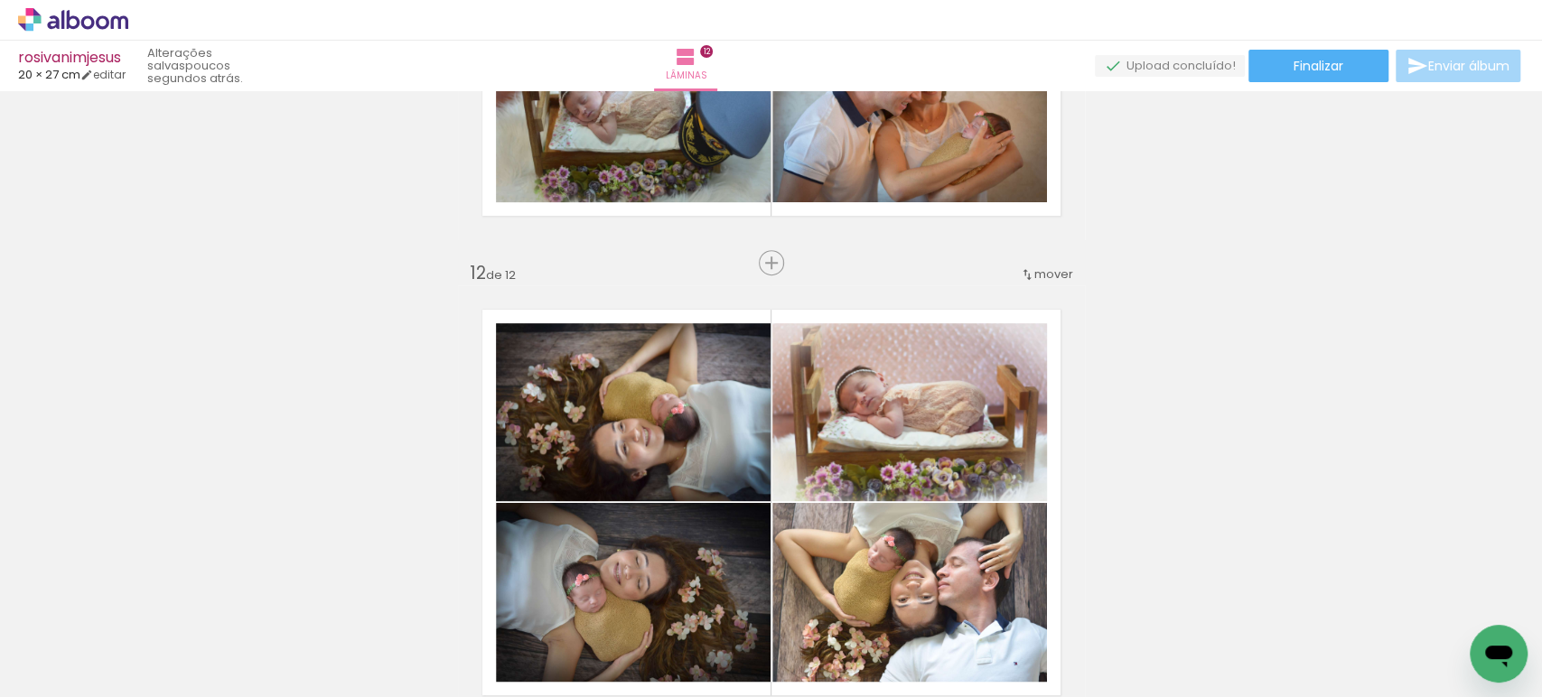
scroll to position [5134, 0]
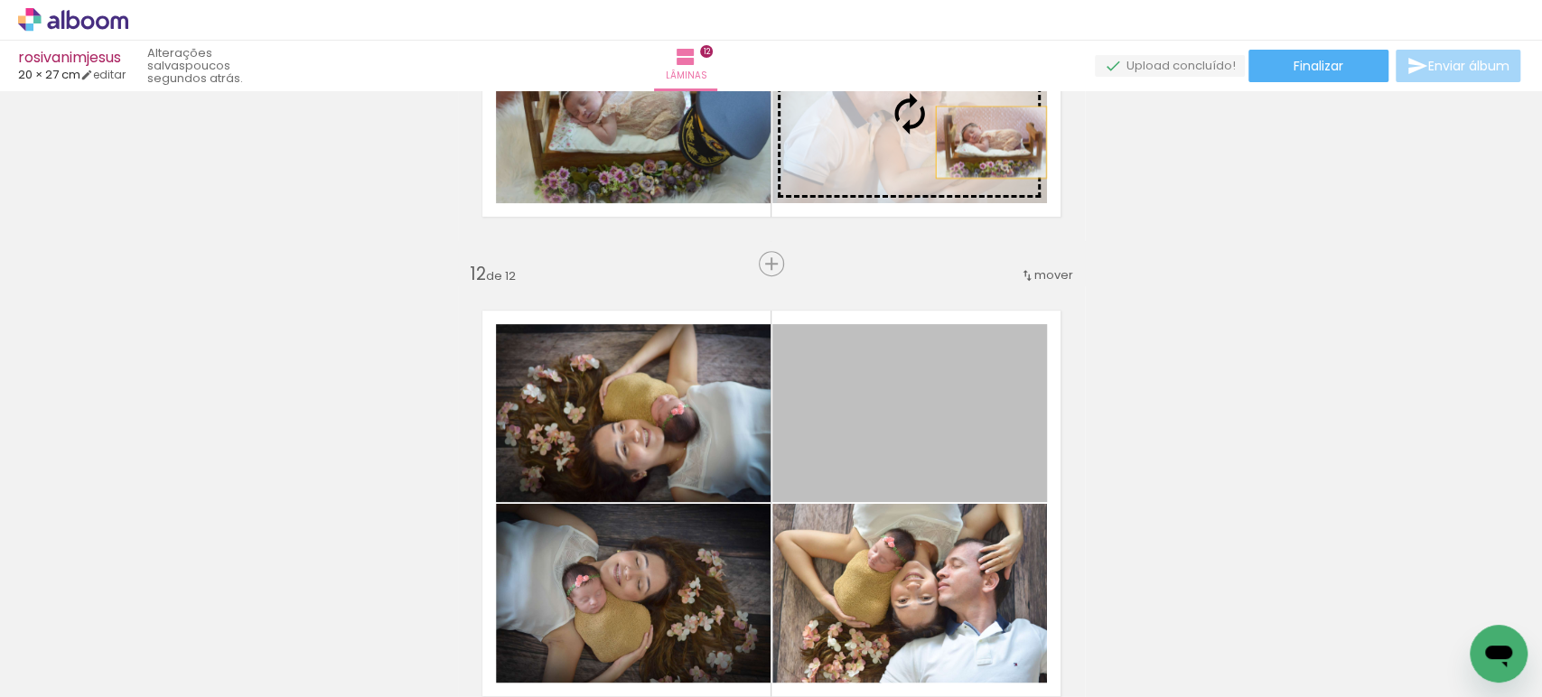
drag, startPoint x: 944, startPoint y: 381, endPoint x: 983, endPoint y: 142, distance: 242.5
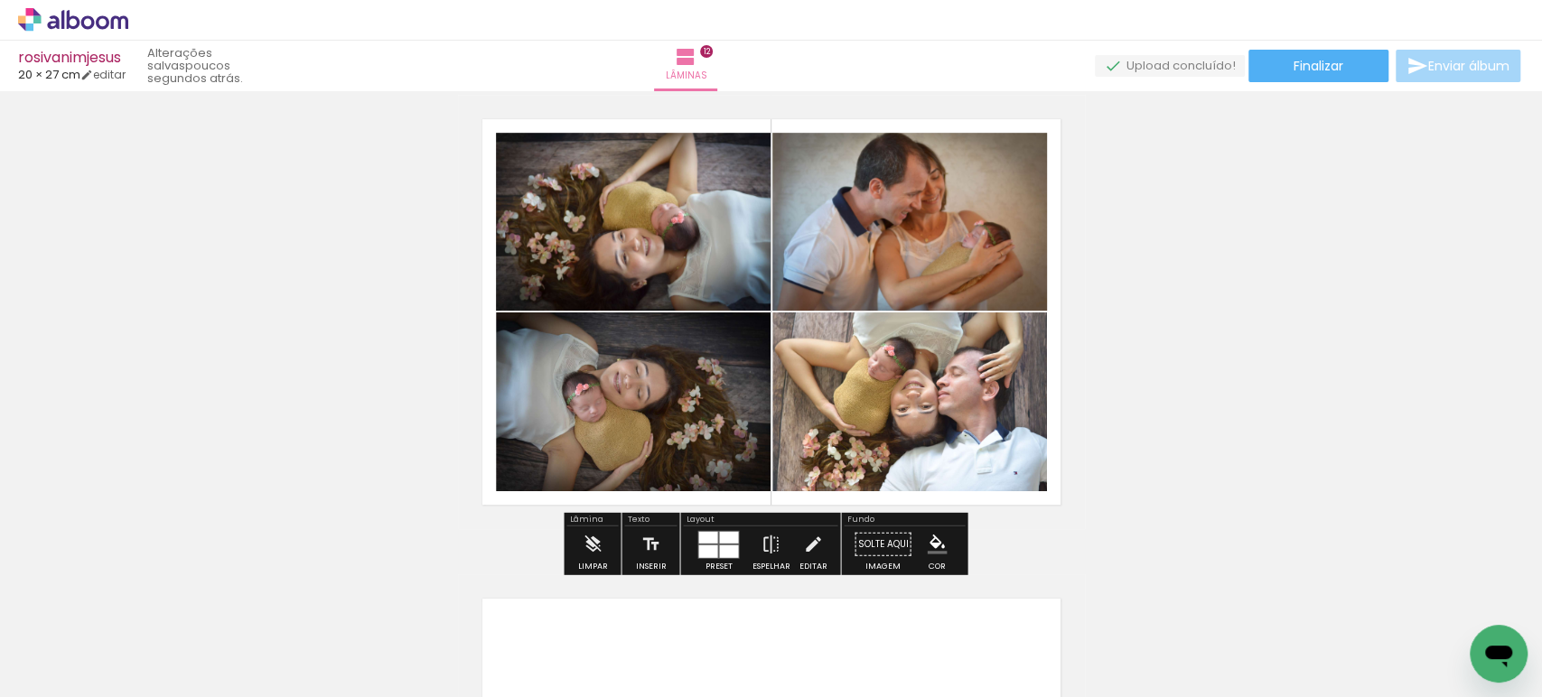
scroll to position [5333, 0]
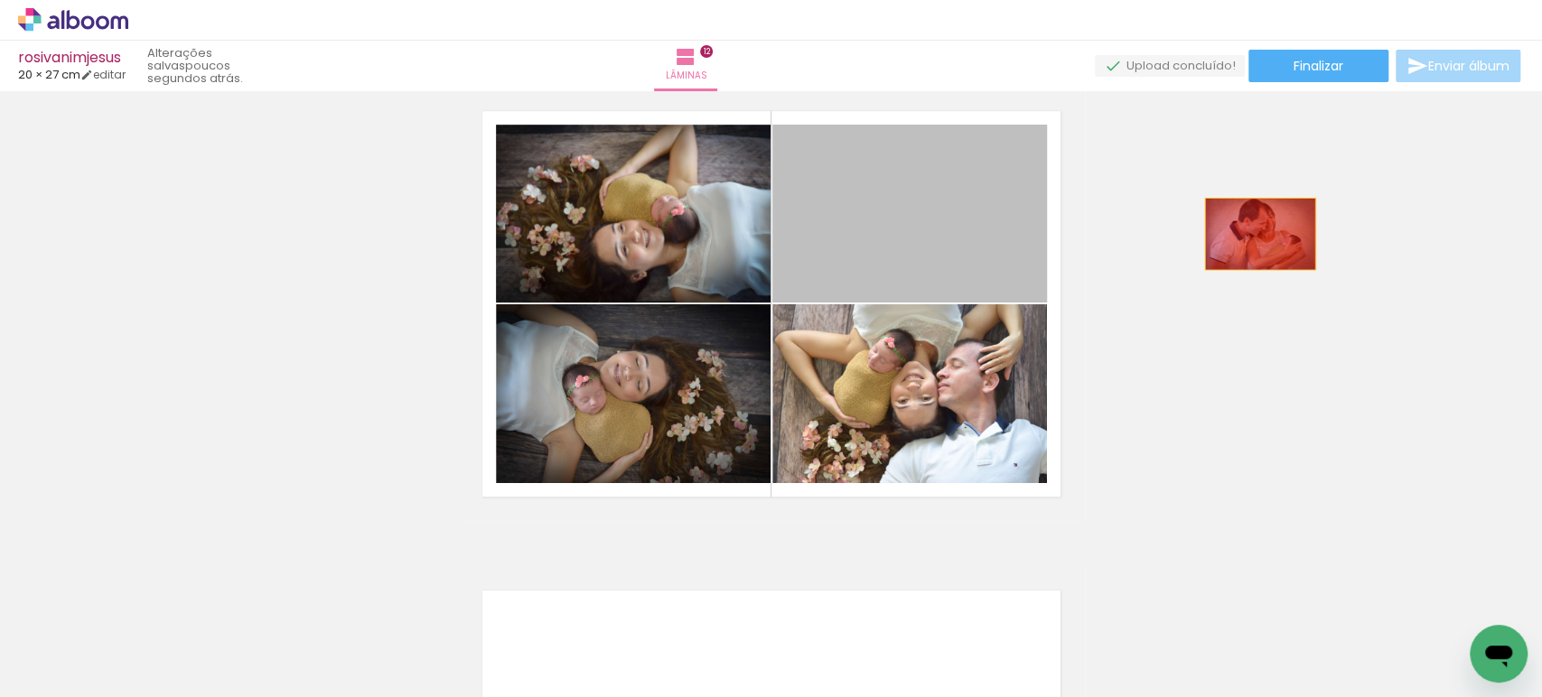
drag, startPoint x: 939, startPoint y: 216, endPoint x: 1258, endPoint y: 253, distance: 321.9
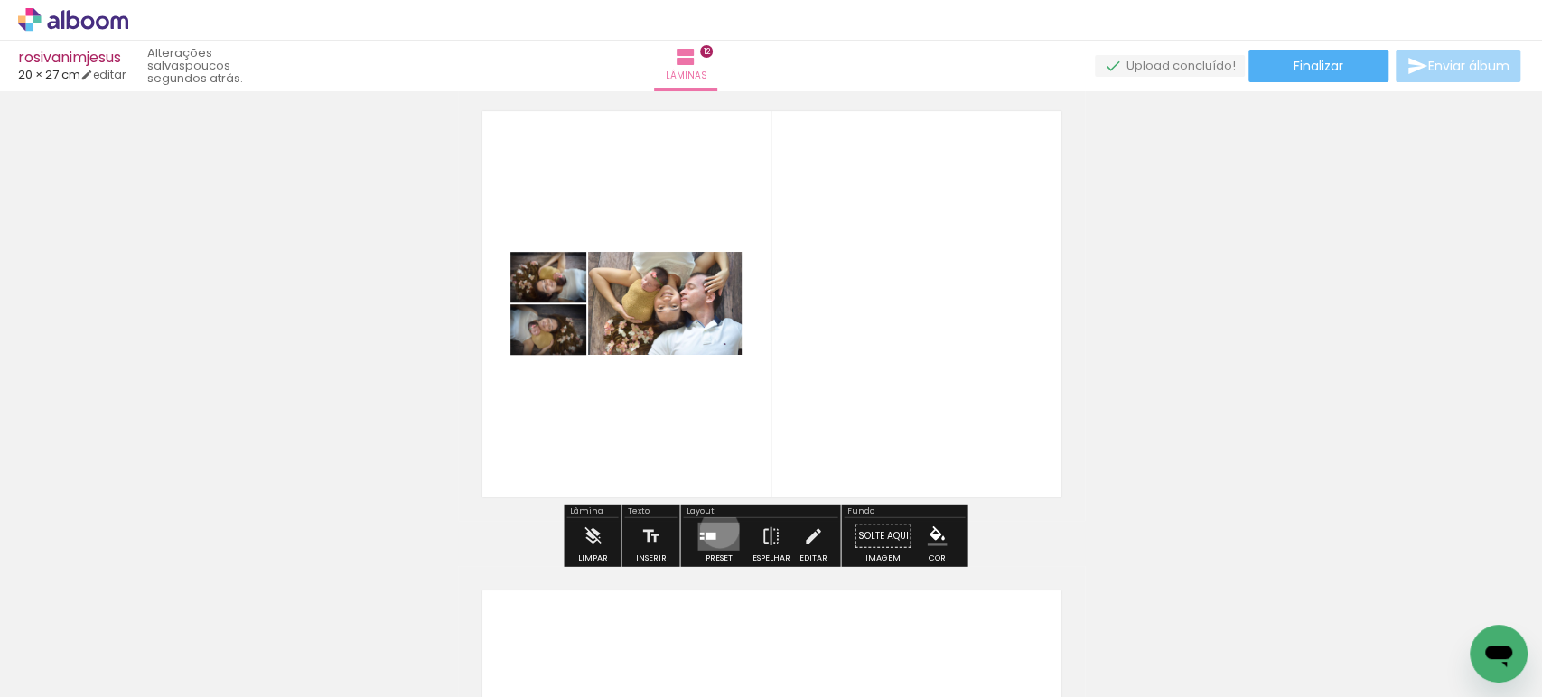
click at [715, 528] on quentale-layouter at bounding box center [718, 536] width 42 height 28
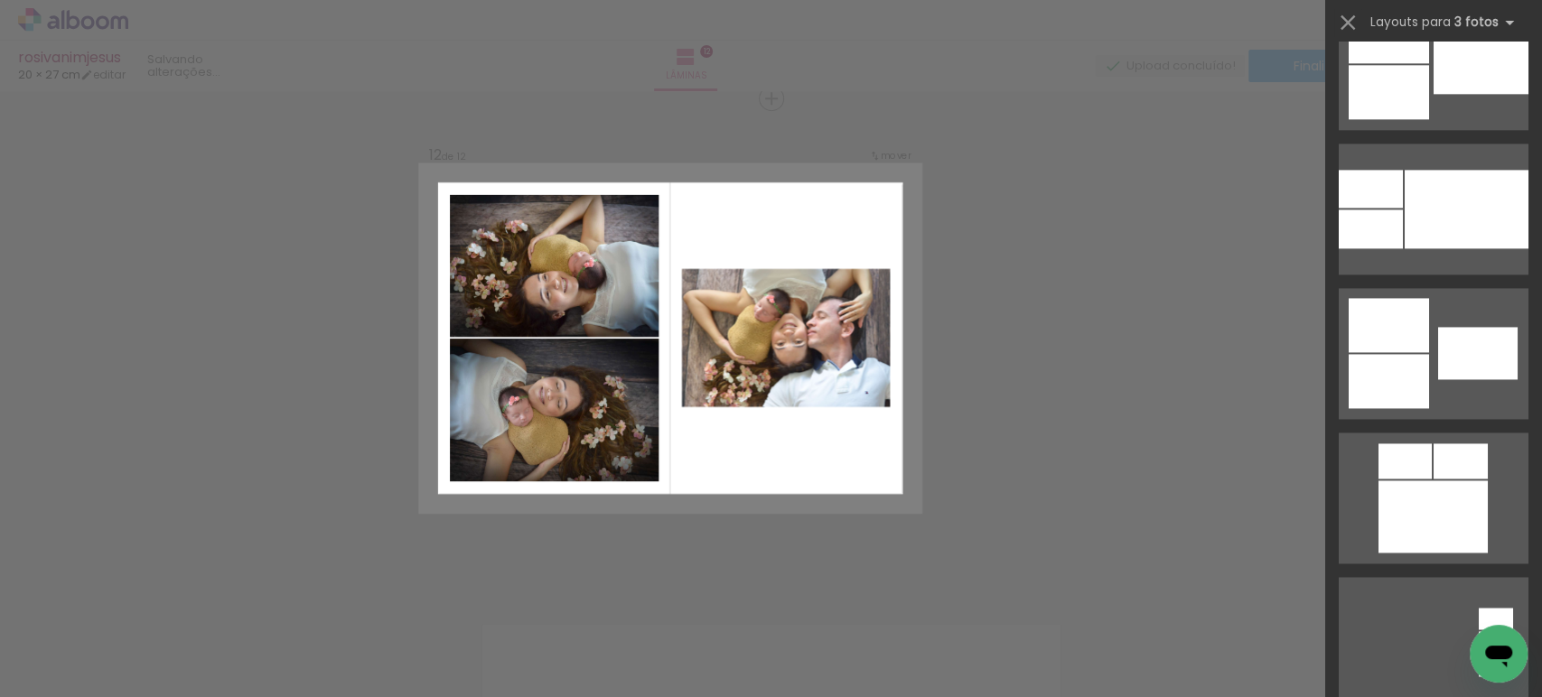
scroll to position [1505, 0]
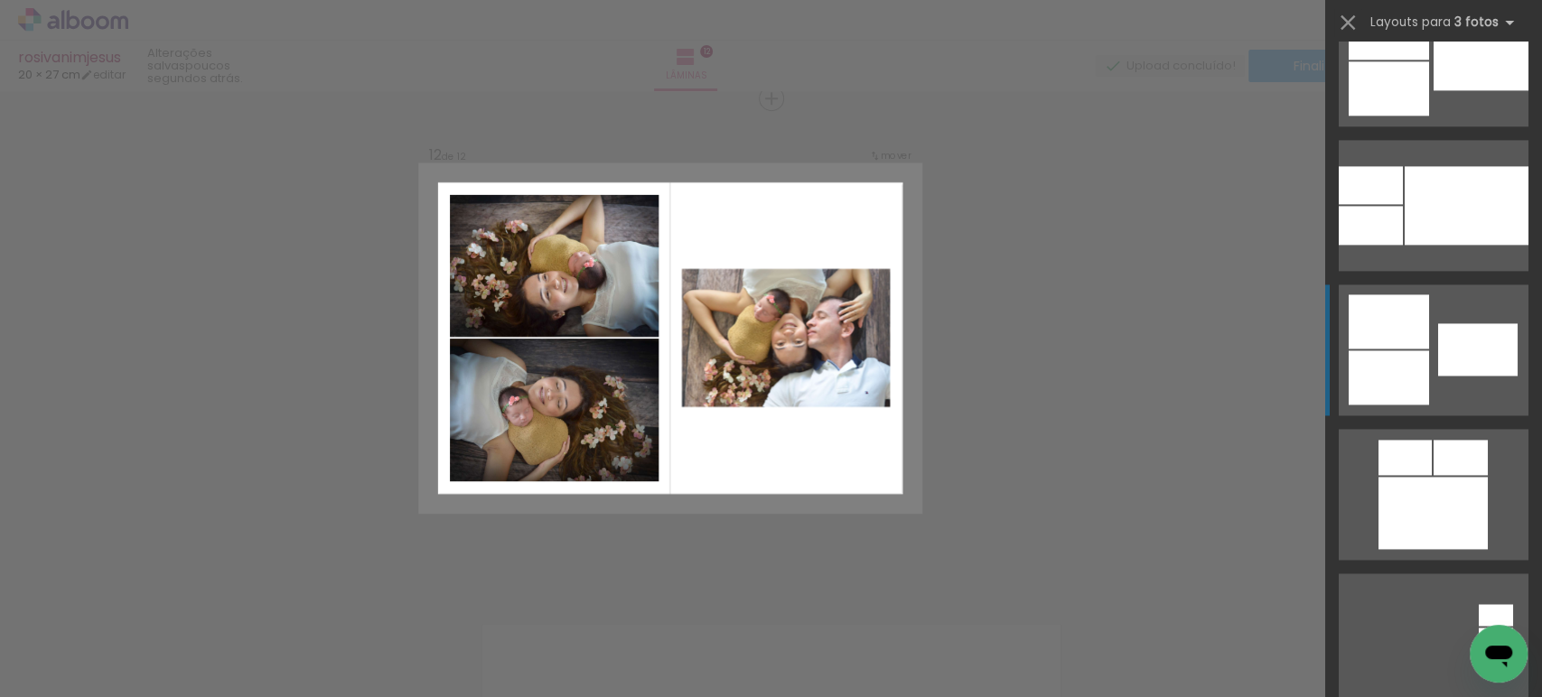
click at [1402, 376] on div at bounding box center [1389, 377] width 80 height 54
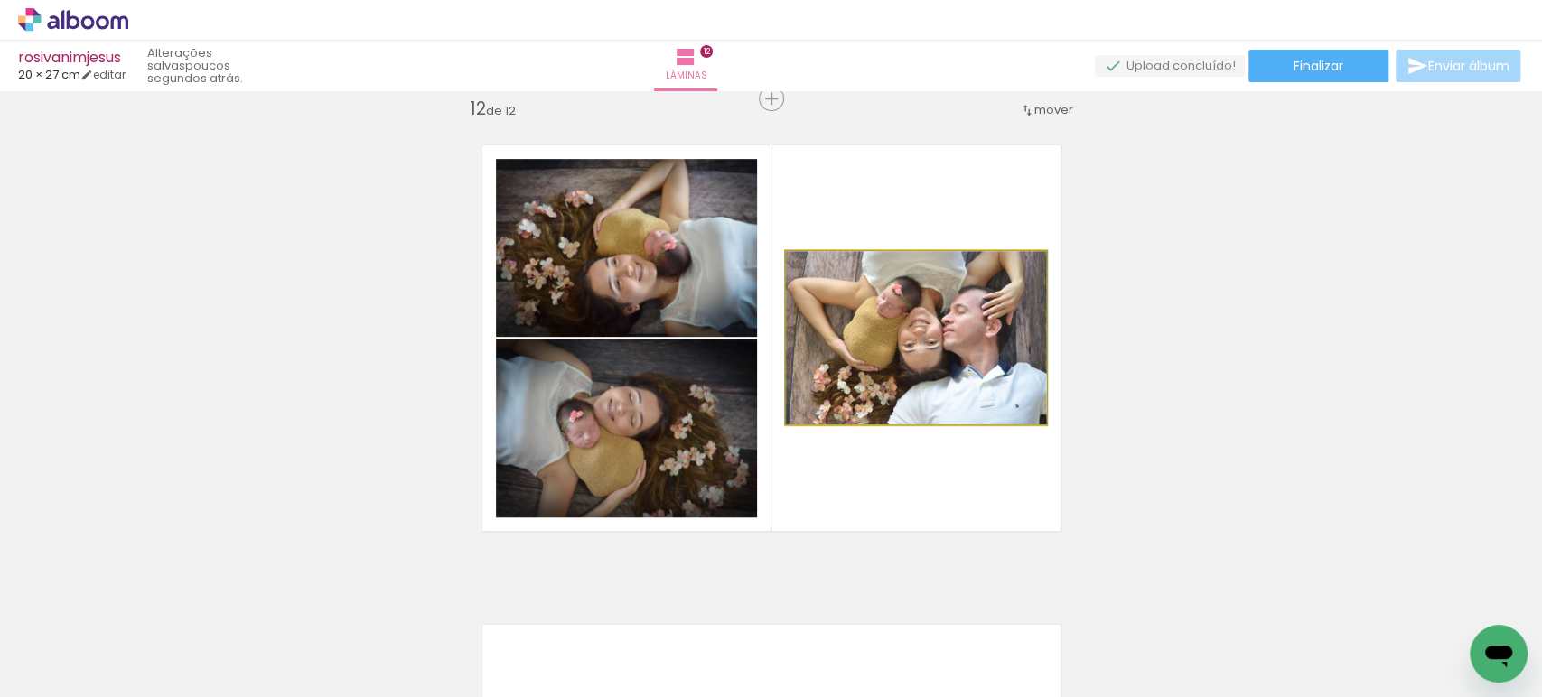
click at [893, 360] on quentale-photo at bounding box center [916, 337] width 260 height 173
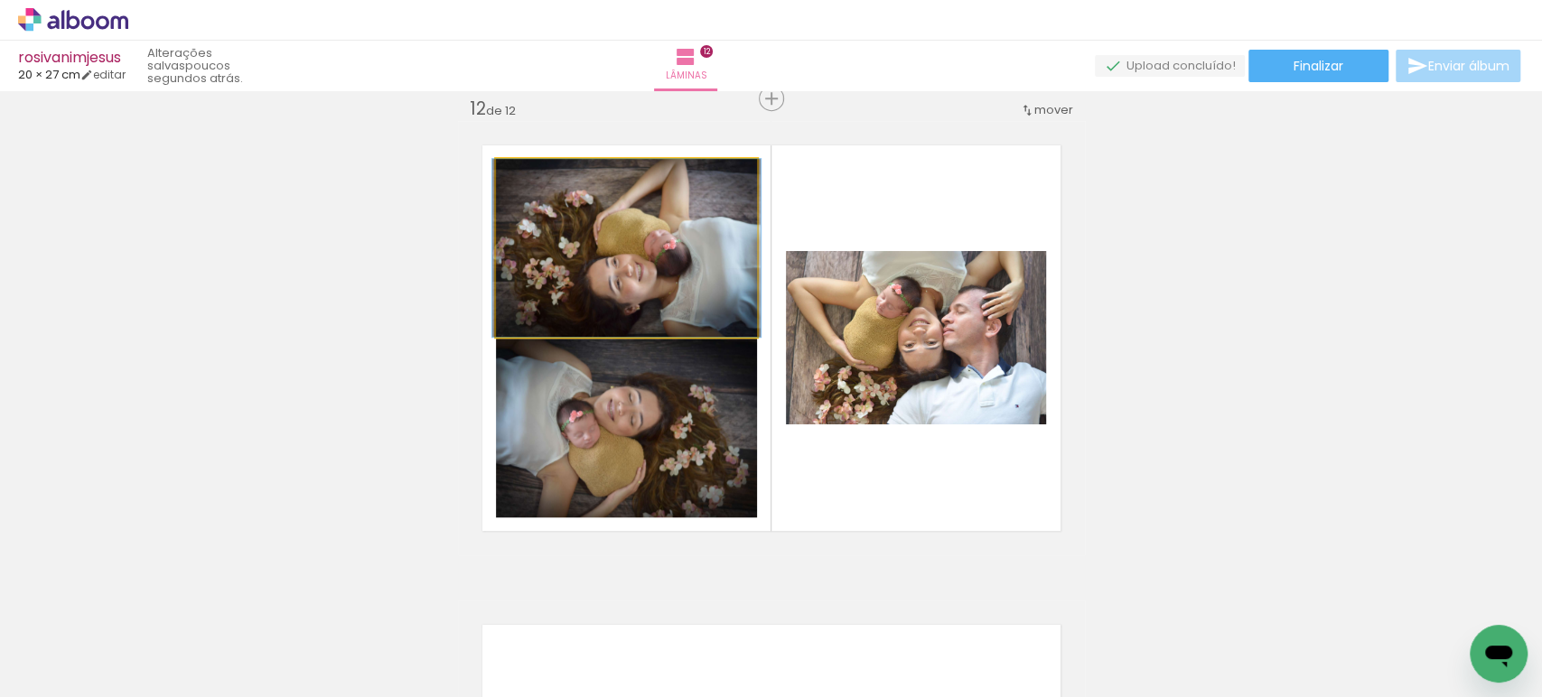
click at [662, 283] on quentale-photo at bounding box center [626, 248] width 261 height 178
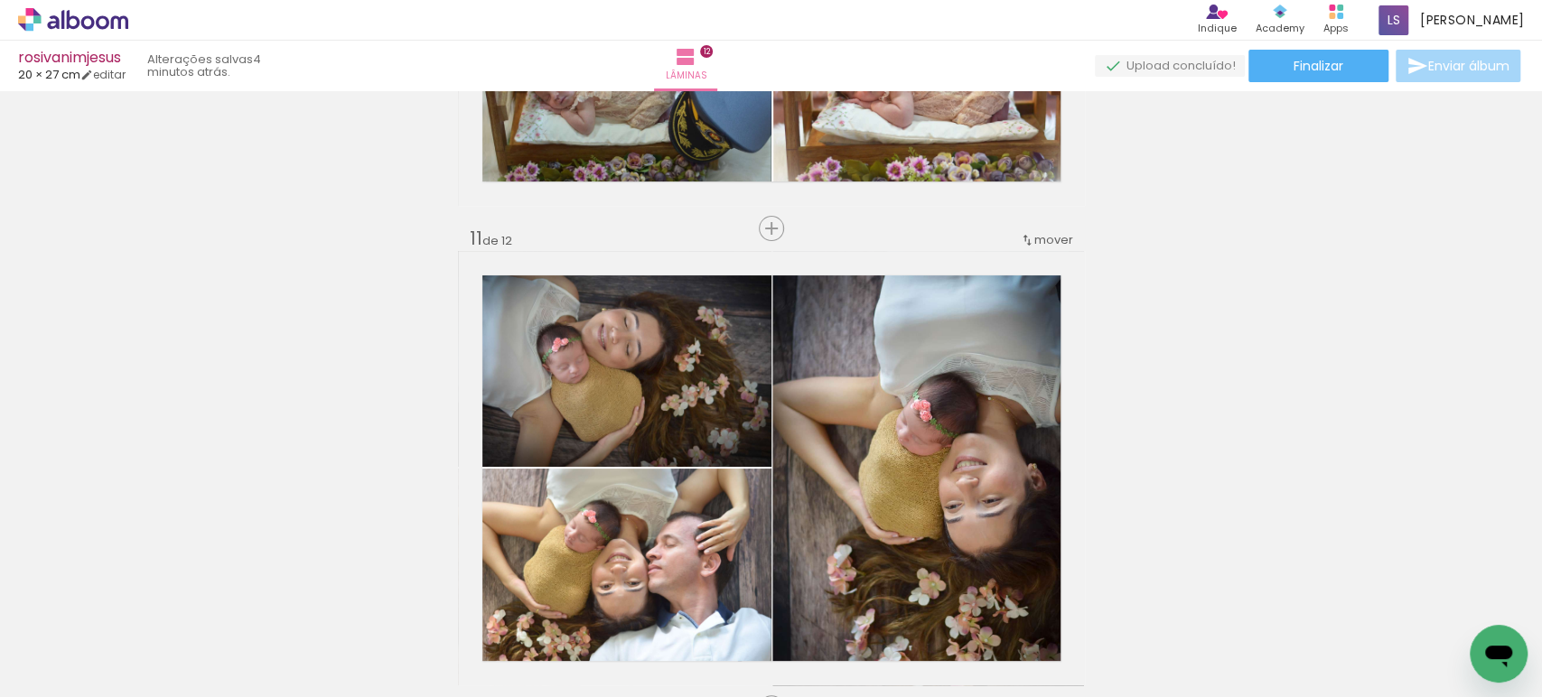
scroll to position [4708, 0]
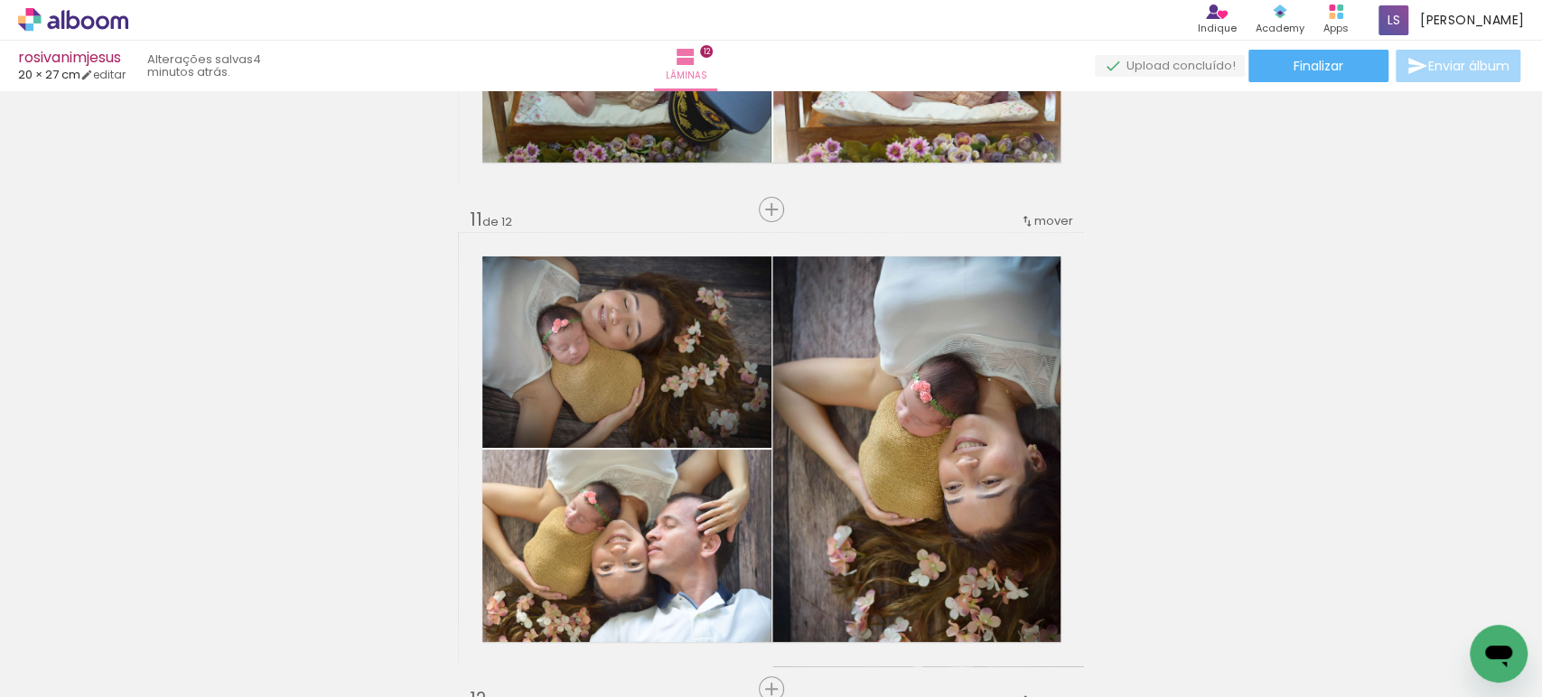
click at [1279, 59] on paper-button "Finalizar" at bounding box center [1318, 66] width 140 height 33
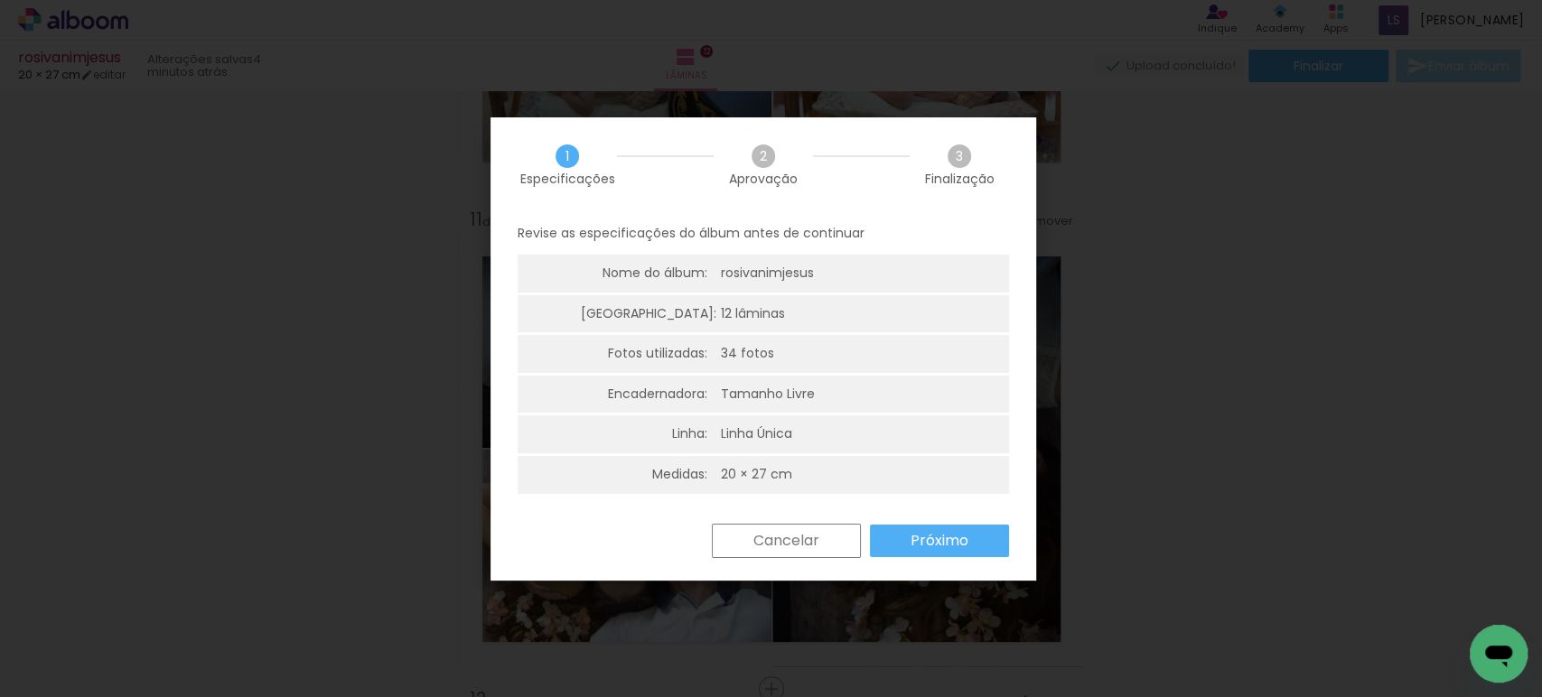
click at [0, 0] on slot "Próximo" at bounding box center [0, 0] width 0 height 0
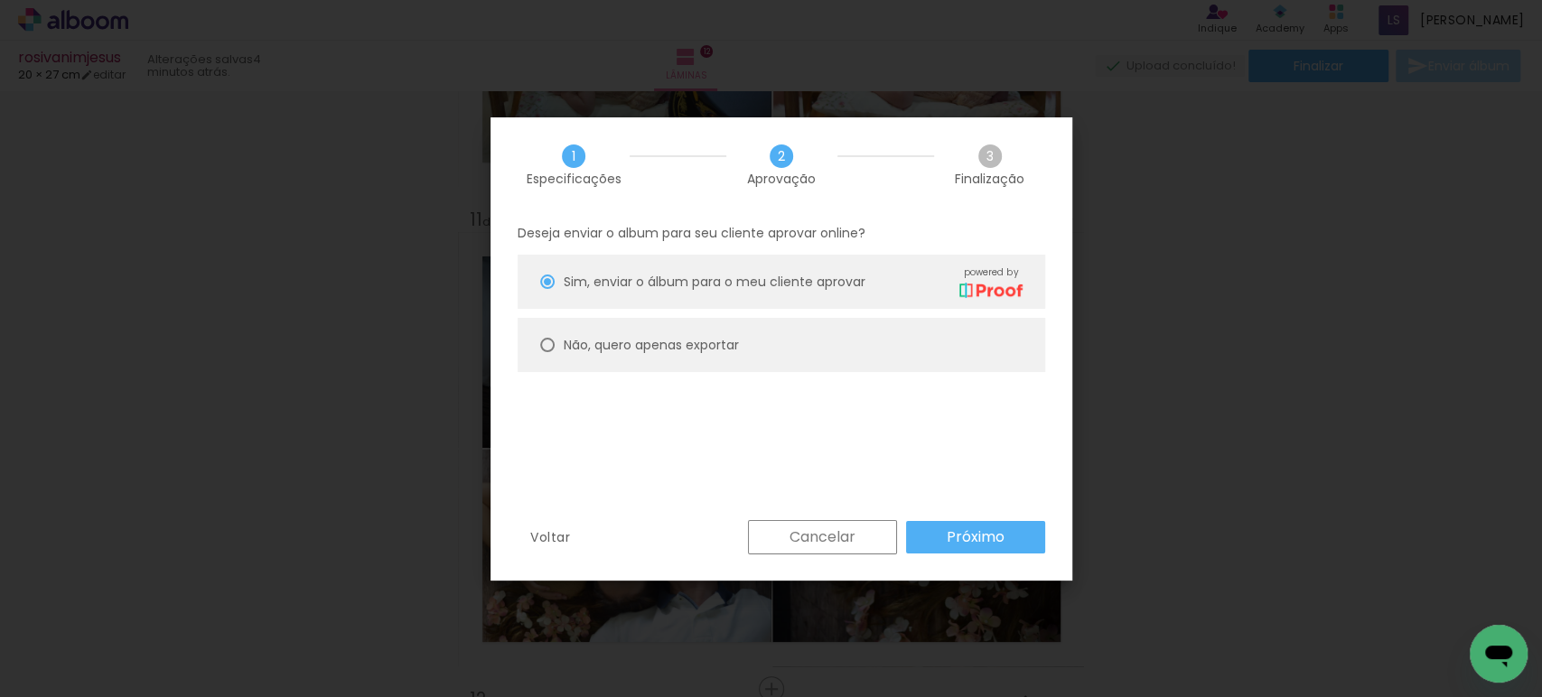
click at [0, 0] on slot "Não, quero apenas exportar" at bounding box center [0, 0] width 0 height 0
type paper-radio-button "on"
click at [0, 0] on slot "Próximo" at bounding box center [0, 0] width 0 height 0
type input "Alta, 300 DPI"
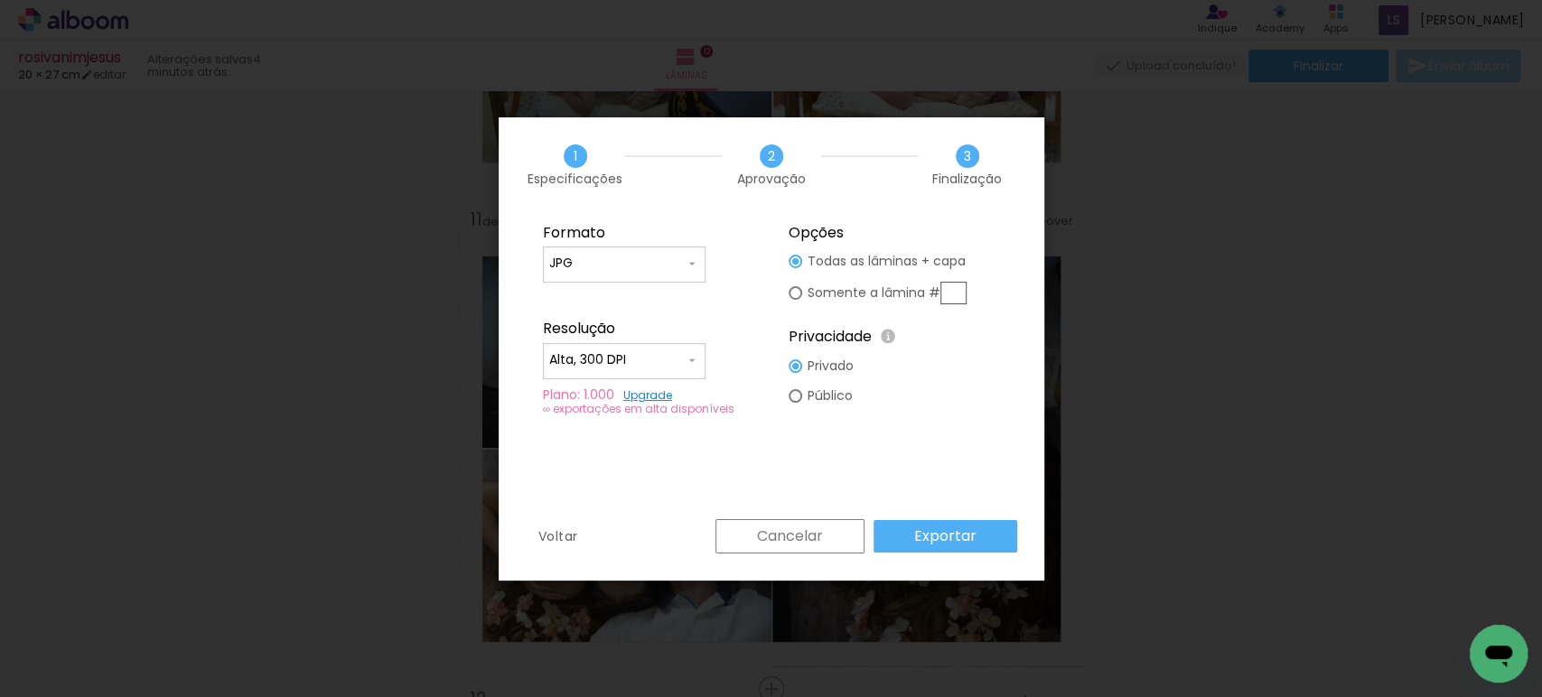
click at [637, 276] on paper-input-container "JPG" at bounding box center [624, 265] width 163 height 36
click at [600, 295] on paper-item "PDF" at bounding box center [624, 297] width 163 height 36
type input "PDF"
click at [578, 352] on input "Alta, 300 DPI" at bounding box center [616, 360] width 135 height 18
click at [0, 0] on slot "Baixa" at bounding box center [0, 0] width 0 height 0
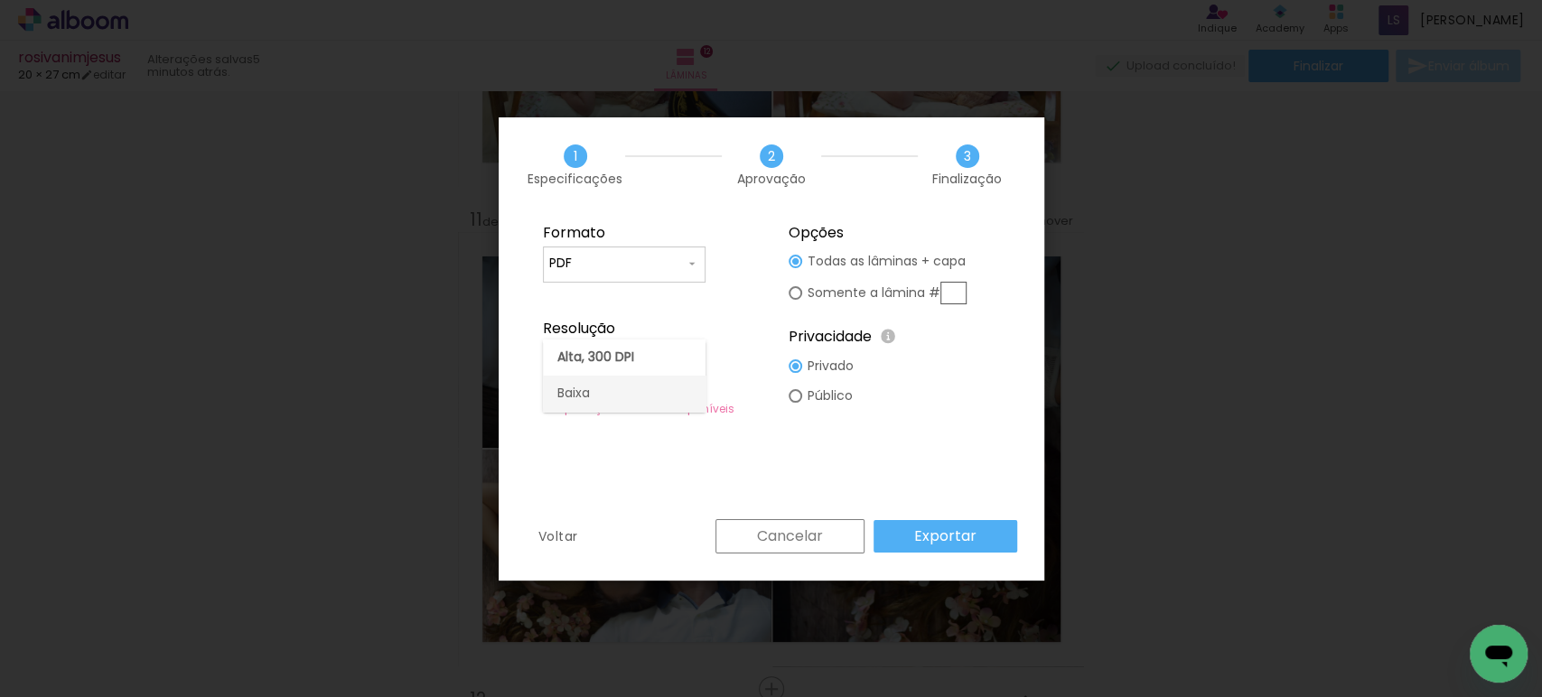
type input "Baixa"
click at [0, 0] on slot "Exportar" at bounding box center [0, 0] width 0 height 0
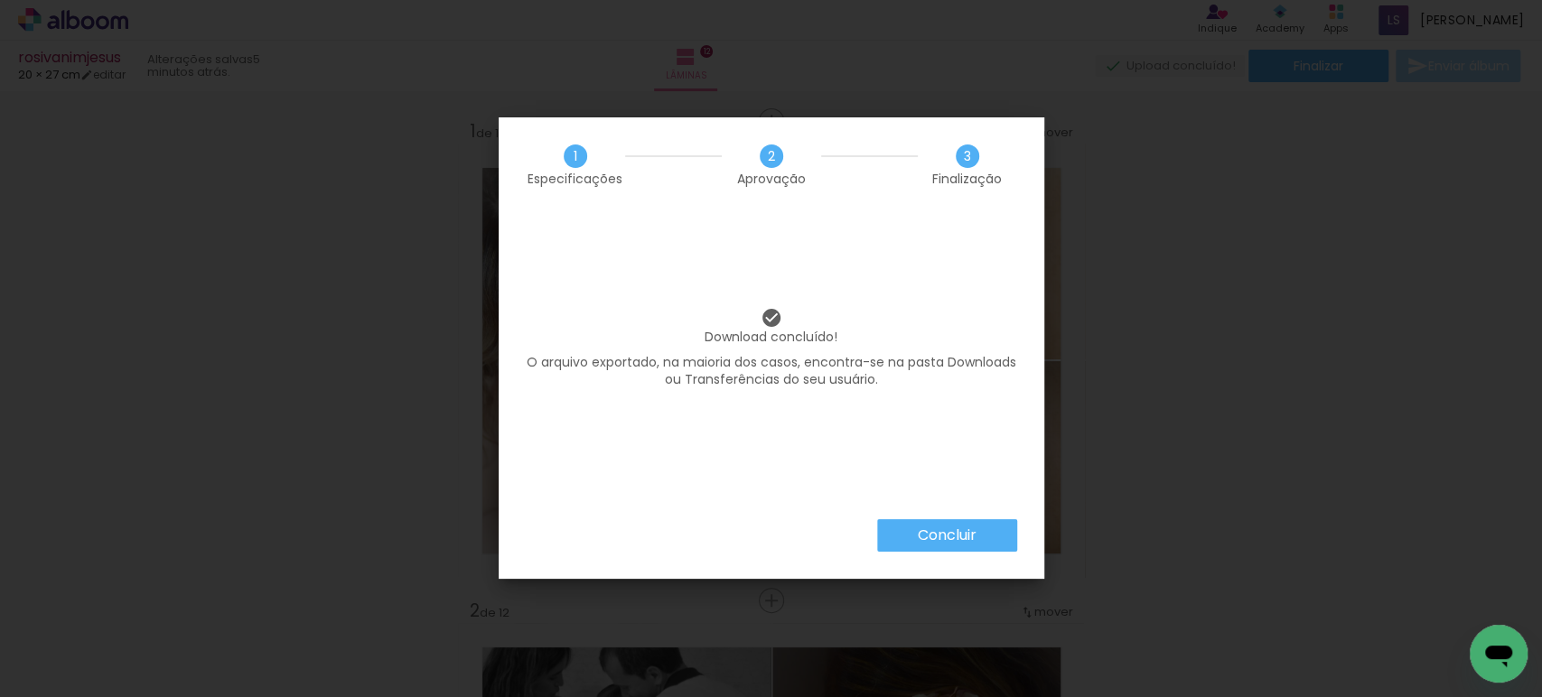
scroll to position [4708, 0]
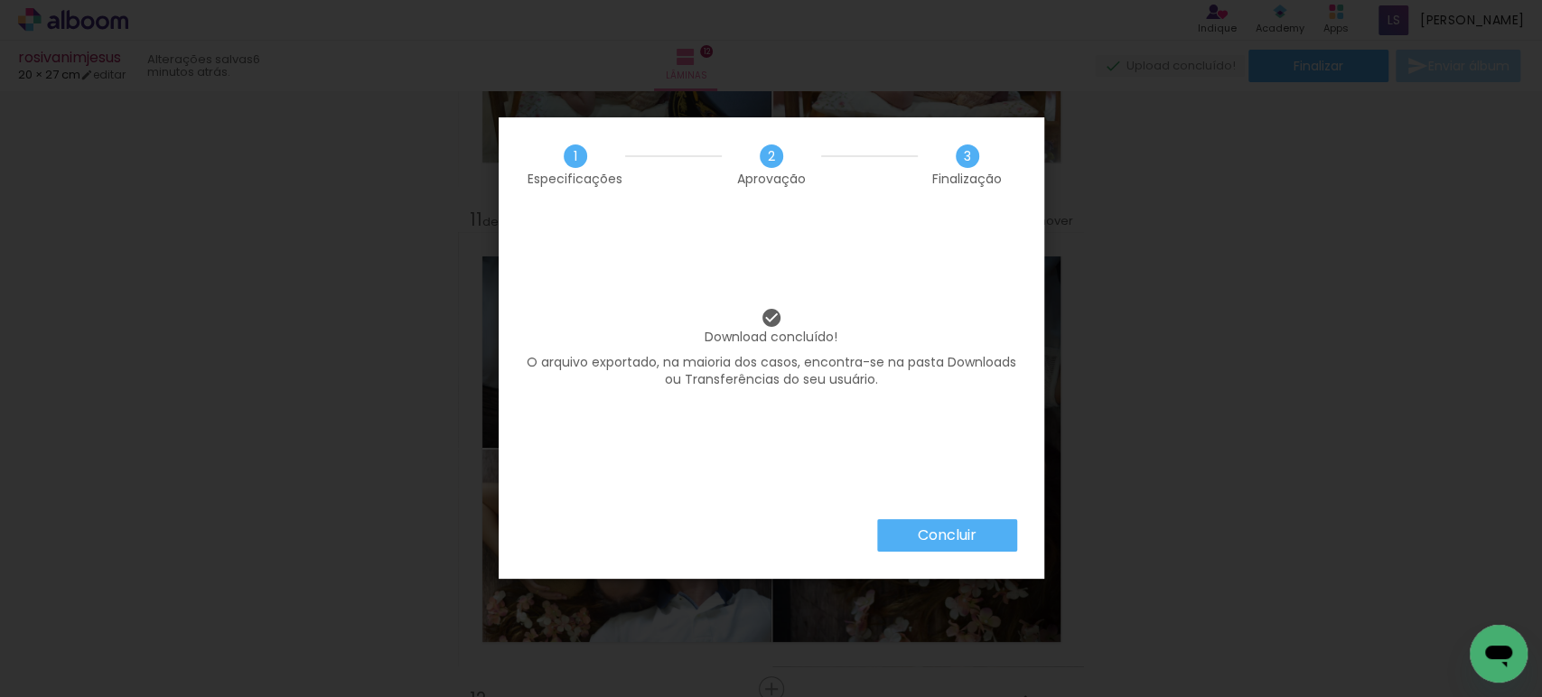
click at [899, 540] on paper-button "Concluir" at bounding box center [947, 535] width 140 height 33
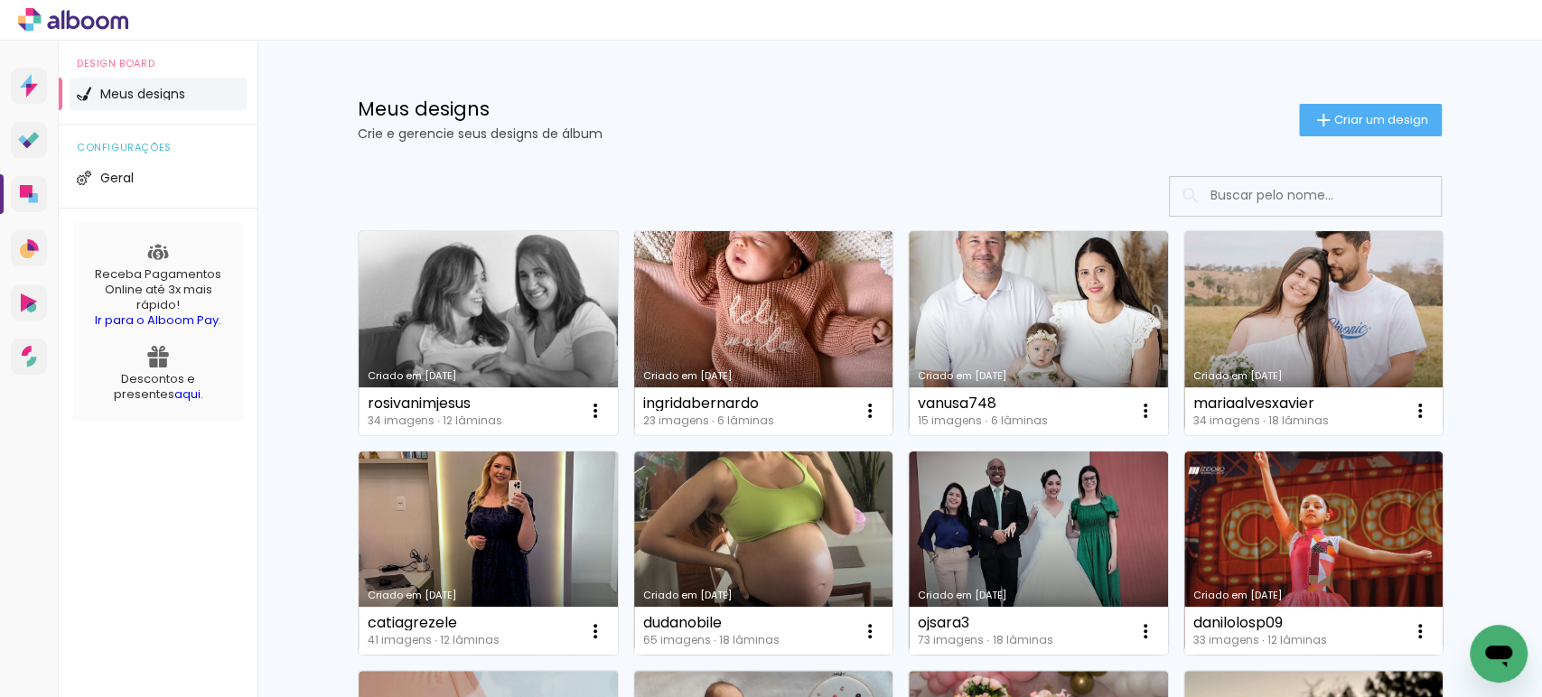
click at [756, 259] on link "Criado em [DATE]" at bounding box center [763, 333] width 259 height 204
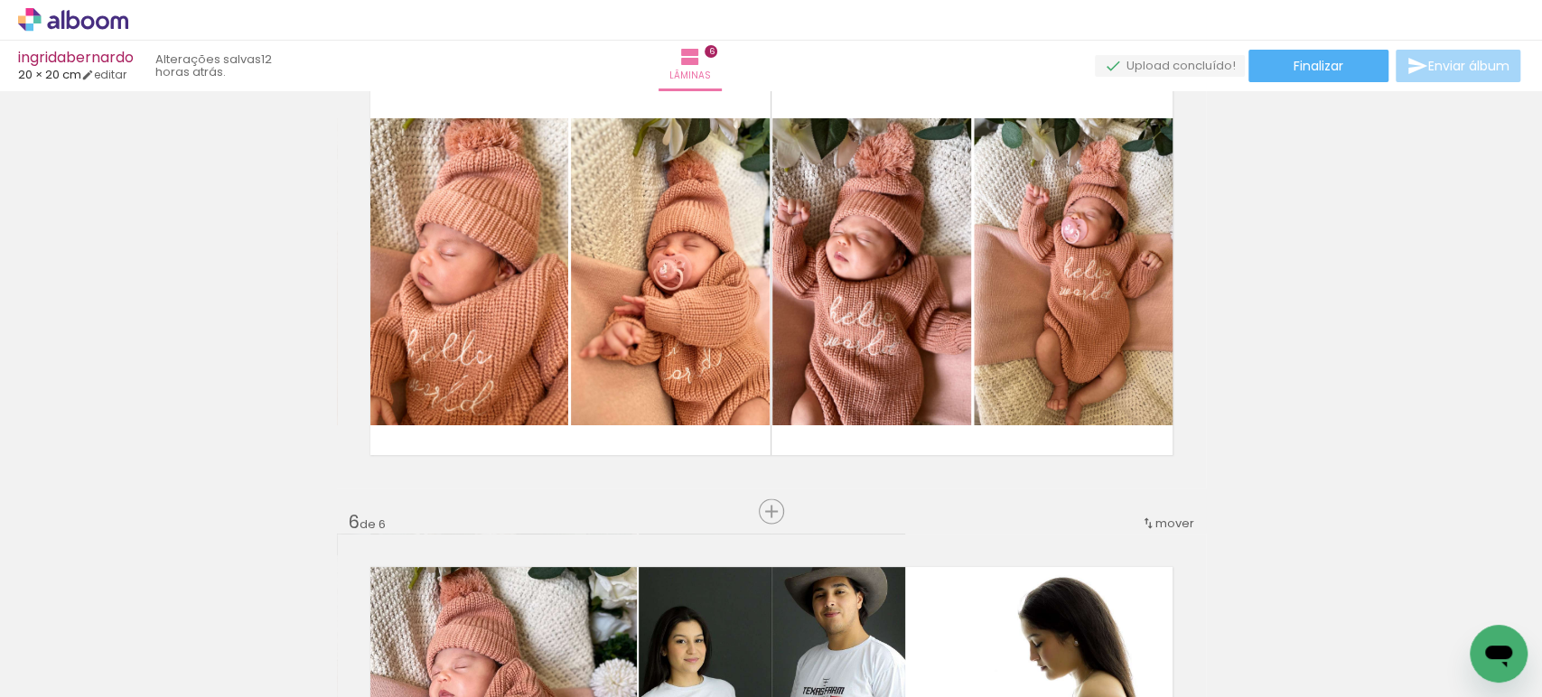
scroll to position [2006, 0]
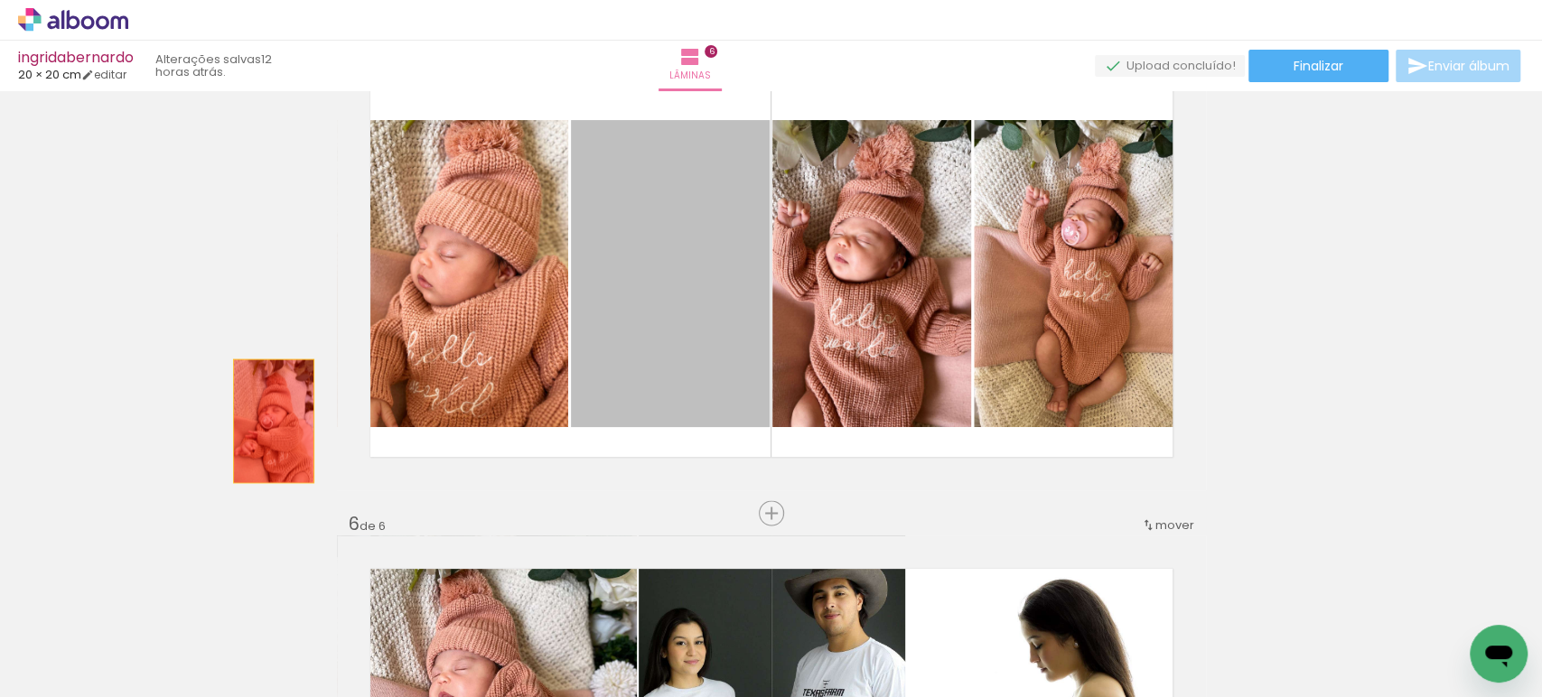
drag, startPoint x: 655, startPoint y: 326, endPoint x: 252, endPoint y: 407, distance: 411.0
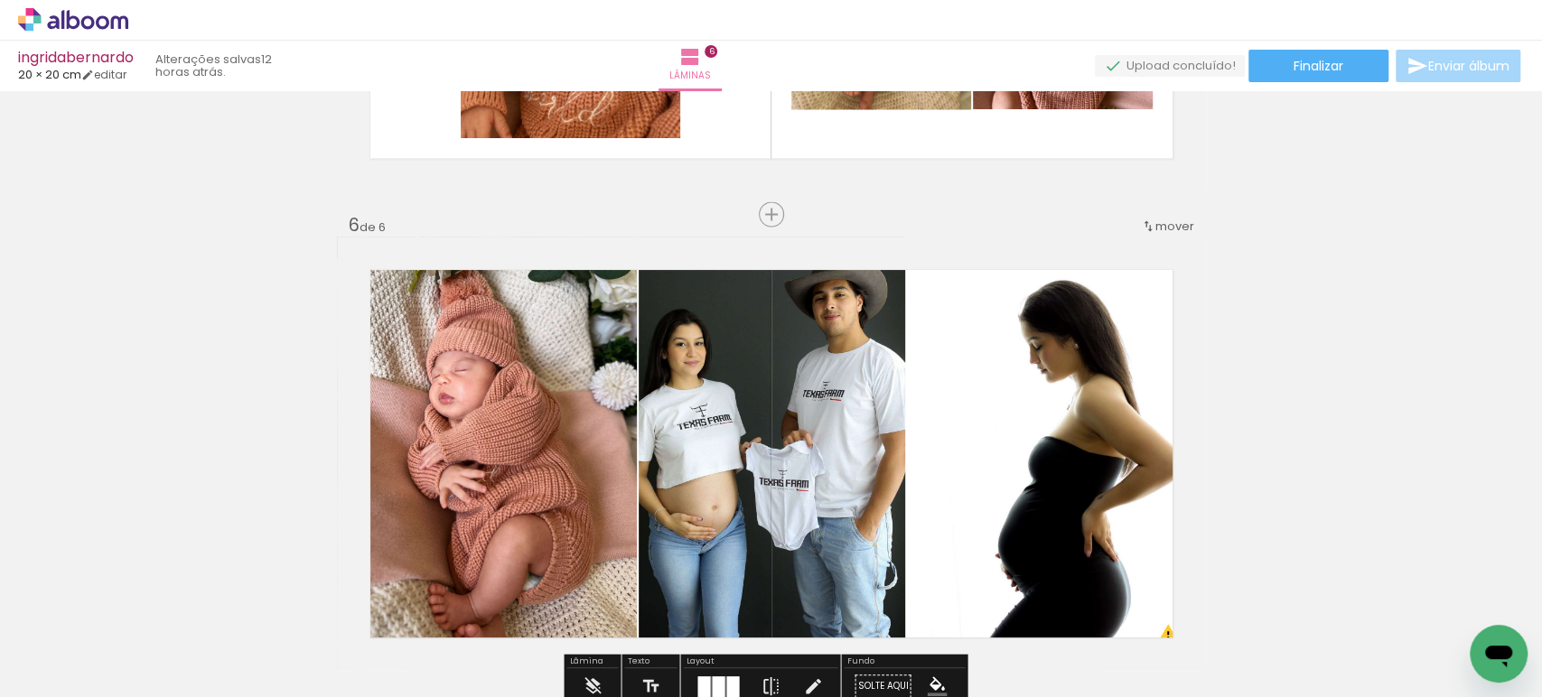
scroll to position [2305, 0]
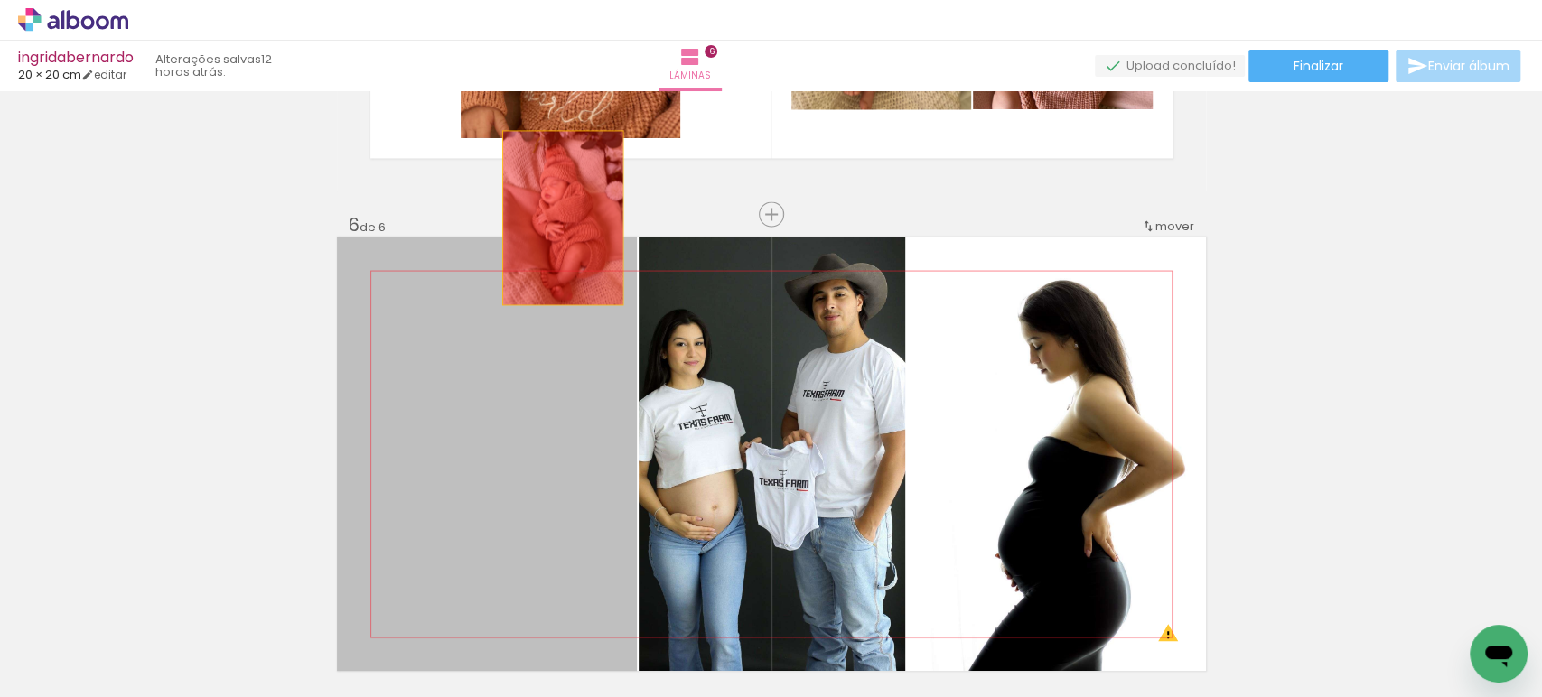
drag, startPoint x: 480, startPoint y: 432, endPoint x: 577, endPoint y: 173, distance: 277.0
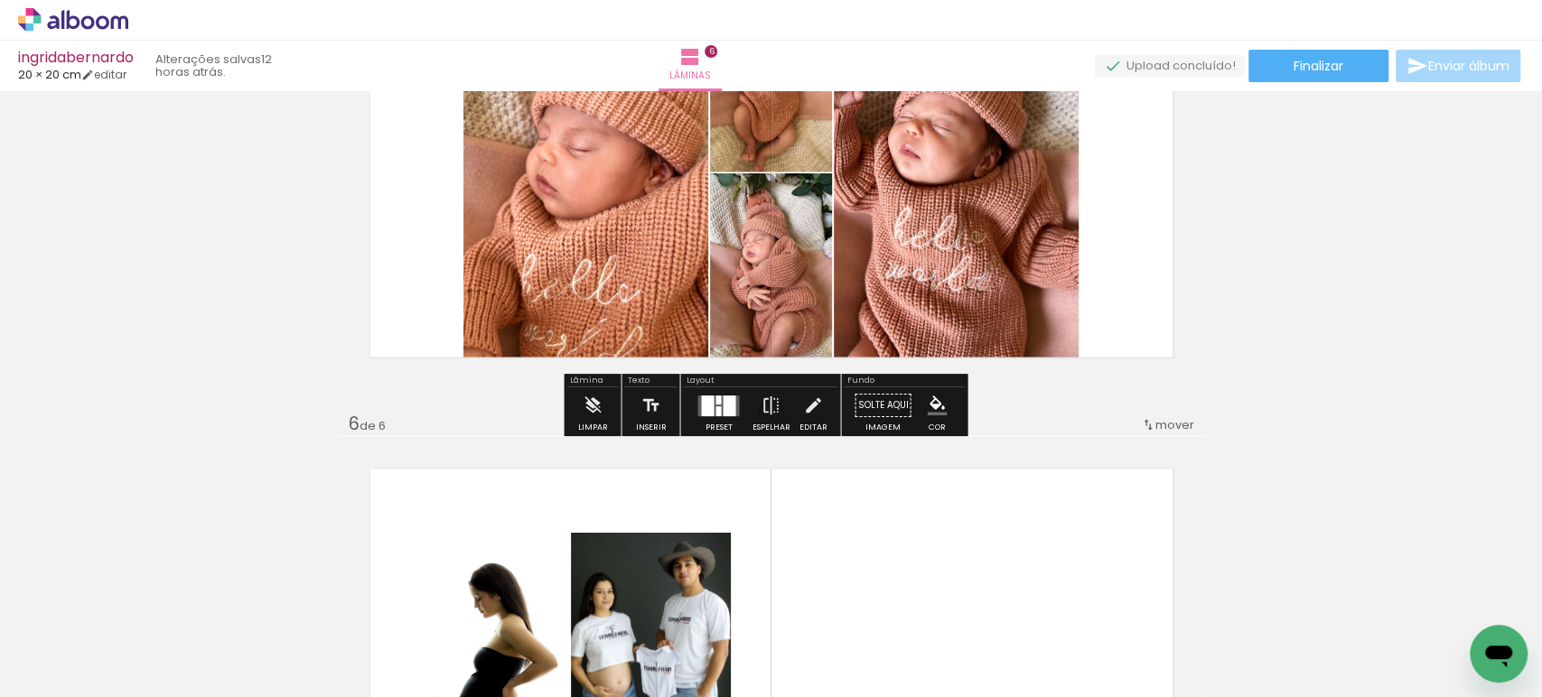
drag, startPoint x: 702, startPoint y: 414, endPoint x: 839, endPoint y: 387, distance: 140.0
click at [703, 414] on div at bounding box center [707, 405] width 13 height 21
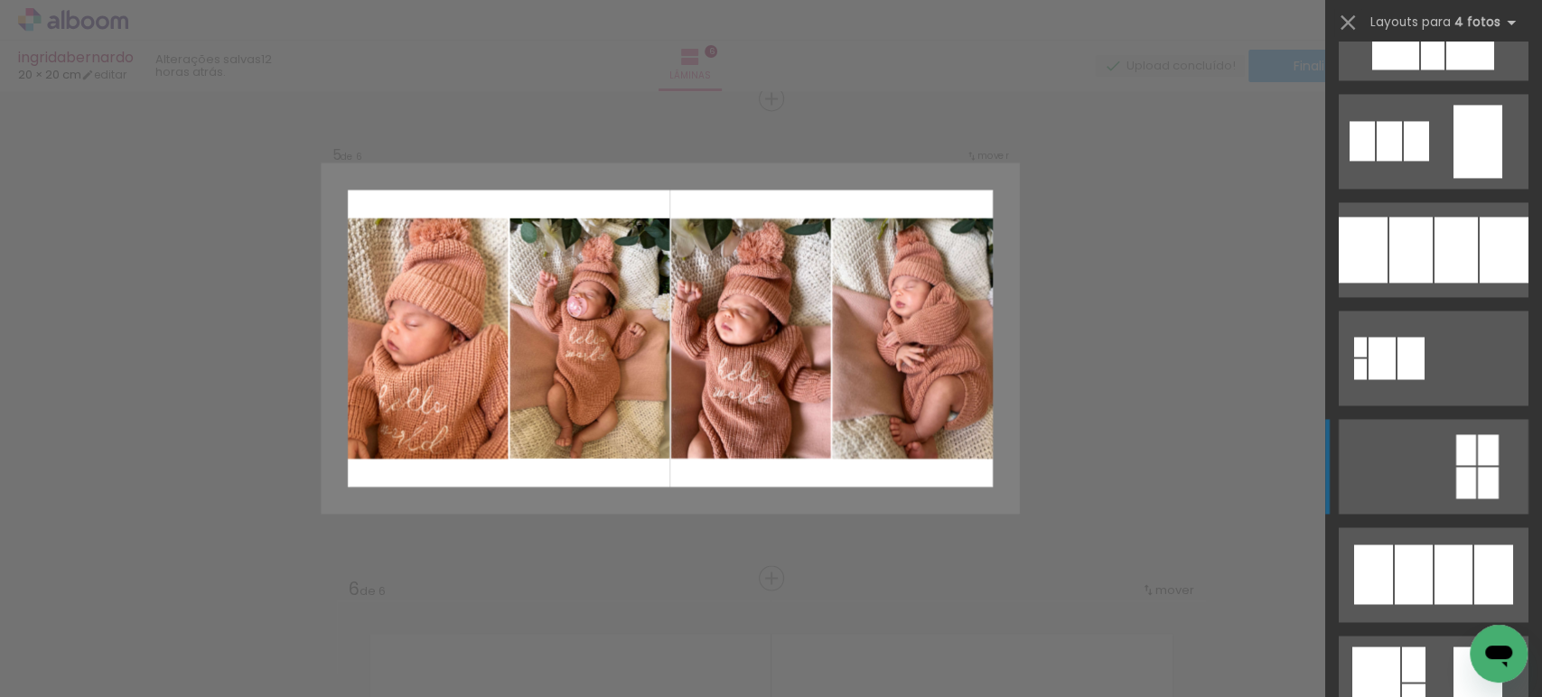
scroll to position [1805, 0]
click at [1434, 248] on div at bounding box center [1455, 249] width 43 height 66
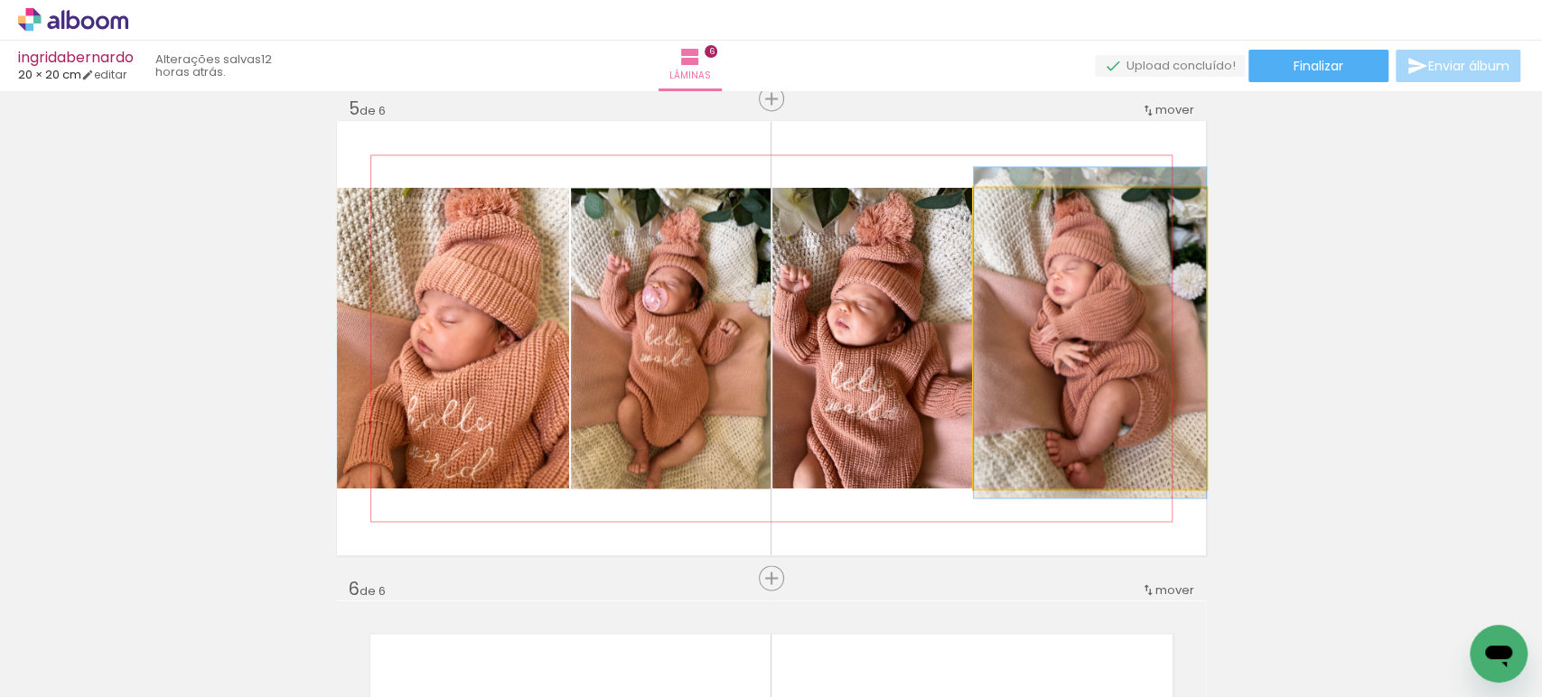
drag, startPoint x: 1081, startPoint y: 352, endPoint x: 1078, endPoint y: 333, distance: 19.3
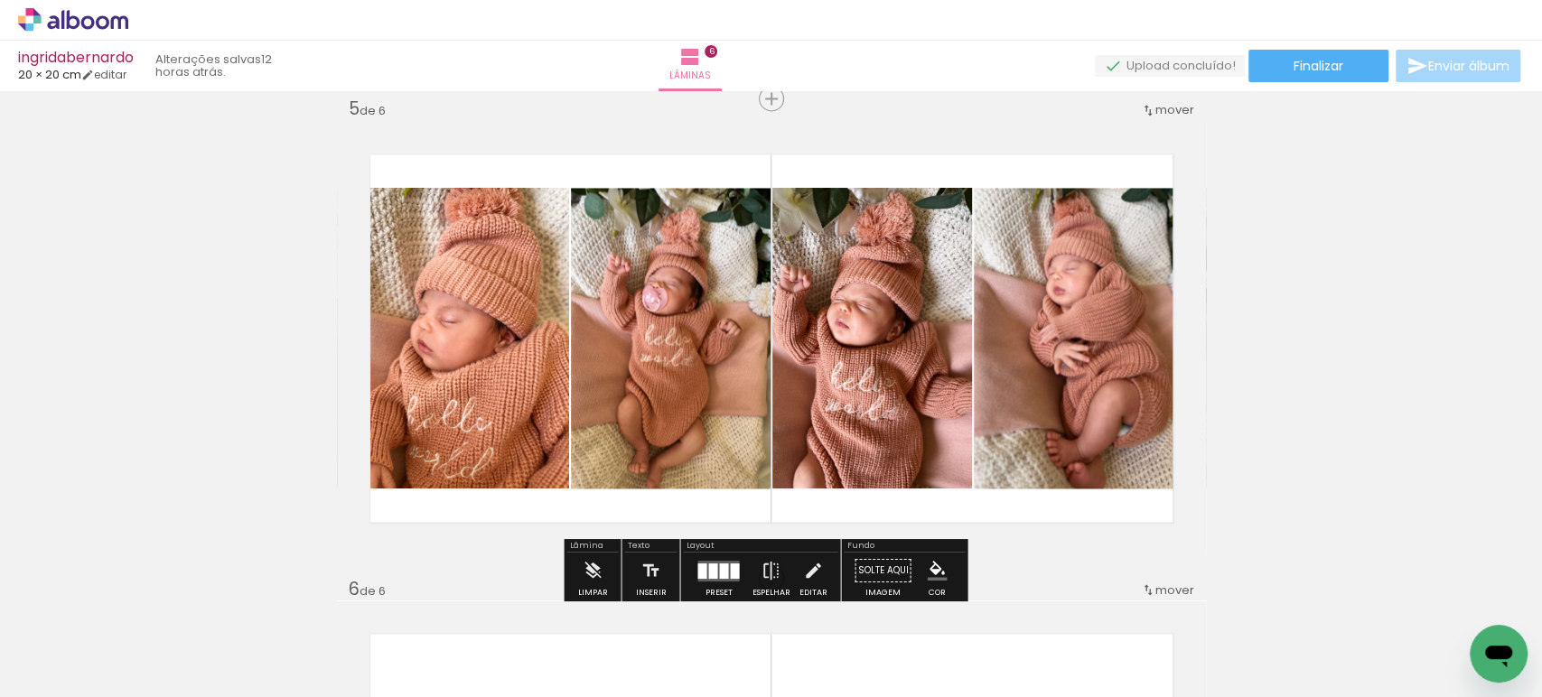
click at [434, 323] on quentale-photo at bounding box center [453, 338] width 232 height 301
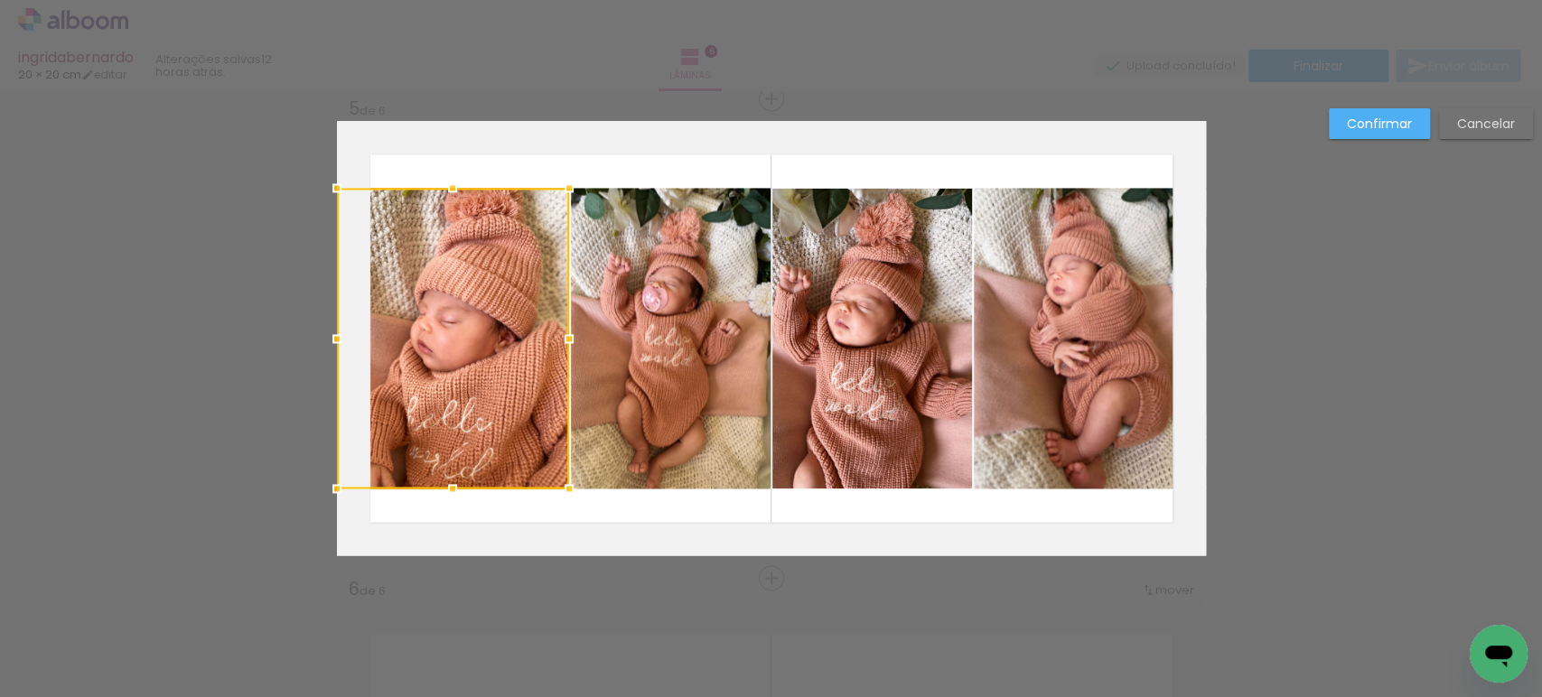
click at [434, 323] on div at bounding box center [453, 338] width 232 height 301
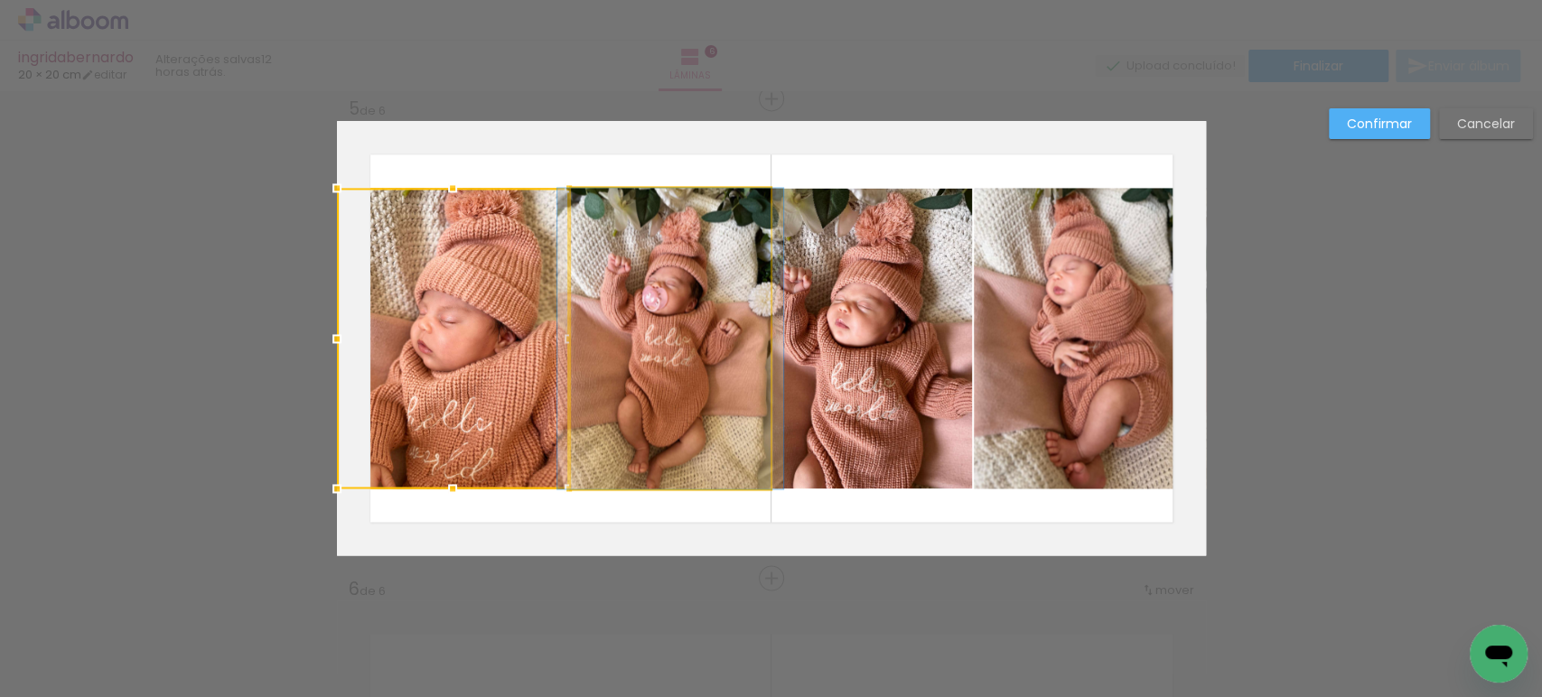
click at [574, 303] on quentale-photo at bounding box center [671, 338] width 200 height 301
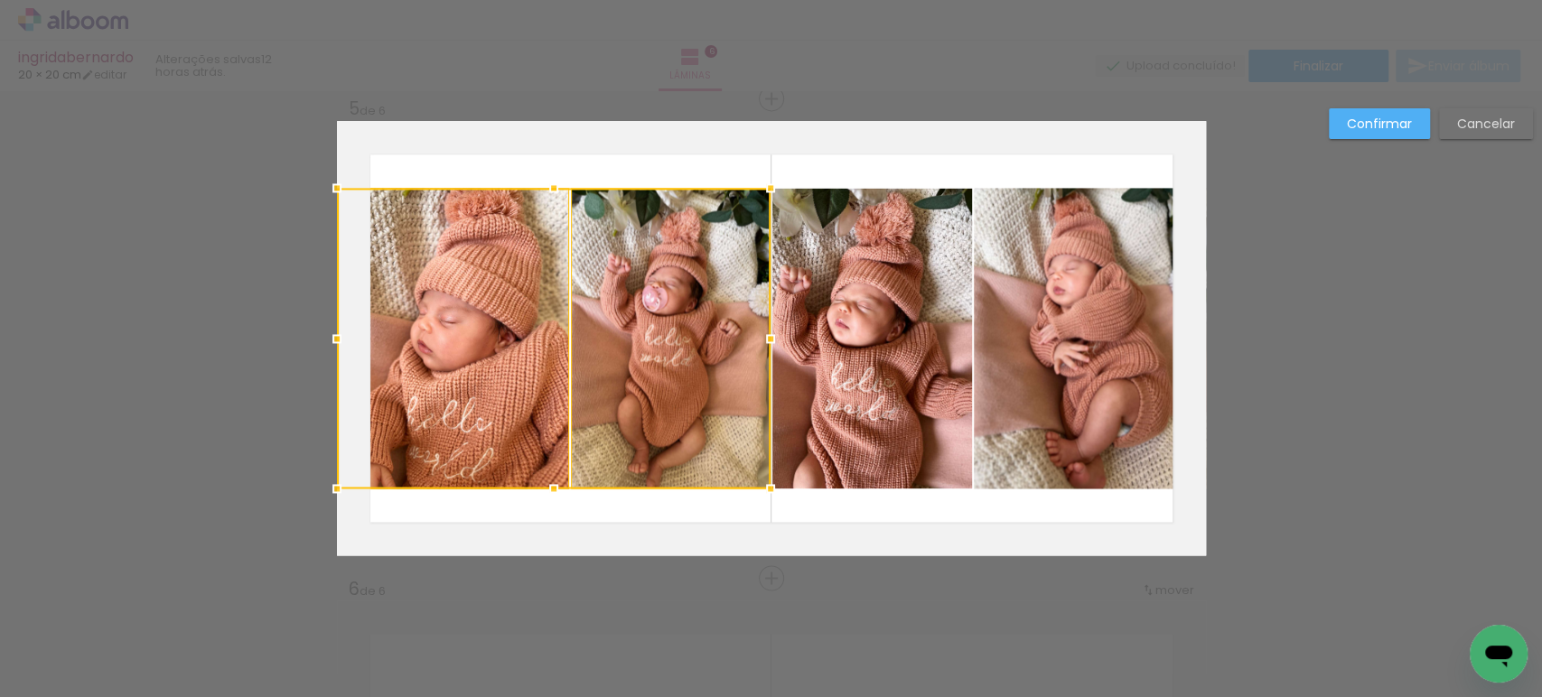
click at [817, 302] on quentale-photo at bounding box center [872, 338] width 200 height 301
click at [1034, 308] on quentale-photo at bounding box center [1090, 338] width 232 height 301
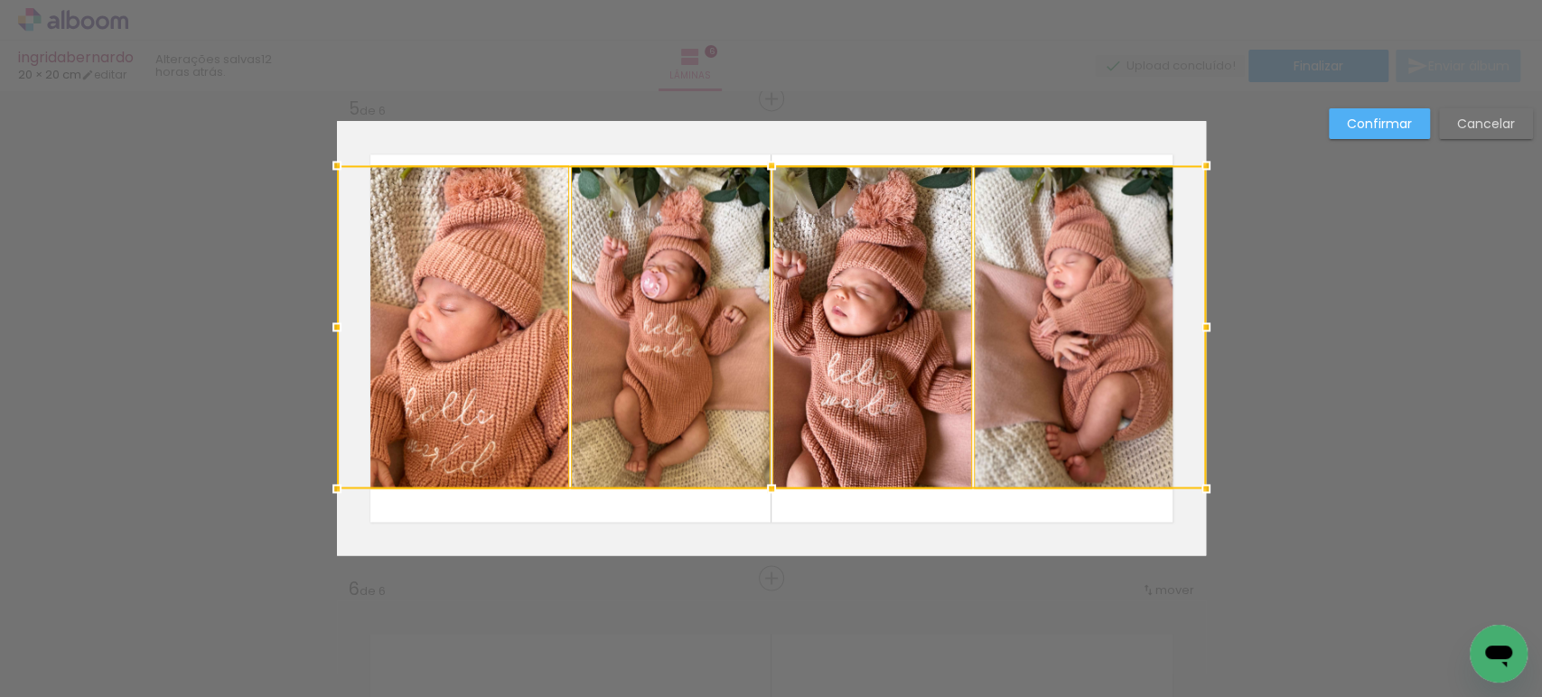
drag, startPoint x: 749, startPoint y: 185, endPoint x: 759, endPoint y: 162, distance: 25.5
click at [759, 162] on div at bounding box center [771, 165] width 36 height 36
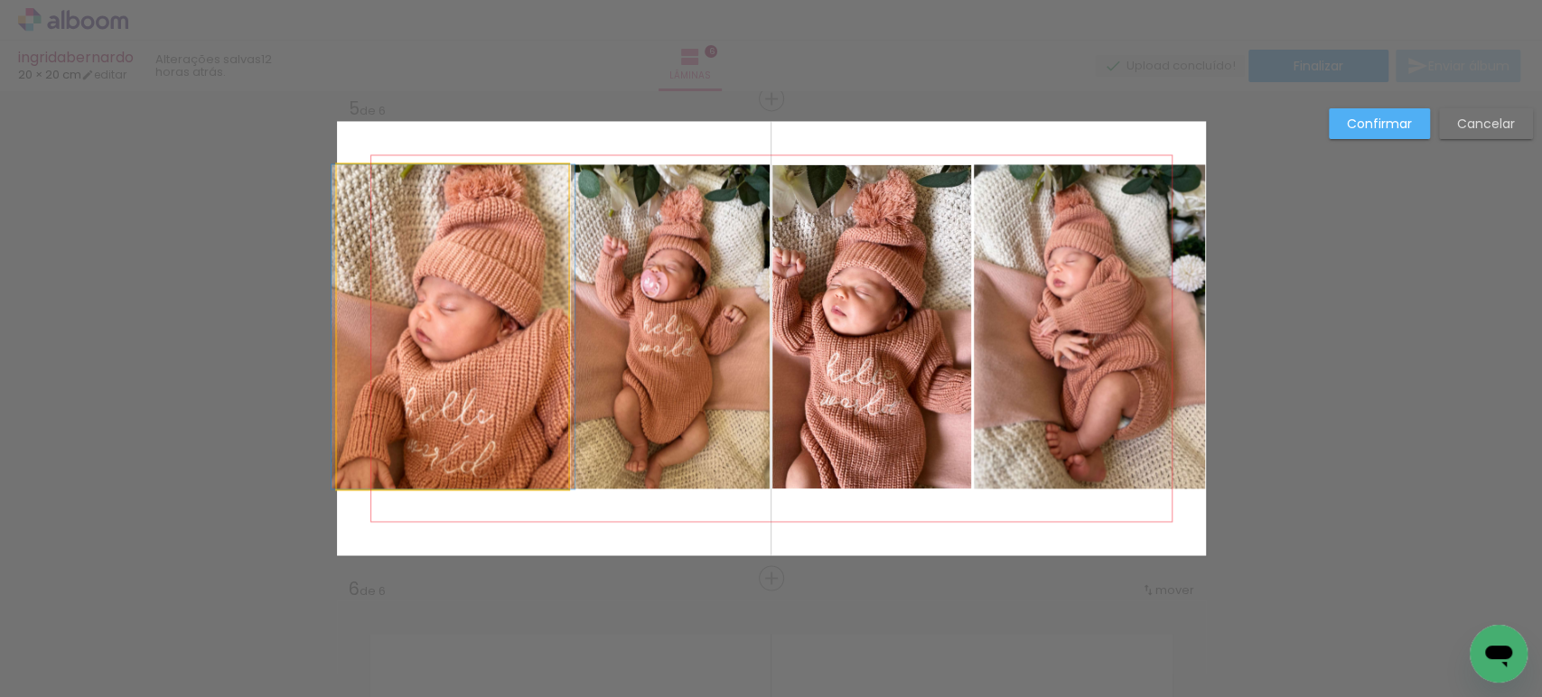
click at [432, 235] on quentale-photo at bounding box center [453, 326] width 232 height 324
click at [974, 235] on div at bounding box center [1090, 326] width 232 height 324
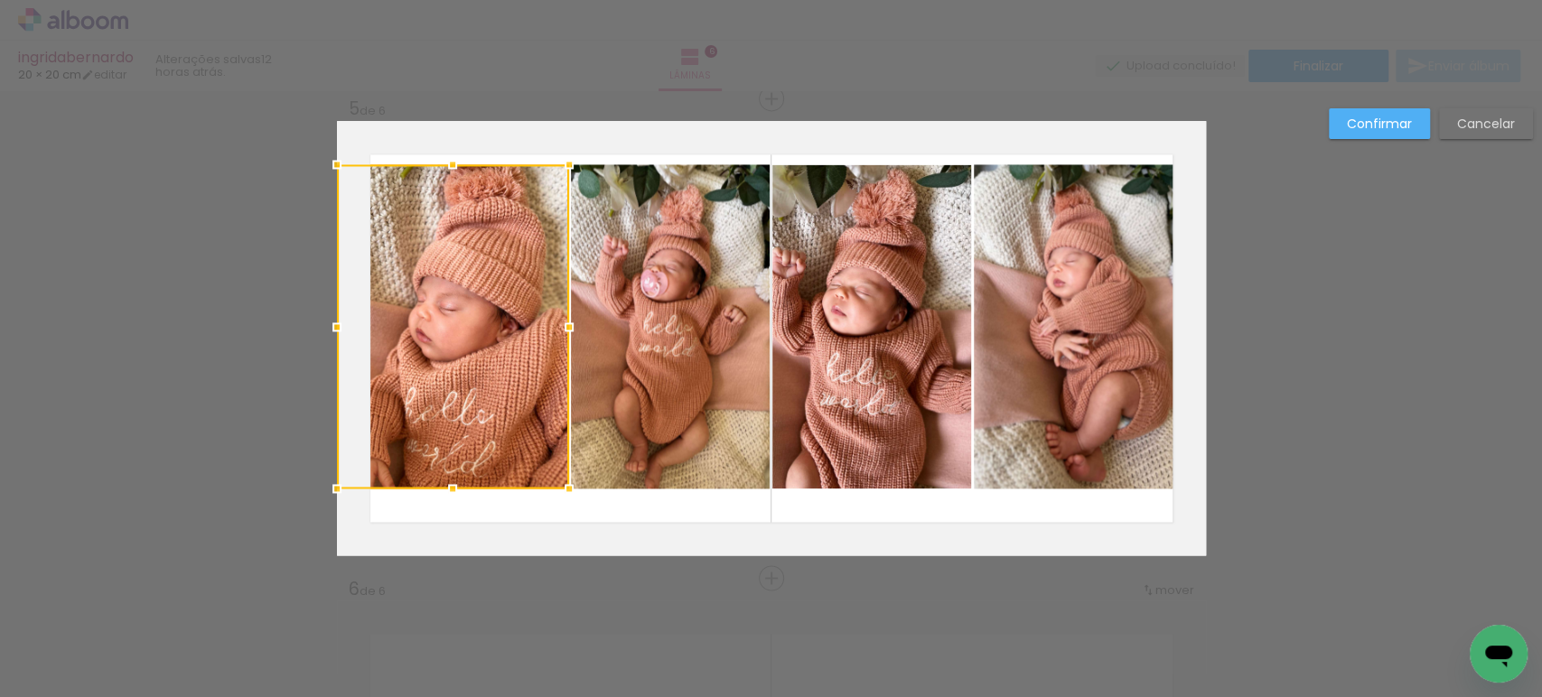
click at [432, 235] on div at bounding box center [453, 326] width 232 height 324
click at [686, 256] on quentale-photo at bounding box center [671, 326] width 200 height 324
click at [811, 266] on quentale-photo at bounding box center [872, 326] width 200 height 324
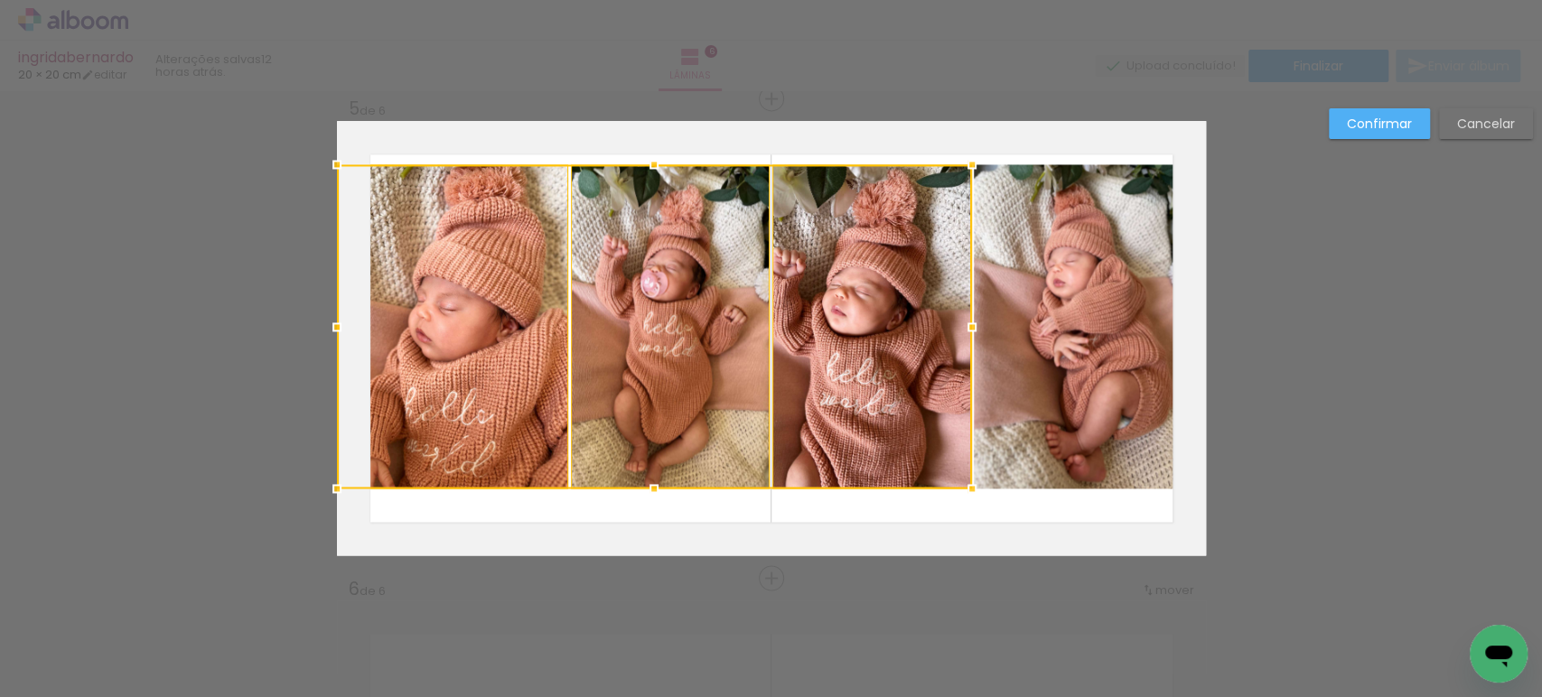
click at [1041, 260] on quentale-photo at bounding box center [1090, 326] width 232 height 324
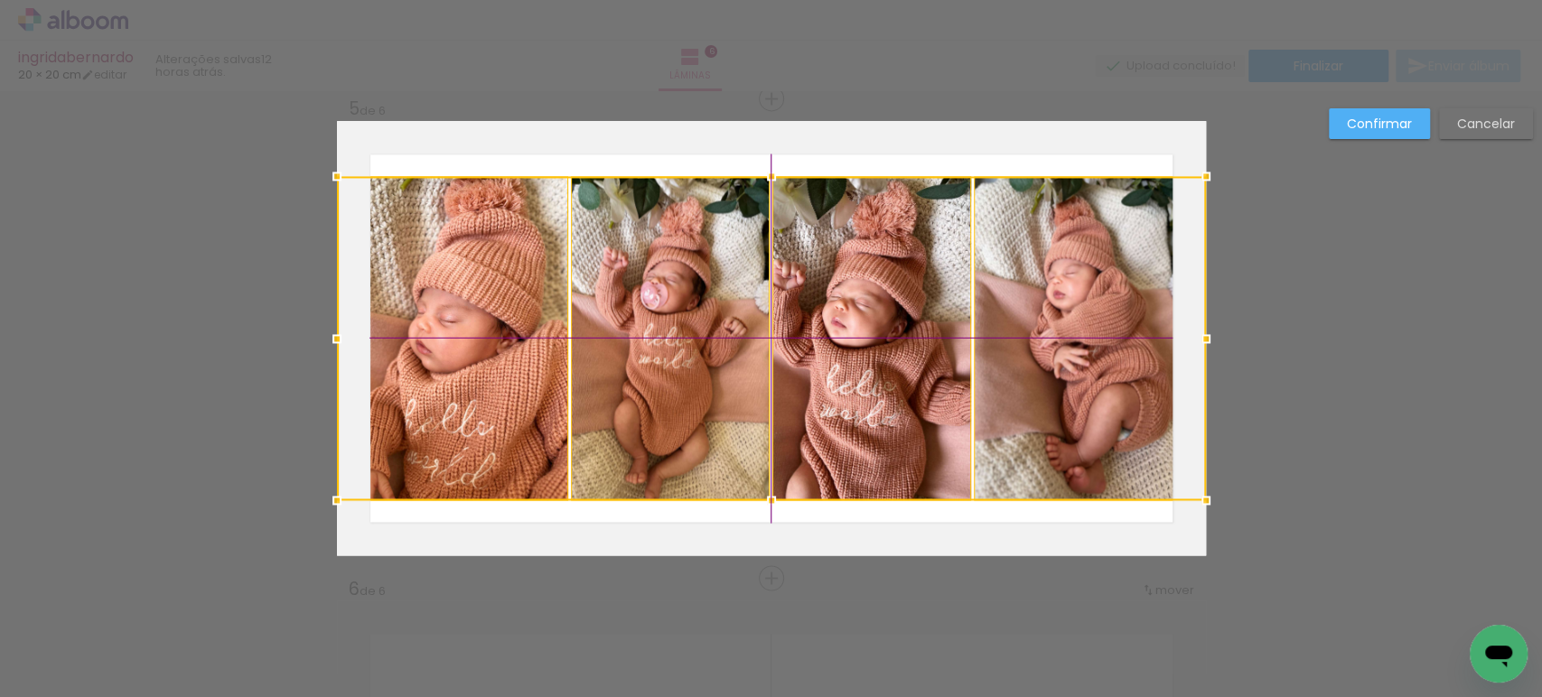
drag, startPoint x: 1050, startPoint y: 261, endPoint x: 1051, endPoint y: 273, distance: 11.8
click at [1051, 273] on div at bounding box center [771, 338] width 869 height 324
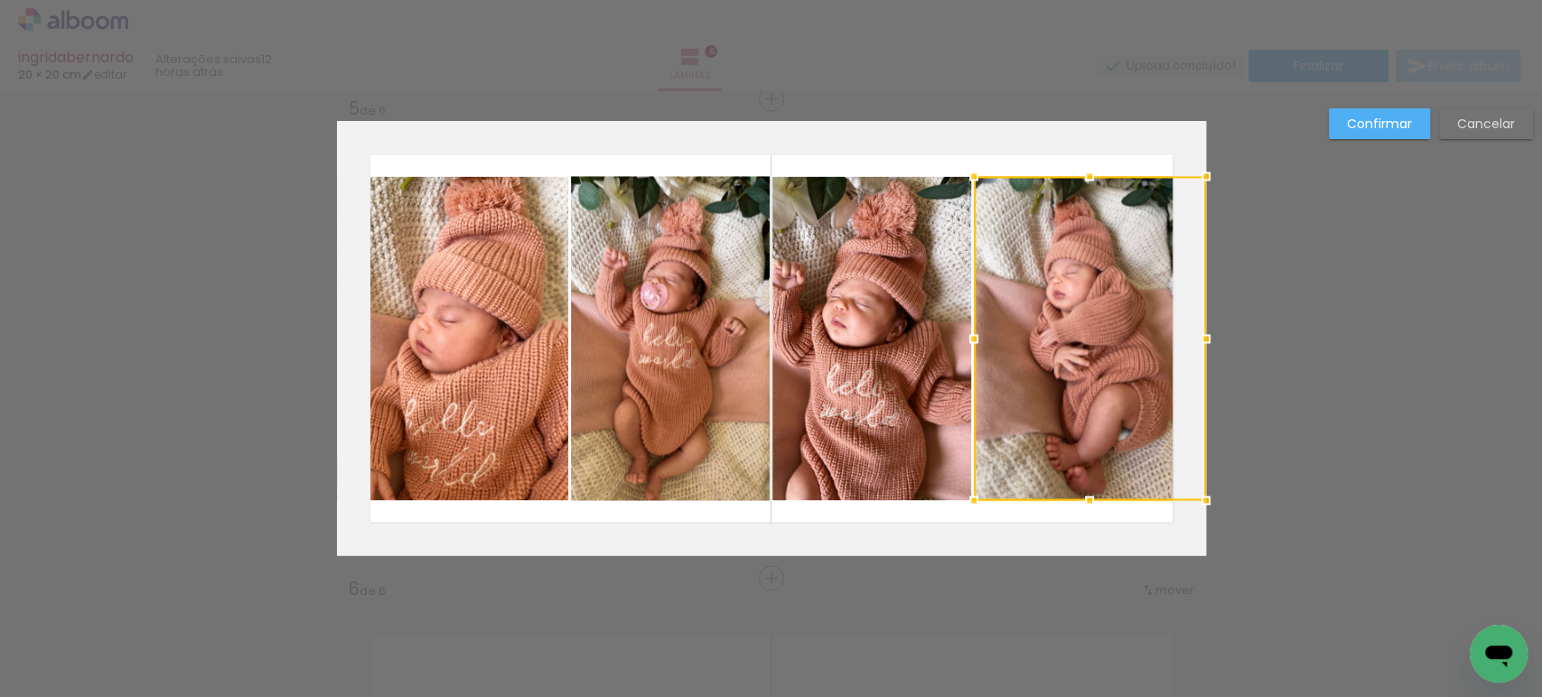
click at [1364, 133] on paper-button "Confirmar" at bounding box center [1379, 123] width 101 height 31
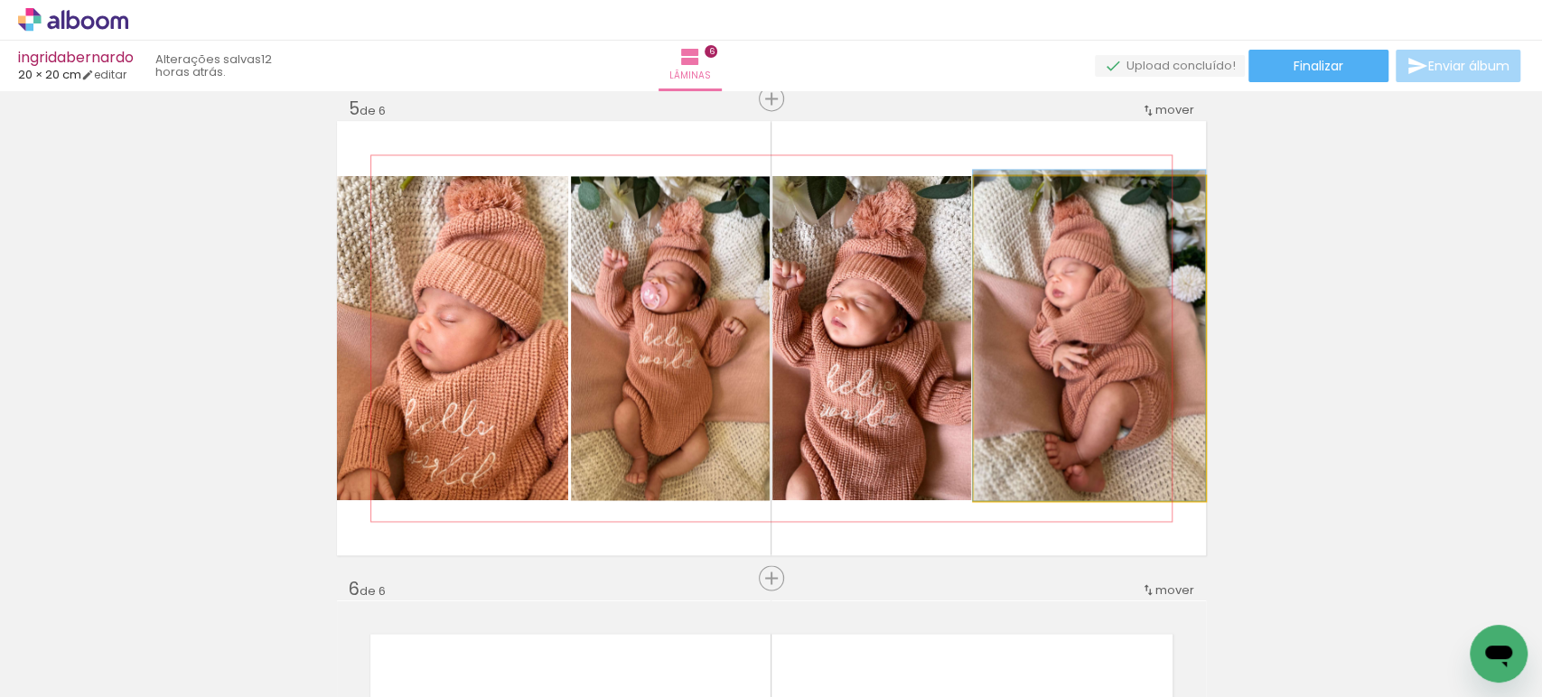
drag, startPoint x: 1063, startPoint y: 339, endPoint x: 1040, endPoint y: 332, distance: 24.6
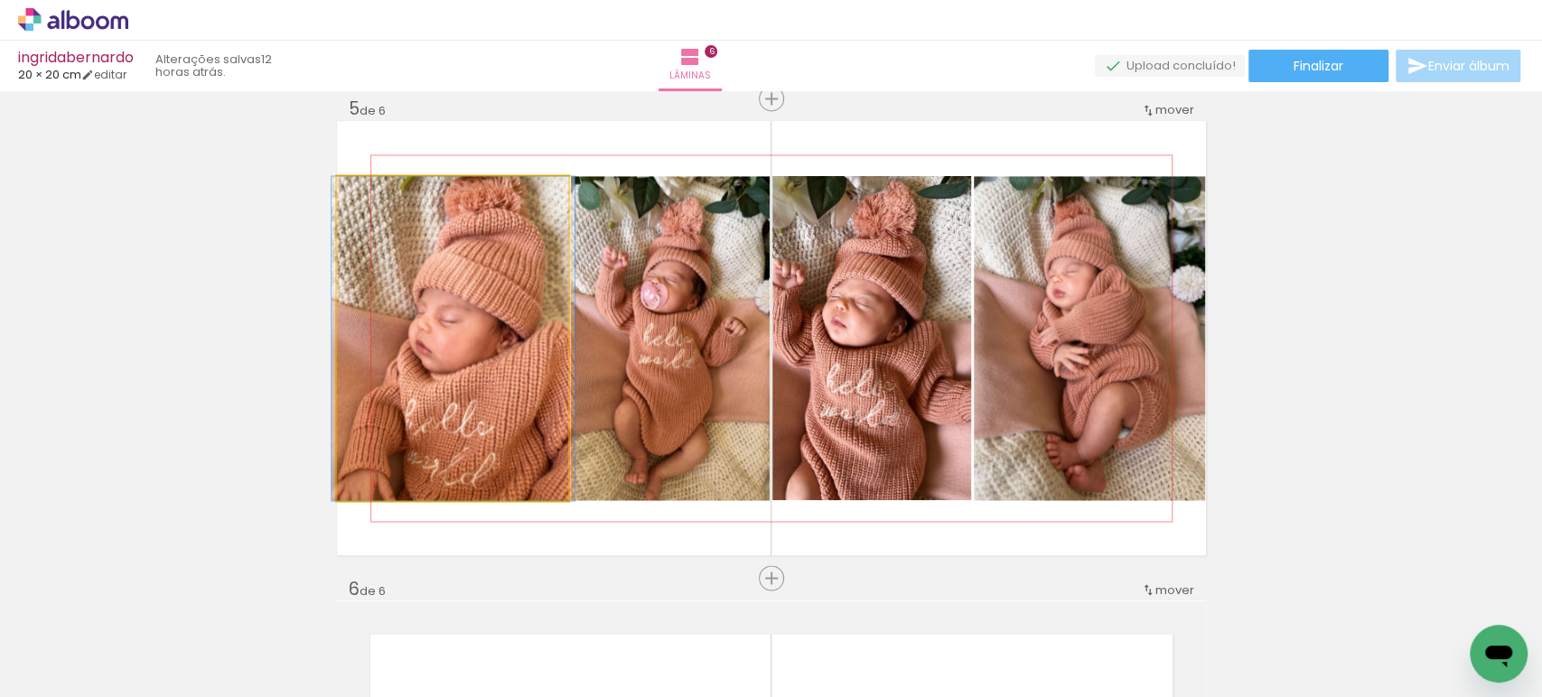
drag, startPoint x: 481, startPoint y: 339, endPoint x: 481, endPoint y: 353, distance: 14.5
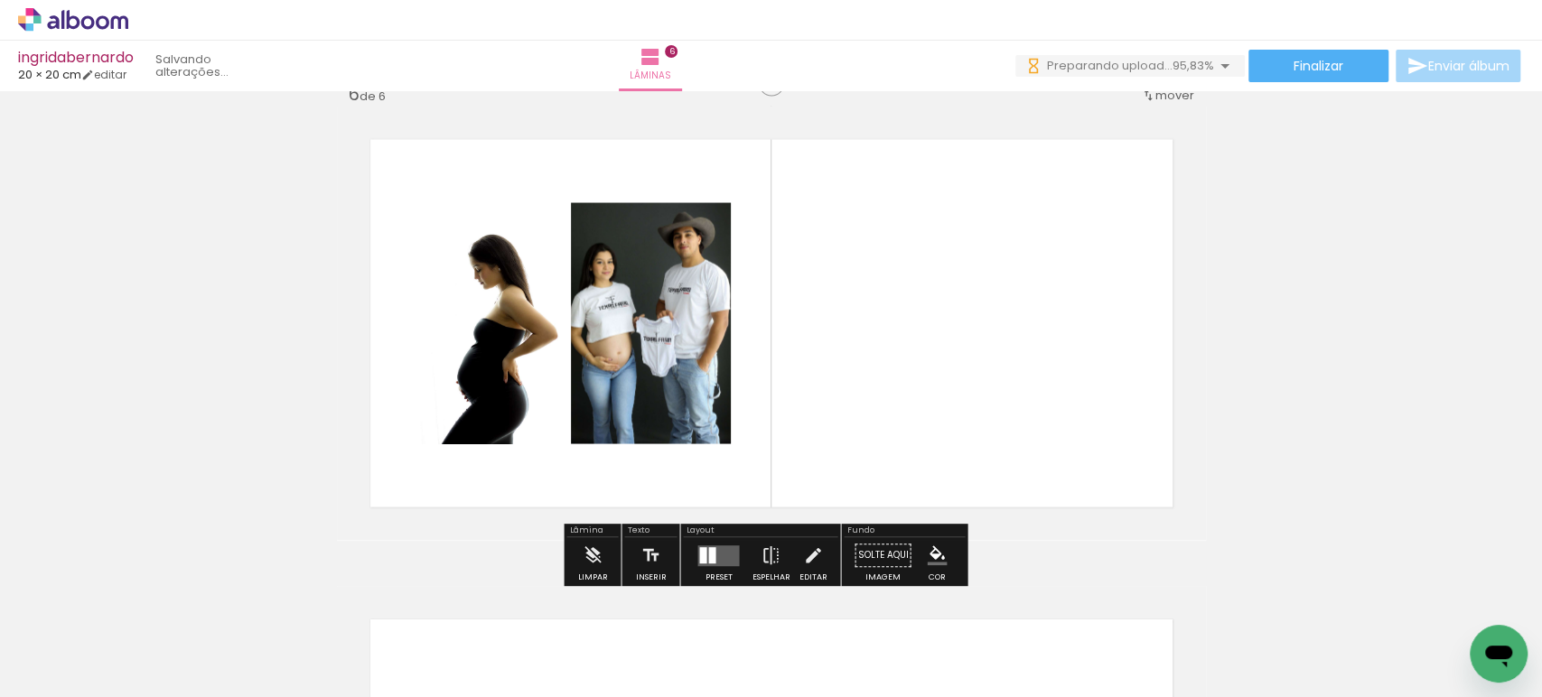
scroll to position [0, 1040]
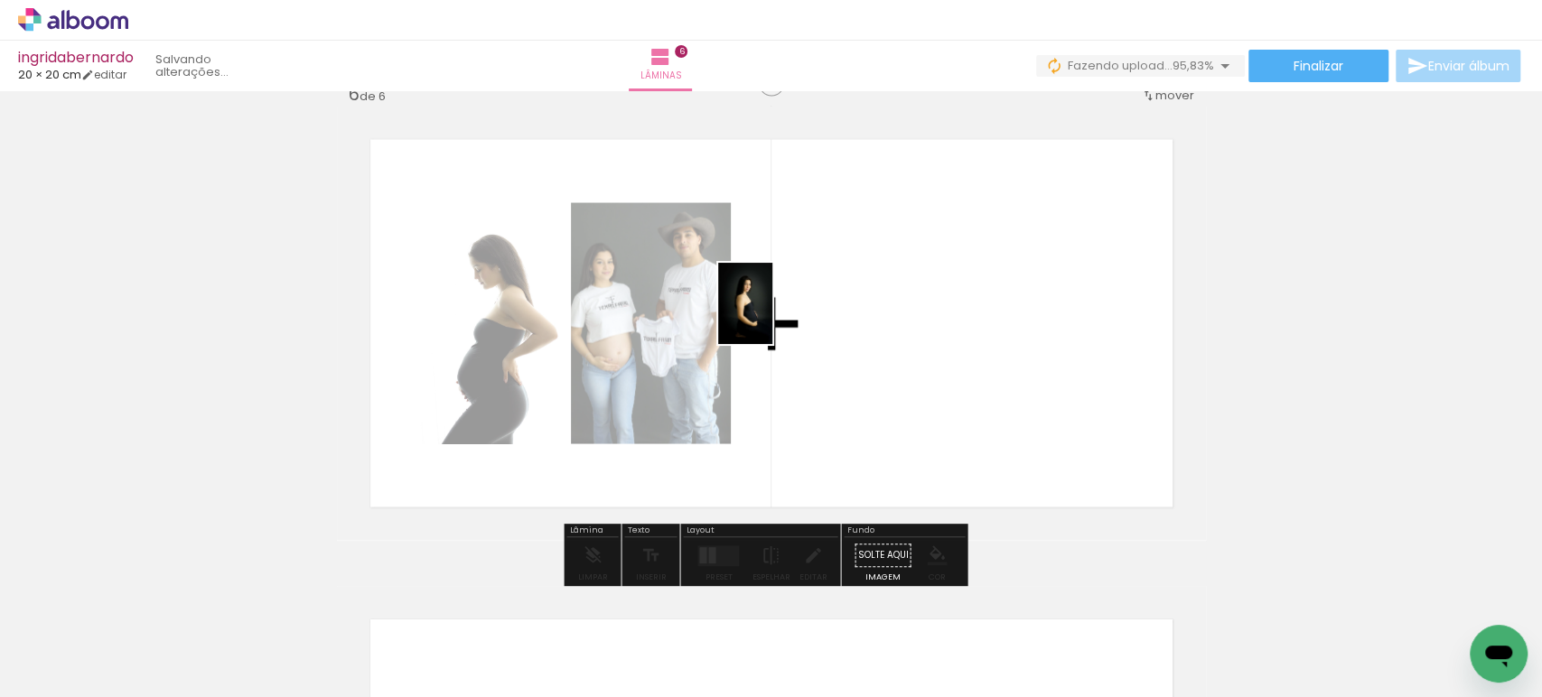
drag, startPoint x: 1457, startPoint y: 626, endPoint x: 783, endPoint y: 314, distance: 742.5
click at [771, 316] on quentale-workspace at bounding box center [771, 348] width 1542 height 697
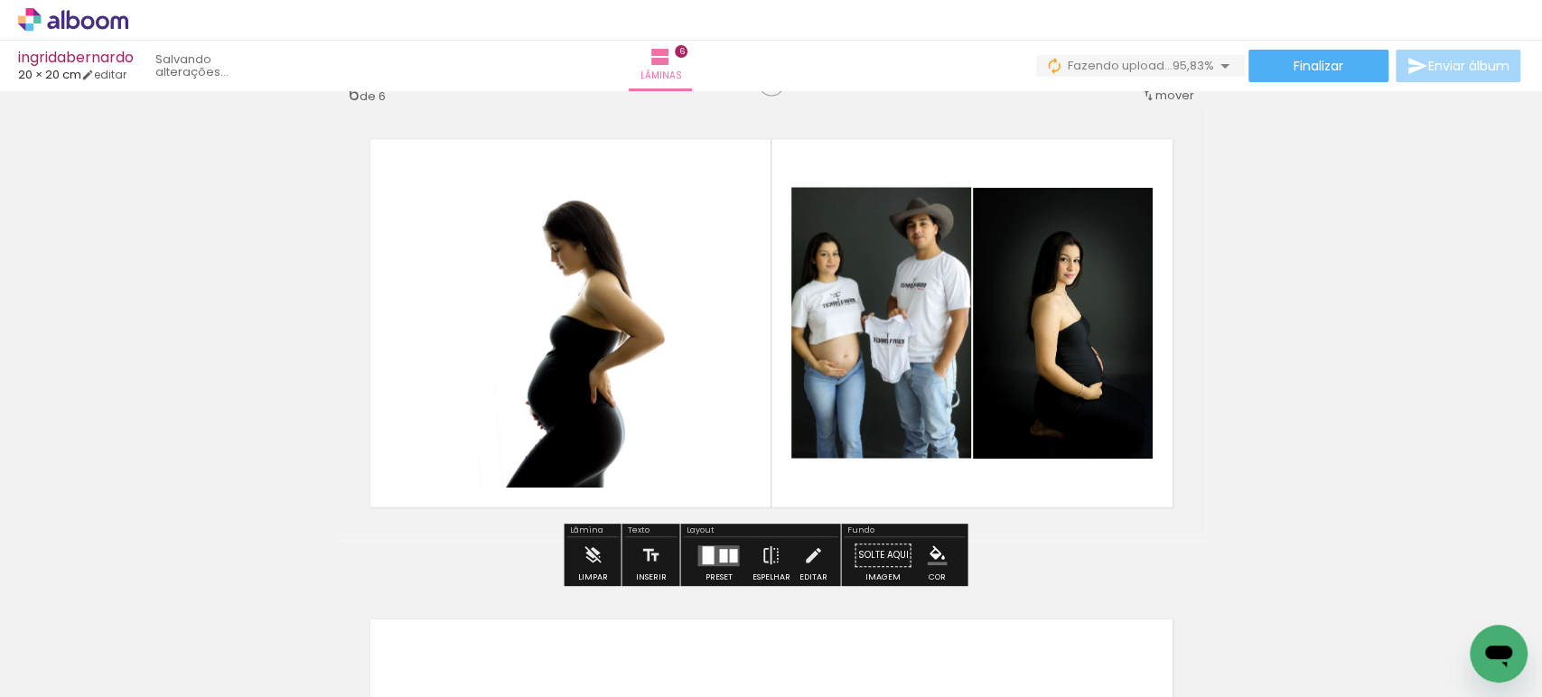
click at [702, 547] on div at bounding box center [708, 556] width 12 height 18
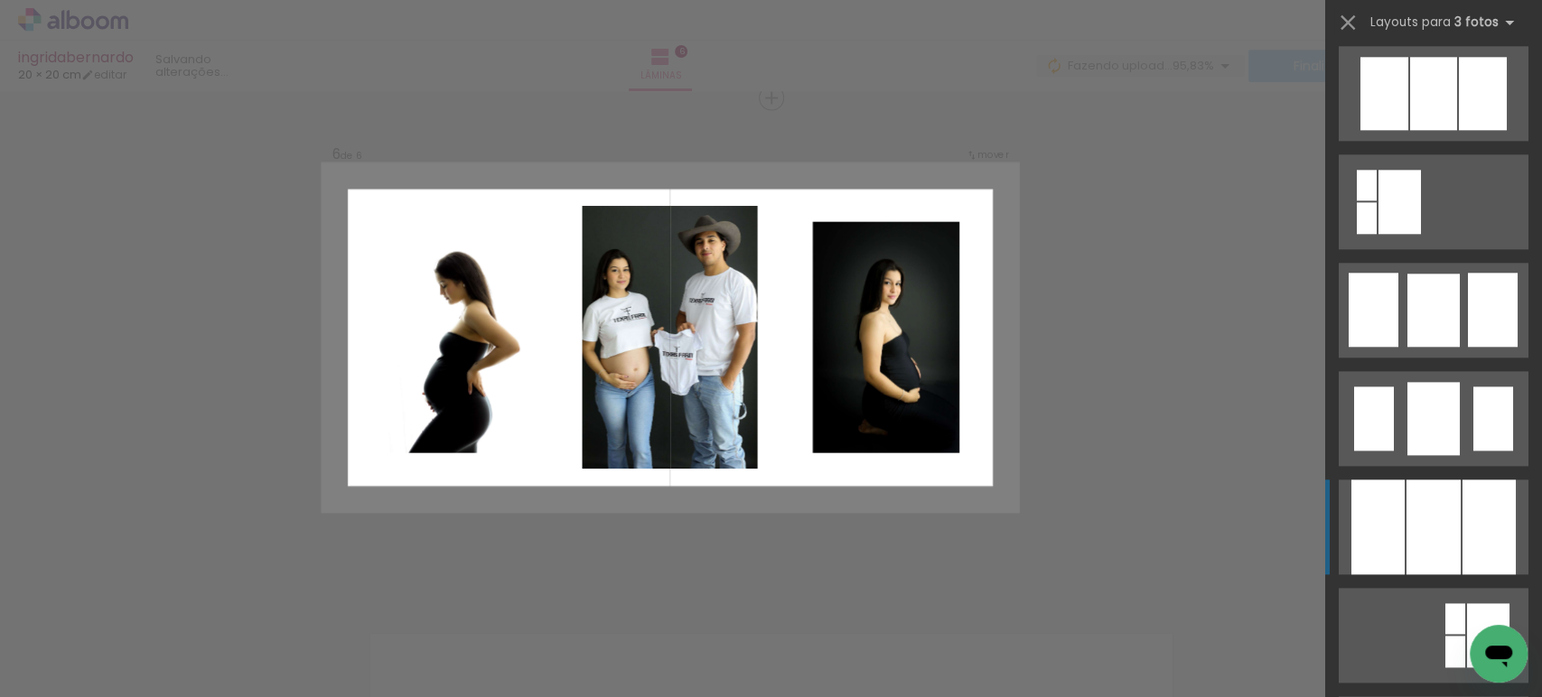
scroll to position [1203, 0]
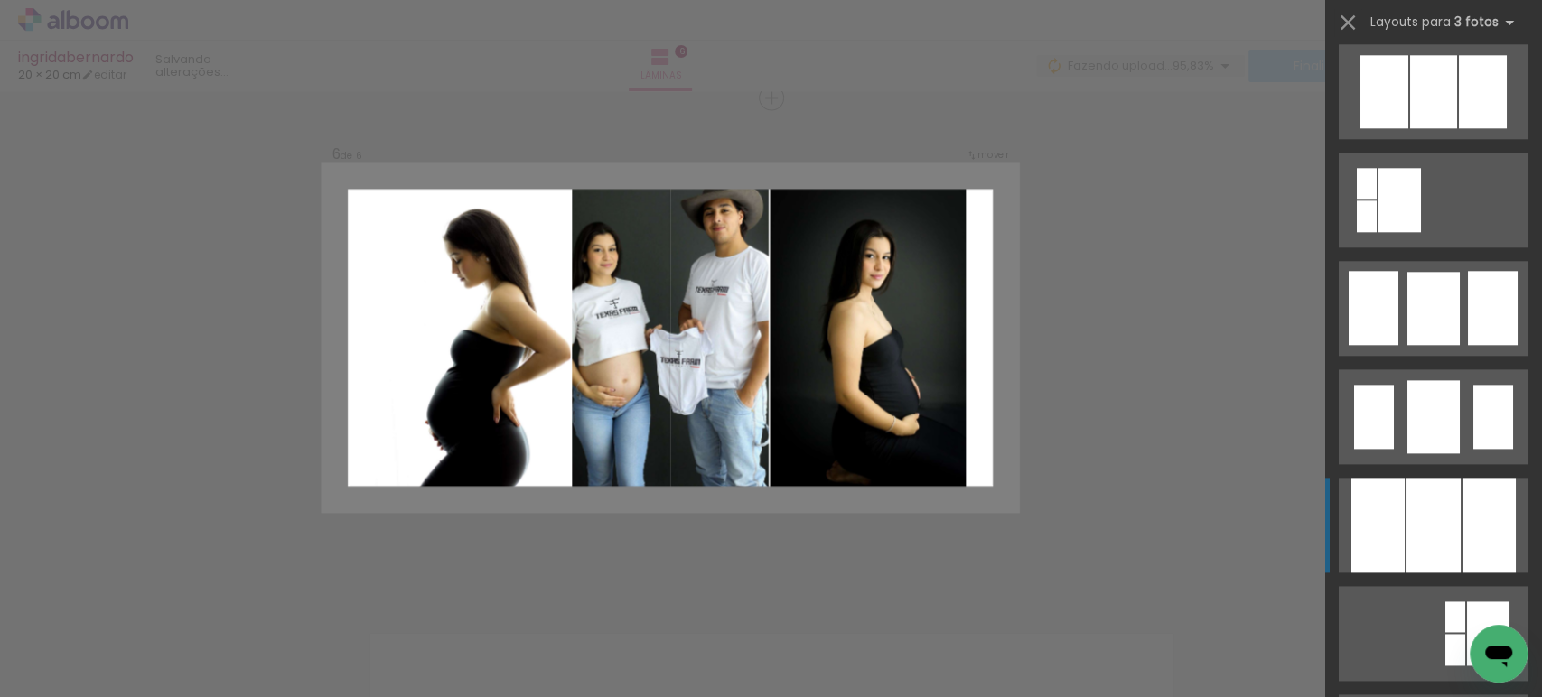
click at [1444, 480] on div at bounding box center [1433, 525] width 54 height 95
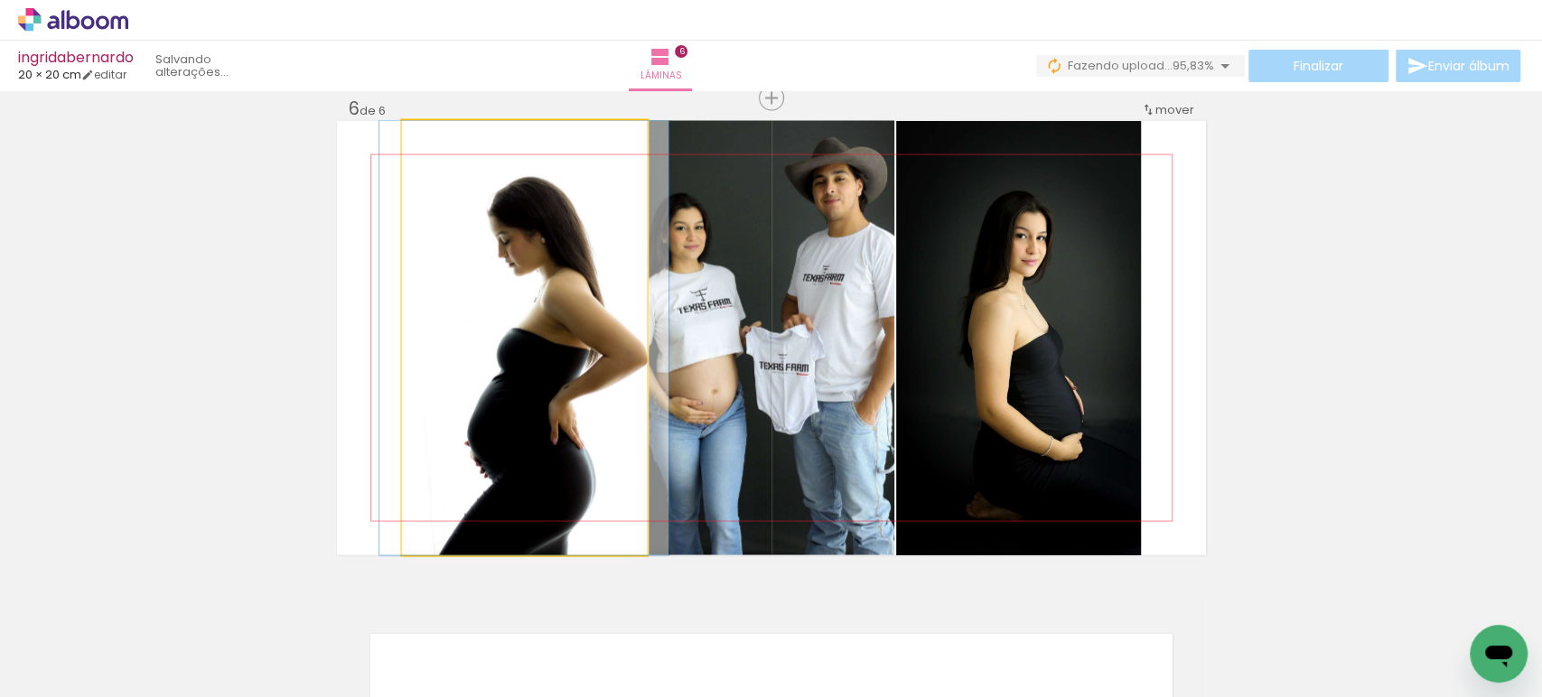
click at [550, 321] on quentale-photo at bounding box center [524, 338] width 245 height 435
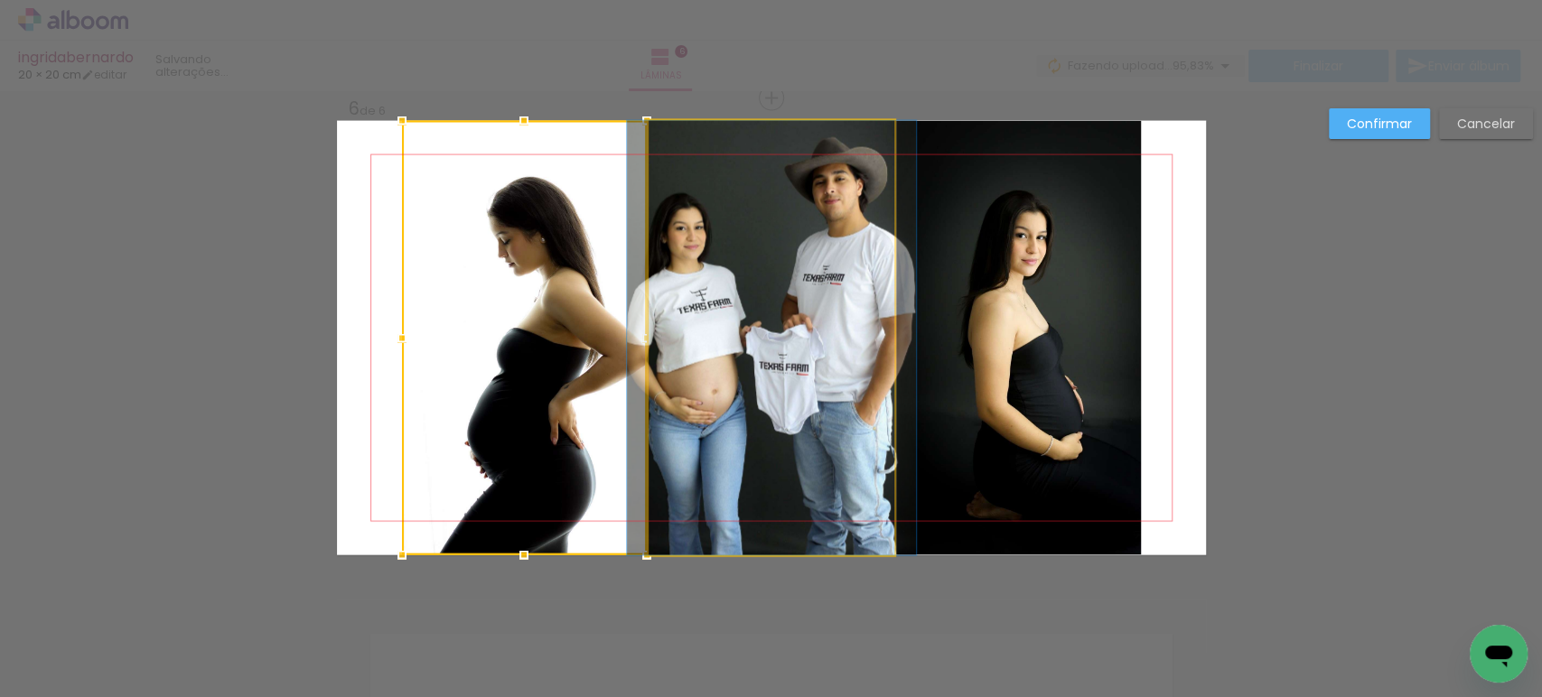
click at [768, 316] on quentale-photo at bounding box center [772, 338] width 246 height 435
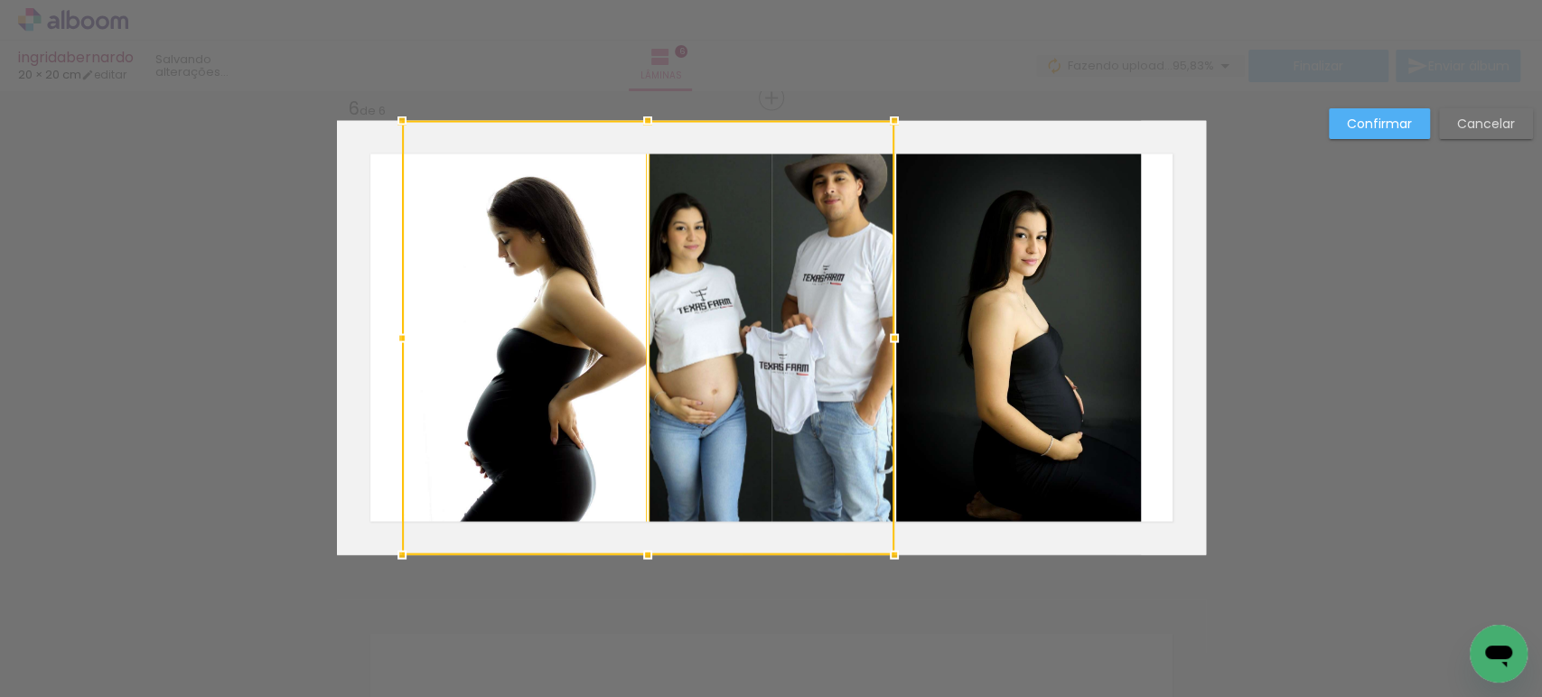
click at [1059, 315] on quentale-photo at bounding box center [1018, 338] width 245 height 435
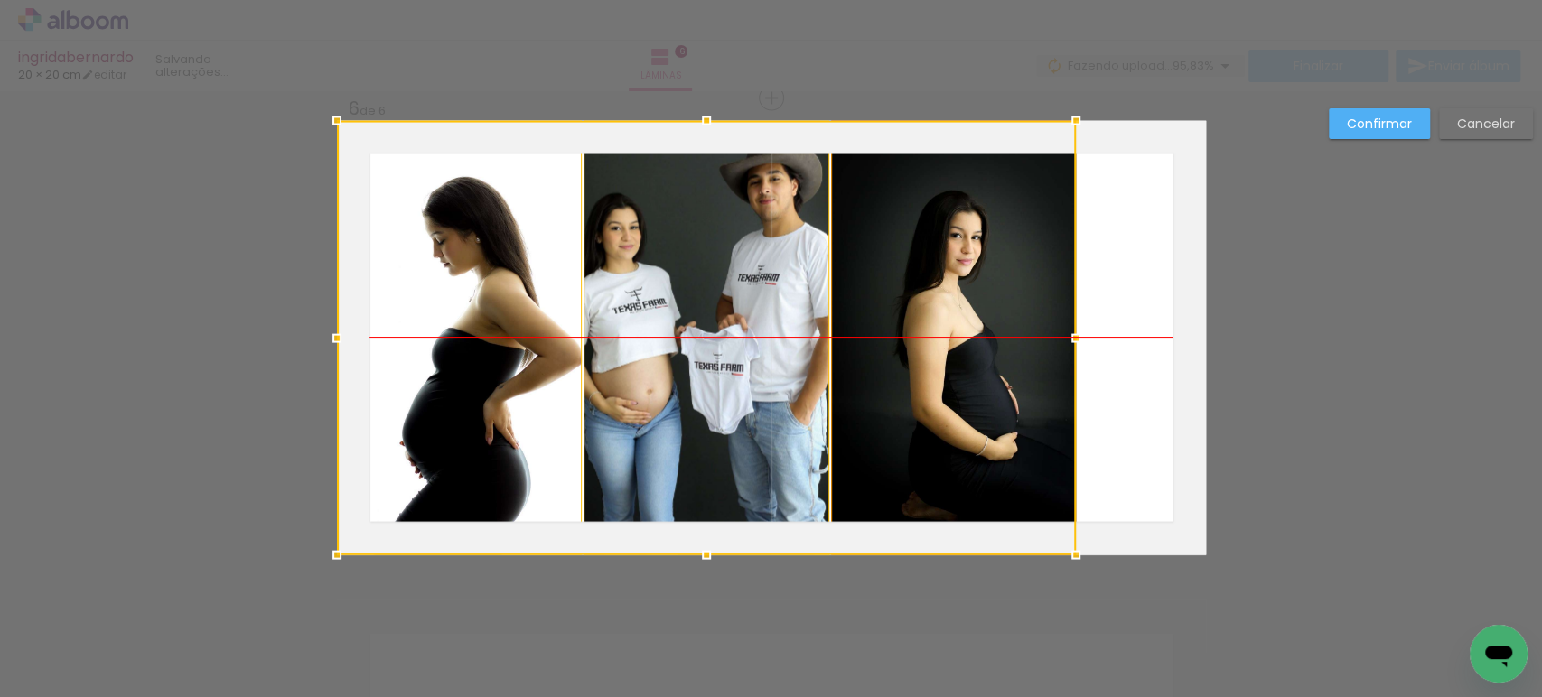
drag, startPoint x: 1029, startPoint y: 323, endPoint x: 920, endPoint y: 307, distance: 110.5
click at [920, 307] on div at bounding box center [706, 338] width 739 height 435
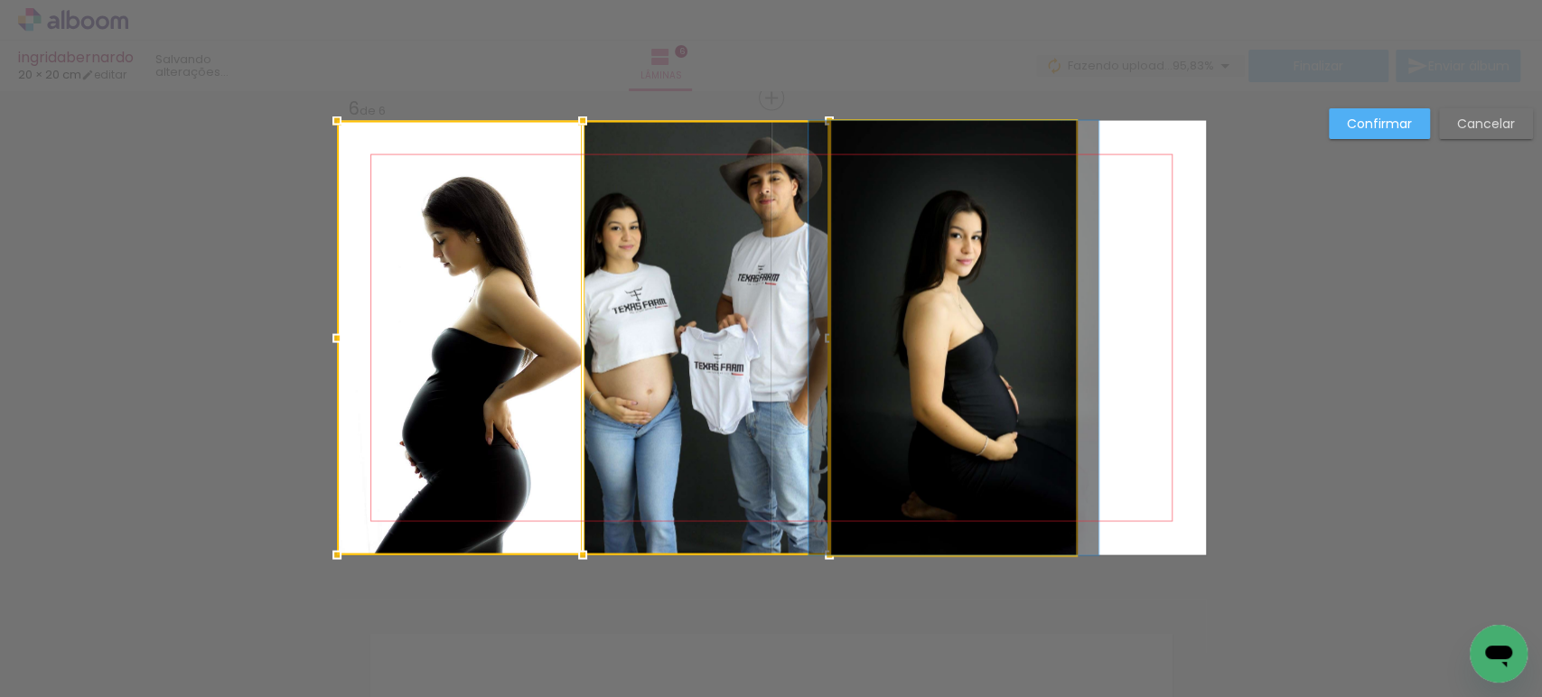
click at [920, 307] on quentale-photo at bounding box center [953, 338] width 245 height 435
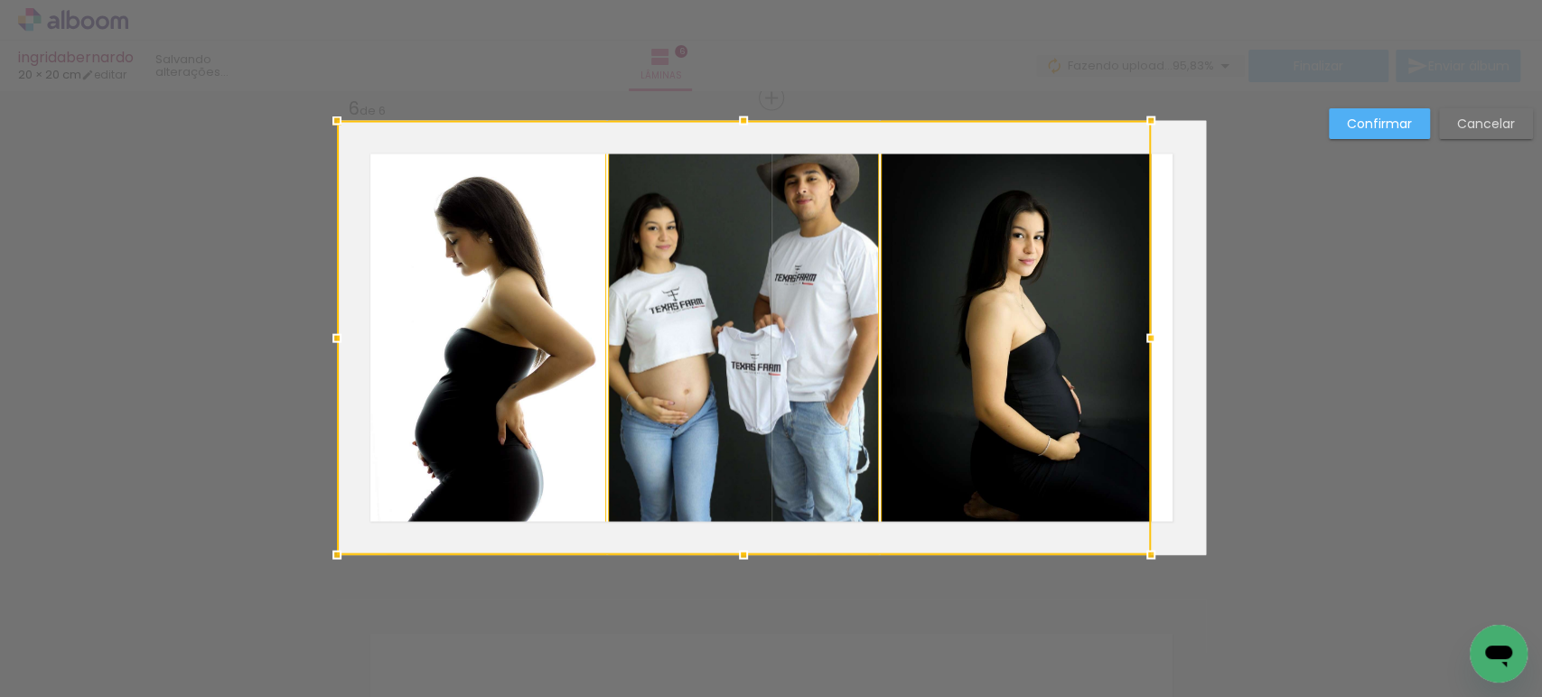
drag, startPoint x: 1062, startPoint y: 343, endPoint x: 1395, endPoint y: 362, distance: 333.0
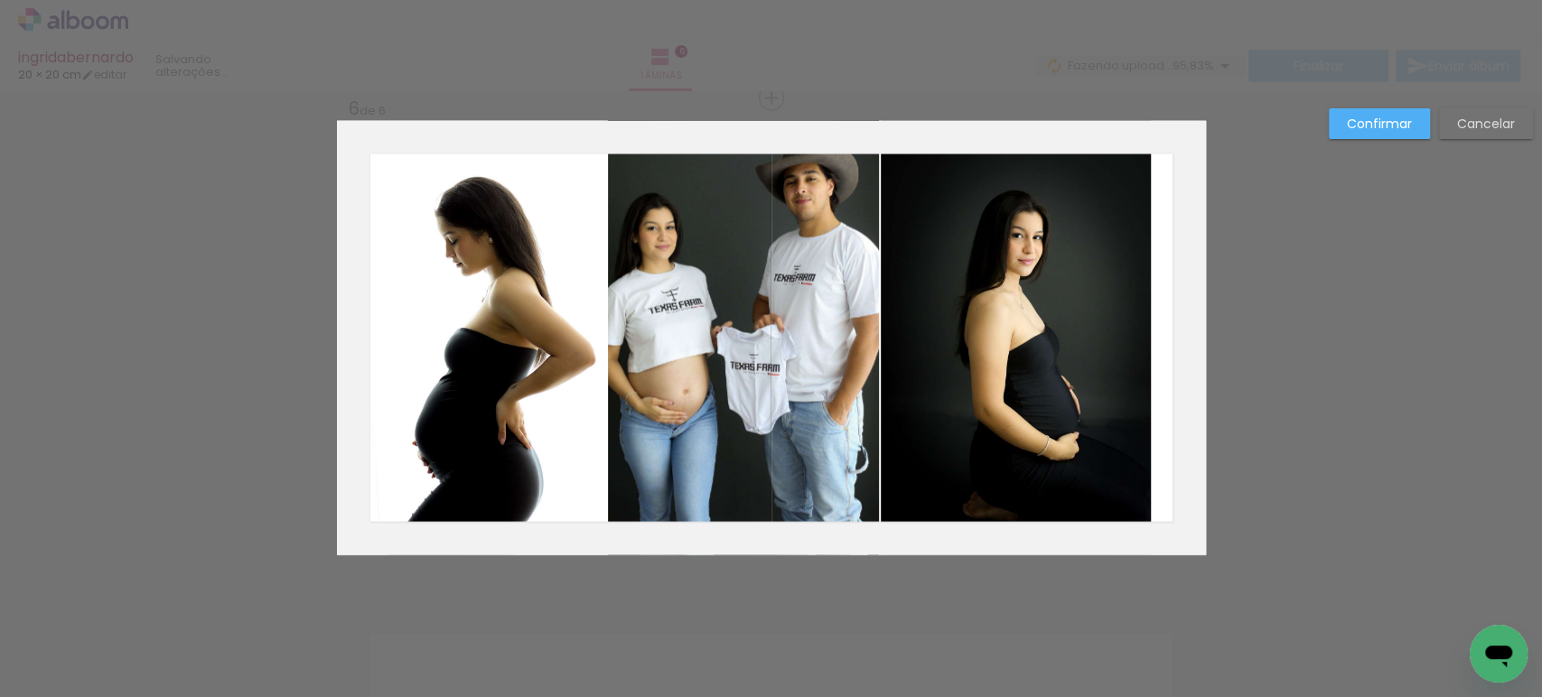
click at [503, 294] on quentale-photo at bounding box center [471, 338] width 269 height 435
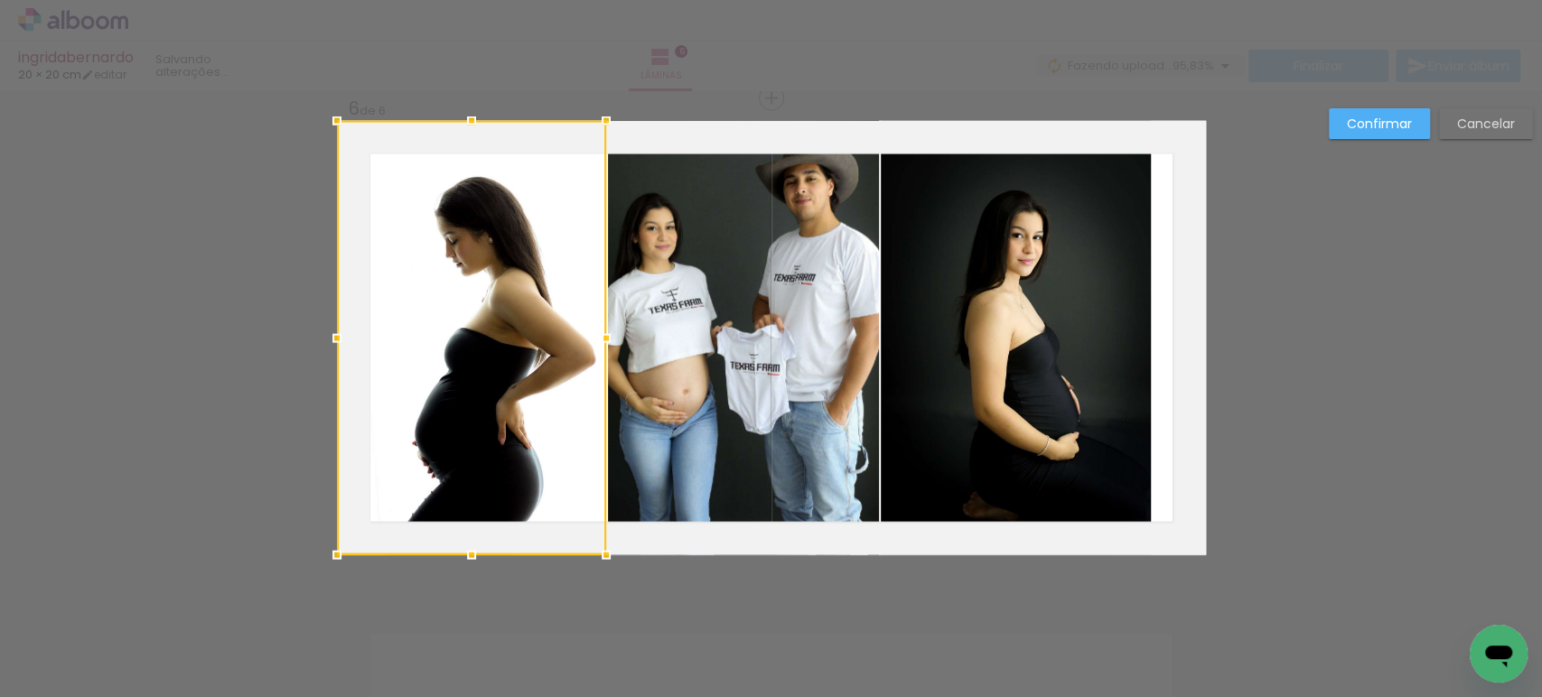
click at [682, 292] on quentale-photo at bounding box center [743, 338] width 270 height 435
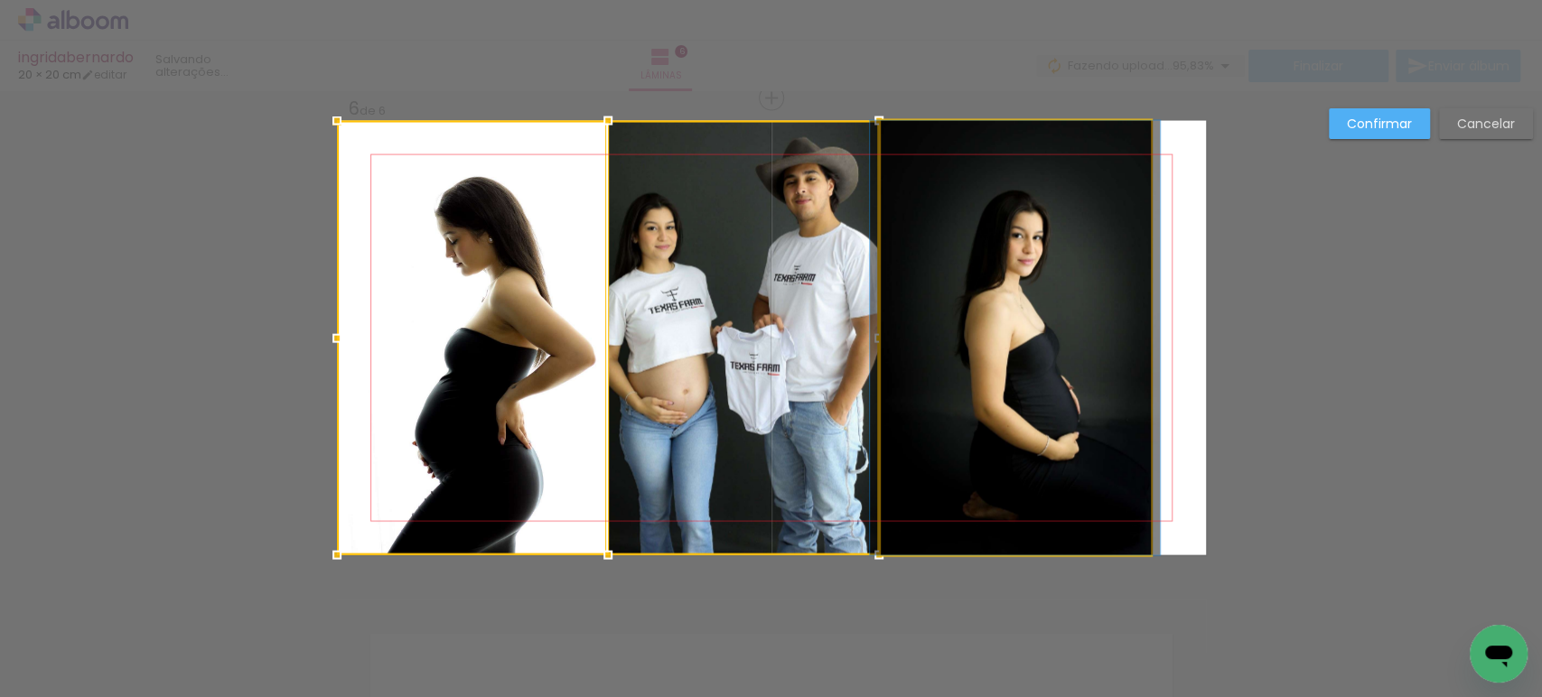
click at [1051, 268] on quentale-photo at bounding box center [1015, 338] width 269 height 435
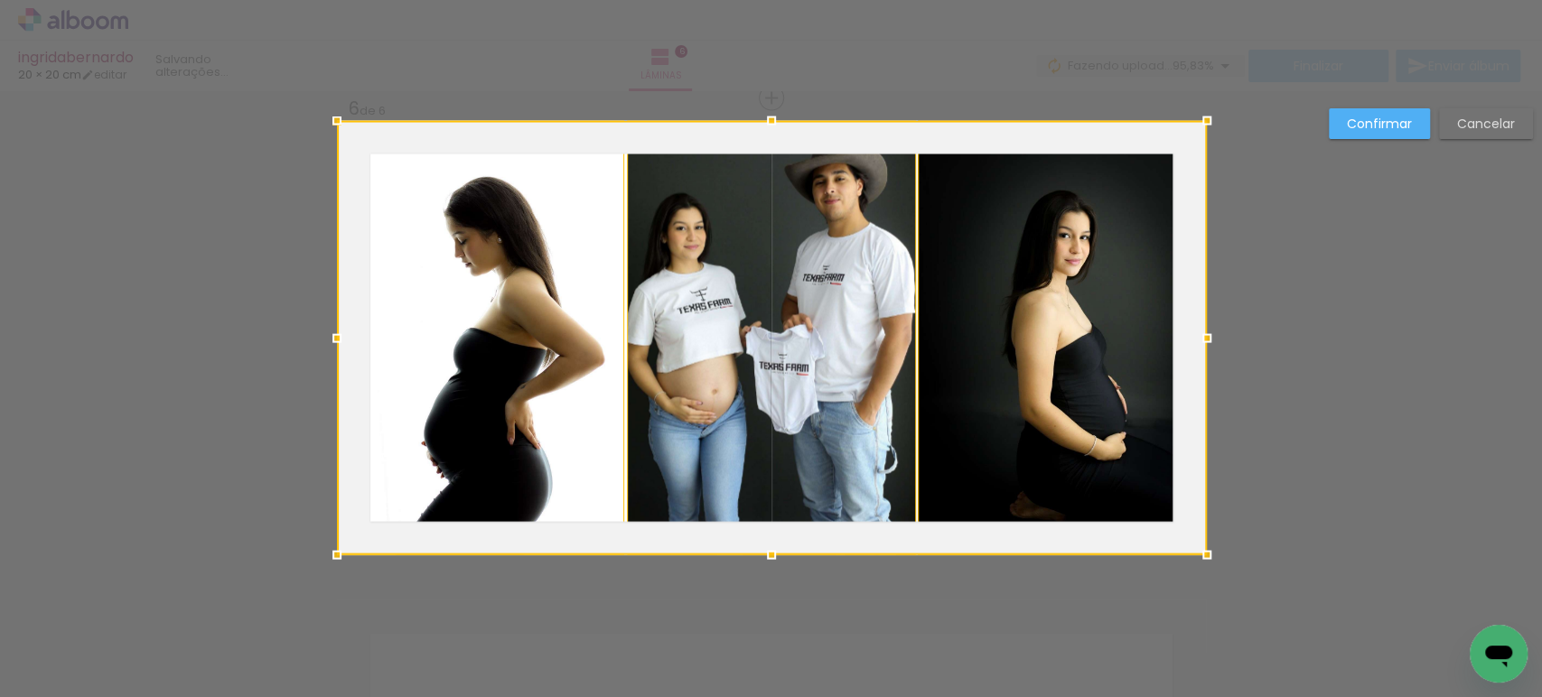
drag, startPoint x: 1126, startPoint y: 338, endPoint x: 984, endPoint y: 313, distance: 144.8
click at [984, 313] on div at bounding box center [772, 338] width 870 height 435
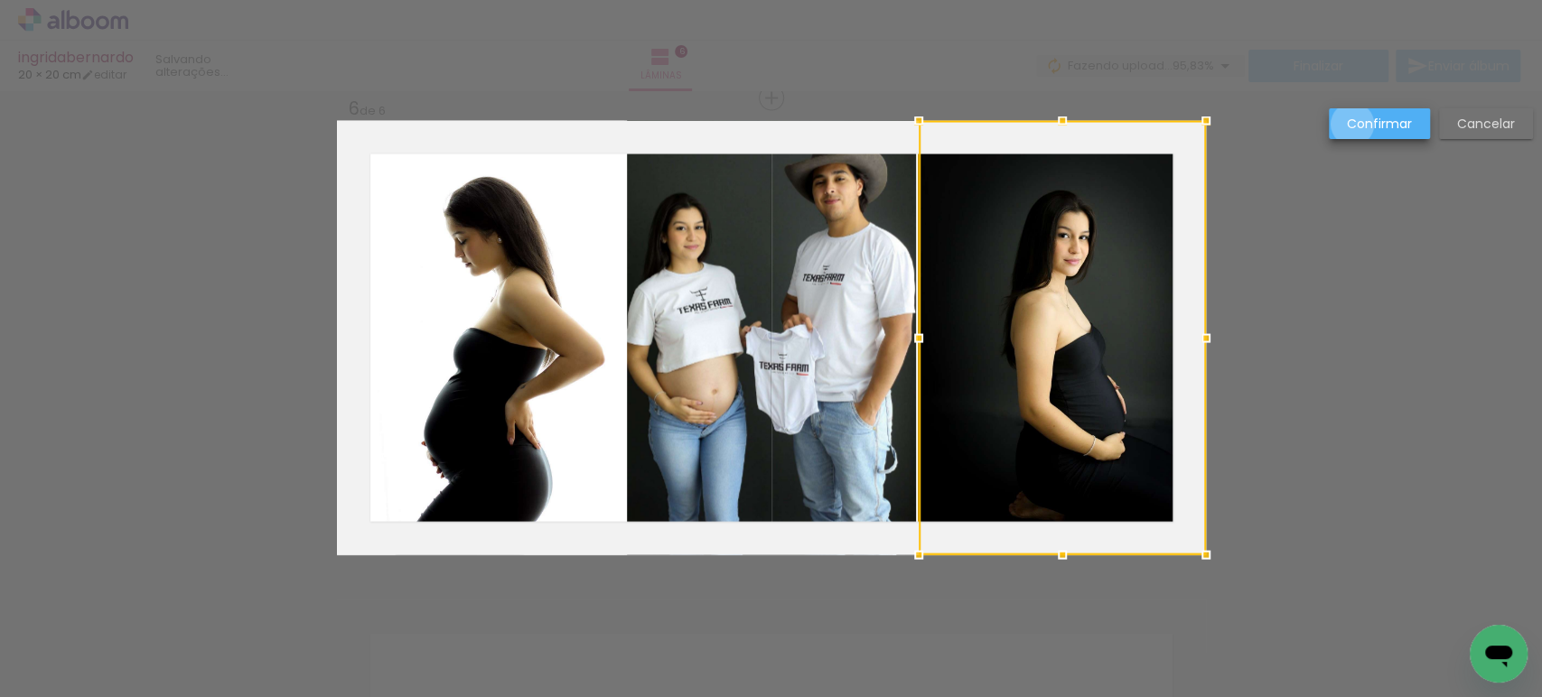
click at [0, 0] on slot "Confirmar" at bounding box center [0, 0] width 0 height 0
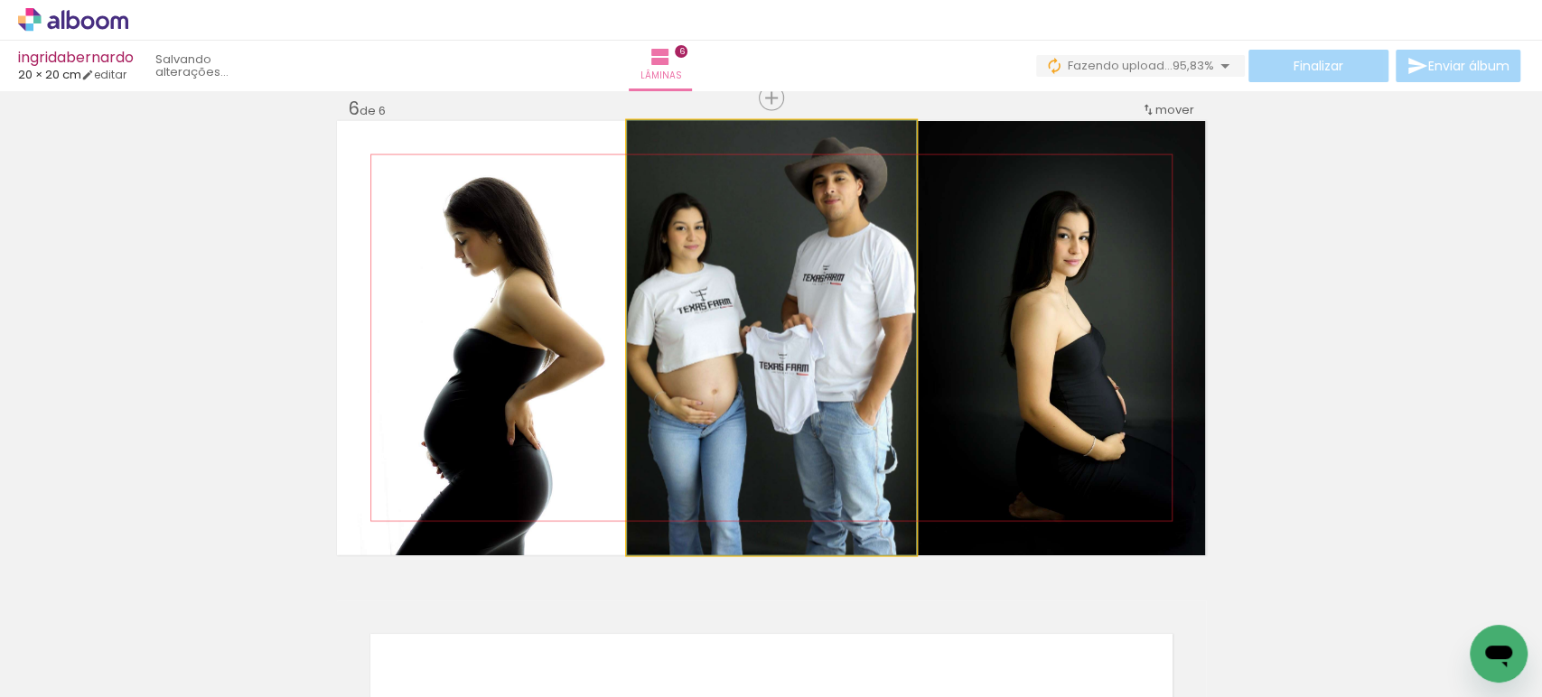
drag, startPoint x: 768, startPoint y: 327, endPoint x: 777, endPoint y: 360, distance: 33.8
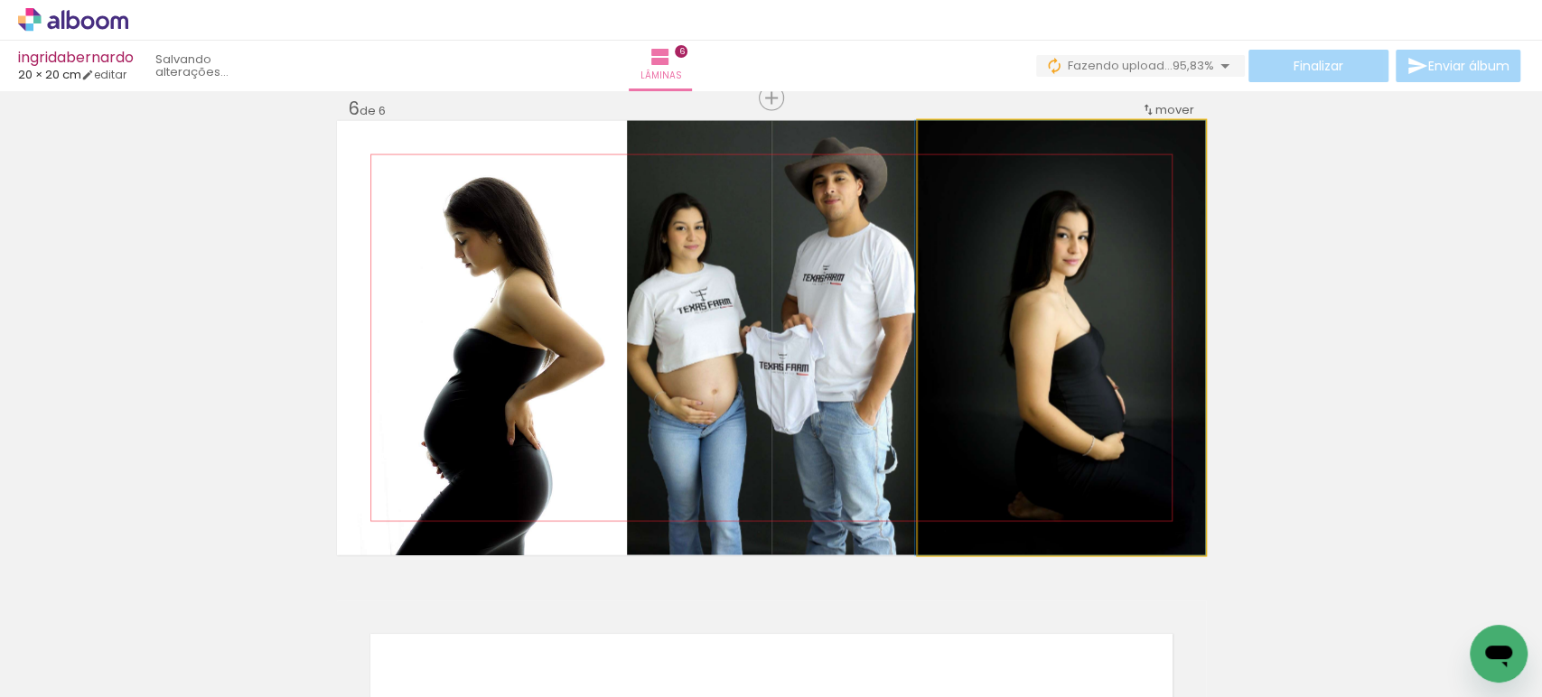
drag, startPoint x: 1035, startPoint y: 352, endPoint x: 1009, endPoint y: 349, distance: 26.4
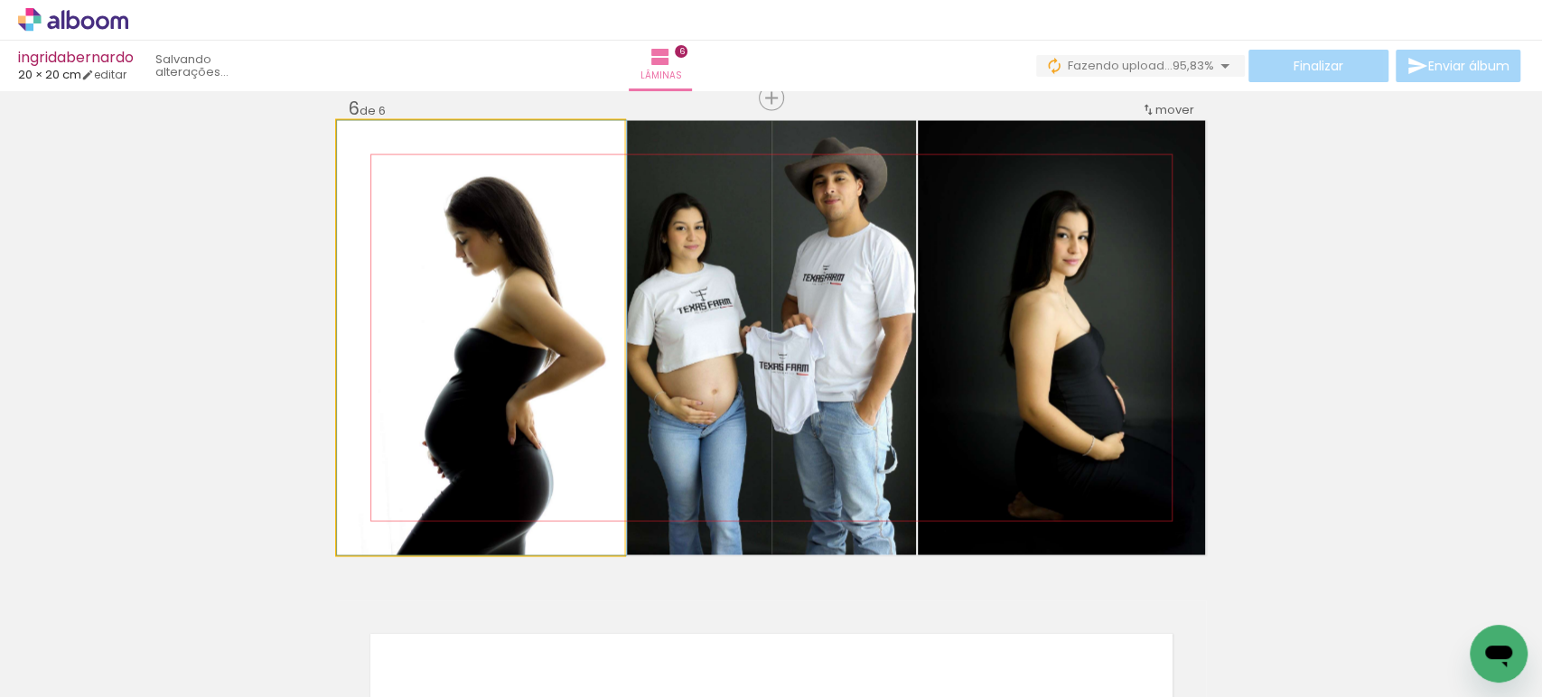
drag, startPoint x: 477, startPoint y: 321, endPoint x: 509, endPoint y: 321, distance: 32.5
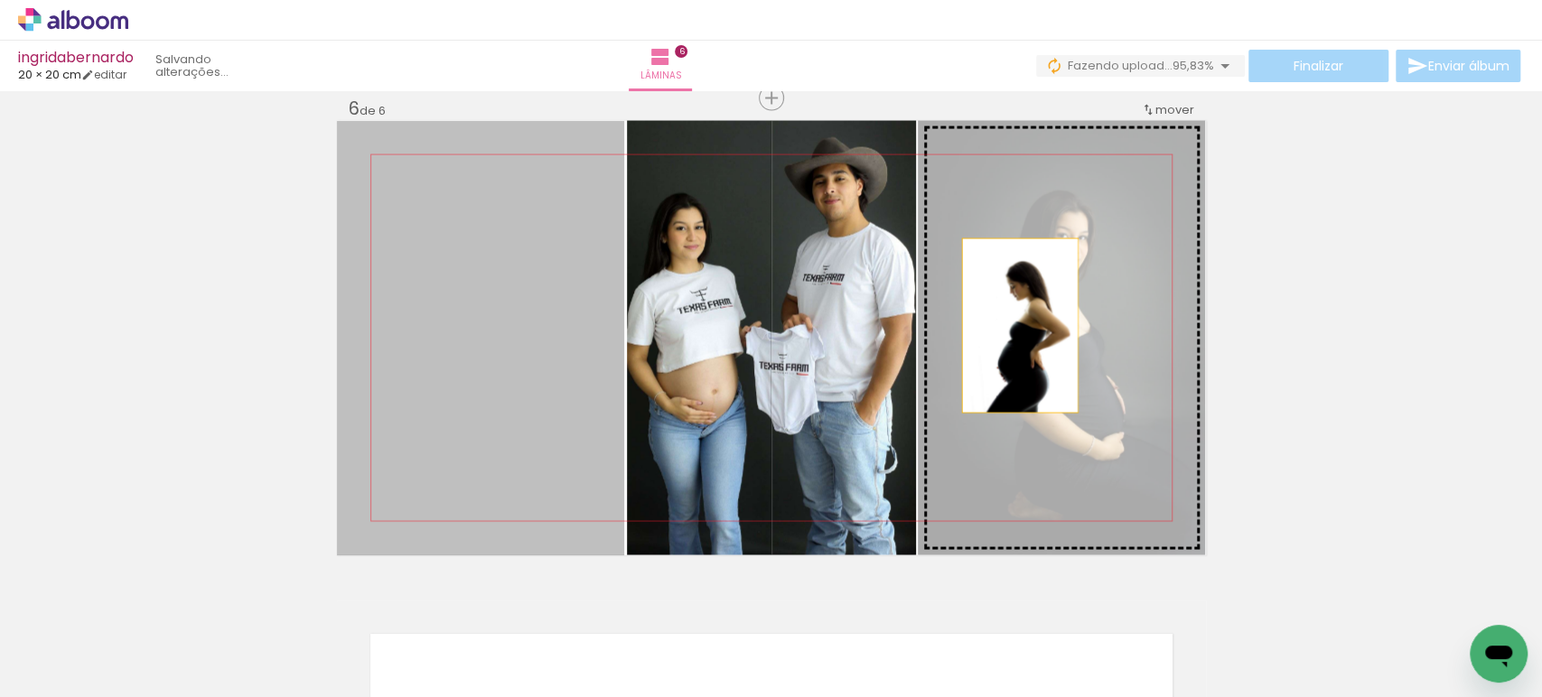
drag, startPoint x: 484, startPoint y: 318, endPoint x: 1014, endPoint y: 327, distance: 530.3
click at [0, 0] on slot at bounding box center [0, 0] width 0 height 0
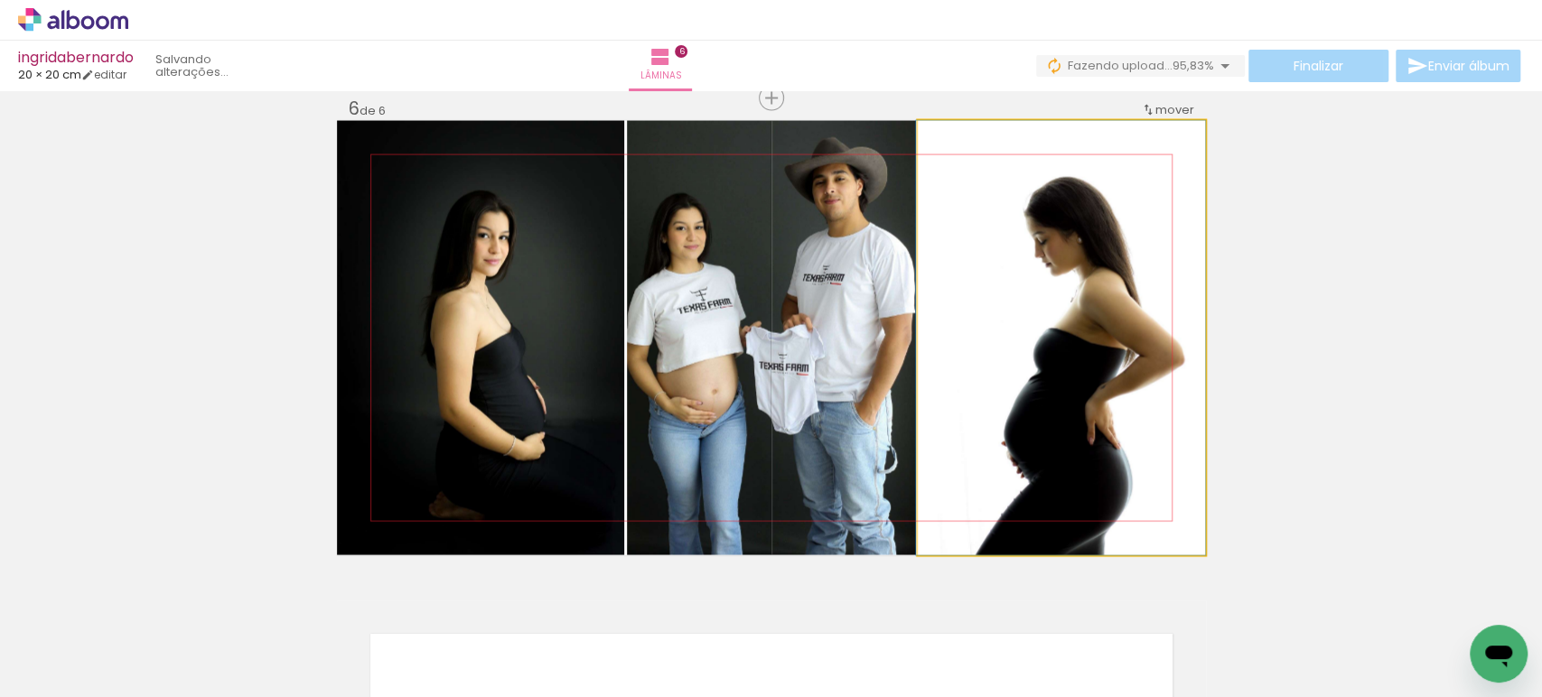
drag, startPoint x: 1098, startPoint y: 268, endPoint x: 1011, endPoint y: 246, distance: 90.5
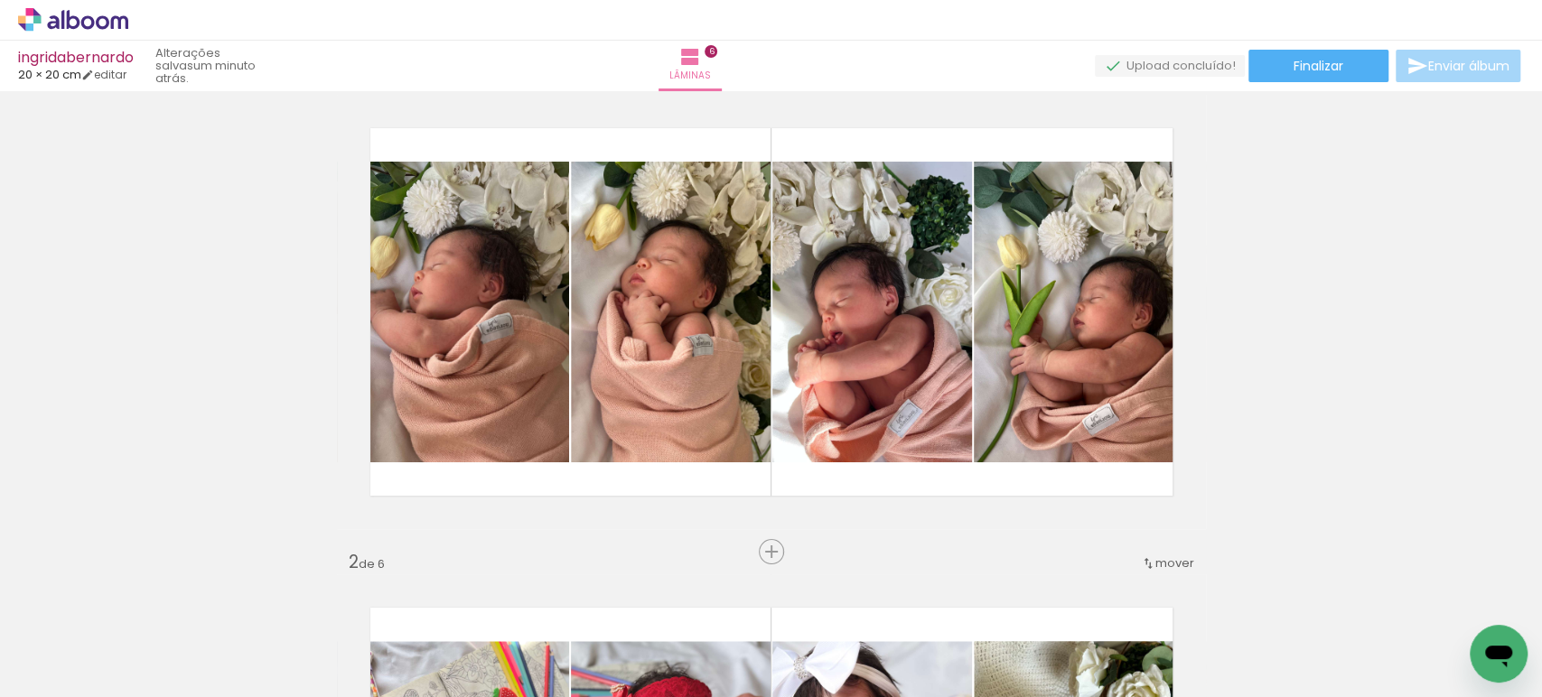
scroll to position [0, 0]
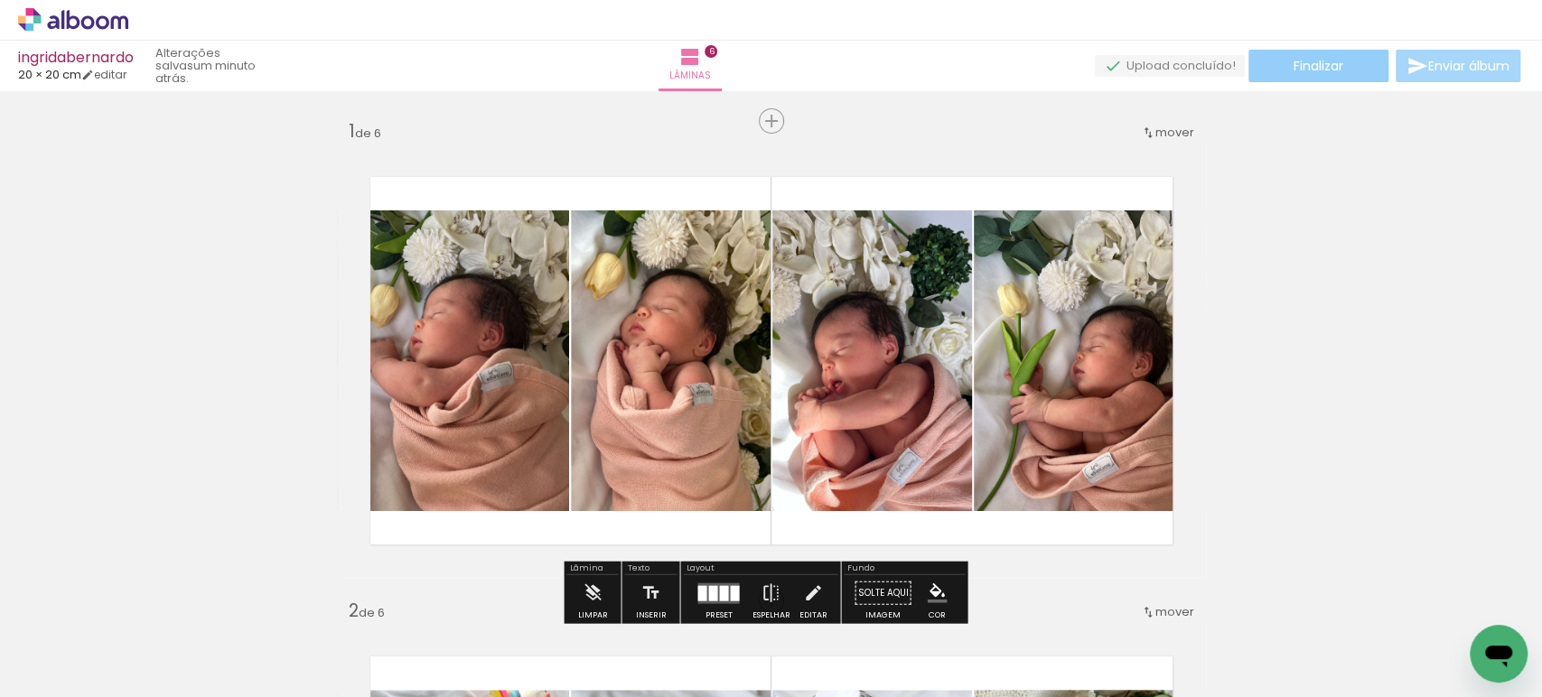
click at [1294, 72] on span "Finalizar" at bounding box center [1319, 66] width 50 height 13
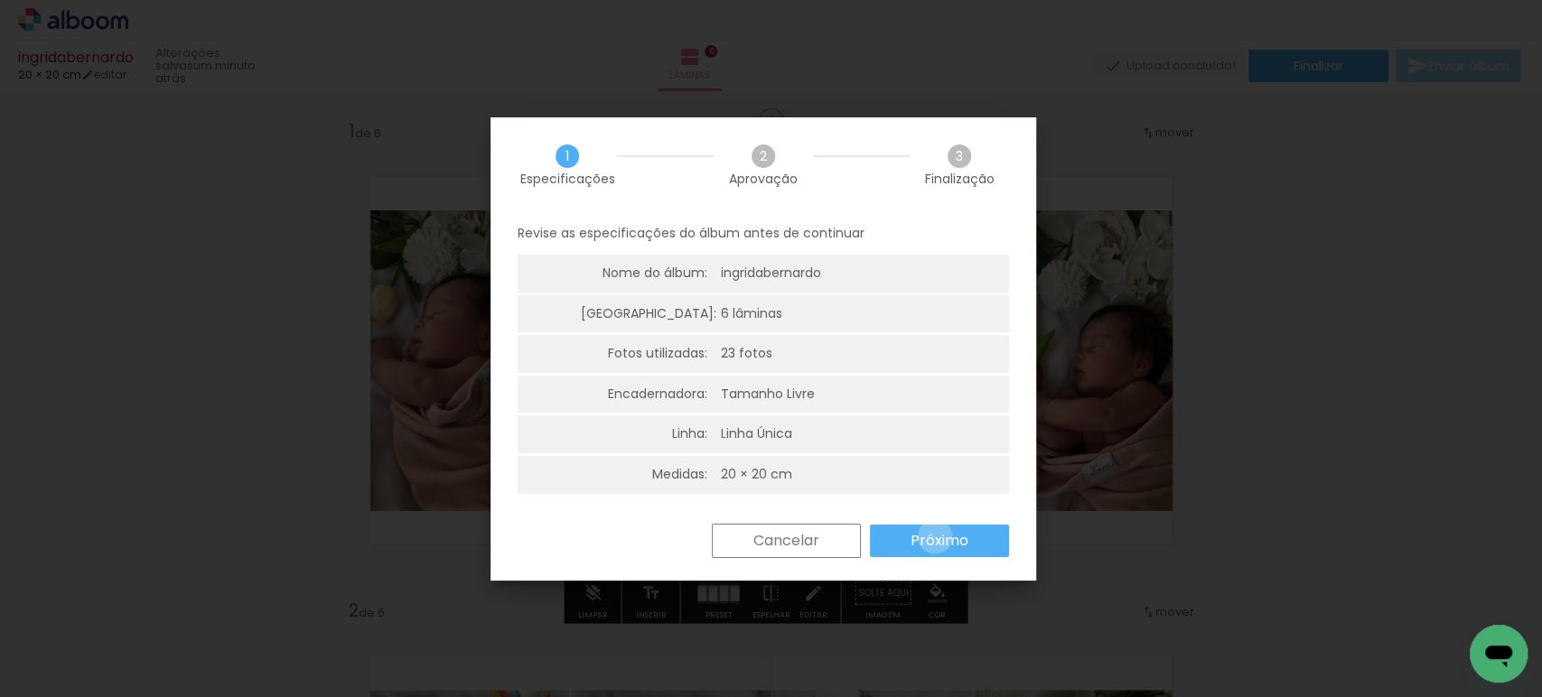
click at [0, 0] on slot "Próximo" at bounding box center [0, 0] width 0 height 0
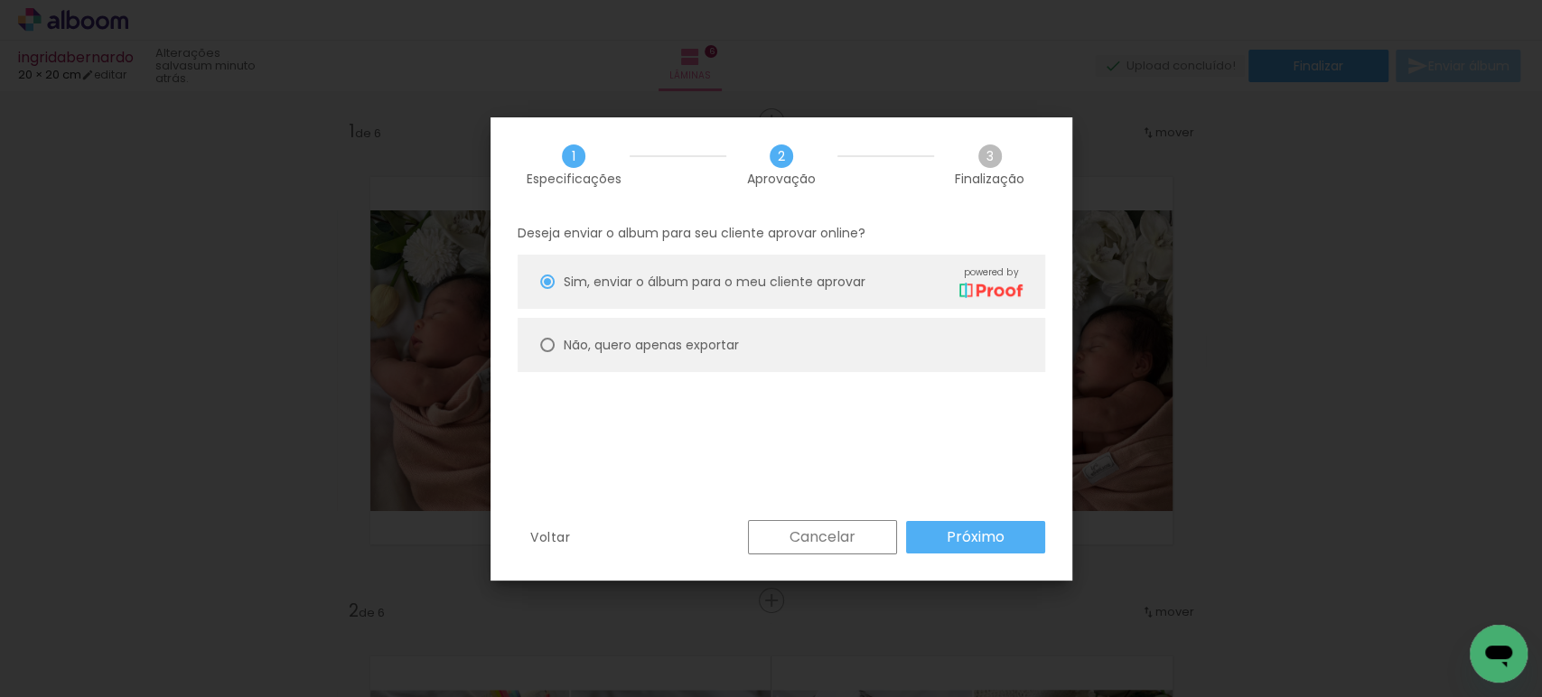
click at [0, 0] on slot "Não, quero apenas exportar" at bounding box center [0, 0] width 0 height 0
type paper-radio-button "on"
click at [0, 0] on slot "Próximo" at bounding box center [0, 0] width 0 height 0
type input "Alta, 300 DPI"
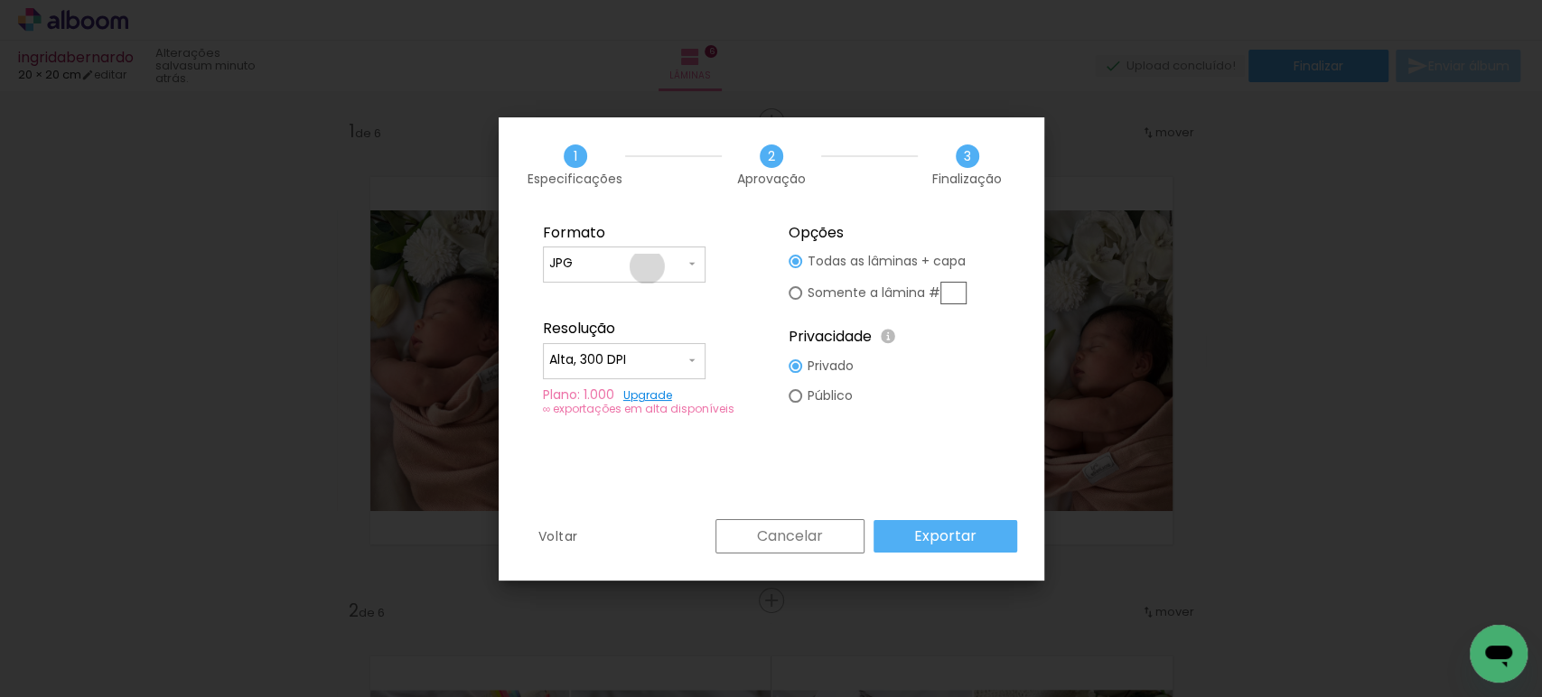
click at [647, 266] on input "JPG" at bounding box center [616, 264] width 135 height 18
click at [600, 285] on paper-item "PDF" at bounding box center [624, 297] width 163 height 36
type input "PDF"
click at [577, 347] on paper-input-container "Alta, 300 DPI" at bounding box center [624, 361] width 163 height 36
click at [0, 0] on slot "Baixa" at bounding box center [0, 0] width 0 height 0
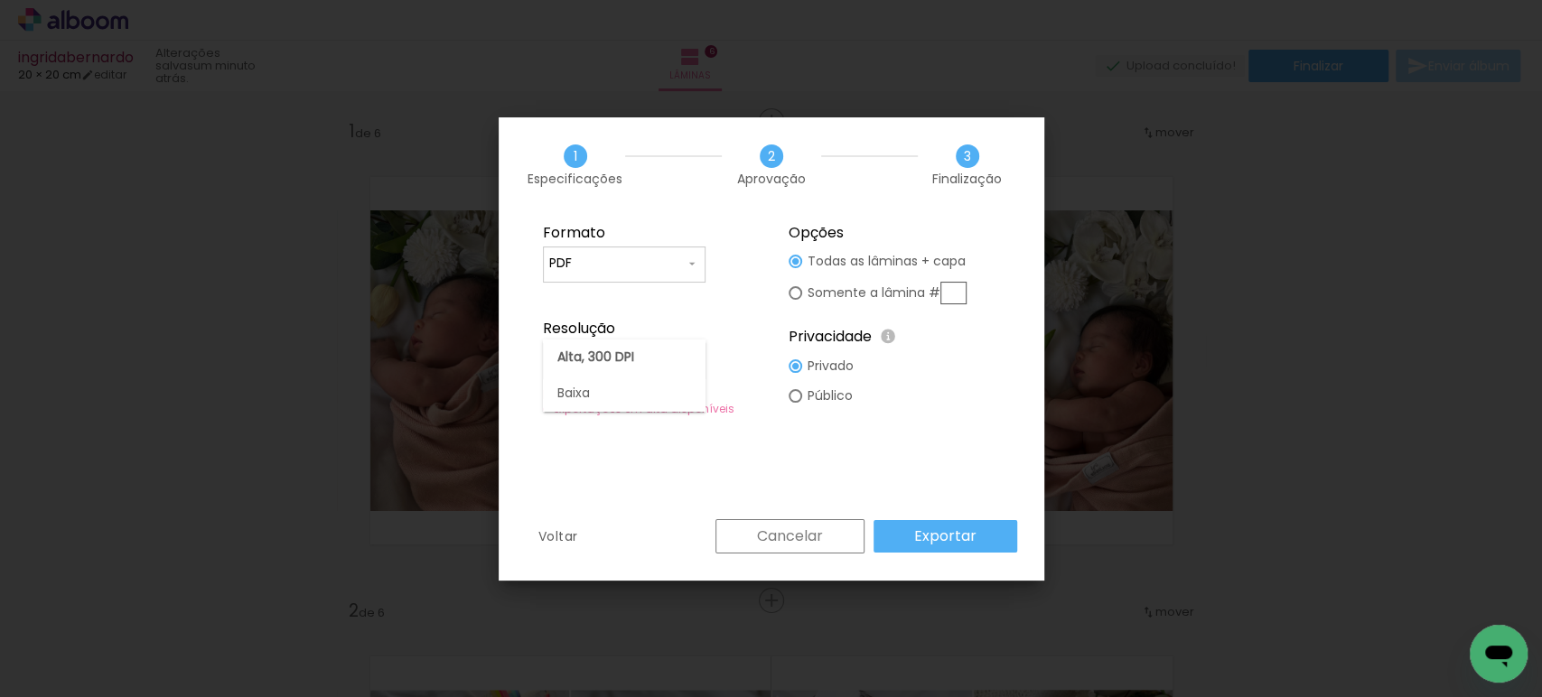
type input "Baixa"
click at [0, 0] on slot "Exportar" at bounding box center [0, 0] width 0 height 0
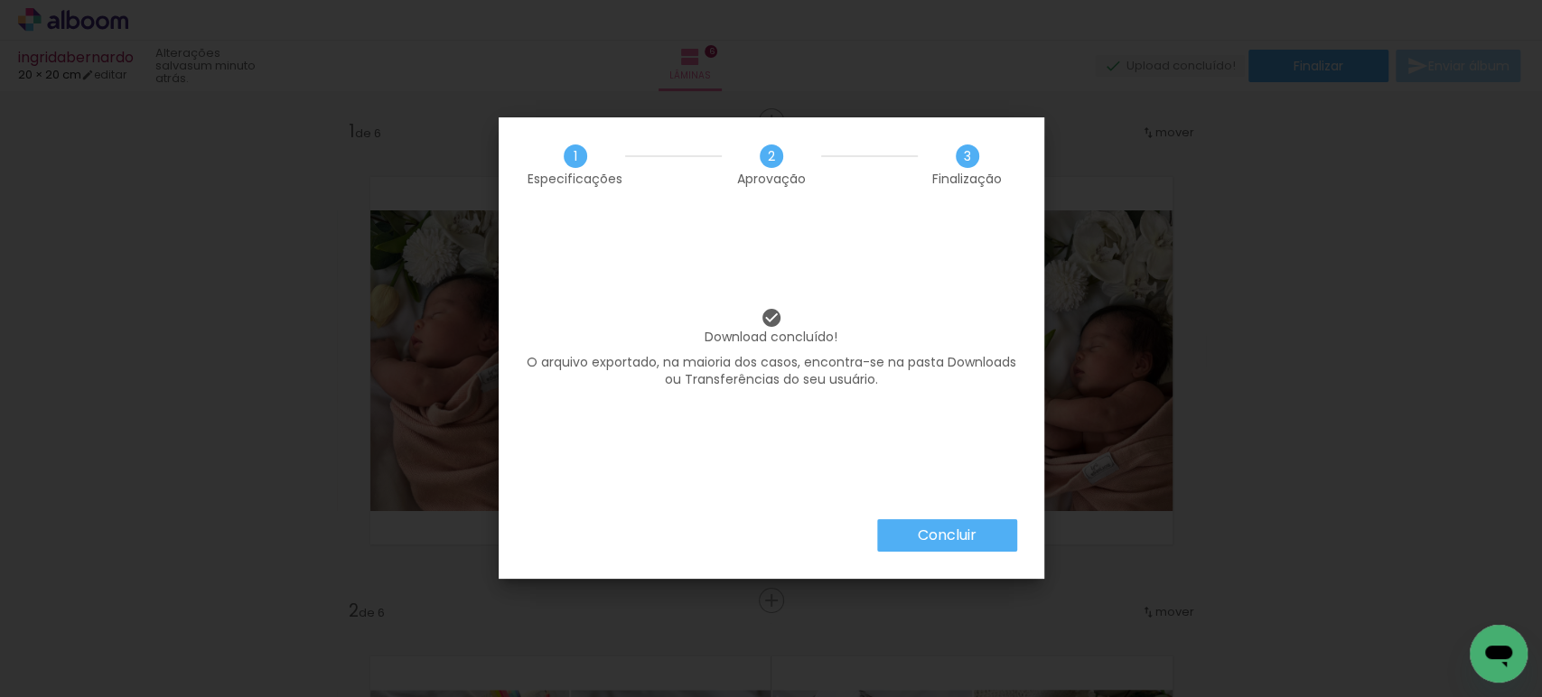
click at [912, 536] on paper-button "Concluir" at bounding box center [947, 535] width 140 height 33
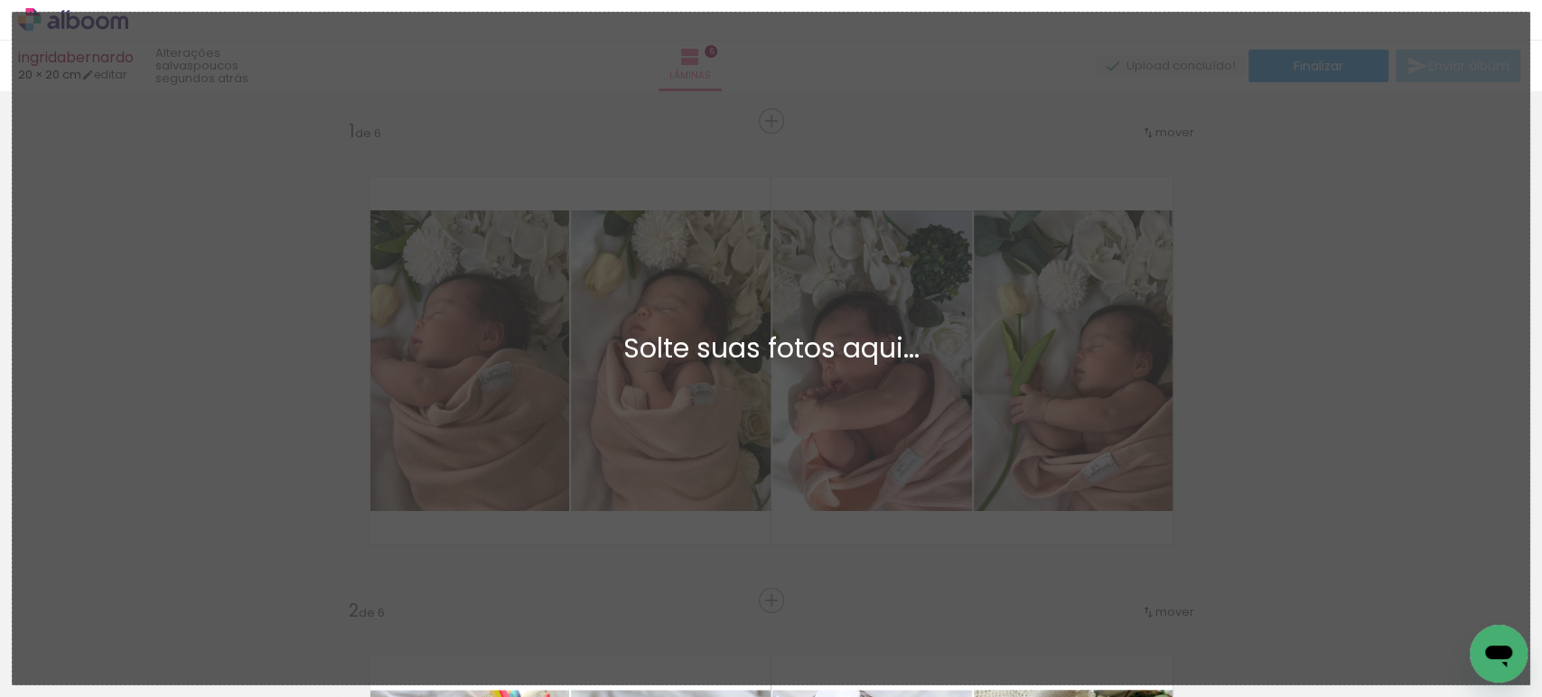
click at [962, 143] on div "Adicionar Fotos Solte suas fotos aqui..." at bounding box center [771, 349] width 1517 height 672
